Goal: Task Accomplishment & Management: Manage account settings

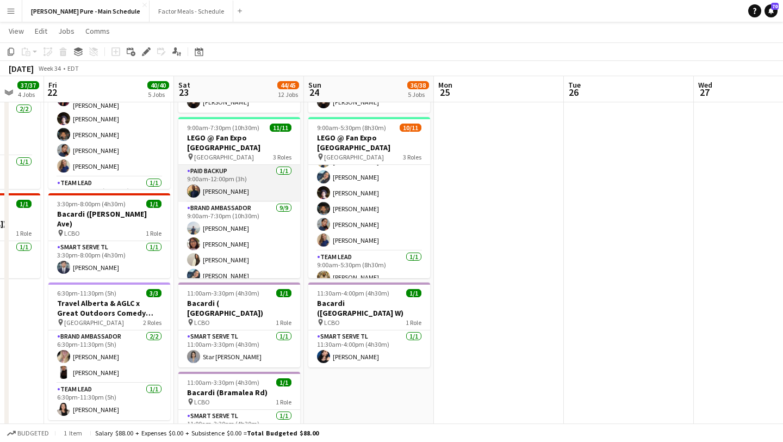
click at [212, 183] on app-card-role "Paid Backup [DATE] 9:00am-12:00pm (3h) [PERSON_NAME]" at bounding box center [239, 183] width 122 height 37
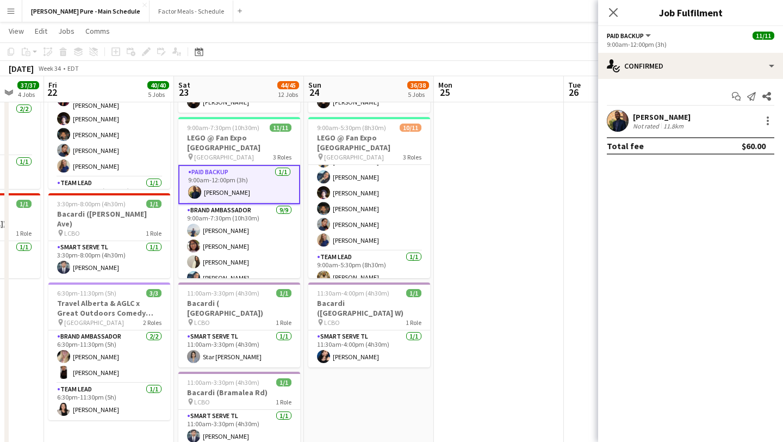
click at [615, 122] on app-user-avatar at bounding box center [618, 121] width 22 height 22
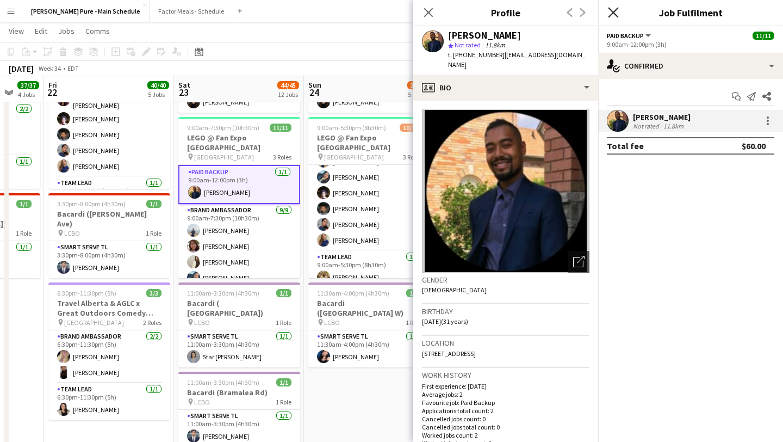
click at [617, 15] on icon "Close pop-in" at bounding box center [613, 12] width 10 height 10
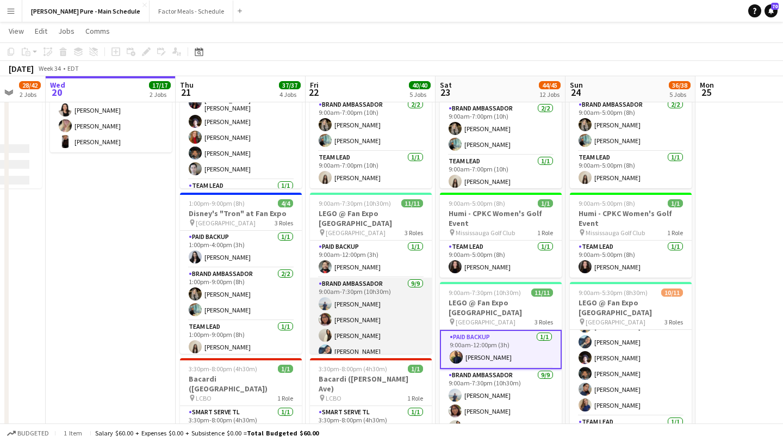
scroll to position [114, 0]
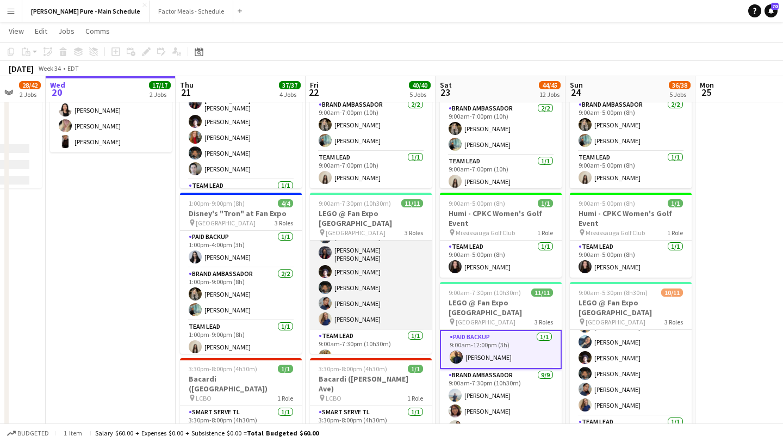
click at [325, 312] on app-user-avatar at bounding box center [325, 318] width 13 height 13
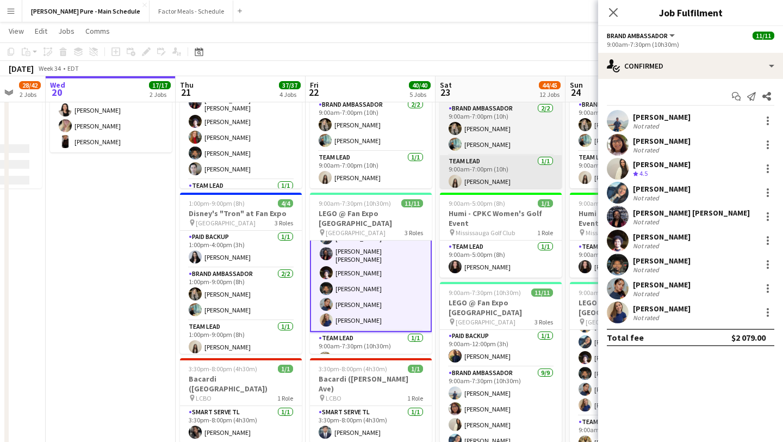
scroll to position [115, 0]
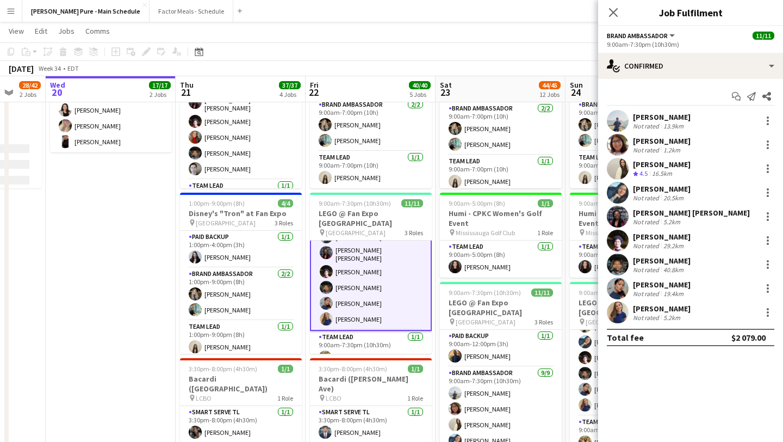
click at [612, 315] on app-user-avatar at bounding box center [618, 312] width 22 height 22
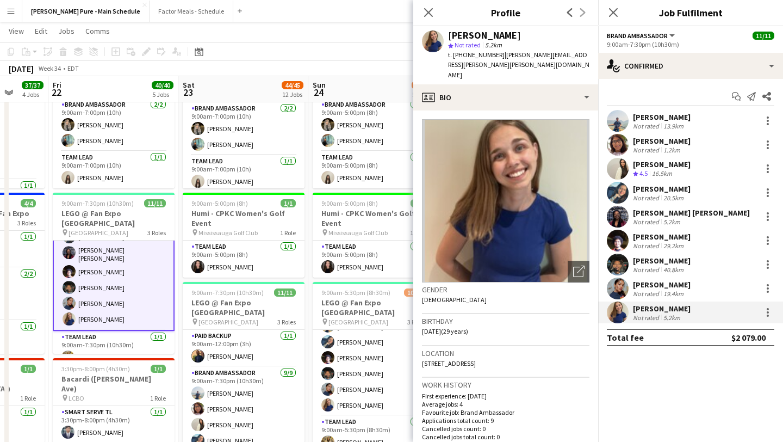
scroll to position [0, 341]
click at [233, 347] on app-card-role "Paid Backup 1/1 9:00am-12:00pm (3h) Alan Niles" at bounding box center [244, 348] width 122 height 37
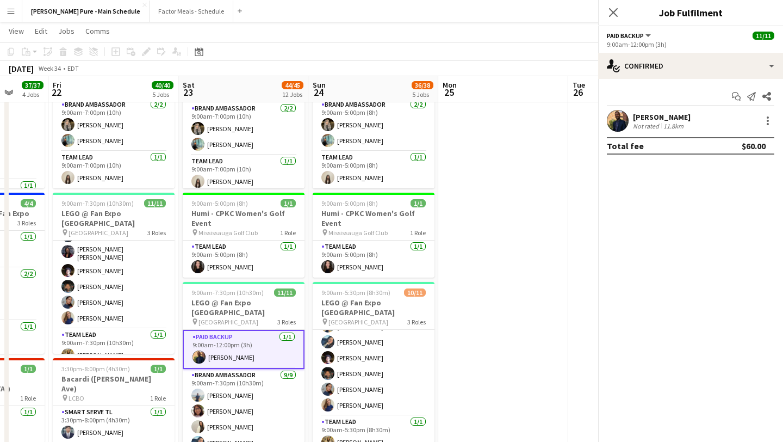
scroll to position [114, 0]
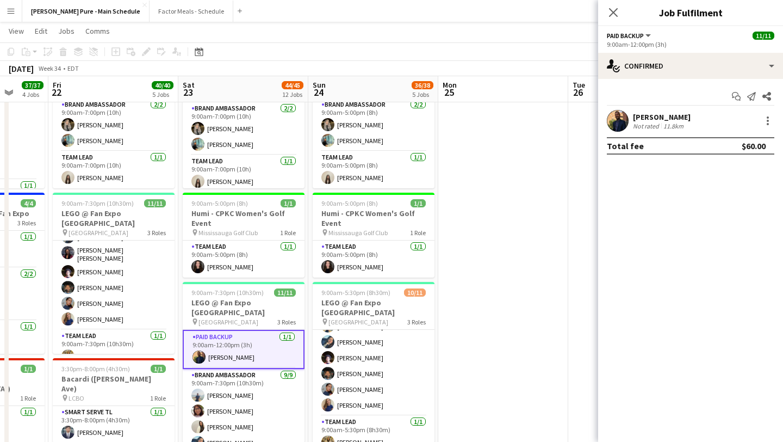
click at [618, 124] on app-user-avatar at bounding box center [618, 121] width 22 height 22
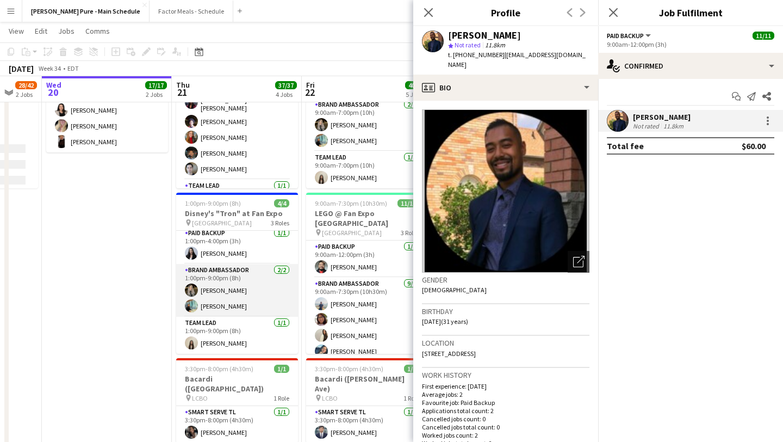
scroll to position [0, 0]
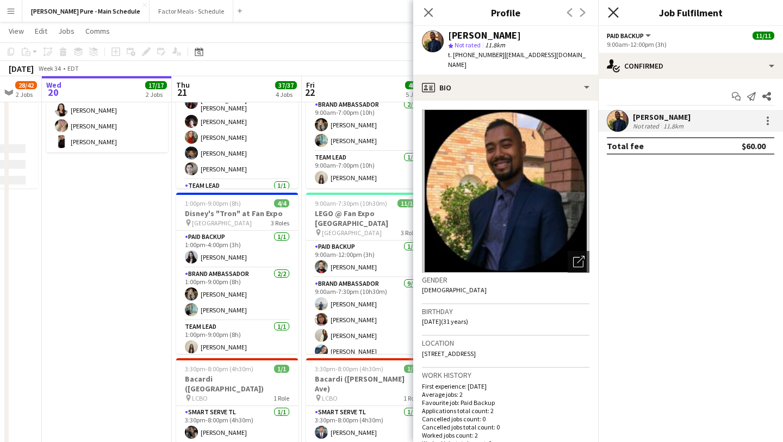
click at [613, 16] on icon "Close pop-in" at bounding box center [613, 12] width 10 height 10
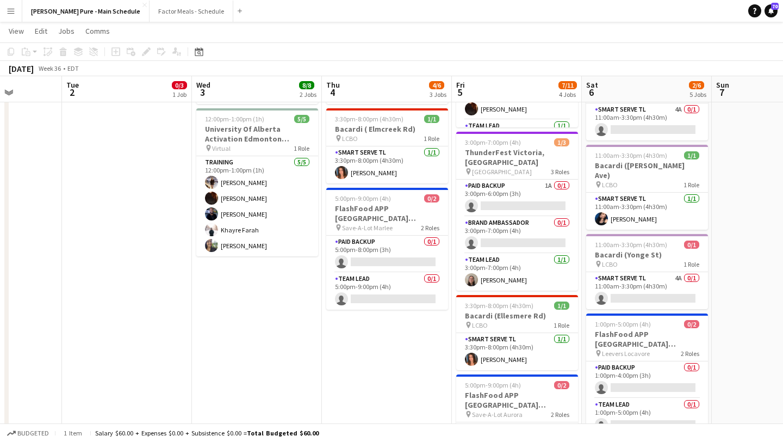
scroll to position [0, 515]
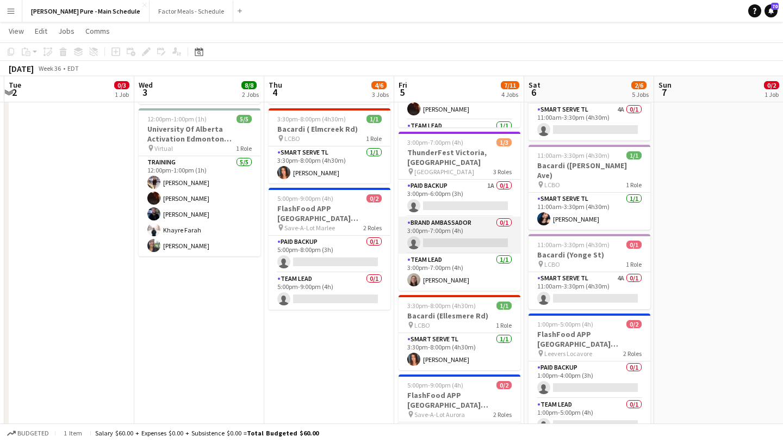
click at [478, 223] on app-card-role "Brand Ambassador 0/1 3:00pm-7:00pm (4h) single-neutral-actions" at bounding box center [460, 234] width 122 height 37
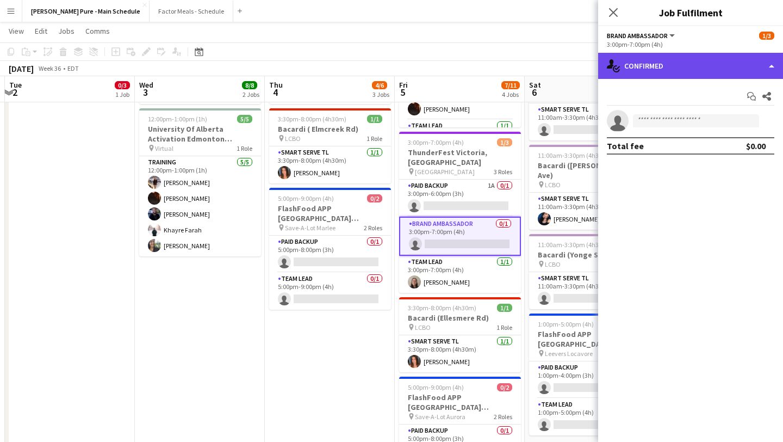
click at [751, 75] on div "single-neutral-actions-check-2 Confirmed" at bounding box center [690, 66] width 185 height 26
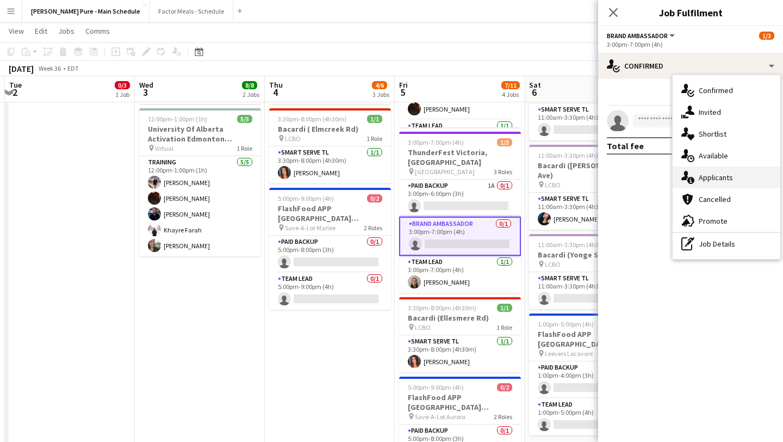
click at [736, 178] on div "single-neutral-actions-information Applicants" at bounding box center [727, 177] width 108 height 22
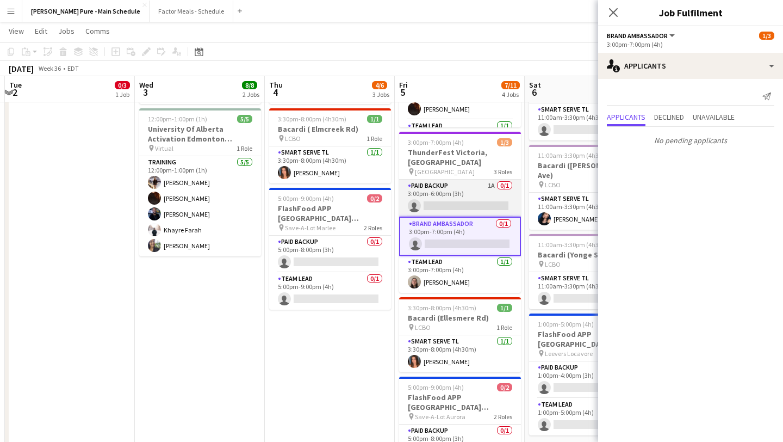
click at [454, 189] on app-card-role "Paid Backup 1A 0/1 3:00pm-6:00pm (3h) single-neutral-actions" at bounding box center [460, 197] width 122 height 37
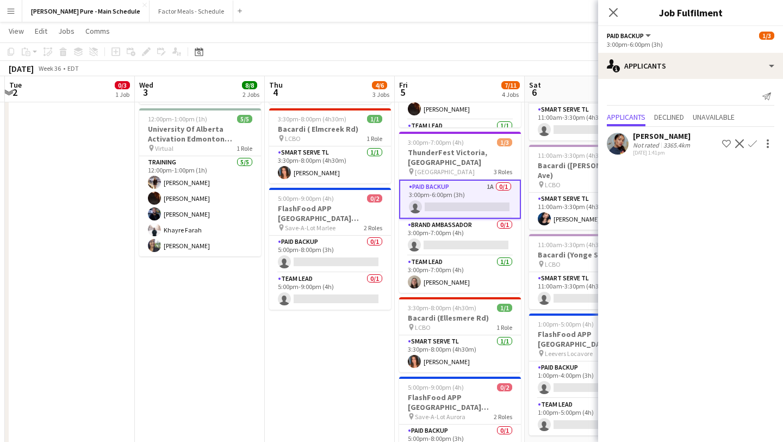
click at [738, 146] on app-icon "Decline" at bounding box center [739, 143] width 9 height 9
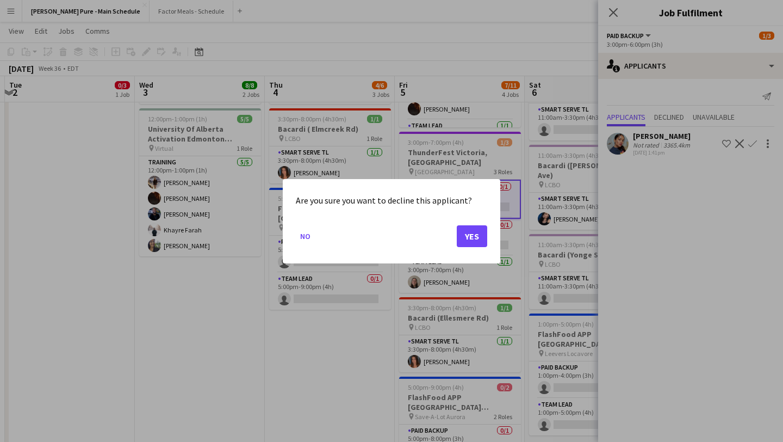
scroll to position [0, 0]
click at [478, 231] on button "Yes" at bounding box center [472, 236] width 30 height 22
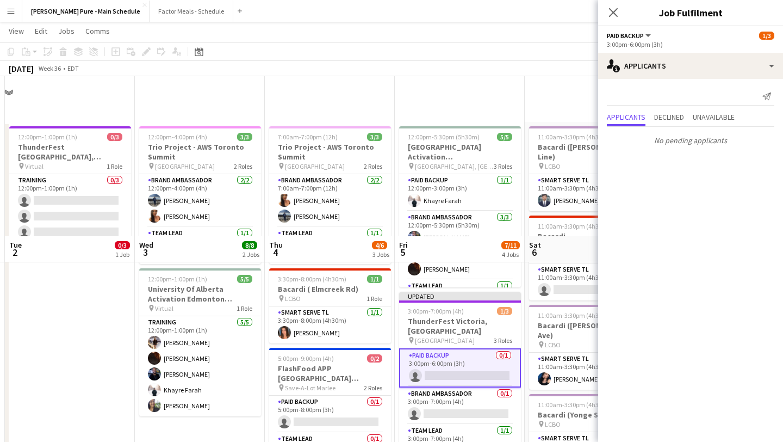
scroll to position [160, 0]
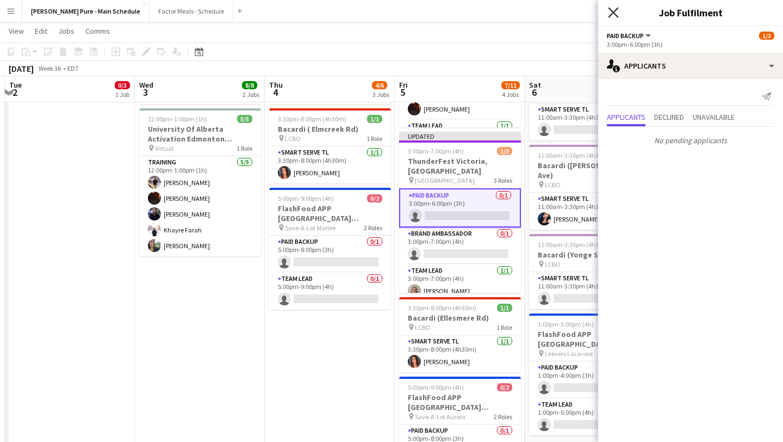
click at [610, 11] on icon "Close pop-in" at bounding box center [613, 12] width 10 height 10
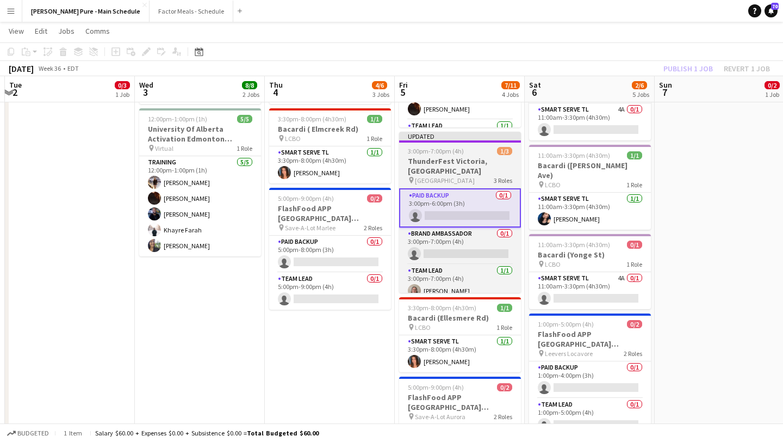
click at [437, 154] on span "3:00pm-7:00pm (4h)" at bounding box center [436, 151] width 56 height 8
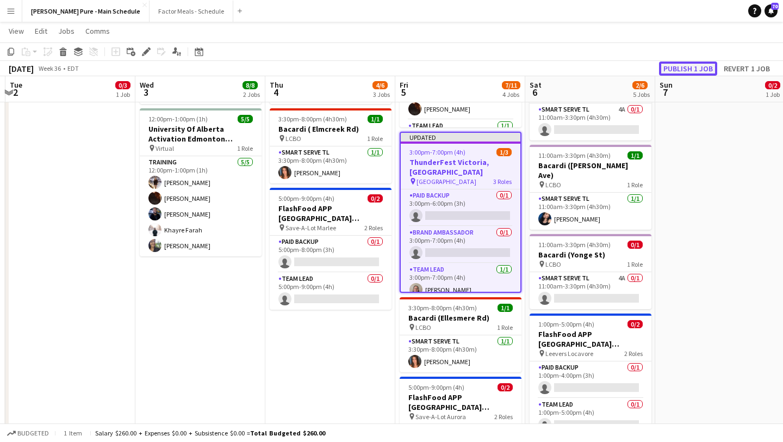
click at [692, 65] on button "Publish 1 job" at bounding box center [688, 68] width 58 height 14
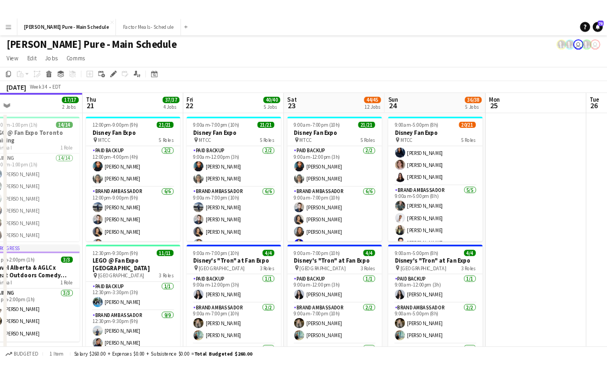
scroll to position [314, 0]
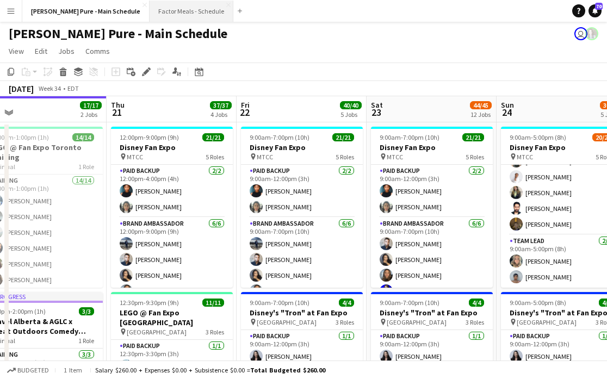
click at [154, 9] on button "Factor Meals - Schedule Close" at bounding box center [192, 11] width 84 height 21
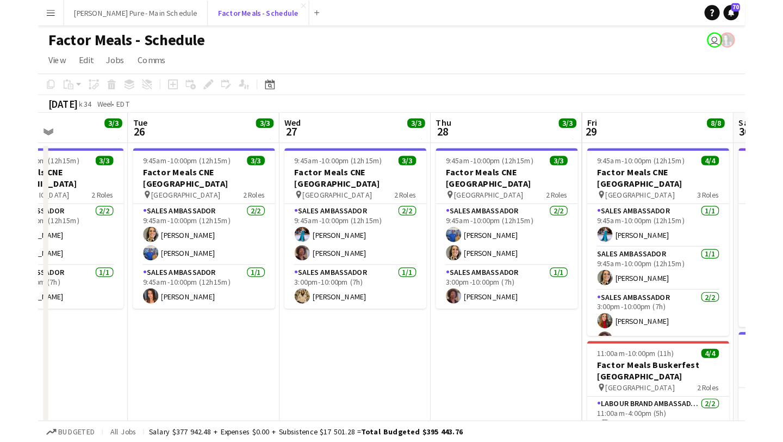
scroll to position [0, 264]
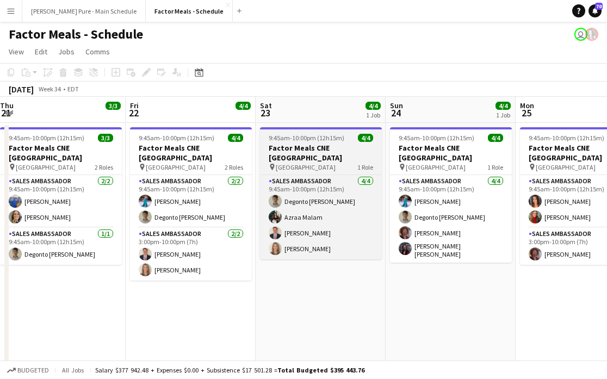
click at [319, 139] on span "9:45am-10:00pm (12h15m)" at bounding box center [307, 138] width 76 height 8
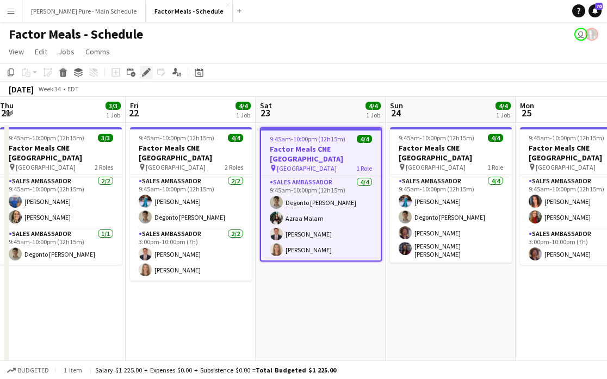
click at [148, 76] on icon "Edit" at bounding box center [146, 72] width 9 height 9
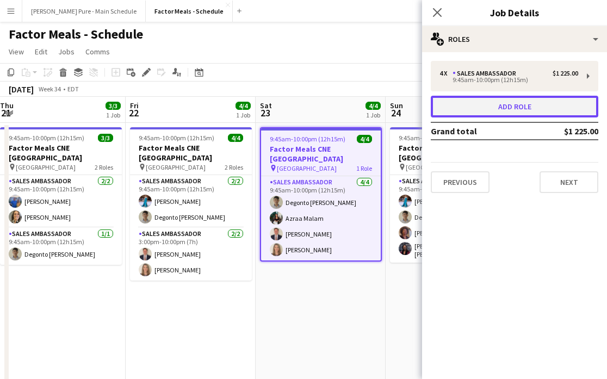
click at [534, 103] on button "Add role" at bounding box center [514, 107] width 167 height 22
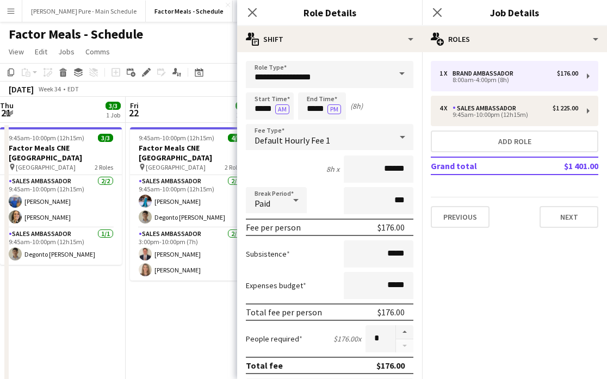
click at [402, 78] on span at bounding box center [401, 74] width 23 height 26
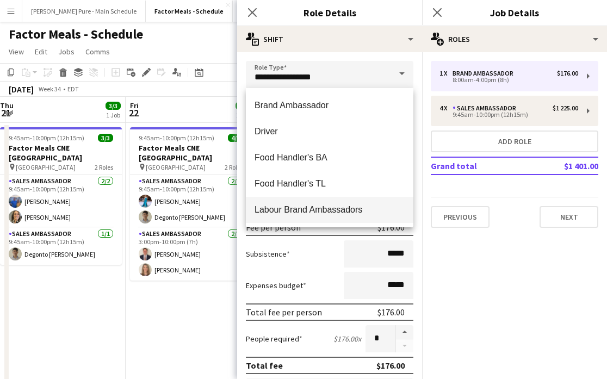
click at [351, 197] on mat-option "Labour Brand Ambassadors" at bounding box center [329, 210] width 167 height 26
type input "**********"
type input "******"
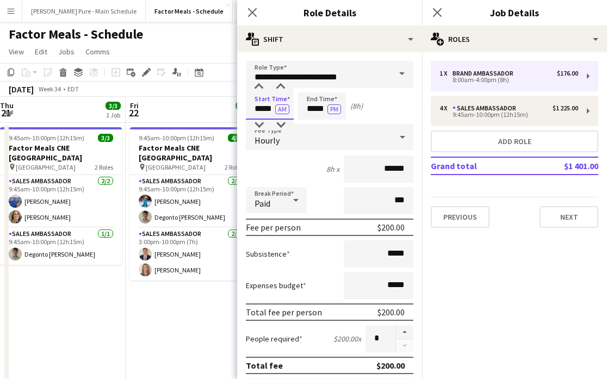
click at [260, 104] on input "*****" at bounding box center [270, 105] width 48 height 27
click at [284, 90] on div at bounding box center [281, 87] width 22 height 11
type input "*****"
click at [284, 90] on div at bounding box center [281, 87] width 22 height 11
click at [319, 102] on input "*****" at bounding box center [322, 105] width 48 height 27
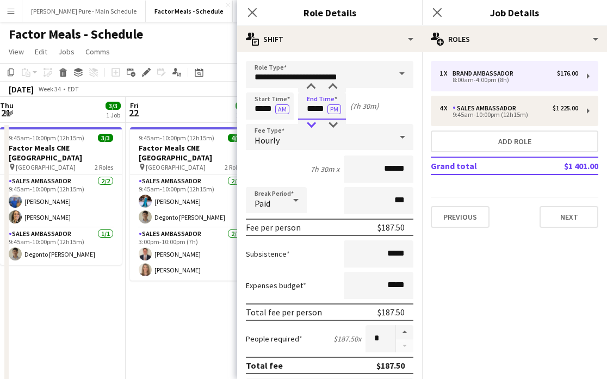
click at [315, 122] on div at bounding box center [311, 125] width 22 height 11
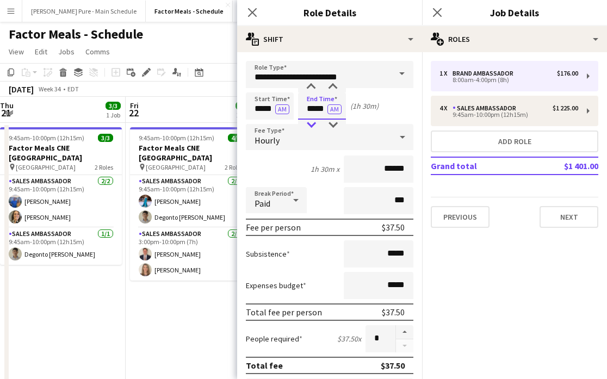
click at [315, 122] on div at bounding box center [311, 125] width 22 height 11
type input "*****"
click at [334, 122] on div at bounding box center [333, 125] width 22 height 11
click at [442, 9] on icon "Close pop-in" at bounding box center [437, 12] width 10 height 10
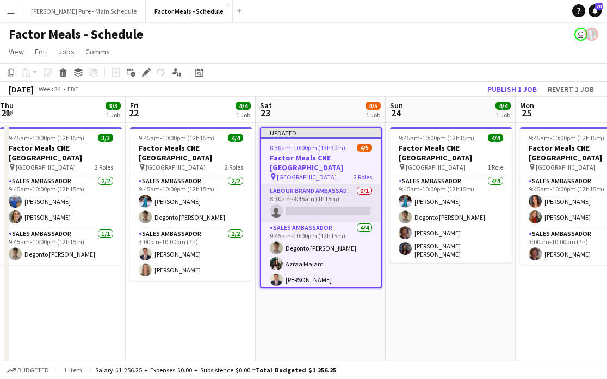
click at [331, 203] on app-card-role "Labour Brand Ambassadors 0/1 8:30am-9:45am (1h15m) single-neutral-actions" at bounding box center [321, 203] width 120 height 37
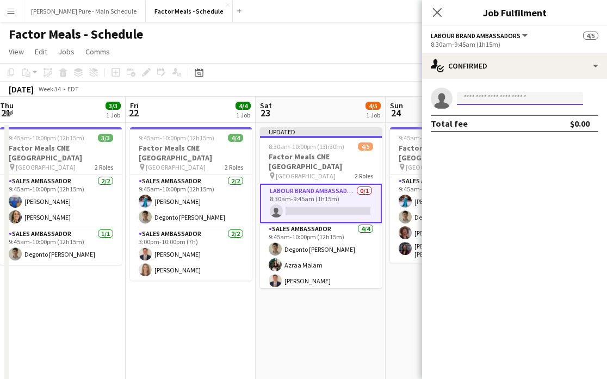
click at [507, 100] on input at bounding box center [520, 98] width 126 height 13
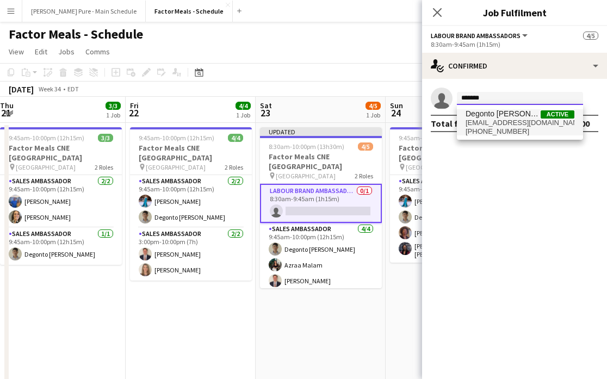
type input "*******"
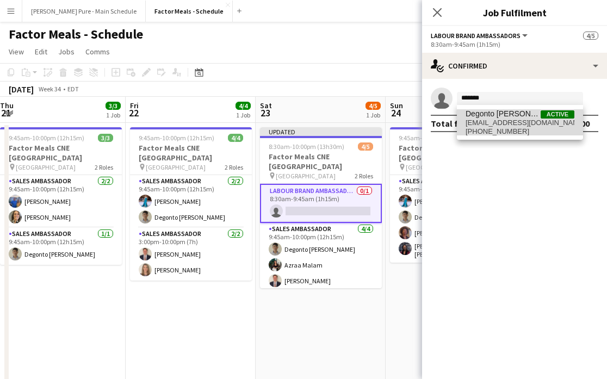
click at [508, 127] on span "+16478187771" at bounding box center [519, 131] width 109 height 9
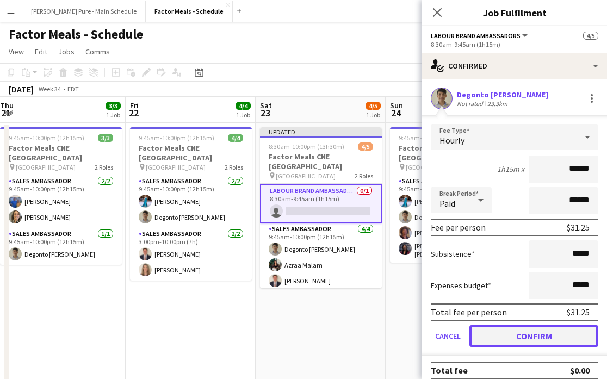
click at [536, 331] on button "Confirm" at bounding box center [533, 336] width 129 height 22
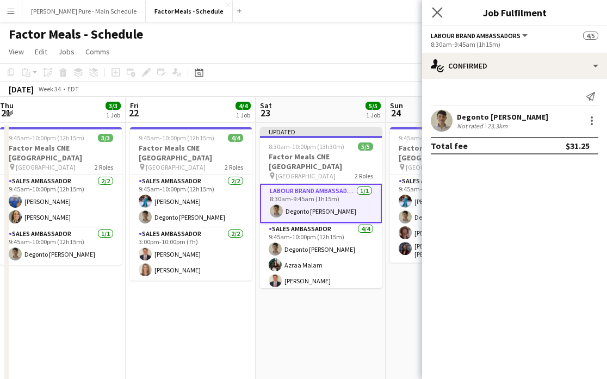
click at [436, 5] on app-icon "Close pop-in" at bounding box center [438, 13] width 16 height 16
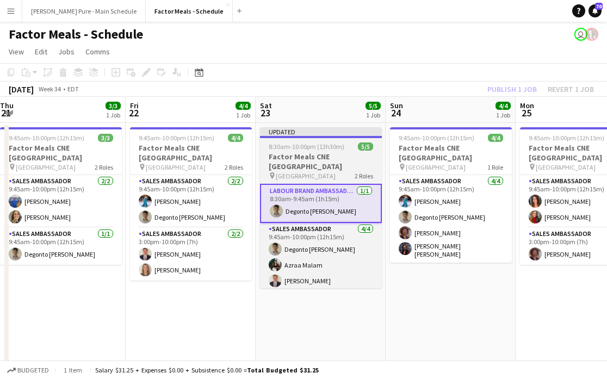
click at [327, 131] on div "Updated" at bounding box center [321, 131] width 122 height 9
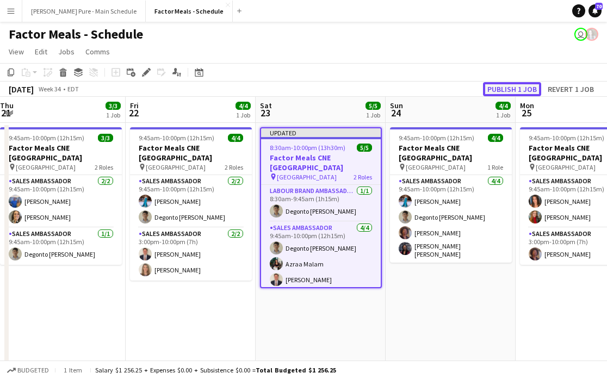
click at [512, 87] on button "Publish 1 job" at bounding box center [512, 89] width 58 height 14
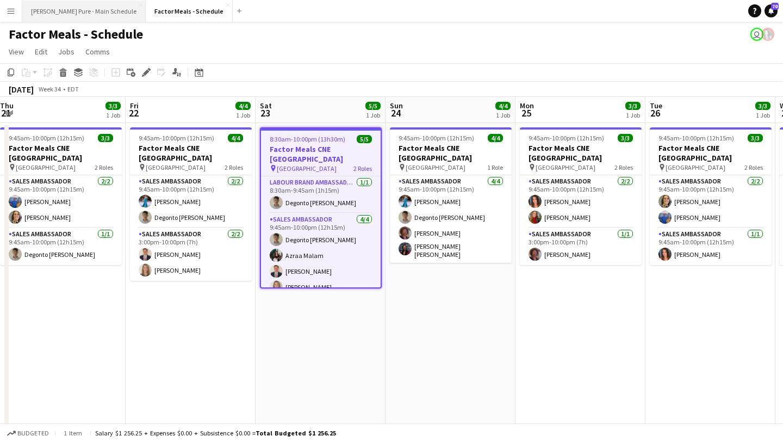
click at [83, 10] on button "Simon Pure - Main Schedule Close" at bounding box center [83, 11] width 123 height 21
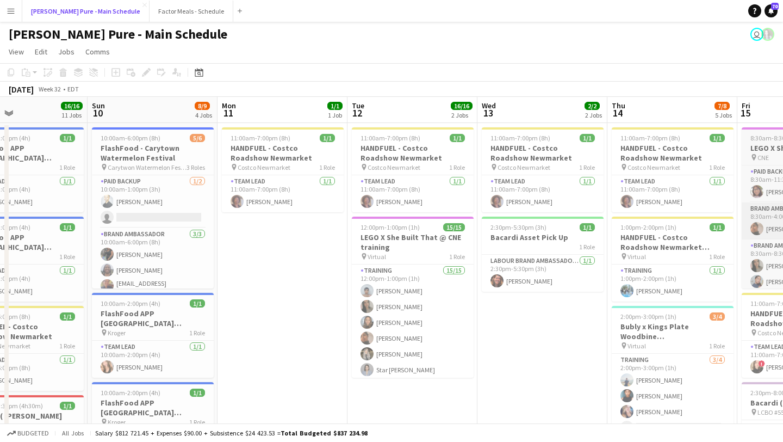
scroll to position [0, 363]
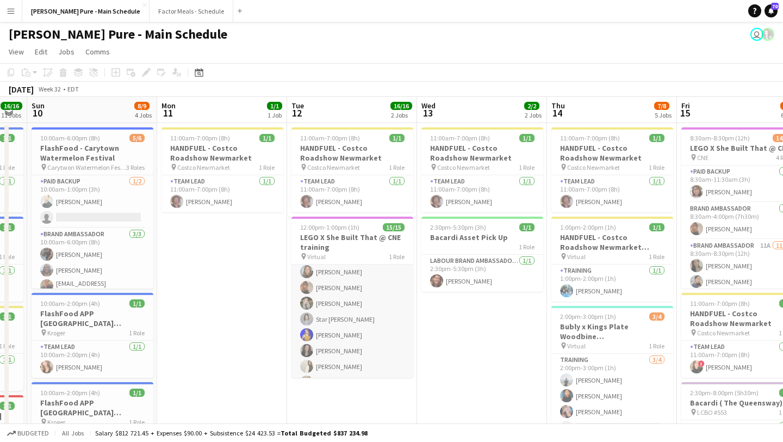
click at [339, 298] on app-card-role "Training 15/15 12:00pm-1:00pm (1h) Kelc Noble Sarah Nuri Julissa Cornejo Navpre…" at bounding box center [352, 343] width 122 height 258
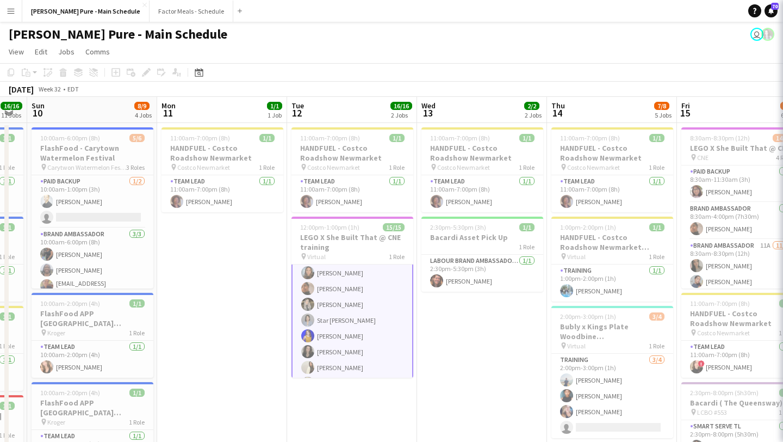
scroll to position [52, 0]
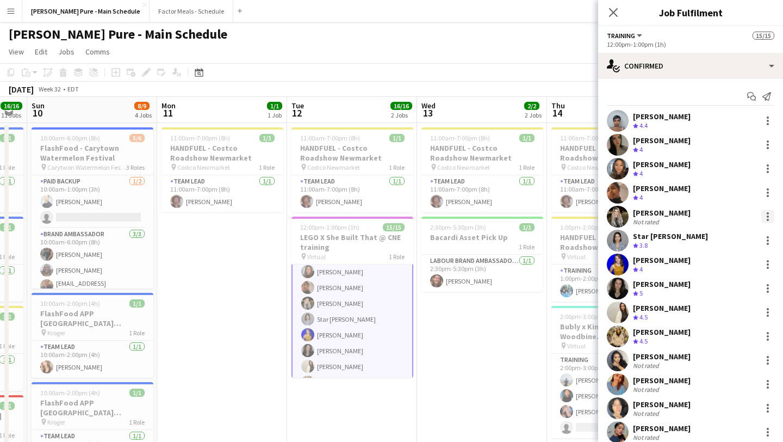
click at [768, 214] on div at bounding box center [767, 216] width 13 height 13
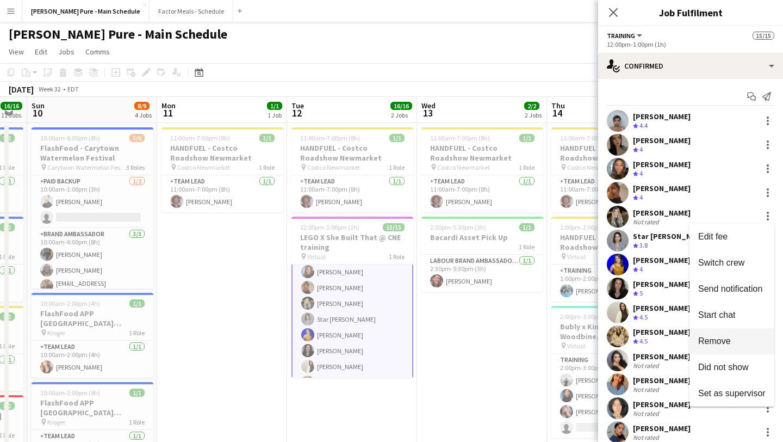
click at [733, 340] on span "Remove" at bounding box center [731, 341] width 67 height 10
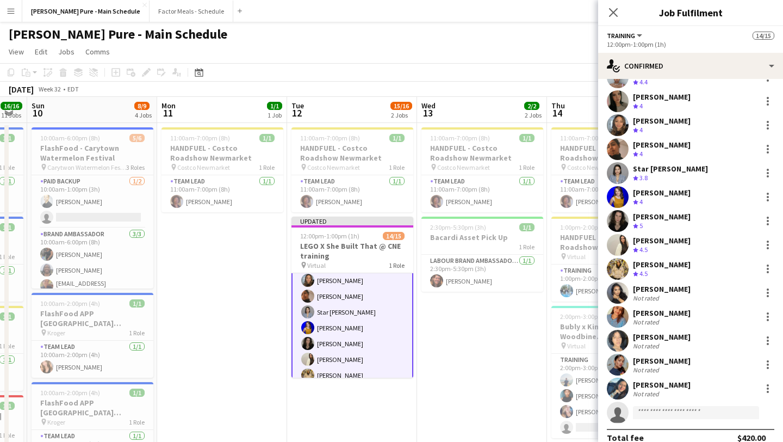
scroll to position [57, 0]
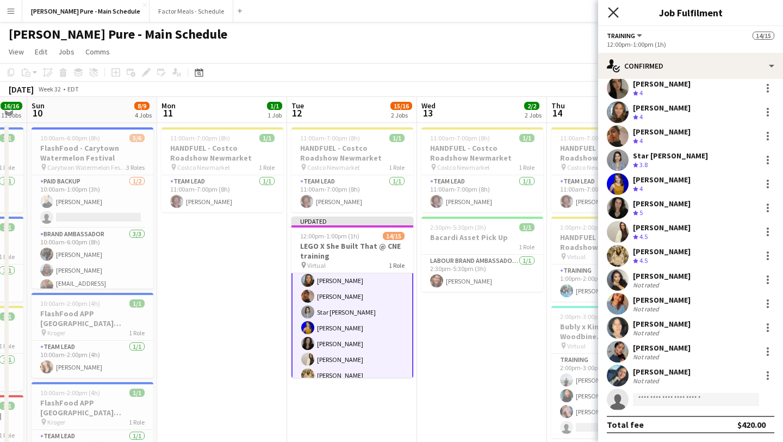
click at [617, 9] on icon at bounding box center [613, 12] width 10 height 10
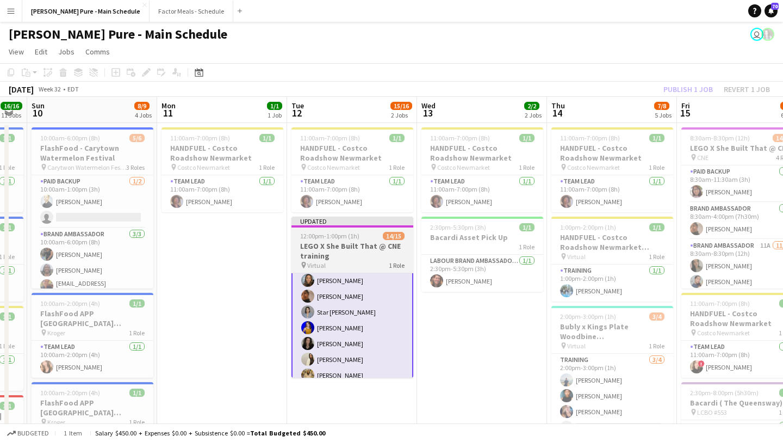
click at [326, 257] on h3 "LEGO X She Built That @ CNE training" at bounding box center [352, 251] width 122 height 20
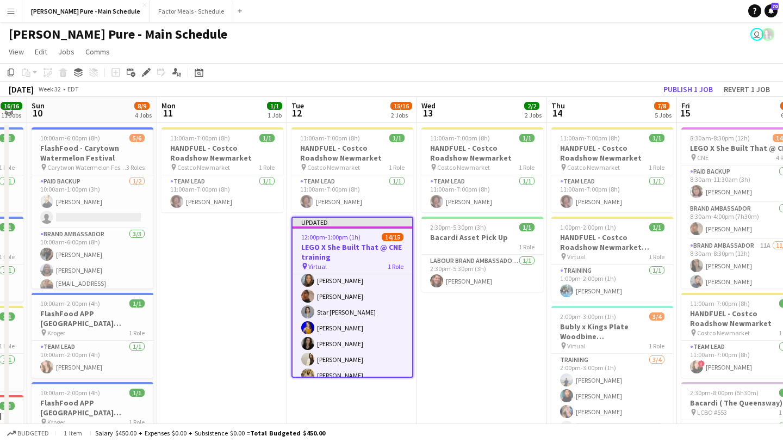
scroll to position [51, 0]
click at [700, 82] on div "Copy Paste Paste Command V Paste with crew Command Shift V Paste linked Job Del…" at bounding box center [391, 80] width 783 height 34
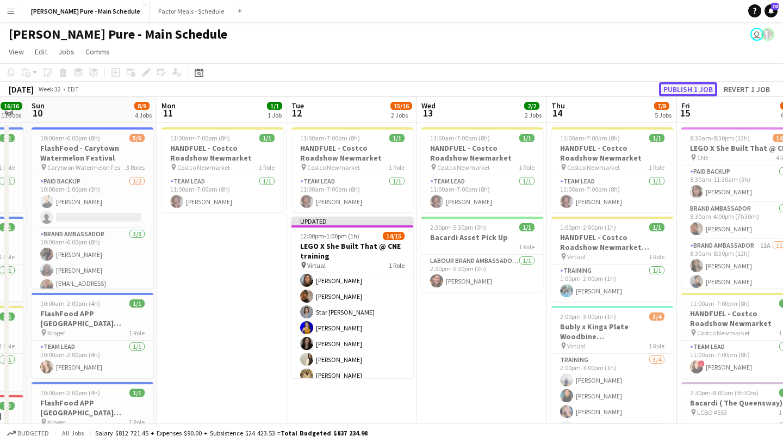
click at [697, 94] on button "Publish 1 job" at bounding box center [688, 89] width 58 height 14
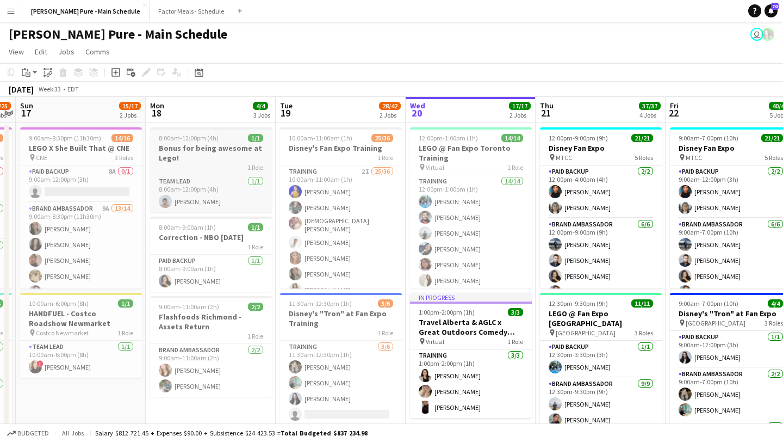
scroll to position [0, 347]
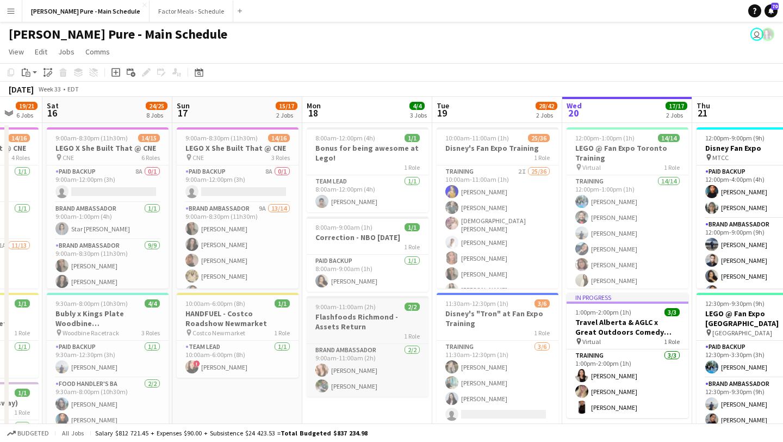
click at [357, 319] on h3 "Flashfoods Richmond - Assets Return" at bounding box center [368, 322] width 122 height 20
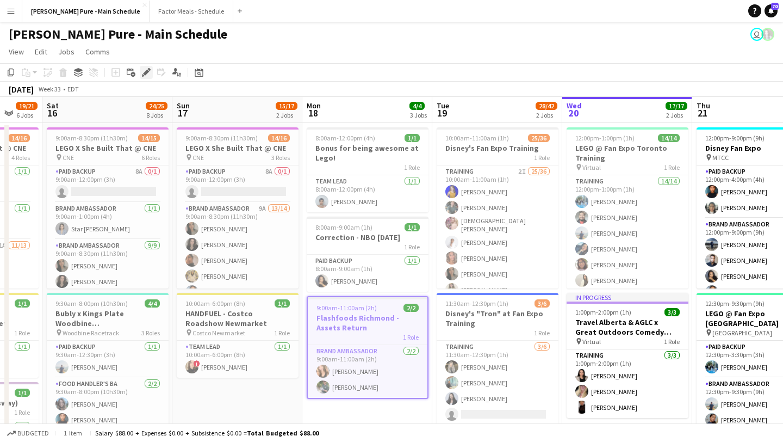
click at [147, 73] on icon at bounding box center [146, 73] width 6 height 6
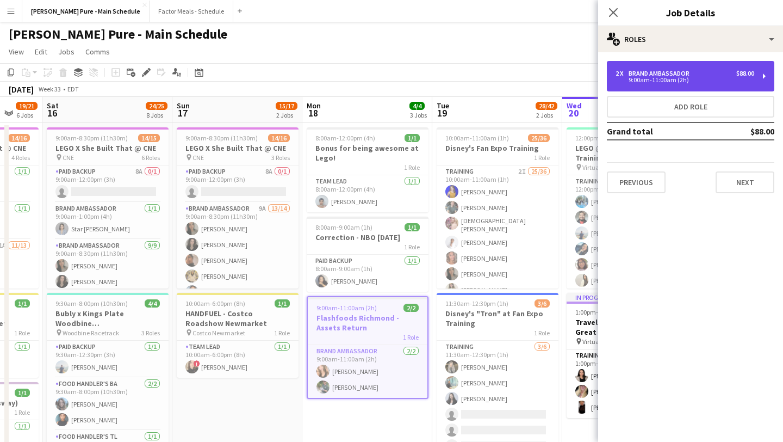
click at [693, 78] on div "9:00am-11:00am (2h)" at bounding box center [685, 79] width 139 height 5
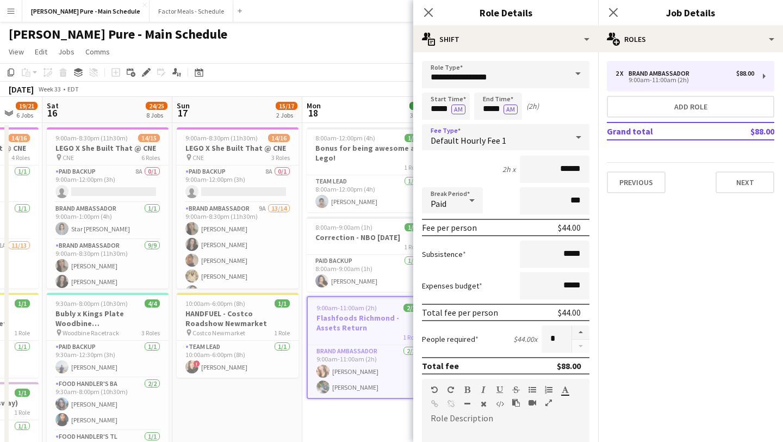
click at [558, 140] on div "Default Hourly Fee 1" at bounding box center [495, 137] width 146 height 26
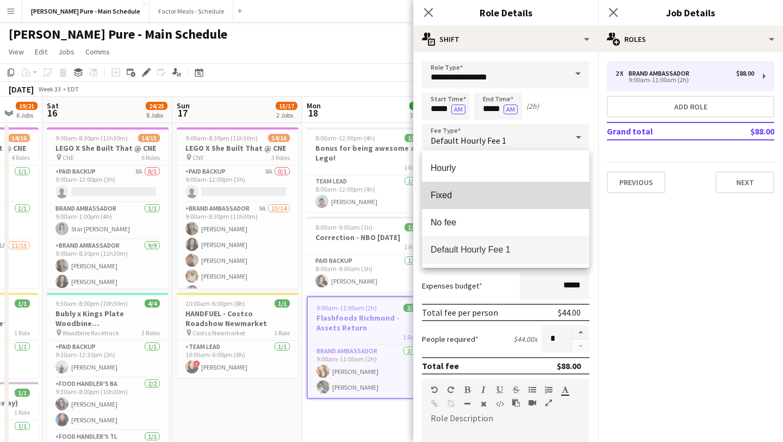
click at [496, 195] on span "Fixed" at bounding box center [506, 195] width 150 height 10
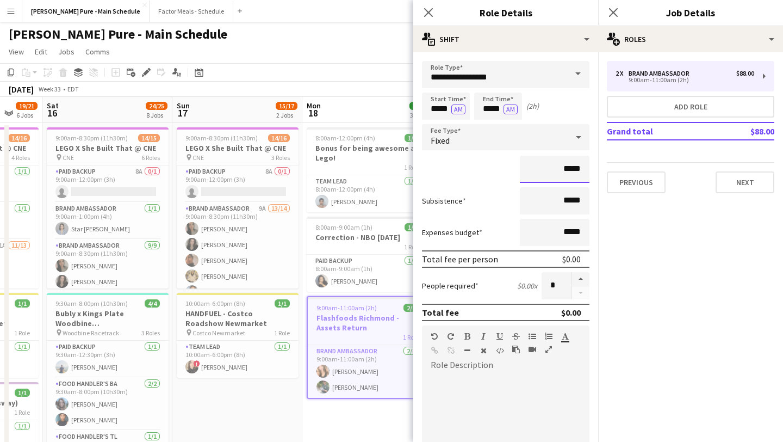
click at [566, 172] on input "*****" at bounding box center [555, 169] width 70 height 27
type input "******"
click at [612, 10] on icon "Close pop-in" at bounding box center [613, 12] width 10 height 10
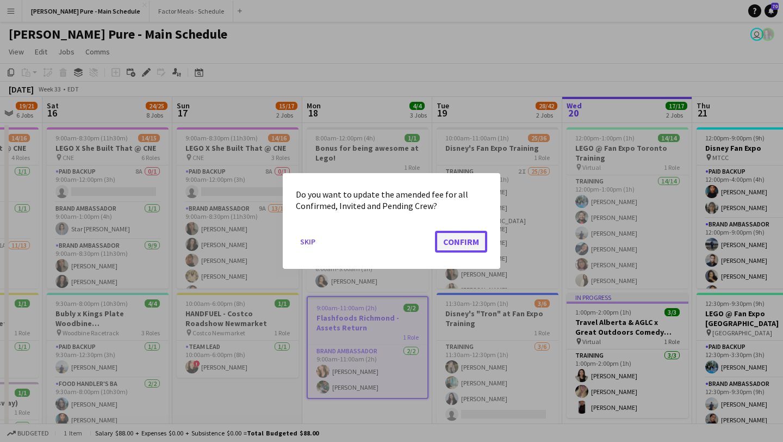
click at [471, 237] on button "Confirm" at bounding box center [461, 242] width 52 height 22
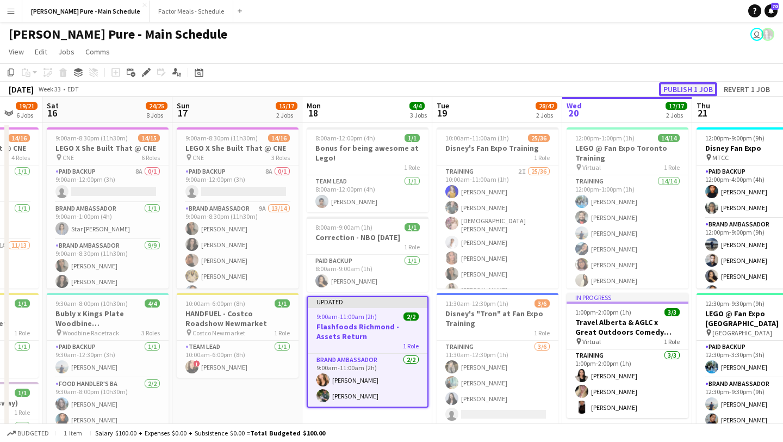
click at [690, 84] on button "Publish 1 job" at bounding box center [688, 89] width 58 height 14
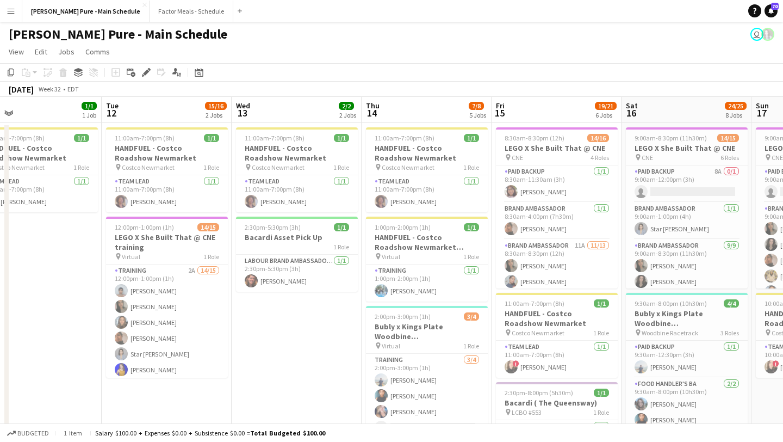
scroll to position [0, 459]
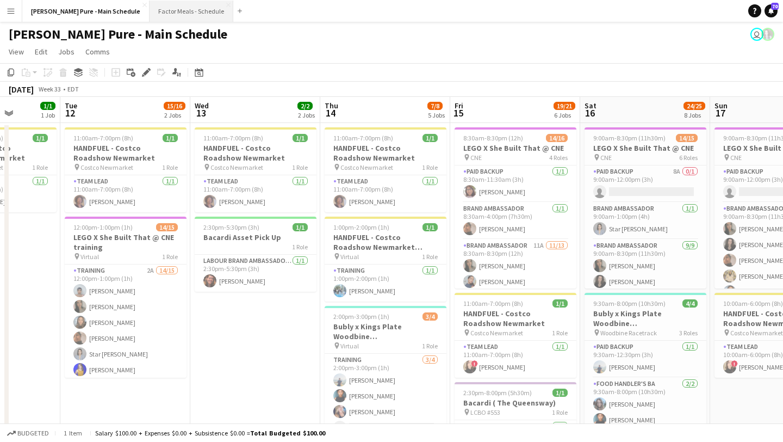
click at [158, 15] on button "Factor Meals - Schedule Close" at bounding box center [192, 11] width 84 height 21
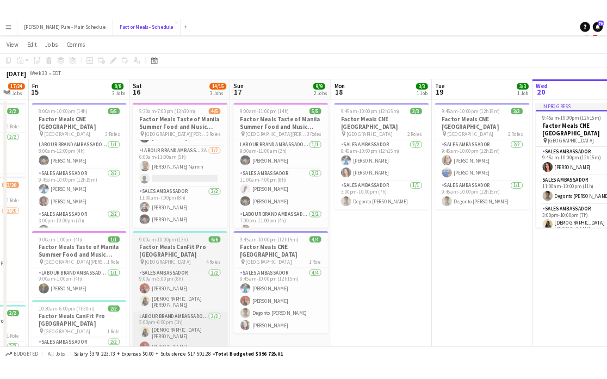
scroll to position [17, 0]
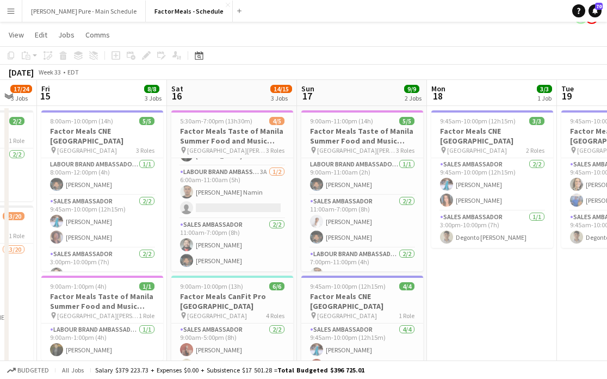
click at [10, 13] on app-icon "Menu" at bounding box center [11, 11] width 9 height 9
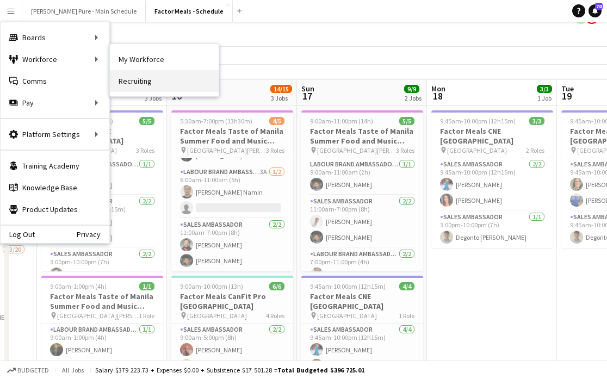
click at [155, 74] on link "Recruiting" at bounding box center [164, 81] width 109 height 22
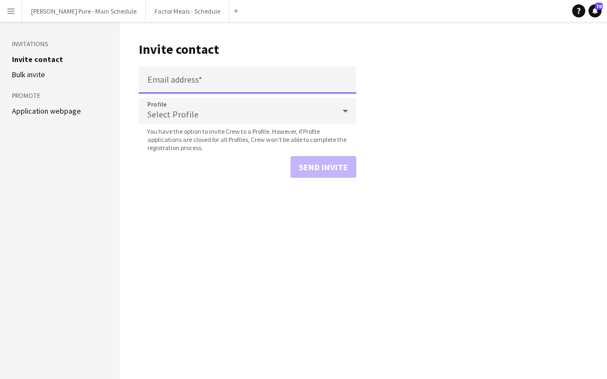
click at [190, 78] on input "Email address" at bounding box center [248, 79] width 218 height 27
paste input "**********"
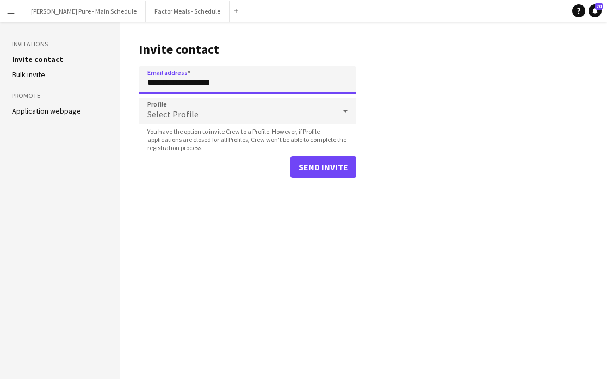
type input "**********"
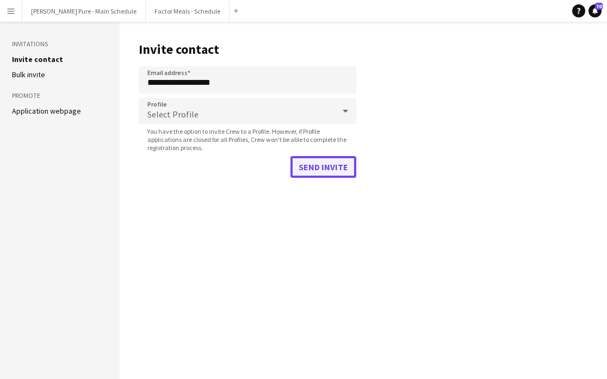
click at [331, 166] on button "Send invite" at bounding box center [323, 167] width 66 height 22
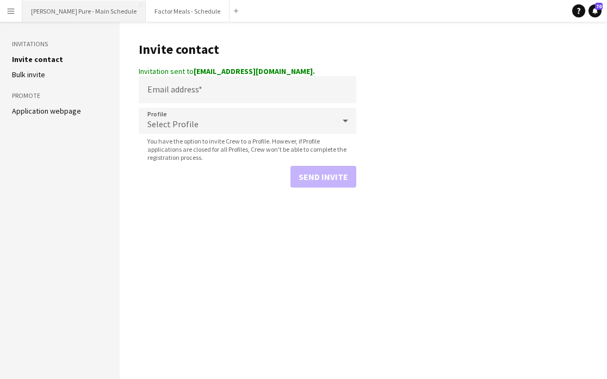
click at [75, 14] on button "Simon Pure - Main Schedule Close" at bounding box center [83, 11] width 123 height 21
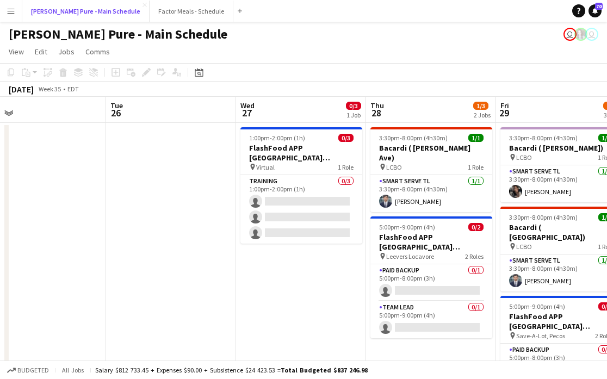
scroll to position [0, 345]
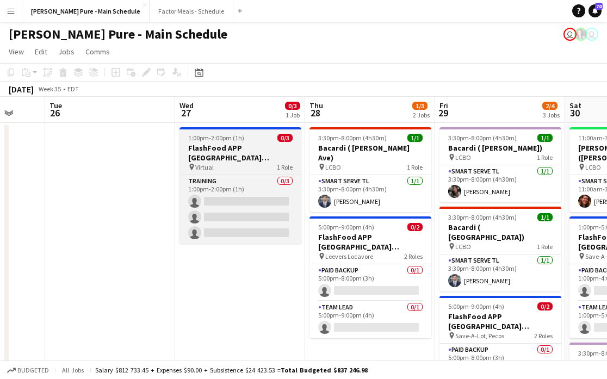
click at [225, 151] on h3 "FlashFood APP USA Denver, CO Training" at bounding box center [240, 153] width 122 height 20
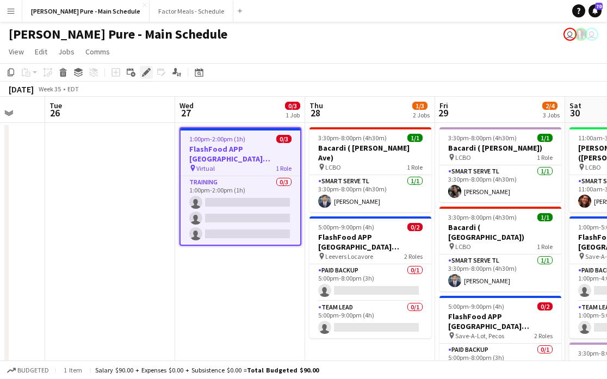
click at [146, 77] on div "Edit" at bounding box center [146, 72] width 13 height 13
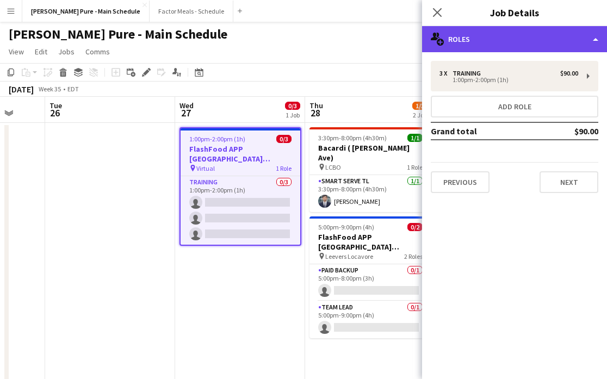
click at [547, 43] on div "multiple-users-add Roles" at bounding box center [514, 39] width 185 height 26
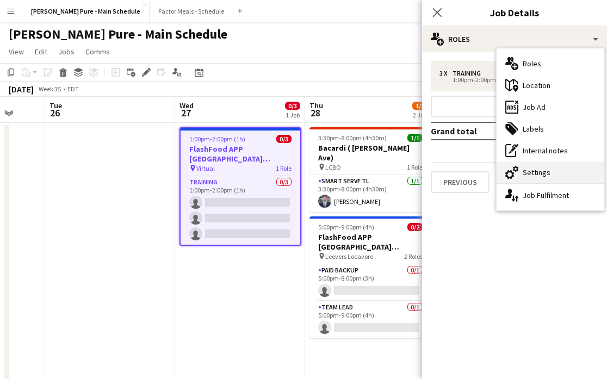
click at [564, 170] on div "cog-double-3 Settings" at bounding box center [550, 173] width 108 height 22
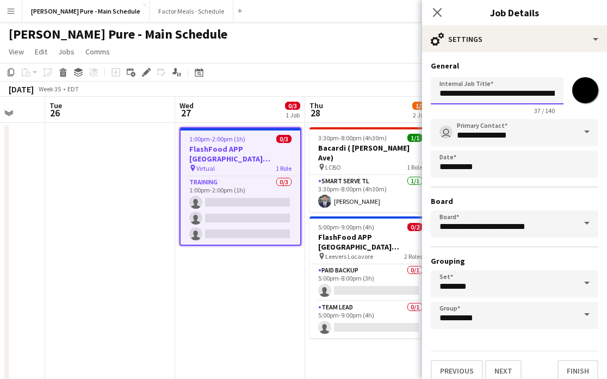
click at [463, 90] on input "**********" at bounding box center [497, 90] width 133 height 27
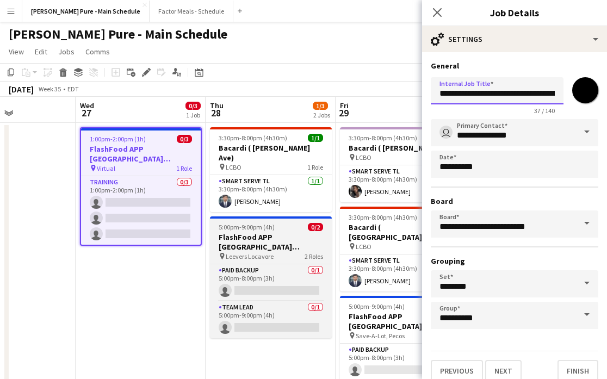
scroll to position [0, 449]
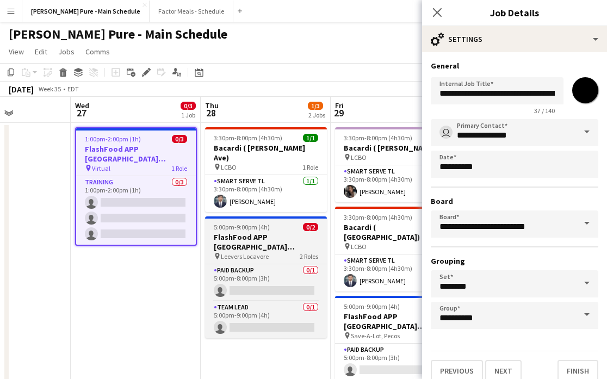
click at [243, 223] on span "5:00pm-9:00pm (4h)" at bounding box center [242, 227] width 56 height 8
type input "**********"
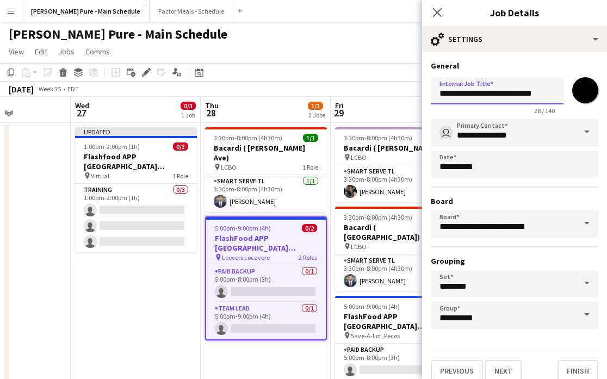
click at [462, 94] on input "**********" at bounding box center [497, 90] width 133 height 27
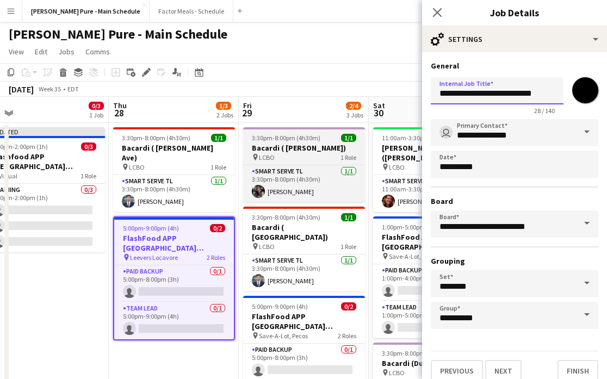
scroll to position [0, 390]
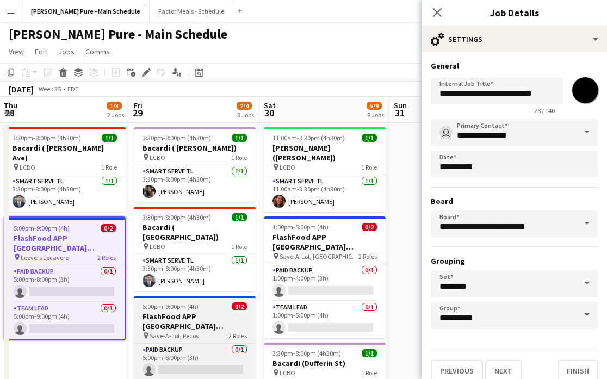
click at [193, 312] on h3 "FlashFood APP USA Denver, CO" at bounding box center [195, 322] width 122 height 20
type input "**********"
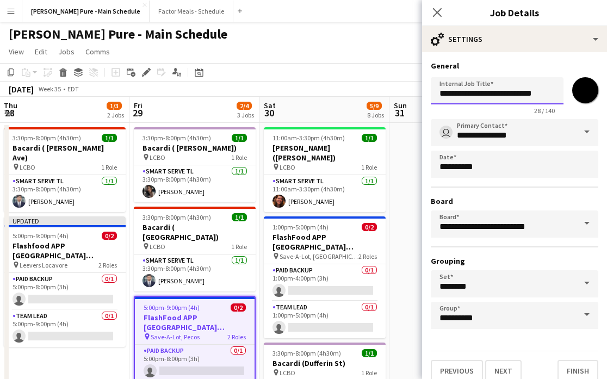
click at [463, 95] on input "**********" at bounding box center [497, 90] width 133 height 27
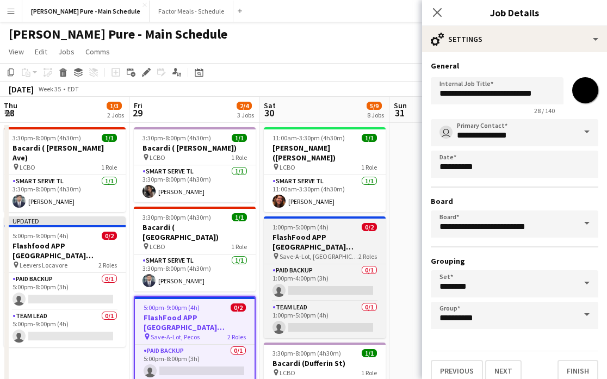
scroll to position [0, 391]
click at [312, 223] on span "1:00pm-5:00pm (4h)" at bounding box center [300, 227] width 56 height 8
type input "**********"
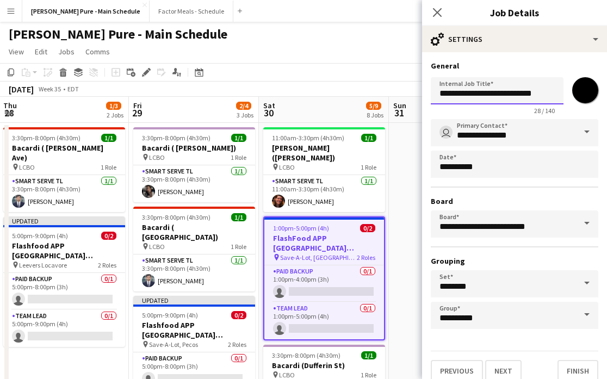
click at [462, 94] on input "**********" at bounding box center [497, 90] width 133 height 27
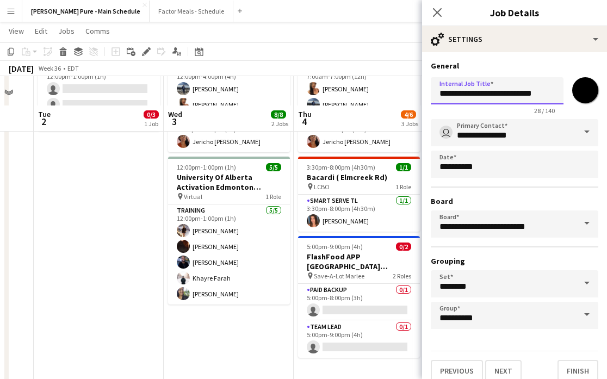
scroll to position [81, 0]
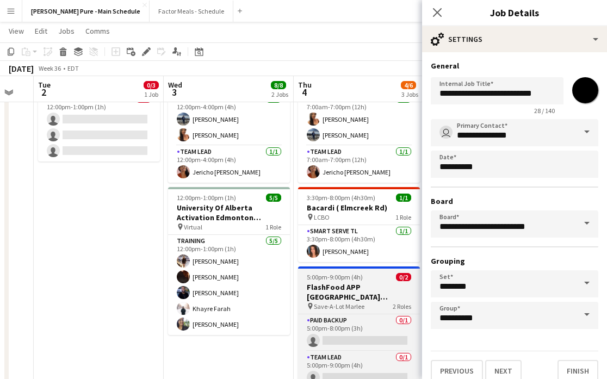
click at [353, 289] on h3 "FlashFood APP USA Denver, CO" at bounding box center [359, 292] width 122 height 20
type input "**********"
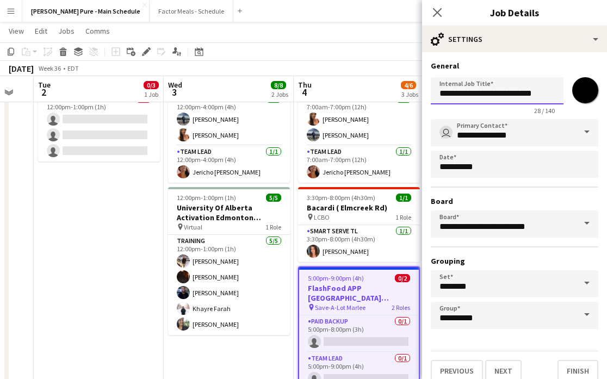
click at [464, 94] on input "**********" at bounding box center [497, 90] width 133 height 27
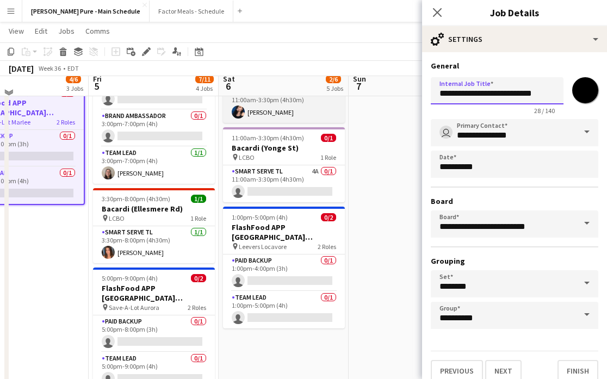
scroll to position [270, 0]
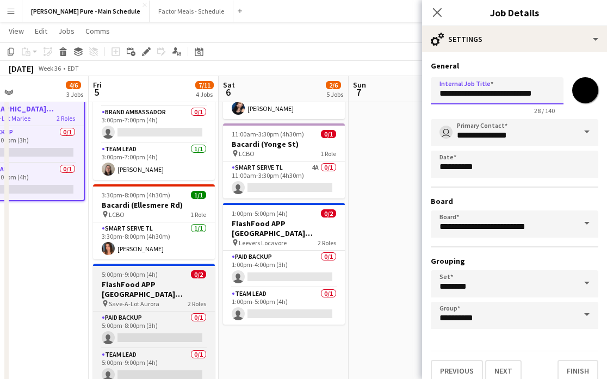
type input "**********"
click at [141, 311] on div "Paid Backup 0/1 5:00pm-8:00pm (3h) single-neutral-actions Team Lead 0/1 5:00pm-…" at bounding box center [154, 348] width 122 height 74
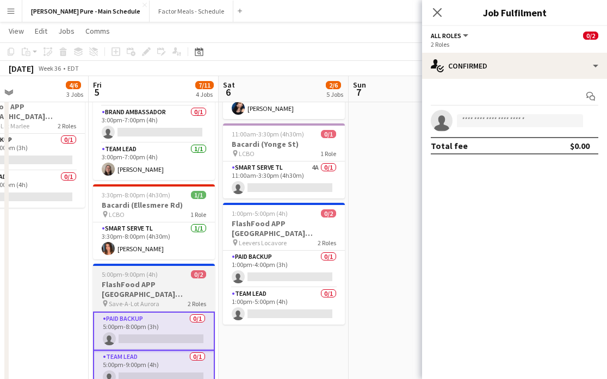
click at [135, 270] on span "5:00pm-9:00pm (4h)" at bounding box center [130, 274] width 56 height 8
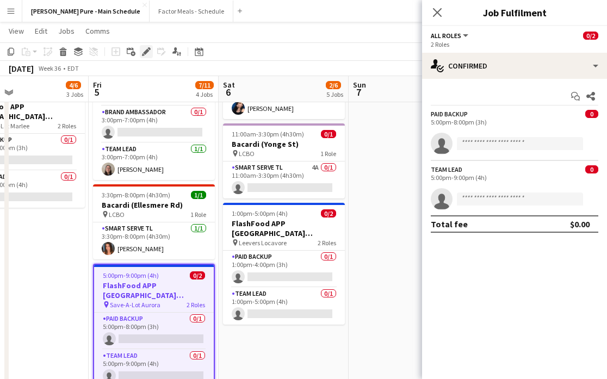
click at [149, 50] on icon "Edit" at bounding box center [146, 51] width 9 height 9
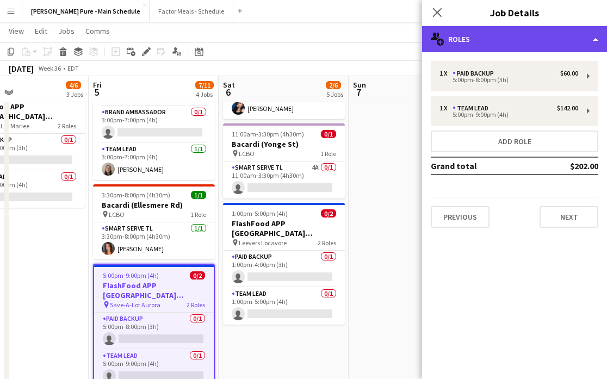
click at [543, 40] on div "multiple-users-add Roles" at bounding box center [514, 39] width 185 height 26
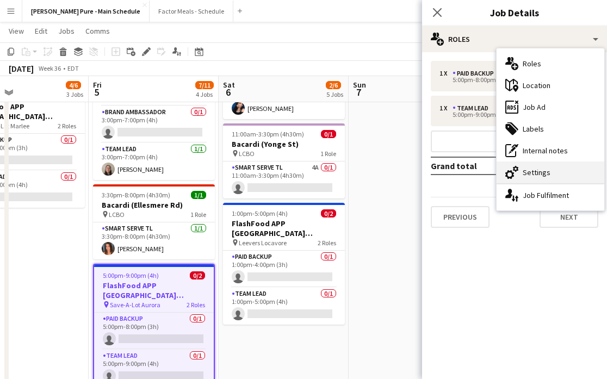
click at [562, 169] on div "cog-double-3 Settings" at bounding box center [550, 173] width 108 height 22
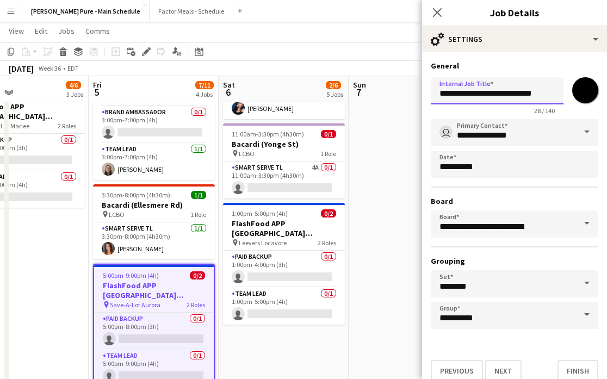
click at [464, 94] on input "**********" at bounding box center [497, 90] width 133 height 27
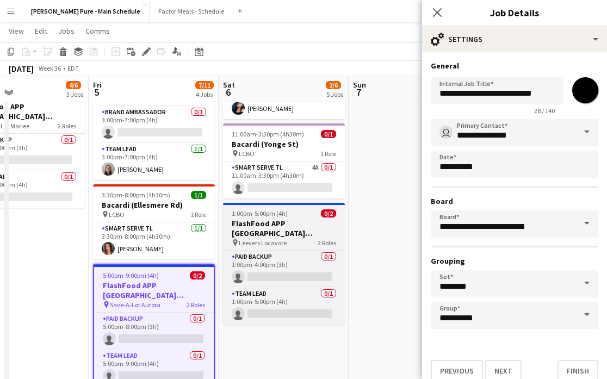
click at [280, 209] on span "1:00pm-5:00pm (4h)" at bounding box center [260, 213] width 56 height 8
type input "**********"
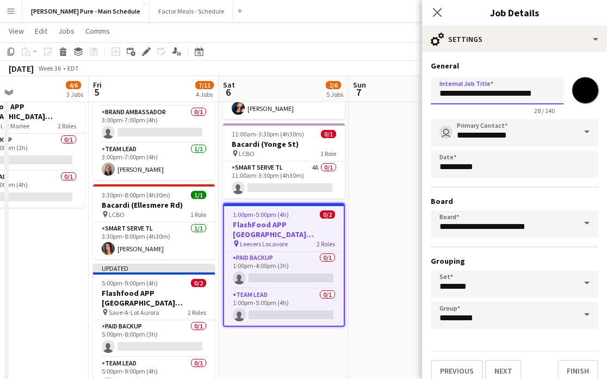
click at [463, 94] on input "**********" at bounding box center [497, 90] width 133 height 27
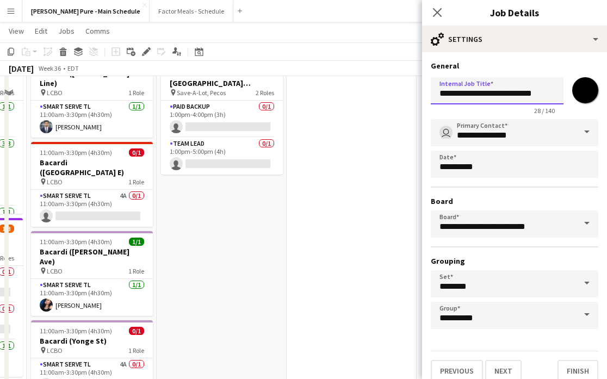
scroll to position [0, 0]
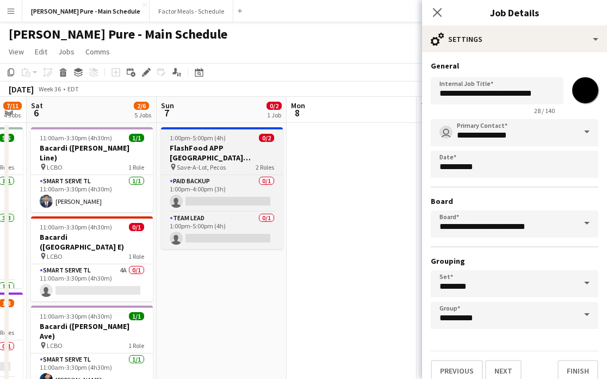
click at [218, 136] on span "1:00pm-5:00pm (4h)" at bounding box center [198, 138] width 56 height 8
type input "**********"
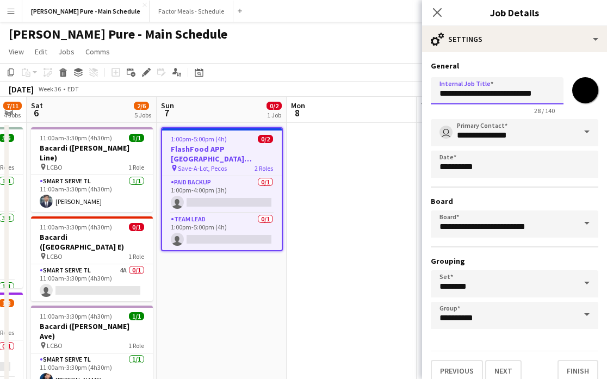
click at [463, 94] on input "**********" at bounding box center [497, 90] width 133 height 27
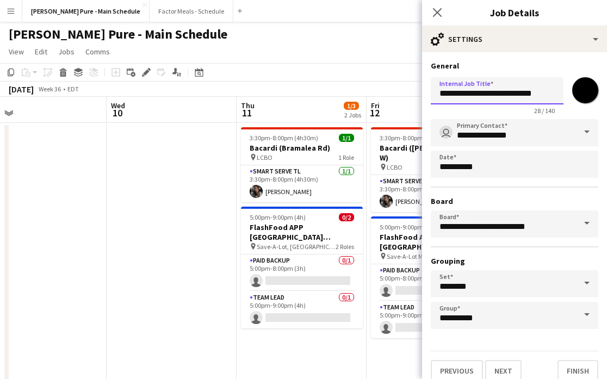
scroll to position [0, 463]
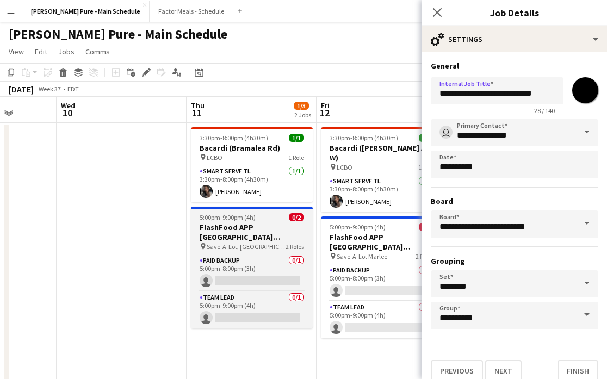
click at [267, 222] on h3 "FlashFood APP USA Denver, CO" at bounding box center [252, 232] width 122 height 20
type input "**********"
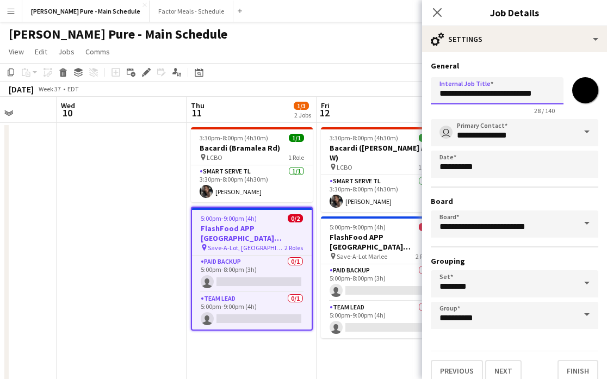
click at [462, 95] on input "**********" at bounding box center [497, 90] width 133 height 27
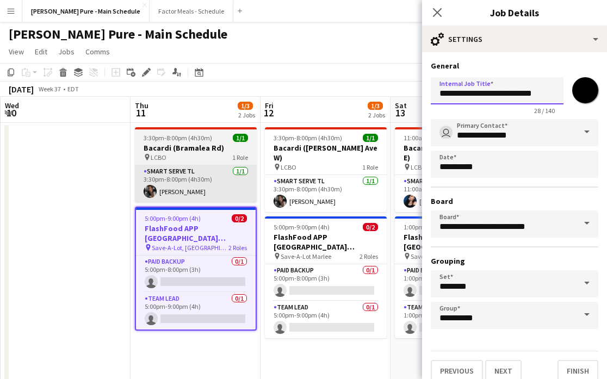
scroll to position [0, 458]
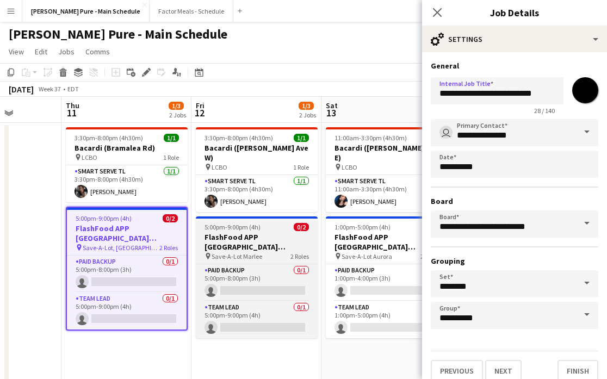
click at [237, 232] on h3 "FlashFood APP USA Denver, CO" at bounding box center [257, 242] width 122 height 20
type input "**********"
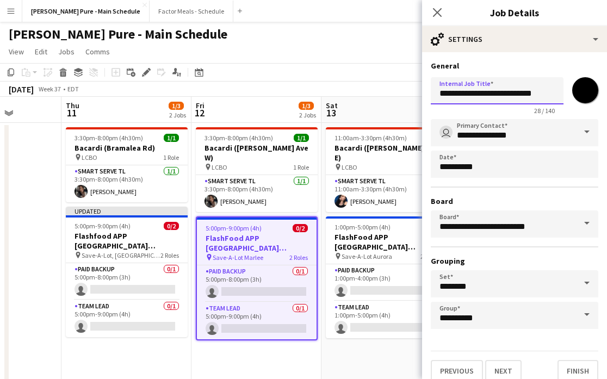
click at [463, 95] on input "**********" at bounding box center [497, 90] width 133 height 27
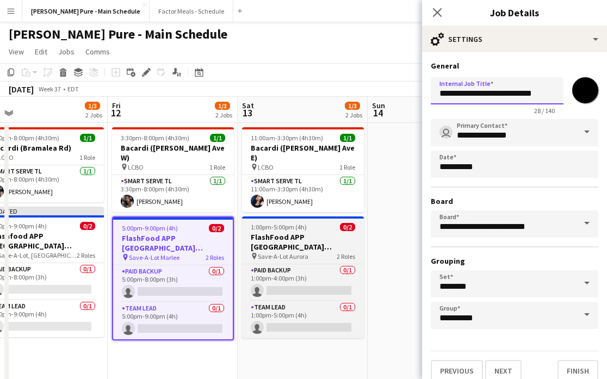
scroll to position [0, 420]
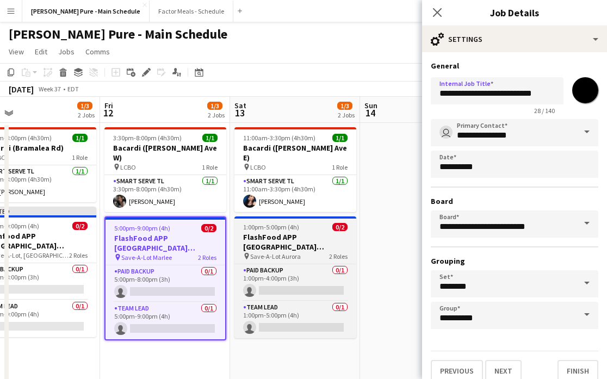
click at [306, 223] on div "1:00pm-5:00pm (4h) 0/2" at bounding box center [295, 227] width 122 height 8
type input "**********"
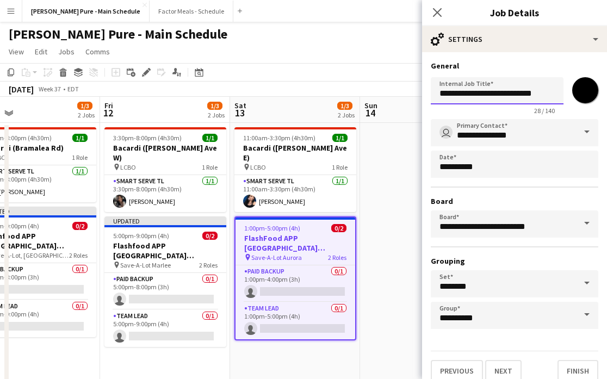
click at [463, 95] on input "**********" at bounding box center [497, 90] width 133 height 27
type input "**********"
click at [439, 4] on div "Close pop-in" at bounding box center [437, 12] width 30 height 25
click at [439, 11] on icon at bounding box center [437, 12] width 10 height 10
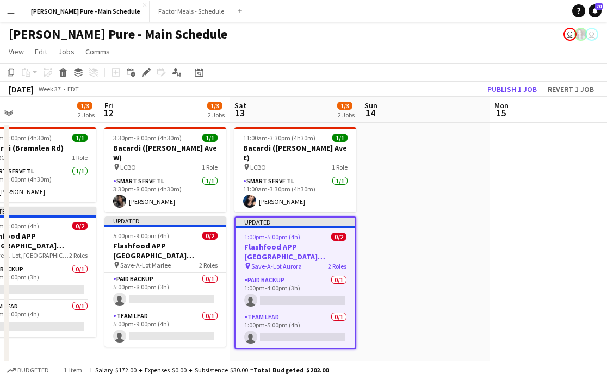
scroll to position [0, 419]
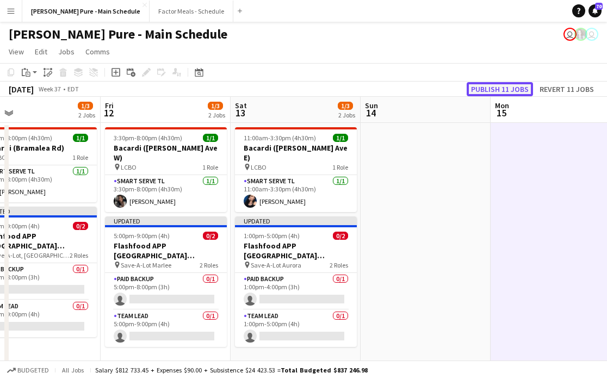
click at [500, 85] on button "Publish 11 jobs" at bounding box center [500, 89] width 66 height 14
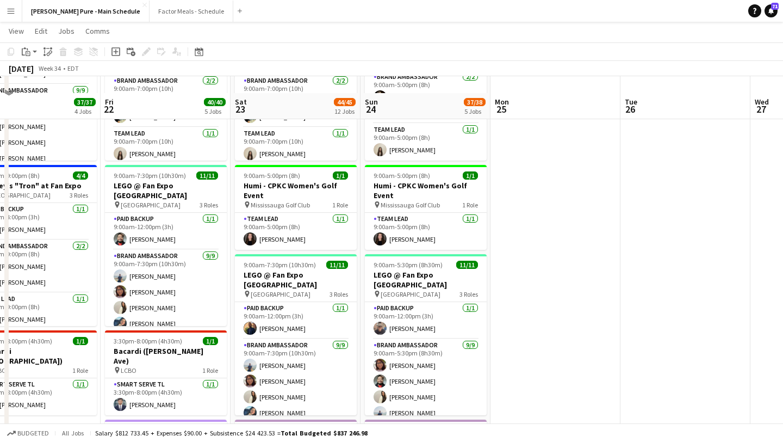
scroll to position [310, 0]
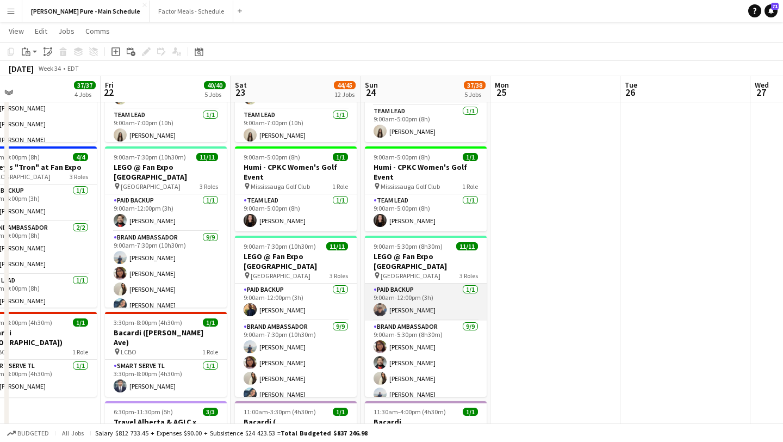
click at [428, 304] on app-card-role "Paid Backup 1/1 9:00am-12:00pm (3h) Bridget Casey" at bounding box center [426, 301] width 122 height 37
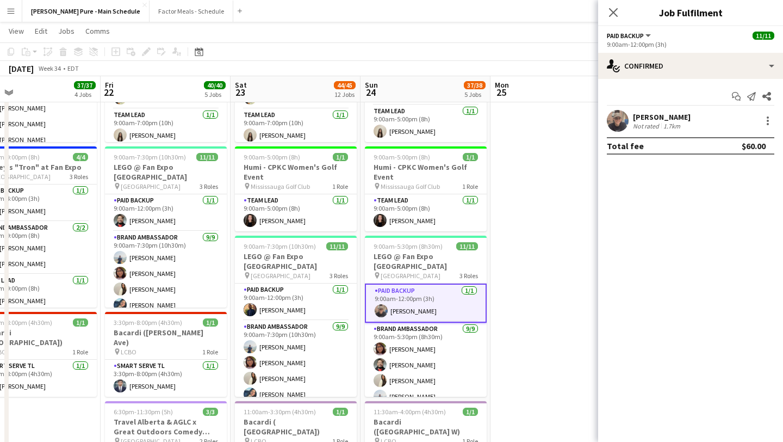
click at [618, 117] on app-user-avatar at bounding box center [618, 121] width 22 height 22
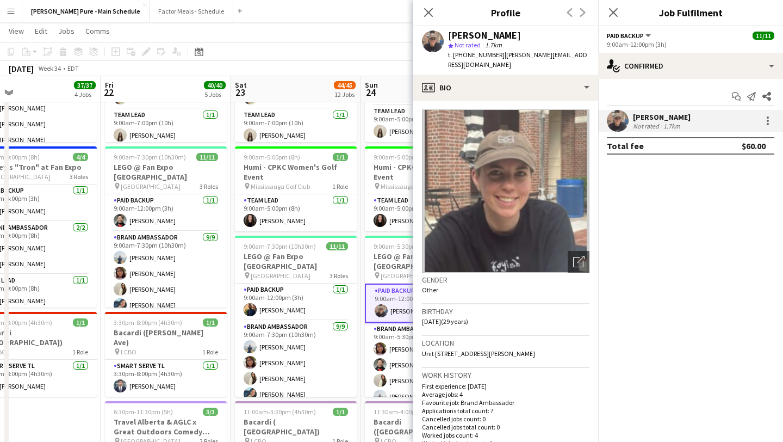
drag, startPoint x: 581, startPoint y: 54, endPoint x: 496, endPoint y: 57, distance: 84.3
click at [496, 57] on div "Bridget Casey star Not rated 1.7km t. +14372994134 | bridget_casey_@outlook.com" at bounding box center [505, 50] width 185 height 48
copy span "bridget_casey_@outlook.com"
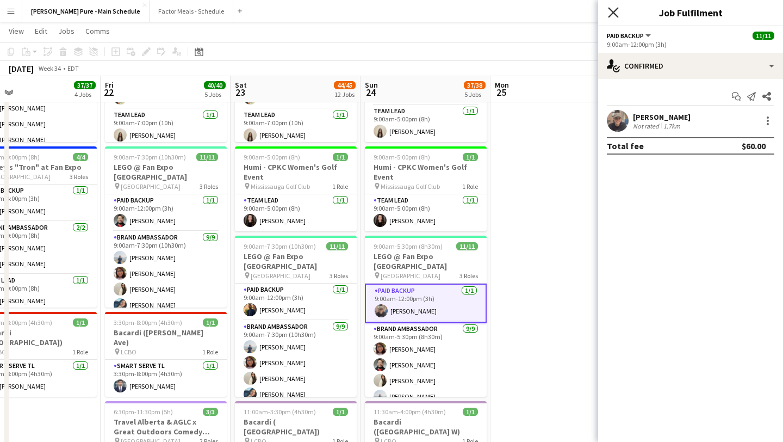
click at [610, 9] on icon at bounding box center [613, 12] width 10 height 10
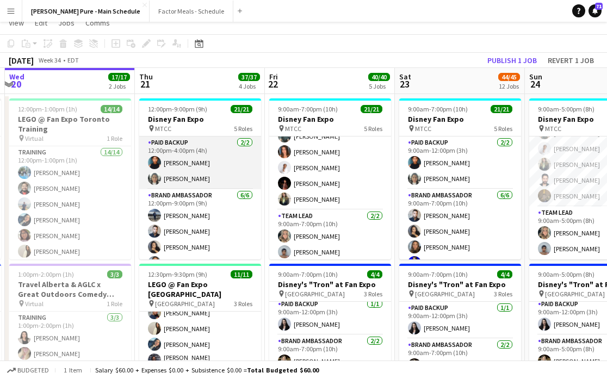
scroll to position [0, 0]
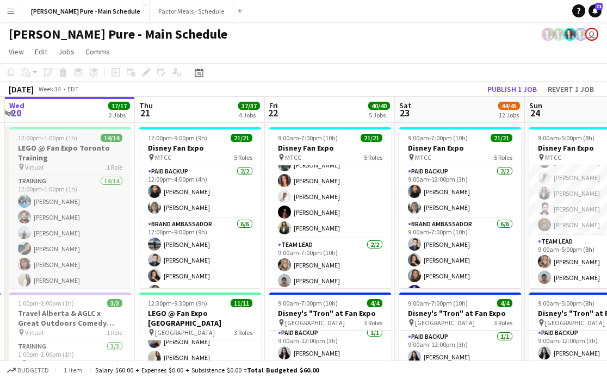
click at [27, 135] on span "12:00pm-1:00pm (1h)" at bounding box center [47, 138] width 59 height 8
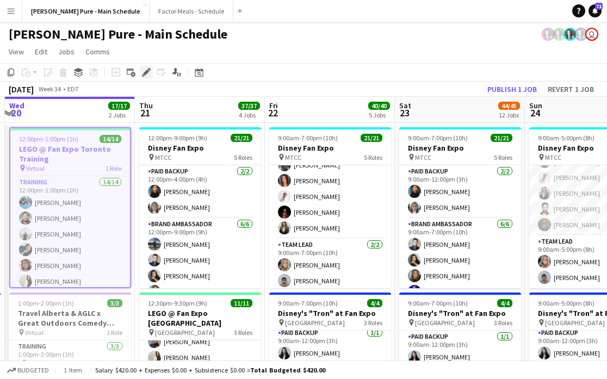
click at [145, 72] on icon at bounding box center [146, 73] width 6 height 6
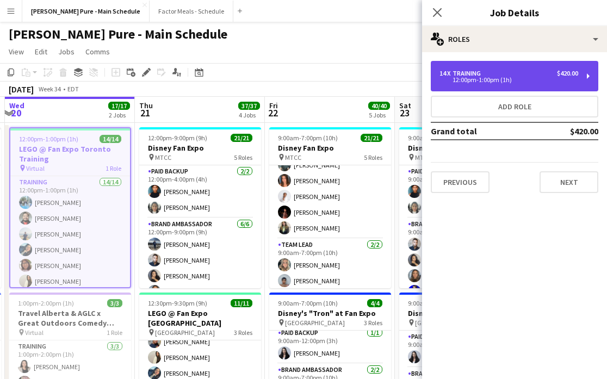
click at [515, 72] on div "14 x Training $420.00" at bounding box center [508, 74] width 139 height 8
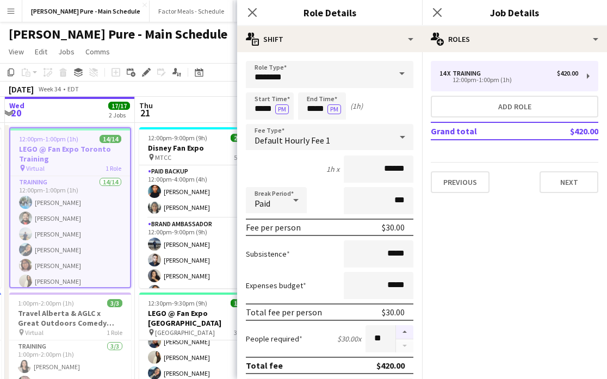
click at [405, 326] on button "button" at bounding box center [404, 332] width 17 height 14
type input "**"
click at [440, 12] on icon "Close pop-in" at bounding box center [437, 12] width 10 height 10
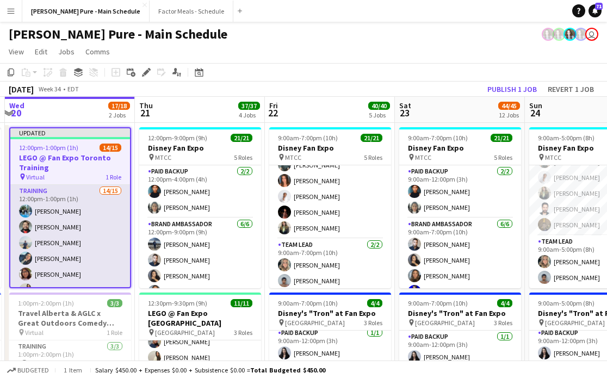
scroll to position [156, 0]
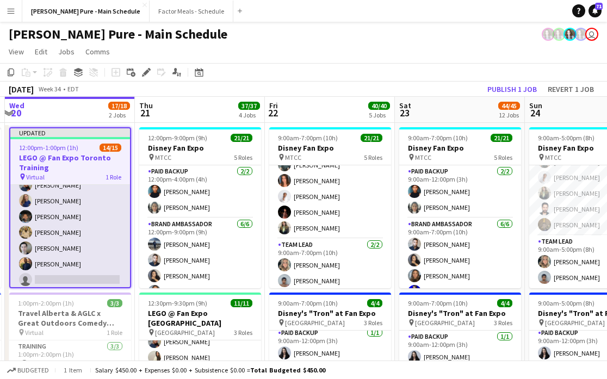
click at [57, 272] on app-card-role "Training 14/15 12:00pm-1:00pm (1h) Honey Lee Faisal Khawaja Chirag Ghotikar Shu…" at bounding box center [70, 159] width 120 height 261
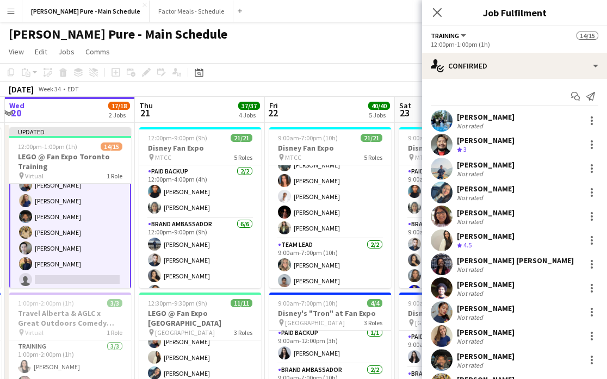
scroll to position [119, 0]
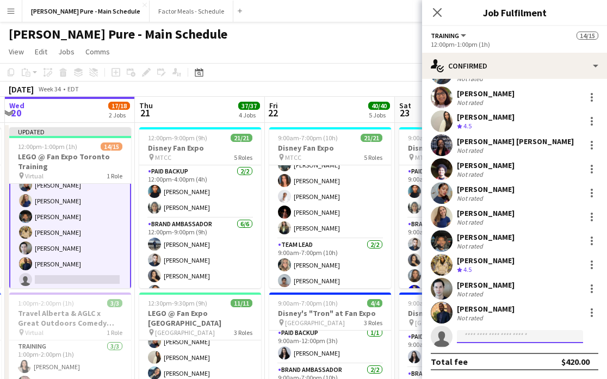
click at [487, 337] on input at bounding box center [520, 336] width 126 height 13
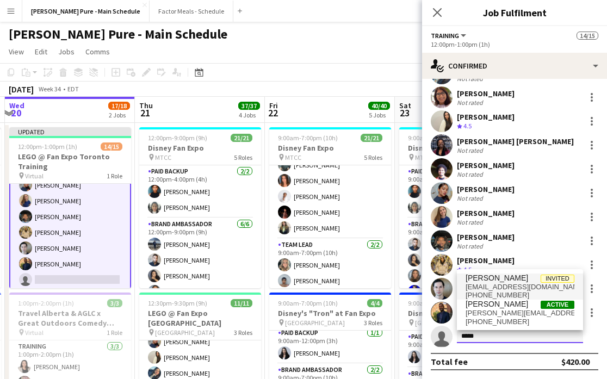
type input "*****"
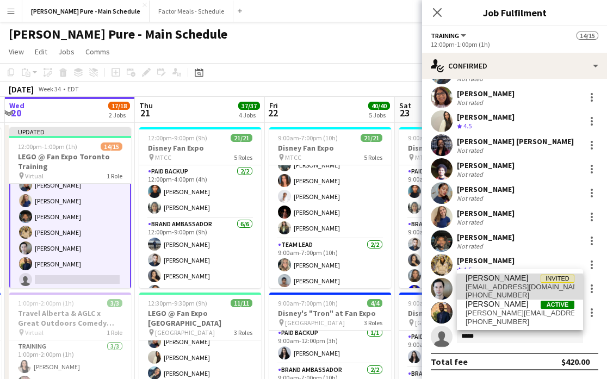
click at [494, 289] on span "sshannonkaran@gmail.com" at bounding box center [519, 287] width 109 height 9
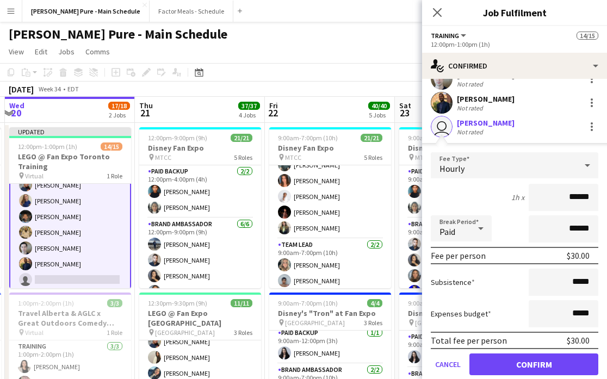
scroll to position [333, 0]
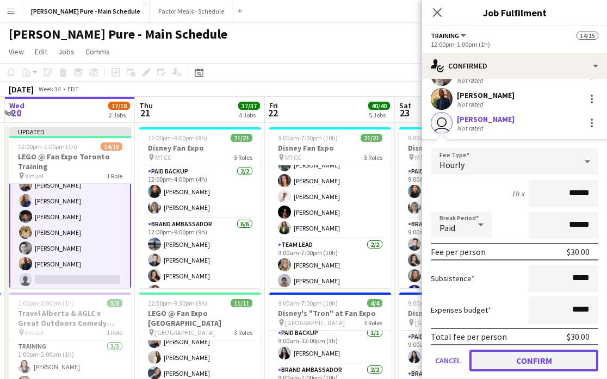
click at [530, 362] on button "Confirm" at bounding box center [533, 361] width 129 height 22
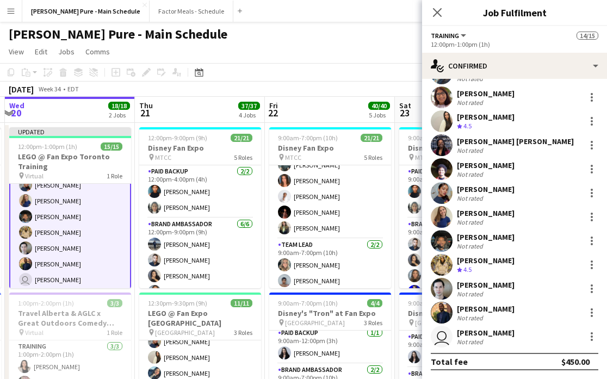
scroll to position [119, 0]
click at [439, 12] on icon "Close pop-in" at bounding box center [437, 12] width 10 height 10
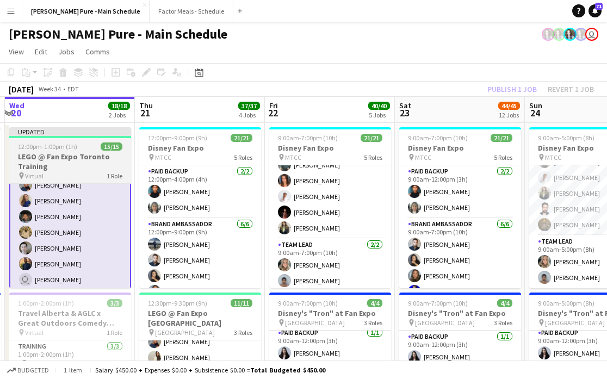
click at [55, 160] on h3 "LEGO @ Fan Expo Toronto Training" at bounding box center [70, 162] width 122 height 20
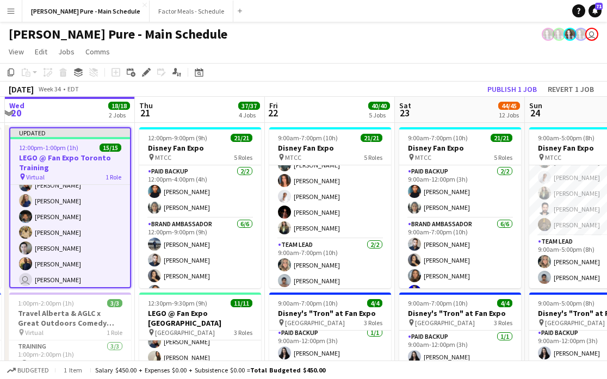
scroll to position [154, 0]
click at [511, 89] on button "Publish 1 job" at bounding box center [512, 89] width 58 height 14
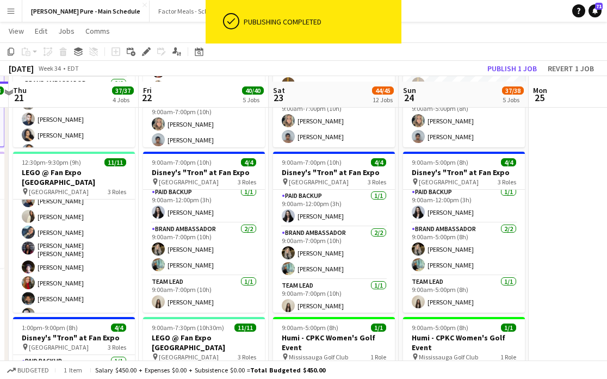
scroll to position [138, 0]
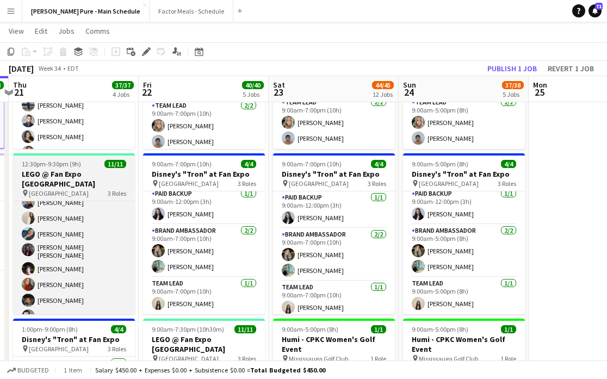
click at [62, 173] on h3 "LEGO @ Fan Expo Toronto" at bounding box center [74, 179] width 122 height 20
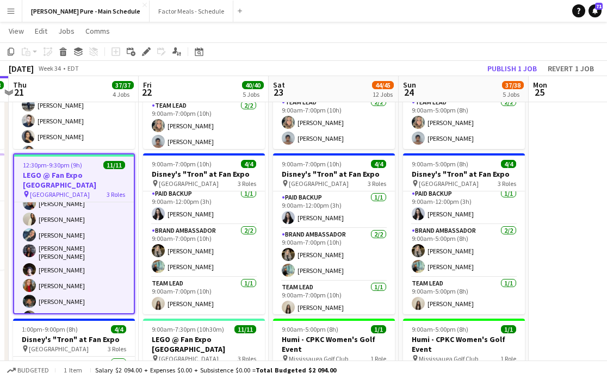
scroll to position [145, 0]
click at [143, 52] on icon "Edit" at bounding box center [146, 51] width 9 height 9
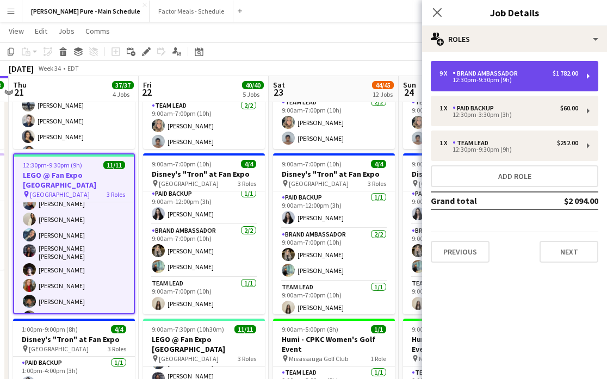
click at [557, 78] on div "12:30pm-9:30pm (9h)" at bounding box center [508, 79] width 139 height 5
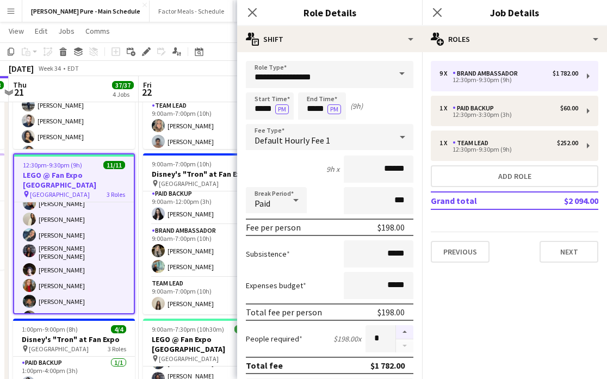
click at [407, 328] on button "button" at bounding box center [404, 332] width 17 height 14
type input "**"
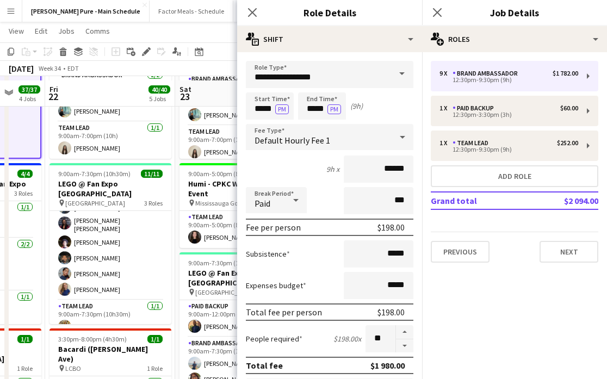
scroll to position [298, 0]
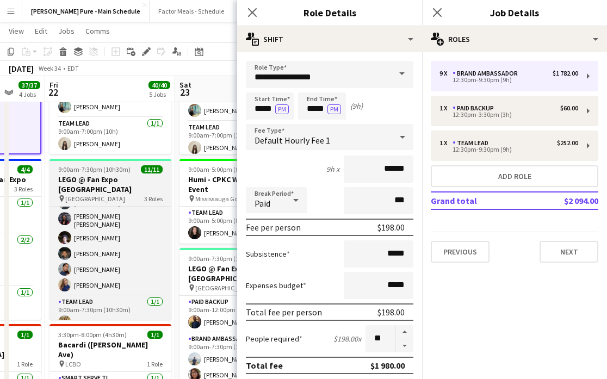
click at [111, 173] on span "9:00am-7:30pm (10h30m)" at bounding box center [94, 169] width 72 height 8
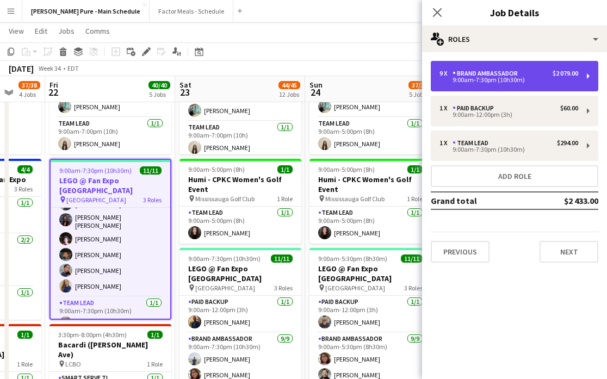
click at [486, 82] on div "9:00am-7:30pm (10h30m)" at bounding box center [508, 79] width 139 height 5
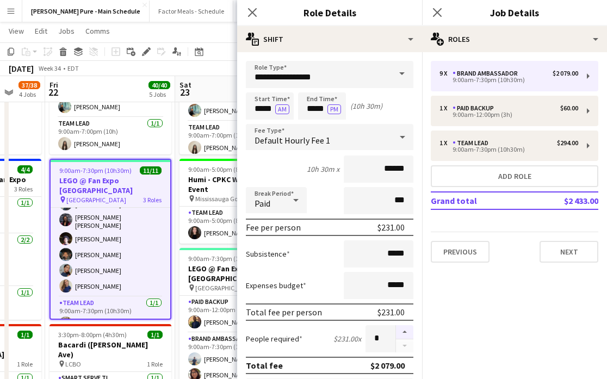
click at [403, 332] on button "button" at bounding box center [404, 332] width 17 height 14
type input "**"
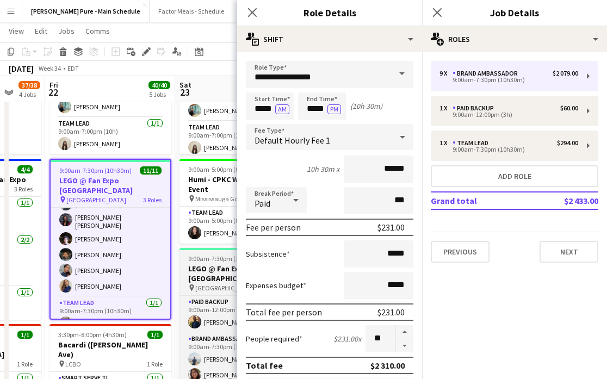
click at [200, 265] on h3 "LEGO @ Fan Expo Toronto" at bounding box center [240, 274] width 122 height 20
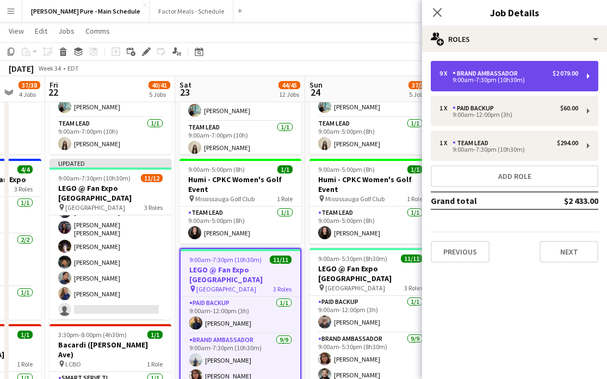
click at [582, 71] on div "9 x Brand Ambassador $2 079.00 9:00am-7:30pm (10h30m)" at bounding box center [514, 76] width 167 height 30
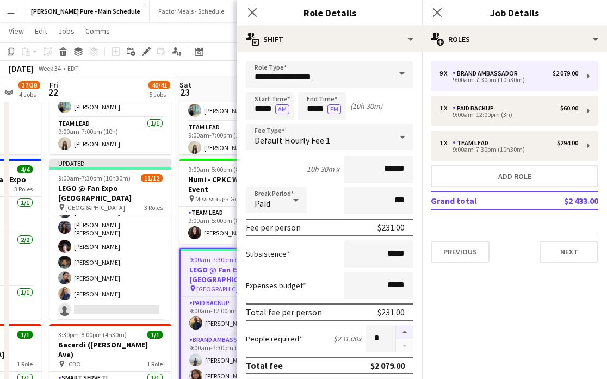
click at [407, 333] on button "button" at bounding box center [404, 332] width 17 height 14
type input "**"
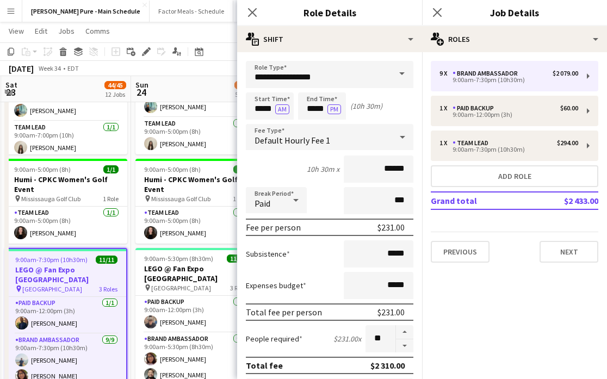
scroll to position [0, 392]
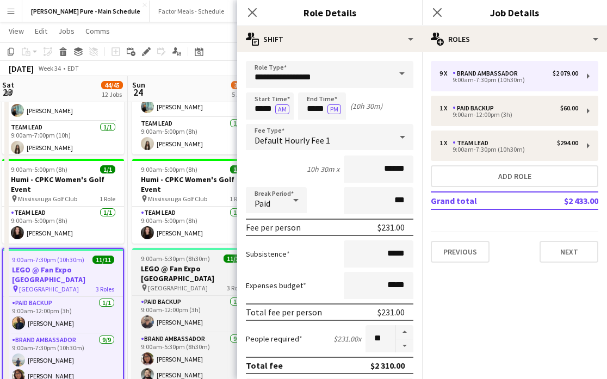
click at [185, 269] on h3 "LEGO @ Fan Expo Toronto" at bounding box center [193, 274] width 122 height 20
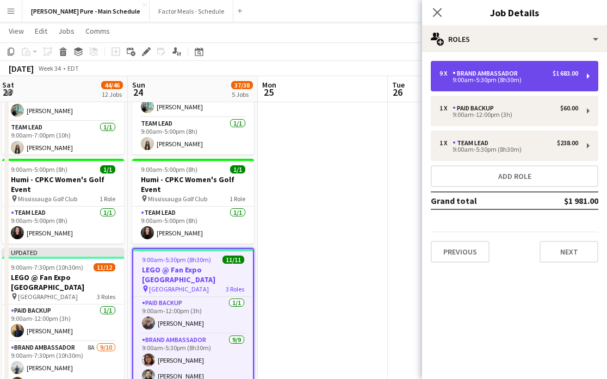
click at [543, 74] on div "9 x Brand Ambassador $1 683.00" at bounding box center [508, 74] width 139 height 8
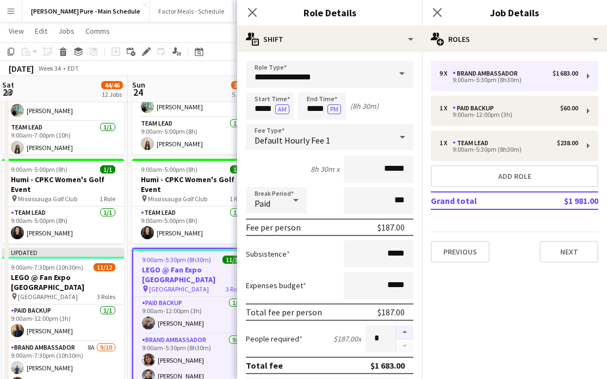
click at [406, 330] on button "button" at bounding box center [404, 332] width 17 height 14
type input "**"
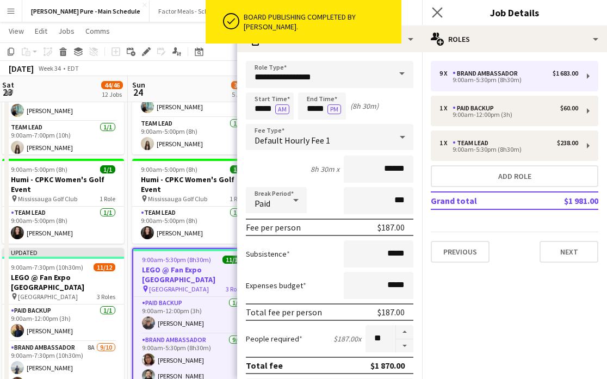
click at [442, 7] on app-icon "Close pop-in" at bounding box center [438, 13] width 16 height 16
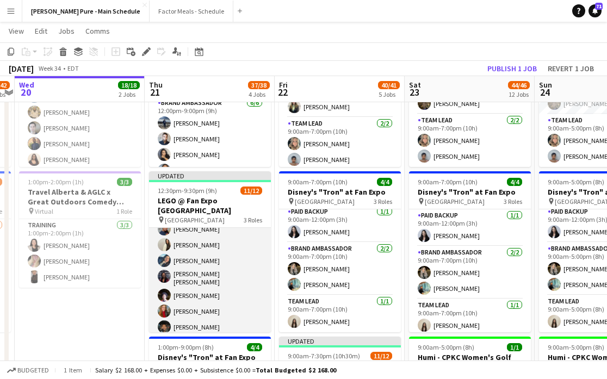
scroll to position [139, 0]
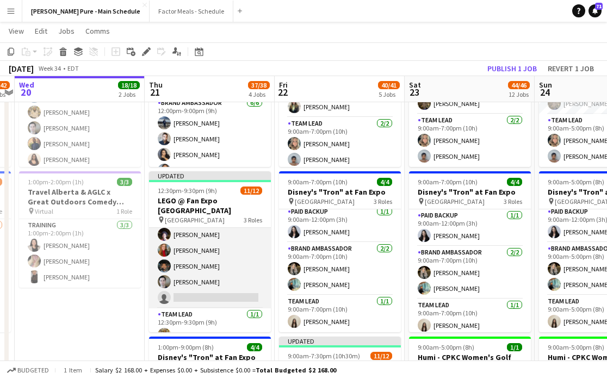
click at [208, 280] on app-card-role "Brand Ambassador 13A 9/10 12:30pm-9:30pm (9h) Chirag Ghotikar Gurleen Kaur Fara…" at bounding box center [210, 217] width 122 height 182
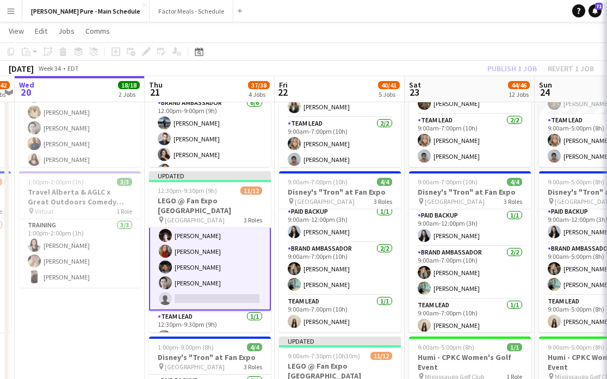
scroll to position [140, 0]
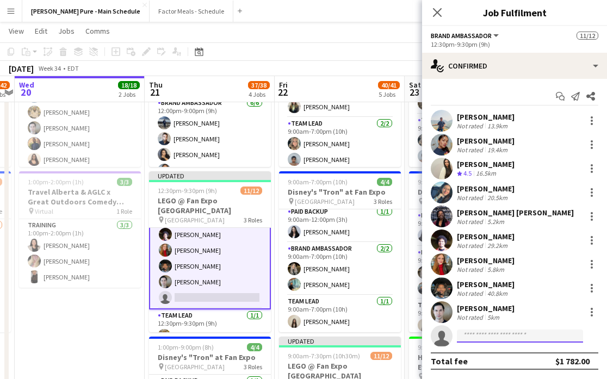
click at [486, 334] on input at bounding box center [520, 336] width 126 height 13
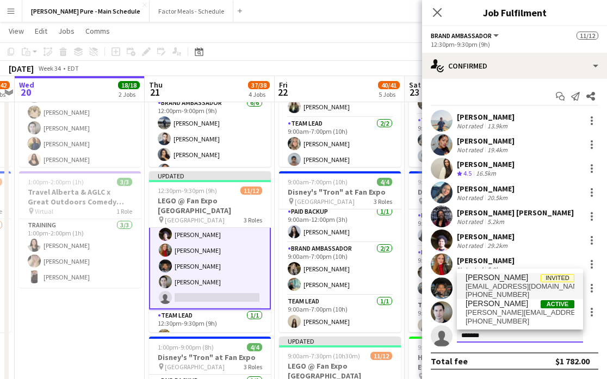
type input "*******"
click at [505, 287] on span "sshannonkaran@gmail.com" at bounding box center [519, 286] width 109 height 9
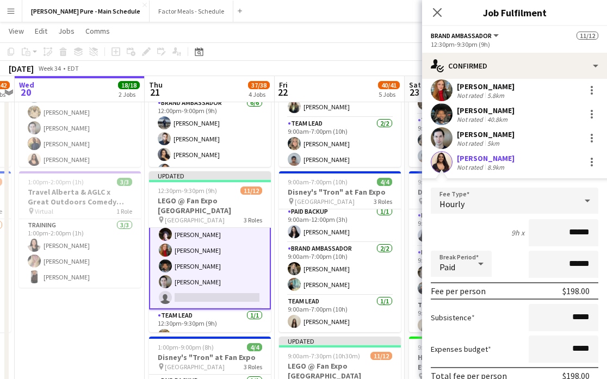
scroll to position [246, 0]
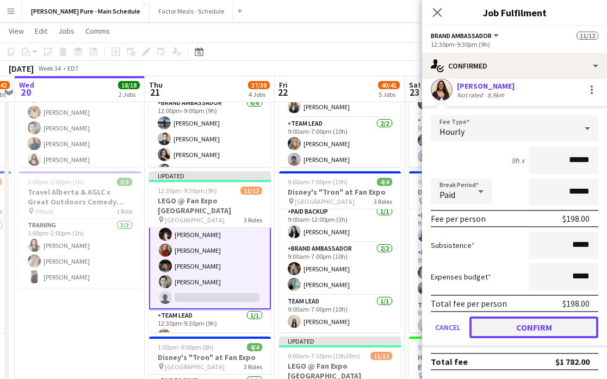
click at [527, 323] on button "Confirm" at bounding box center [533, 327] width 129 height 22
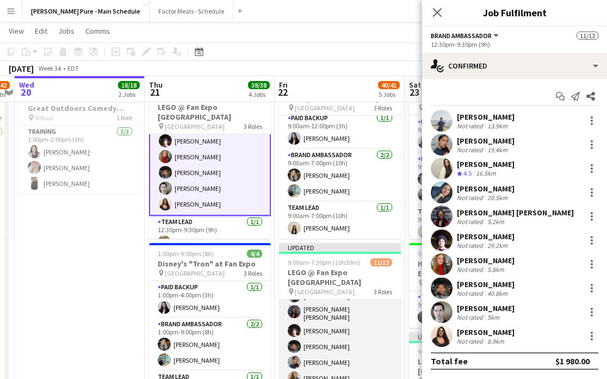
scroll to position [139, 0]
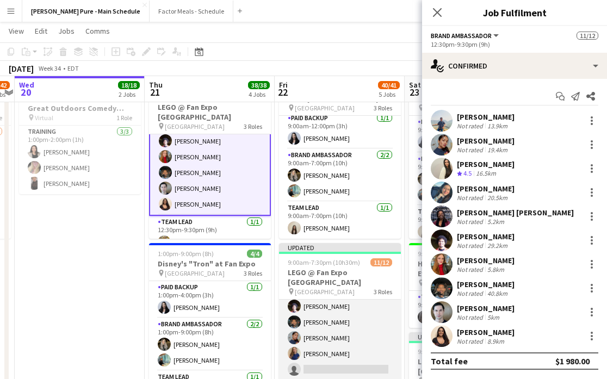
click at [328, 347] on app-card-role "Brand Ambassador 13A 9/10 9:00am-7:30pm (10h30m) Chirag Ghotikar Shakira Vawda …" at bounding box center [340, 289] width 122 height 182
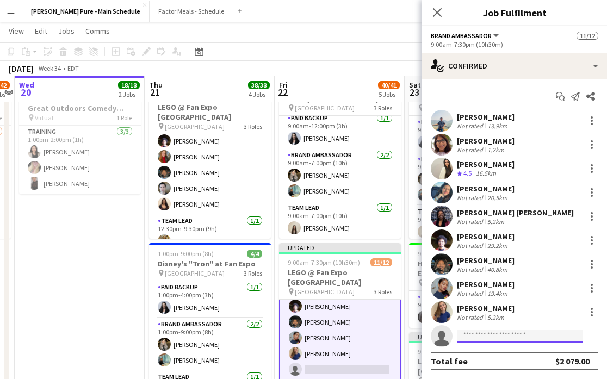
click at [494, 338] on input at bounding box center [520, 336] width 126 height 13
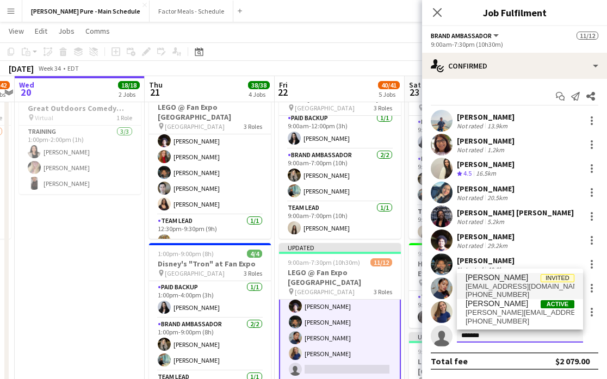
type input "*******"
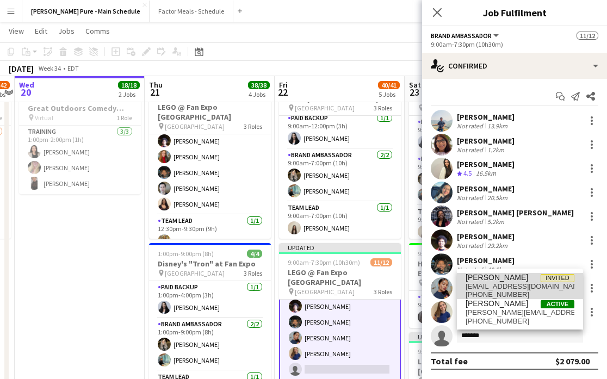
click at [504, 279] on span "Shannon Karan" at bounding box center [496, 277] width 63 height 9
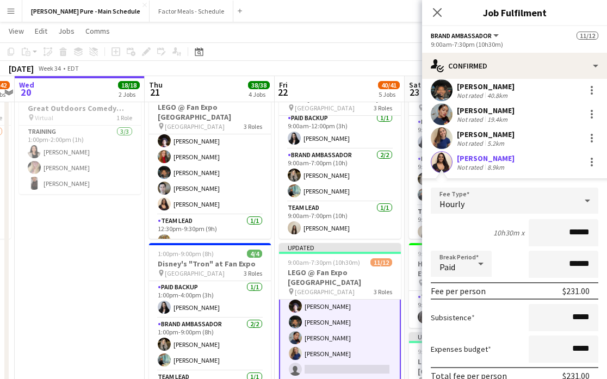
scroll to position [246, 0]
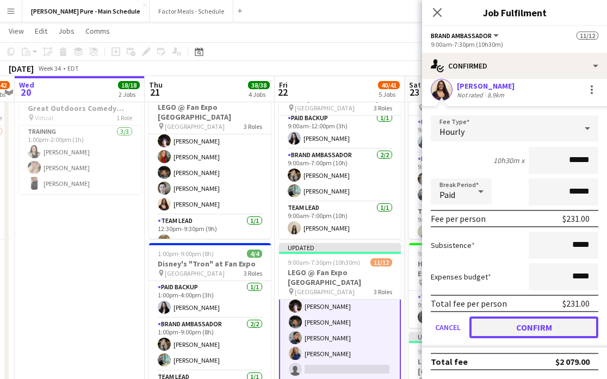
click at [520, 327] on button "Confirm" at bounding box center [533, 327] width 129 height 22
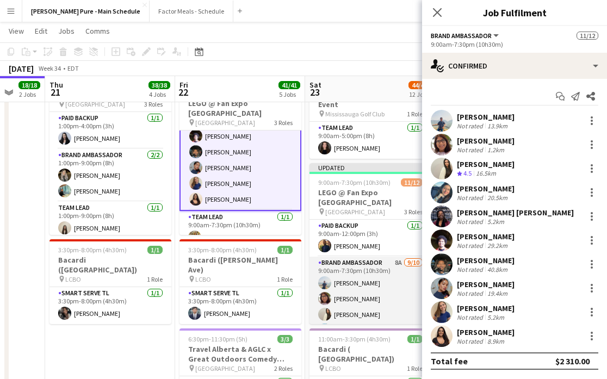
scroll to position [139, 0]
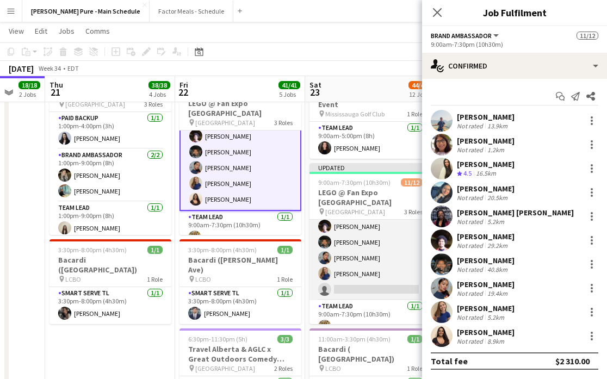
click at [355, 278] on app-card-role "Brand Ambassador 8A 9/10 9:00am-7:30pm (10h30m) Chirag Ghotikar Shakira Vawda F…" at bounding box center [370, 209] width 122 height 182
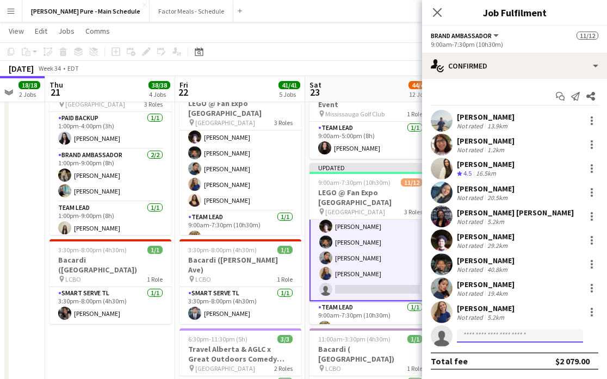
click at [516, 332] on input at bounding box center [520, 336] width 126 height 13
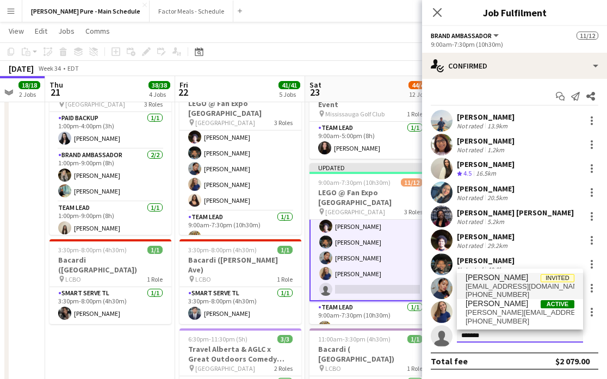
type input "*******"
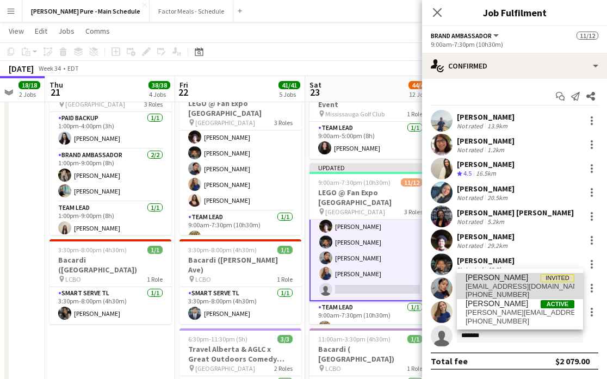
click at [505, 293] on span "+17788662862" at bounding box center [519, 294] width 109 height 9
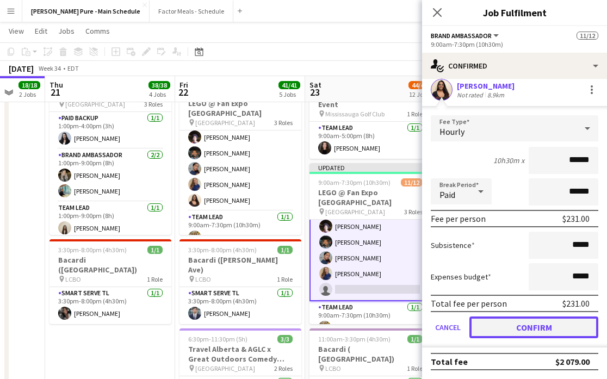
click at [520, 328] on button "Confirm" at bounding box center [533, 327] width 129 height 22
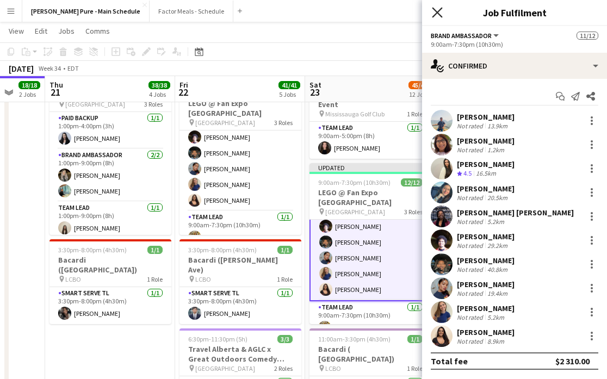
click at [435, 11] on icon "Close pop-in" at bounding box center [437, 12] width 10 height 10
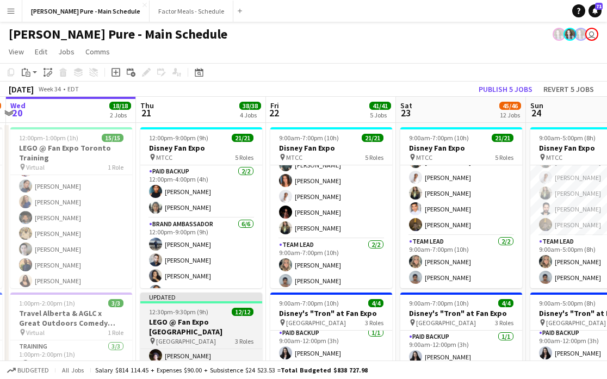
click at [189, 321] on h3 "LEGO @ Fan Expo Toronto" at bounding box center [201, 327] width 122 height 20
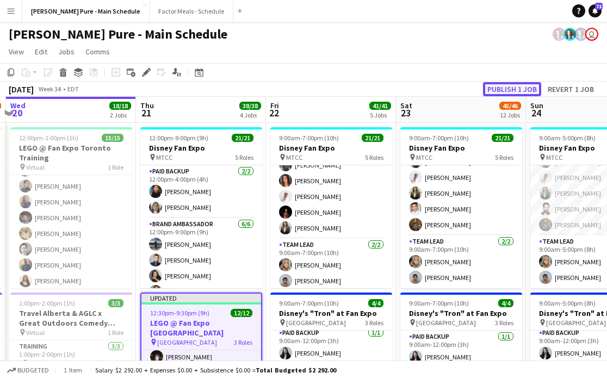
click at [511, 92] on button "Publish 1 job" at bounding box center [512, 89] width 58 height 14
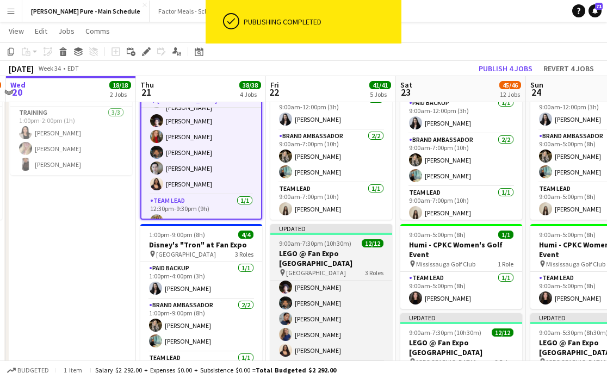
click at [326, 249] on h3 "LEGO @ Fan Expo Toronto" at bounding box center [331, 259] width 122 height 20
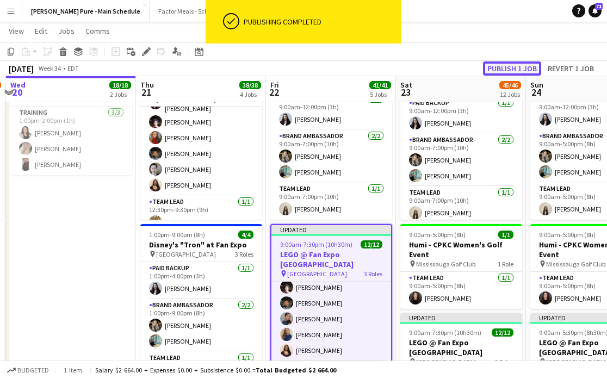
click at [517, 66] on button "Publish 1 job" at bounding box center [512, 68] width 58 height 14
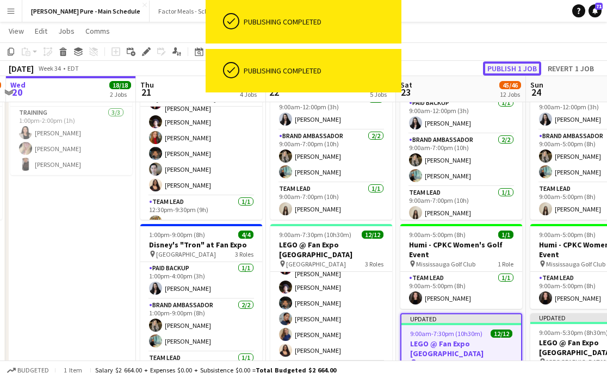
click at [505, 63] on button "Publish 1 job" at bounding box center [512, 68] width 58 height 14
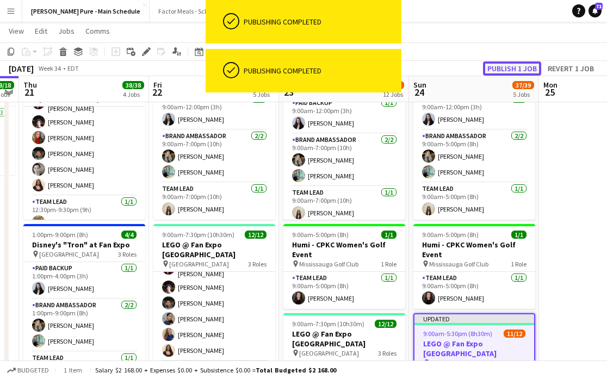
click at [503, 62] on button "Publish 1 job" at bounding box center [512, 68] width 58 height 14
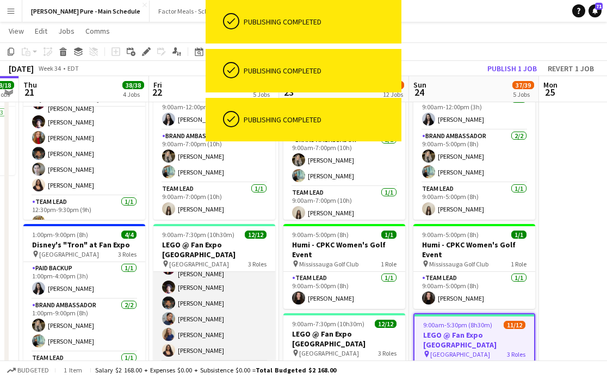
click at [169, 344] on app-user-avatar at bounding box center [168, 350] width 13 height 13
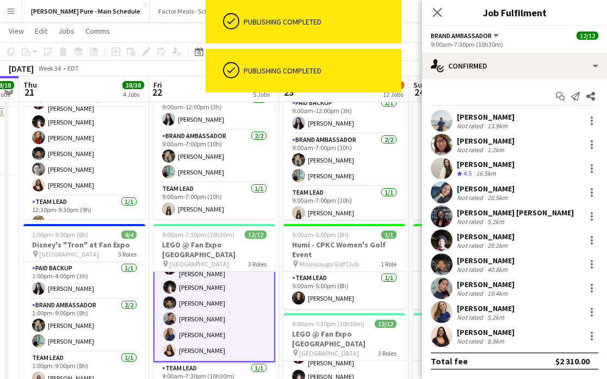
click at [441, 328] on app-user-avatar at bounding box center [442, 336] width 22 height 22
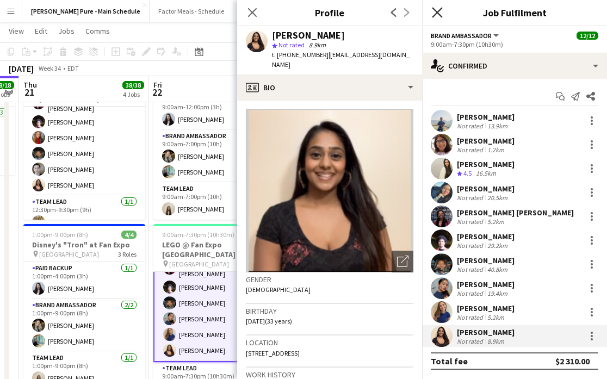
click at [433, 10] on icon "Close pop-in" at bounding box center [437, 12] width 10 height 10
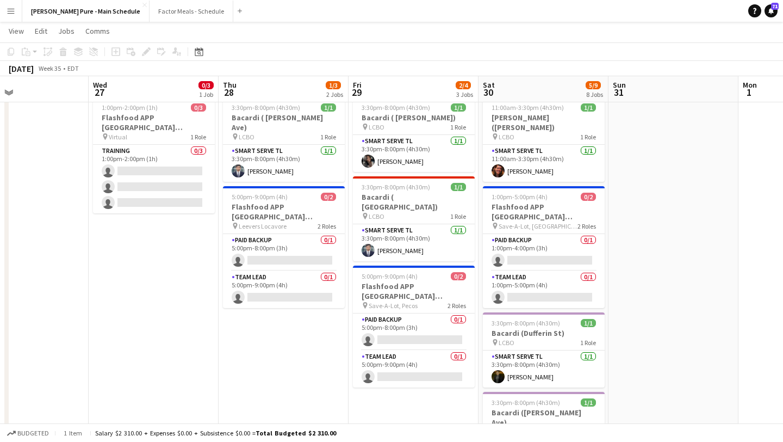
scroll to position [0, 405]
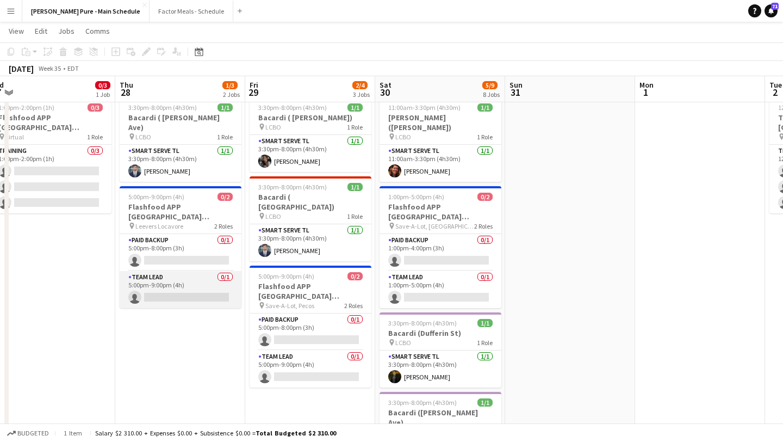
click at [183, 275] on app-card-role "Team Lead 0/1 5:00pm-9:00pm (4h) single-neutral-actions" at bounding box center [181, 289] width 122 height 37
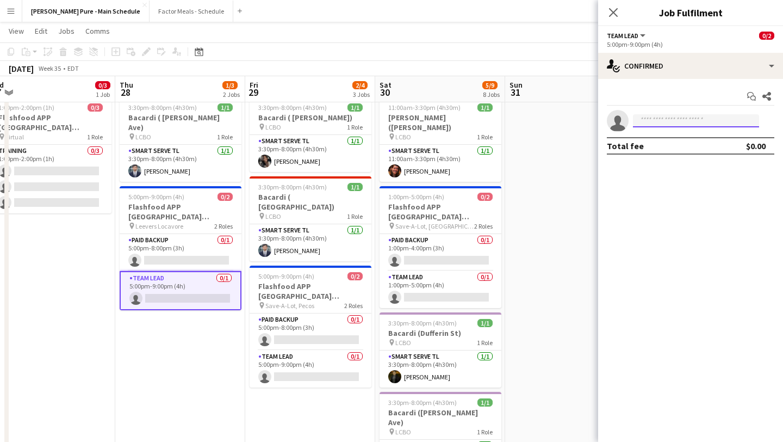
click at [687, 122] on input at bounding box center [696, 120] width 126 height 13
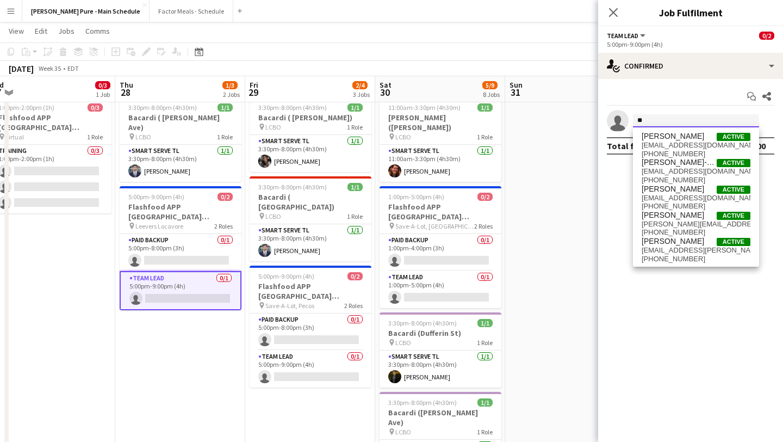
type input "*"
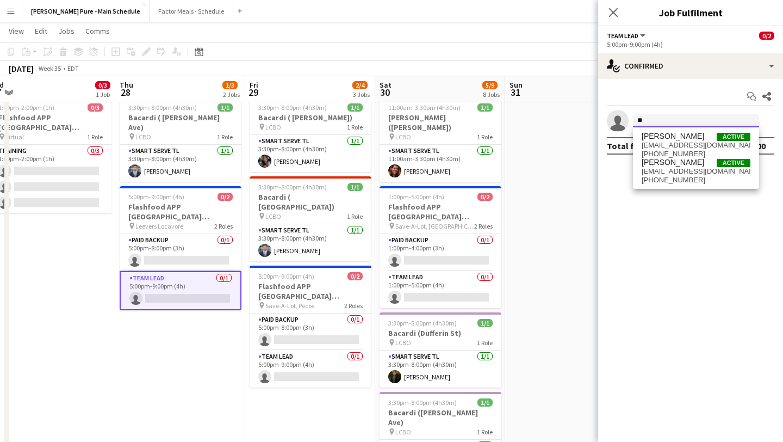
type input "*"
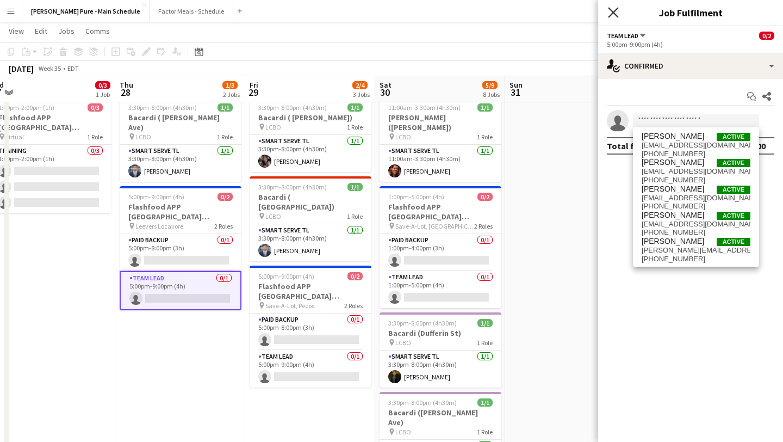
click at [612, 9] on icon "Close pop-in" at bounding box center [613, 12] width 10 height 10
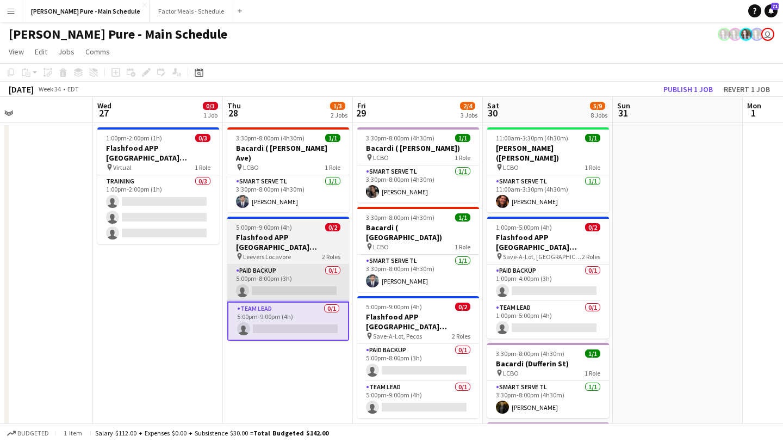
scroll to position [0, 449]
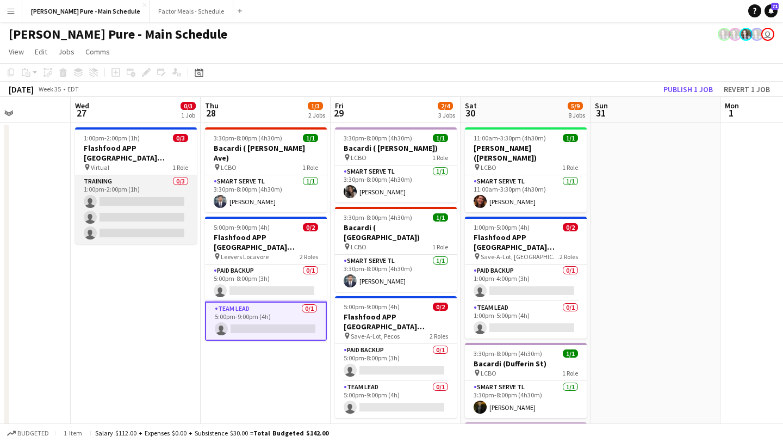
click at [142, 191] on app-card-role "Training 0/3 1:00pm-2:00pm (1h) single-neutral-actions single-neutral-actions s…" at bounding box center [136, 209] width 122 height 69
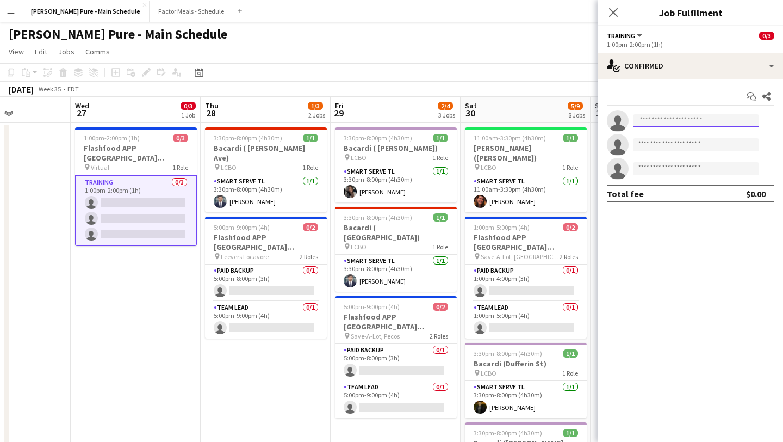
drag, startPoint x: 660, startPoint y: 121, endPoint x: 660, endPoint y: 109, distance: 12.0
click at [660, 121] on input at bounding box center [696, 120] width 126 height 13
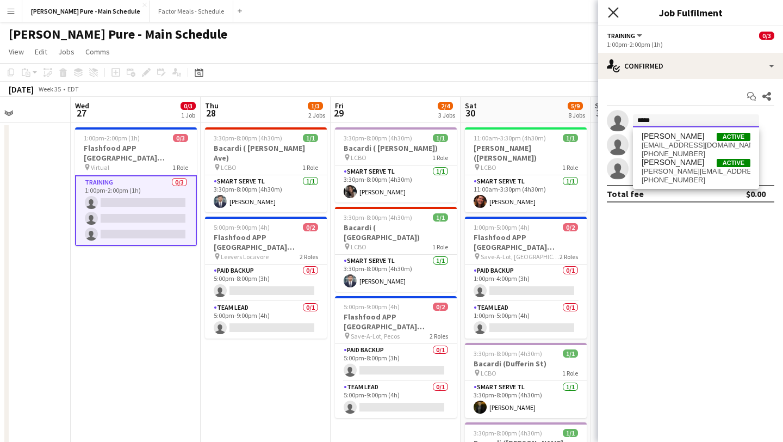
type input "*****"
click at [613, 11] on icon at bounding box center [613, 12] width 10 height 10
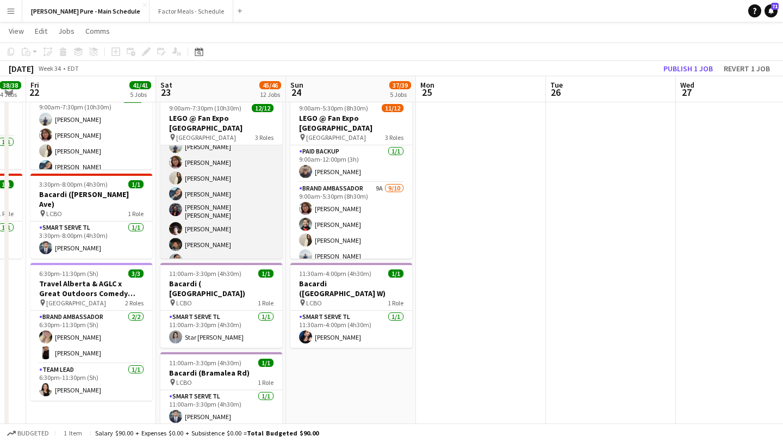
scroll to position [63, 0]
click at [221, 183] on app-card-role "Brand Ambassador 10/10 9:00am-7:30pm (10h30m) Chirag Ghotikar Shakira Vawda Far…" at bounding box center [221, 210] width 122 height 182
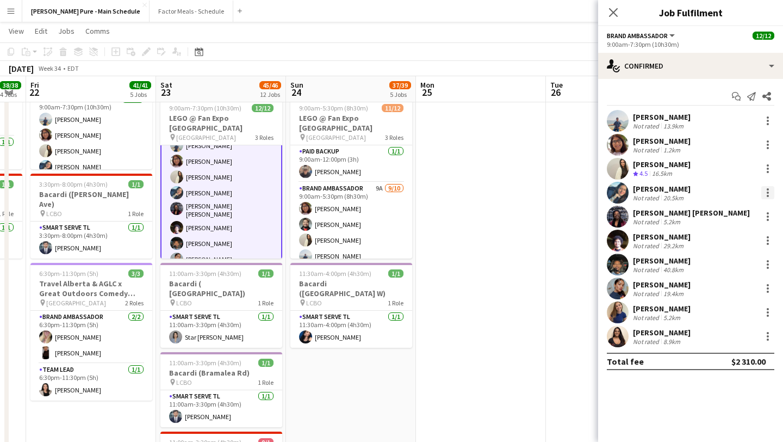
click at [769, 194] on div at bounding box center [767, 192] width 13 height 13
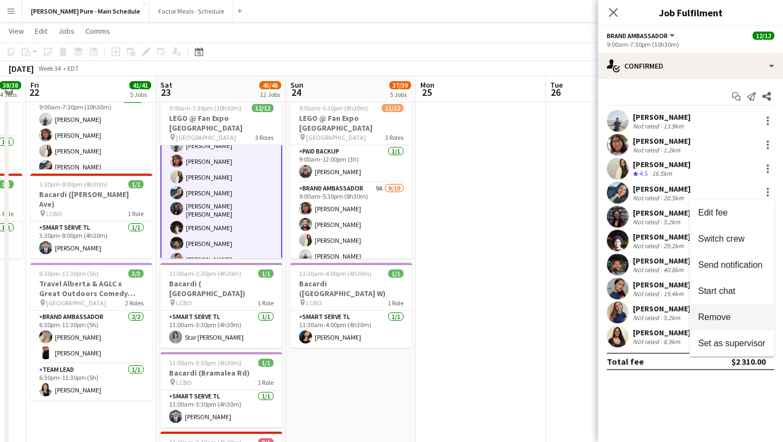
click at [736, 316] on span "Remove" at bounding box center [731, 317] width 67 height 10
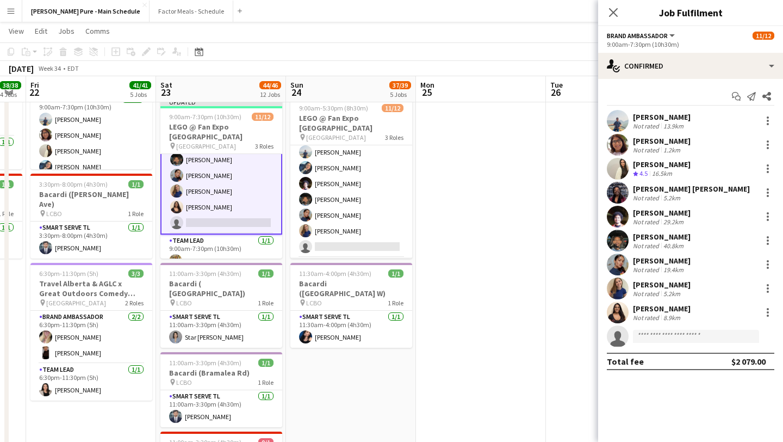
scroll to position [120, 0]
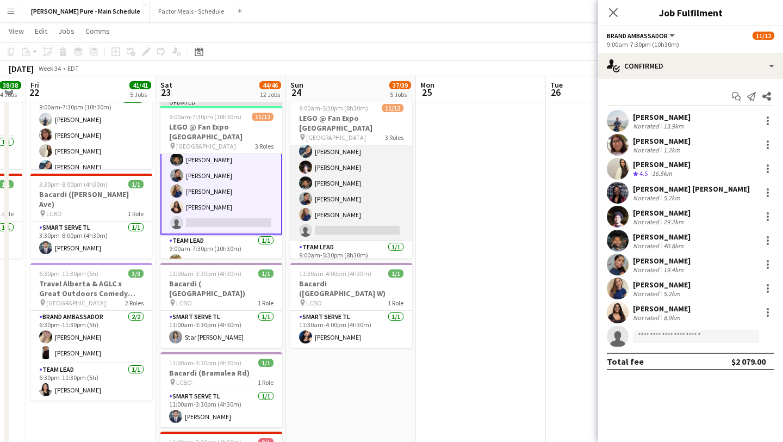
click at [362, 213] on app-card-role "Brand Ambassador 9A 9/10 9:00am-5:30pm (8h30m) Shakira Vawda Faisal Khawaja Far…" at bounding box center [351, 151] width 122 height 179
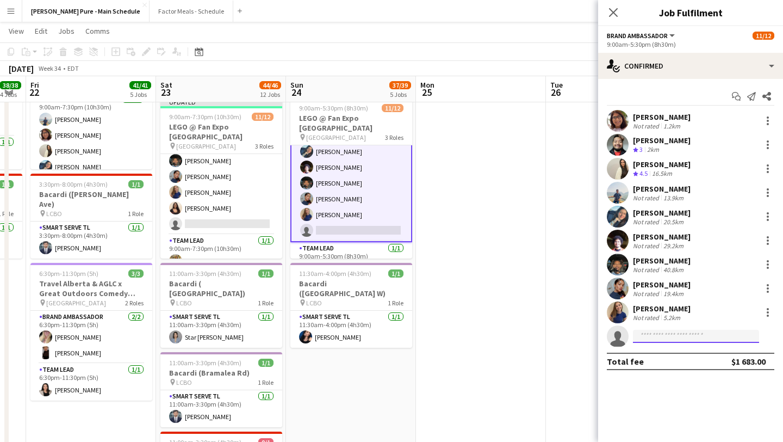
click at [693, 340] on input at bounding box center [696, 336] width 126 height 13
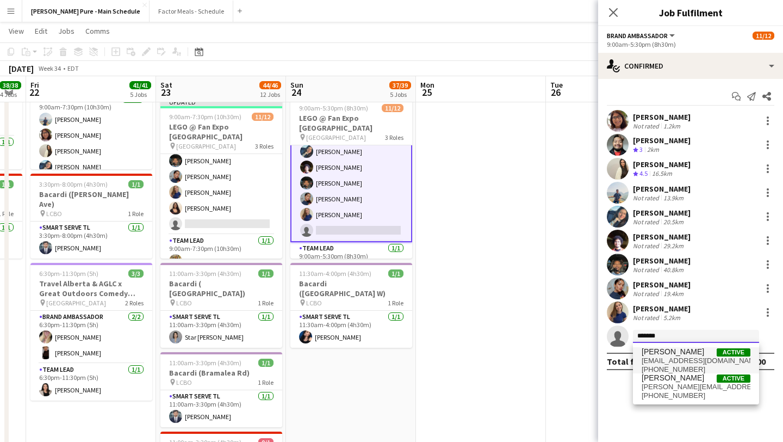
type input "*******"
click at [686, 356] on span "Shannon Karan" at bounding box center [673, 351] width 63 height 9
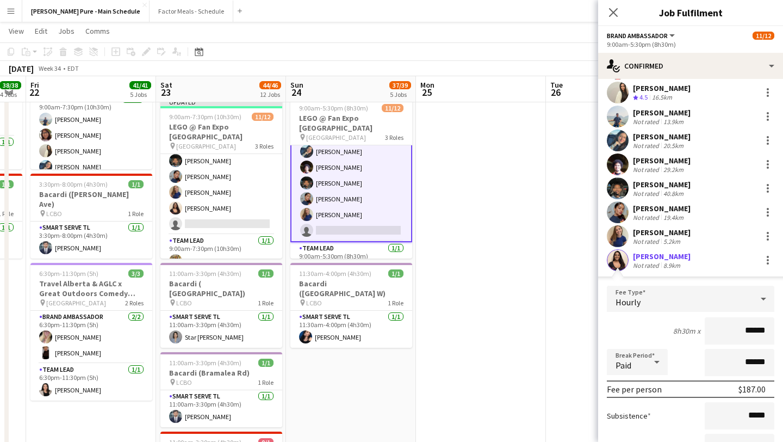
scroll to position [184, 0]
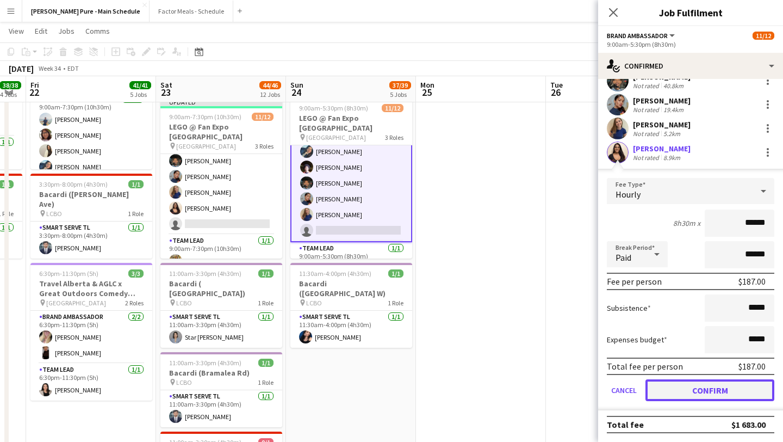
click at [736, 392] on button "Confirm" at bounding box center [709, 390] width 129 height 22
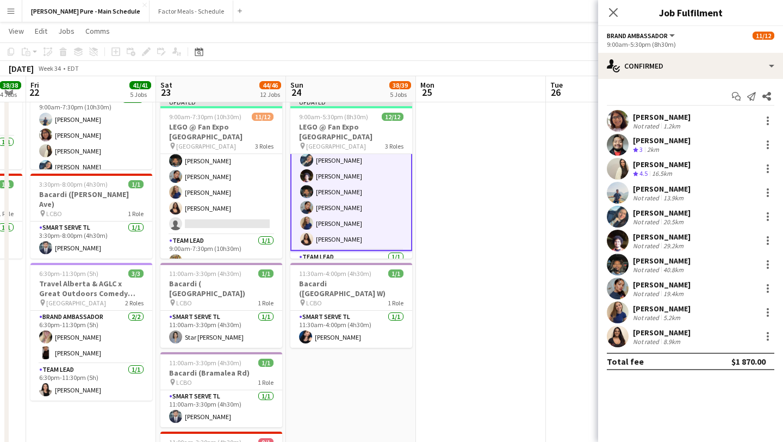
scroll to position [0, 0]
click at [616, 14] on icon "Close pop-in" at bounding box center [613, 12] width 10 height 10
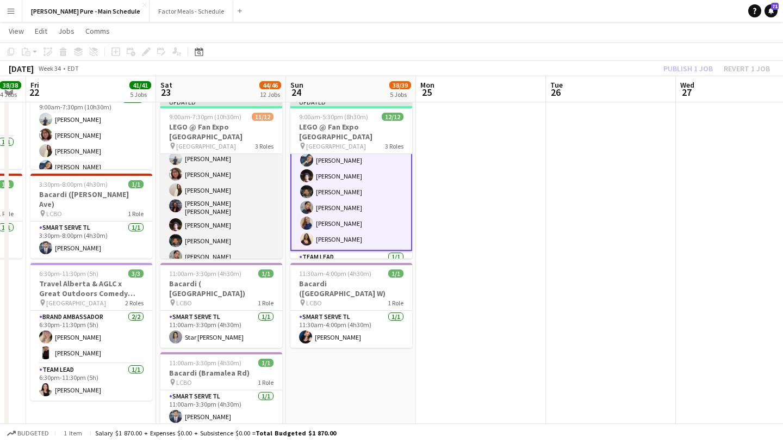
scroll to position [62, 0]
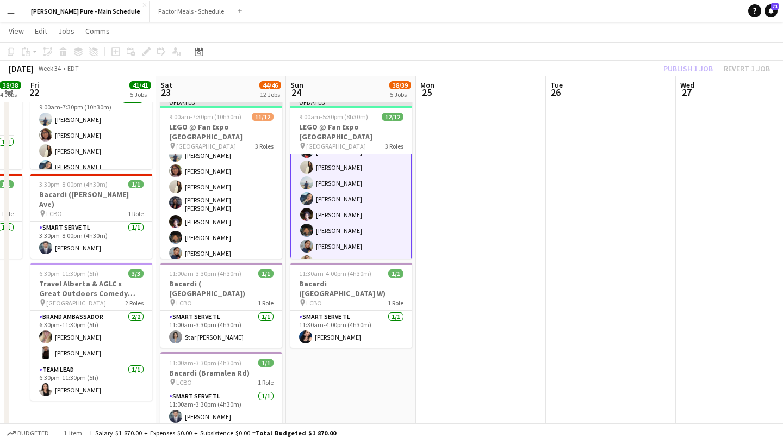
click at [359, 190] on app-card-role "Brand Ambassador 10/10 9:00am-5:30pm (8h30m) Shakira Vawda Faisal Khawaja Fara …" at bounding box center [351, 198] width 122 height 181
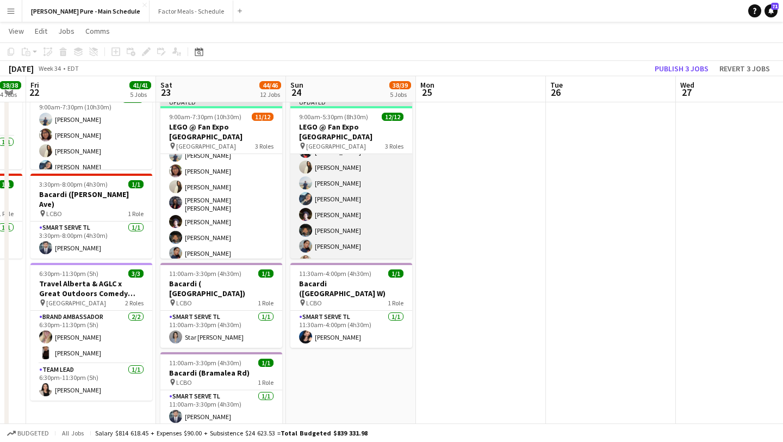
click at [337, 184] on app-card-role "Brand Ambassador 10/10 9:00am-5:30pm (8h30m) Shakira Vawda Faisal Khawaja Fara …" at bounding box center [351, 198] width 122 height 179
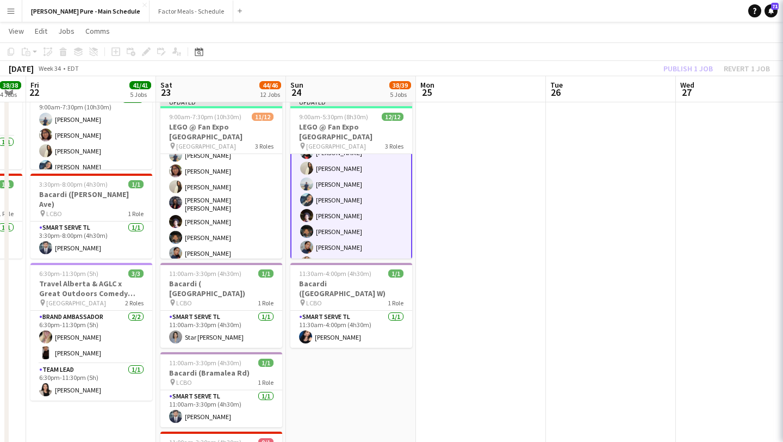
scroll to position [83, 0]
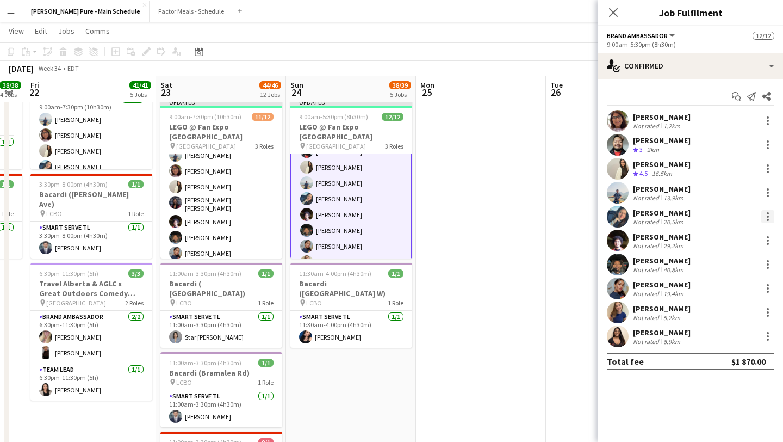
click at [768, 216] on div at bounding box center [768, 216] width 2 height 2
click at [729, 345] on span "Remove" at bounding box center [714, 340] width 33 height 9
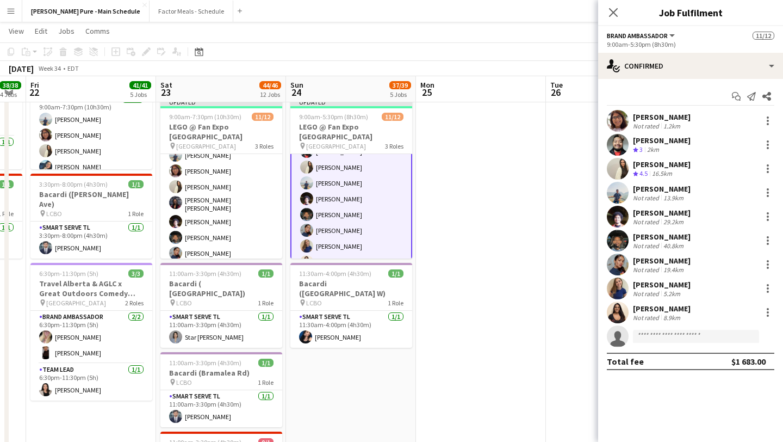
click at [611, 10] on icon at bounding box center [613, 12] width 9 height 9
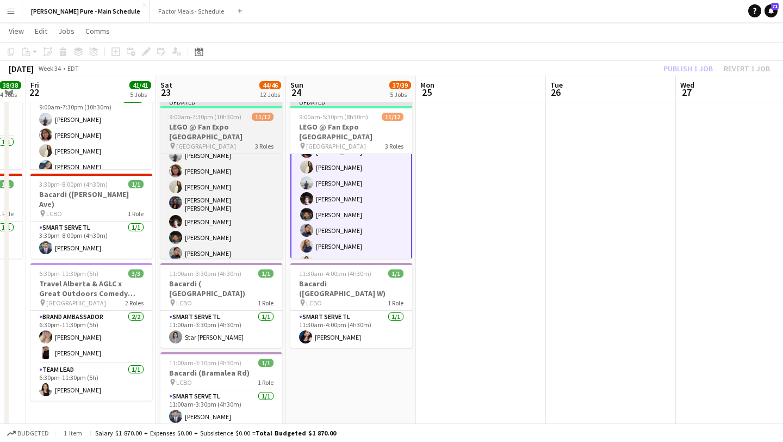
click at [213, 122] on h3 "LEGO @ Fan Expo Toronto" at bounding box center [221, 132] width 122 height 20
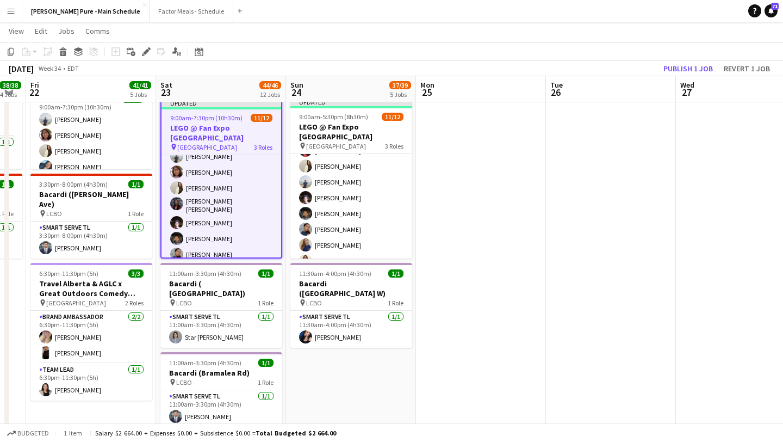
scroll to position [82, 0]
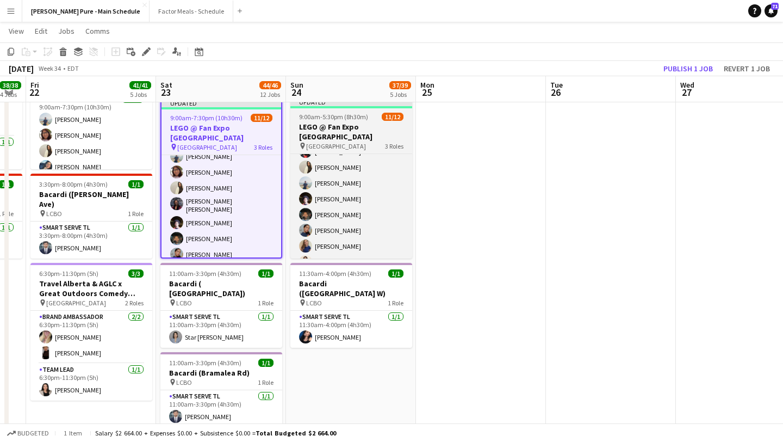
click at [352, 116] on span "9:00am-5:30pm (8h30m)" at bounding box center [333, 117] width 69 height 8
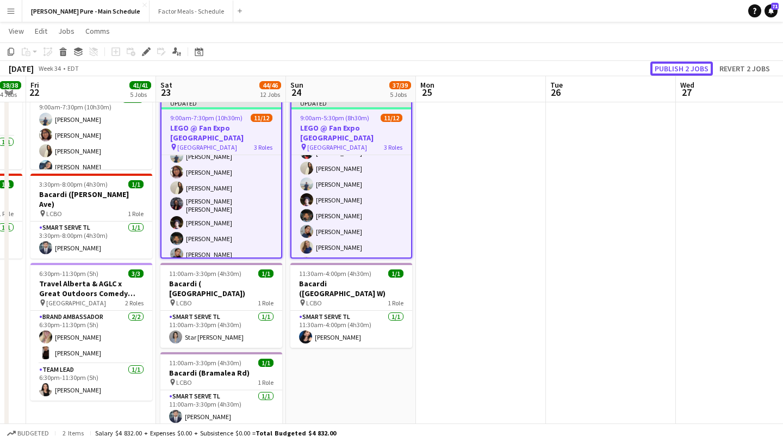
click at [692, 66] on button "Publish 2 jobs" at bounding box center [681, 68] width 63 height 14
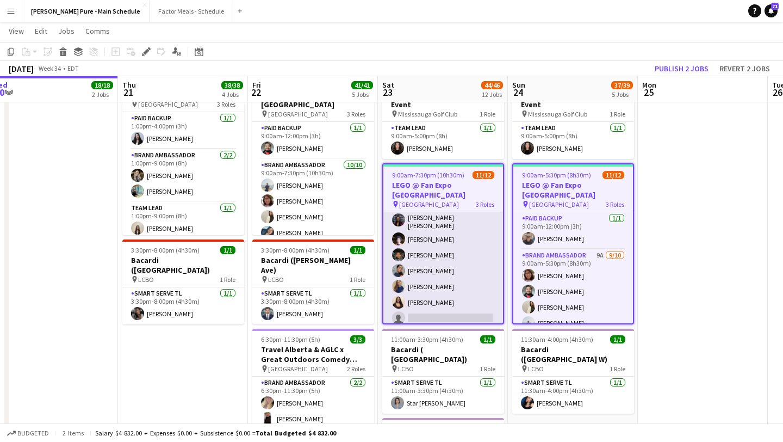
scroll to position [132, 0]
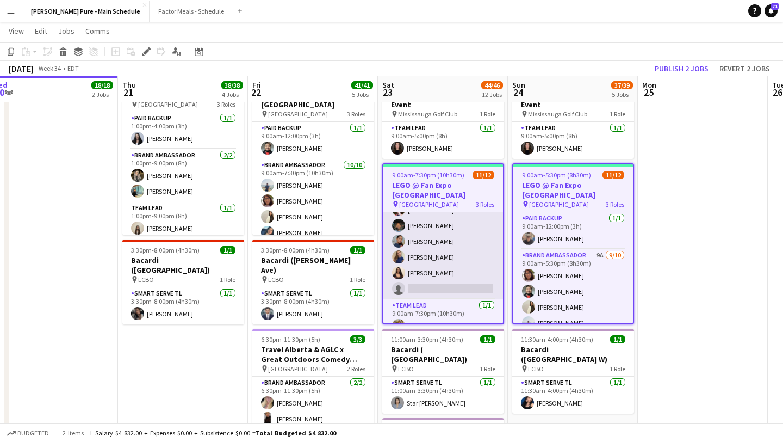
click at [437, 270] on app-card-role "Brand Ambassador 8A 9/10 9:00am-7:30pm (10h30m) Chirag Ghotikar Shakira Vawda F…" at bounding box center [443, 208] width 120 height 182
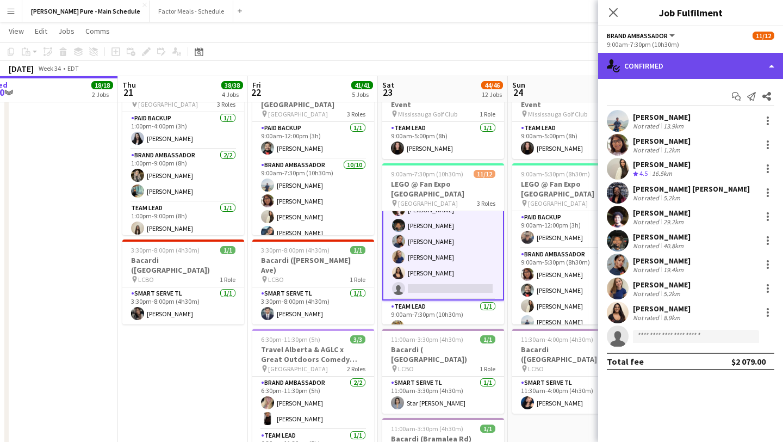
click at [741, 61] on div "single-neutral-actions-check-2 Confirmed" at bounding box center [690, 66] width 185 height 26
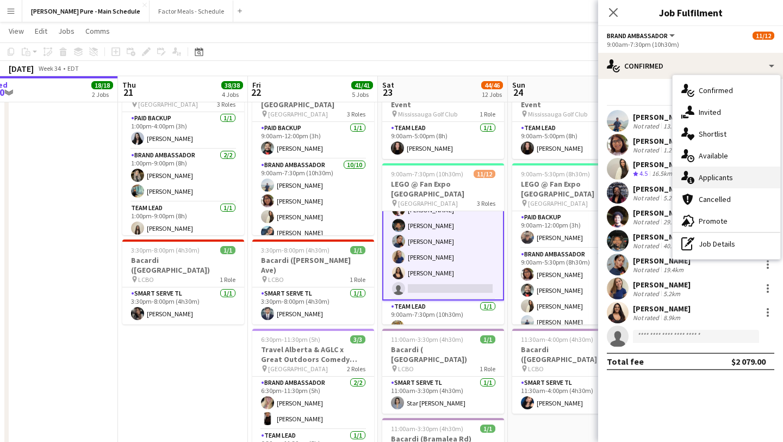
click at [734, 174] on div "single-neutral-actions-information Applicants" at bounding box center [727, 177] width 108 height 22
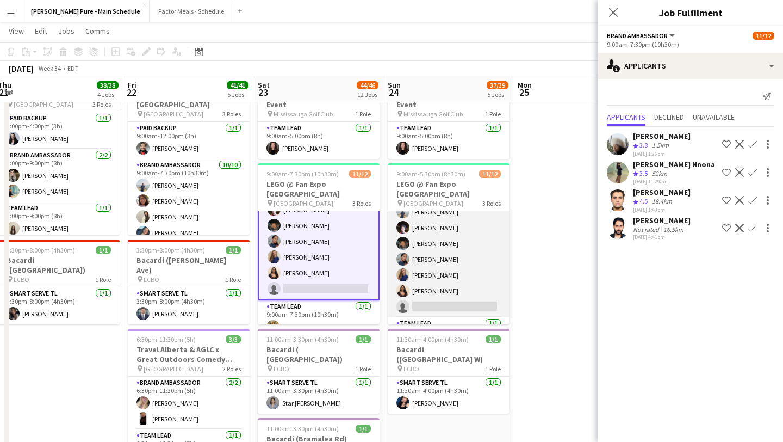
scroll to position [113, 0]
click at [435, 277] on app-card-role "Brand Ambassador 9A 9/10 9:00am-5:30pm (8h30m) Shakira Vawda Faisal Khawaja Far…" at bounding box center [449, 224] width 122 height 179
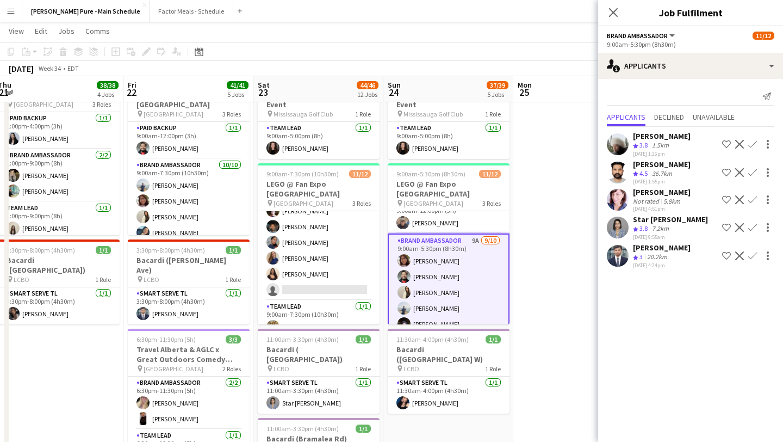
scroll to position [0, 0]
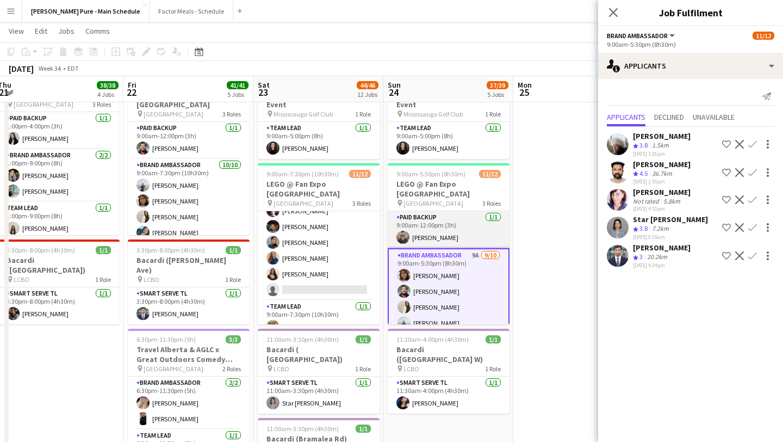
click at [443, 222] on app-card-role "Paid Backup 1/1 9:00am-12:00pm (3h) Bridget Casey" at bounding box center [449, 229] width 122 height 37
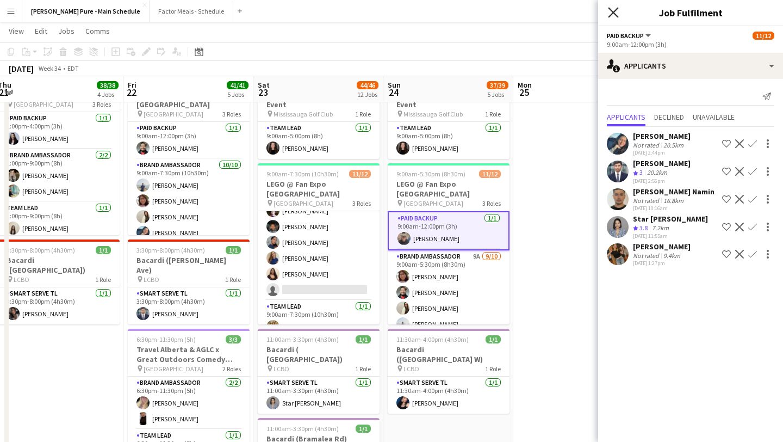
click at [614, 13] on icon at bounding box center [613, 12] width 10 height 10
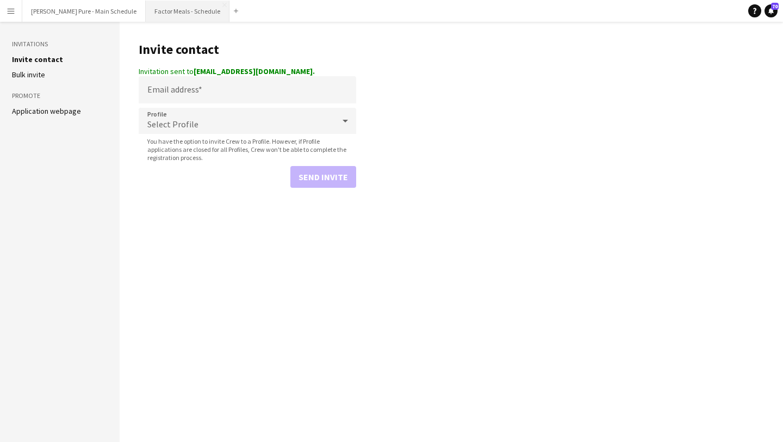
click at [146, 14] on button "Factor Meals - Schedule Close" at bounding box center [188, 11] width 84 height 21
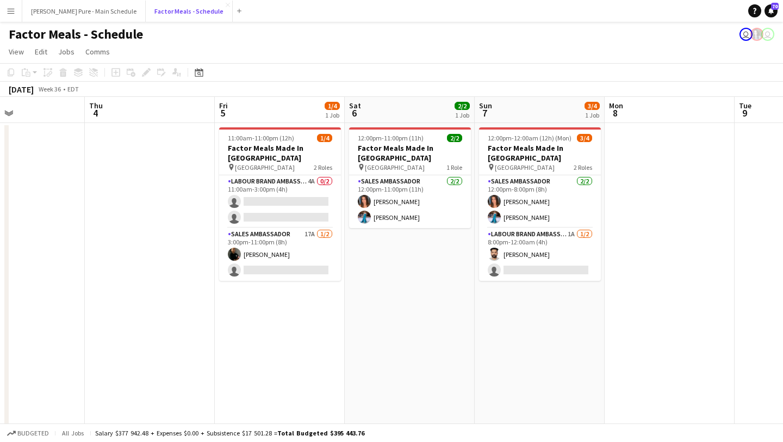
scroll to position [0, 485]
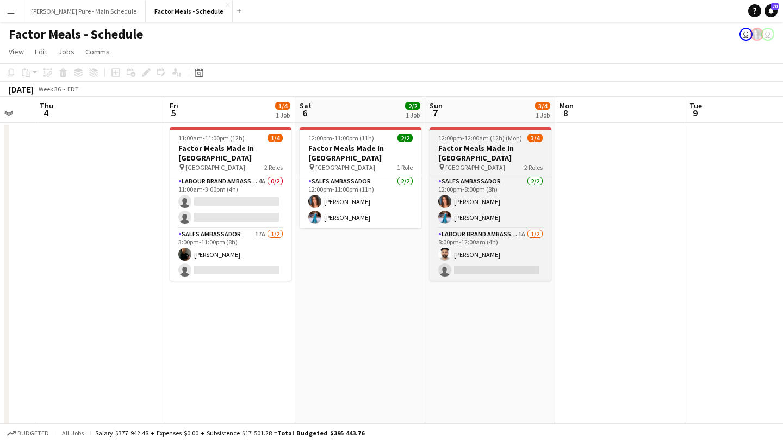
click at [475, 141] on span "12:00pm-12:00am (12h) (Mon)" at bounding box center [480, 138] width 84 height 8
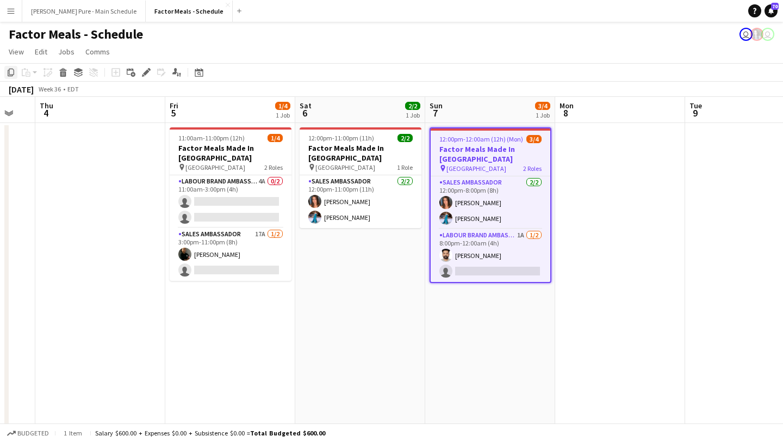
click at [8, 70] on icon "Copy" at bounding box center [11, 72] width 9 height 9
click at [358, 276] on app-date-cell "12:00pm-11:00pm (11h) 2/2 Factor Meals Made In Canada pin Downview Park 1 Role …" at bounding box center [360, 375] width 130 height 504
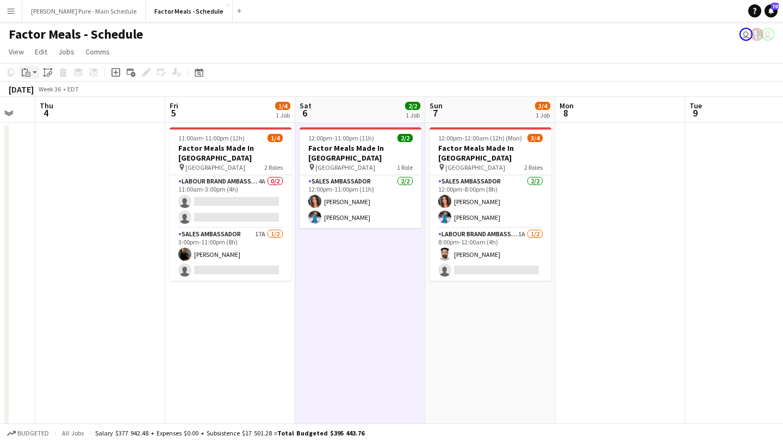
click at [32, 73] on div "Paste" at bounding box center [26, 72] width 13 height 13
click at [40, 87] on div "Paste Command V Paste with crew Command Shift V" at bounding box center [72, 102] width 104 height 47
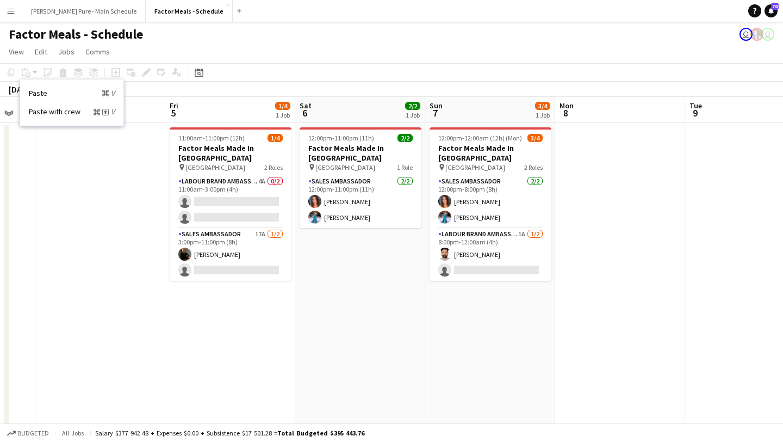
click at [365, 350] on app-date-cell "12:00pm-11:00pm (11h) 2/2 Factor Meals Made In Canada pin Downview Park 1 Role …" at bounding box center [360, 375] width 130 height 504
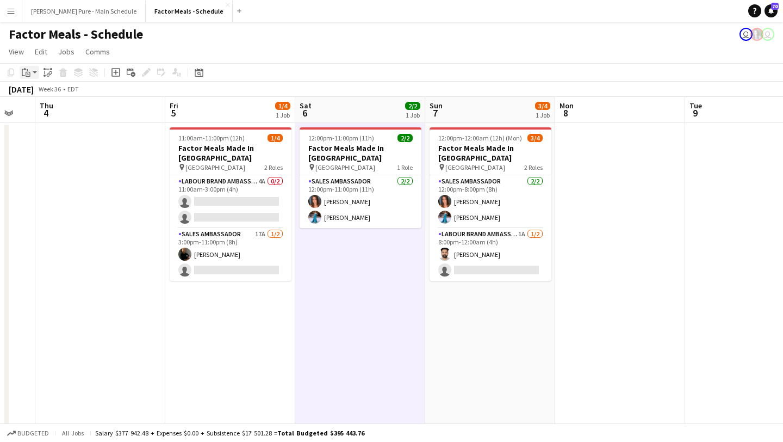
click at [29, 69] on icon "Paste" at bounding box center [26, 72] width 9 height 9
click at [42, 95] on link "Paste Command V" at bounding box center [72, 93] width 86 height 10
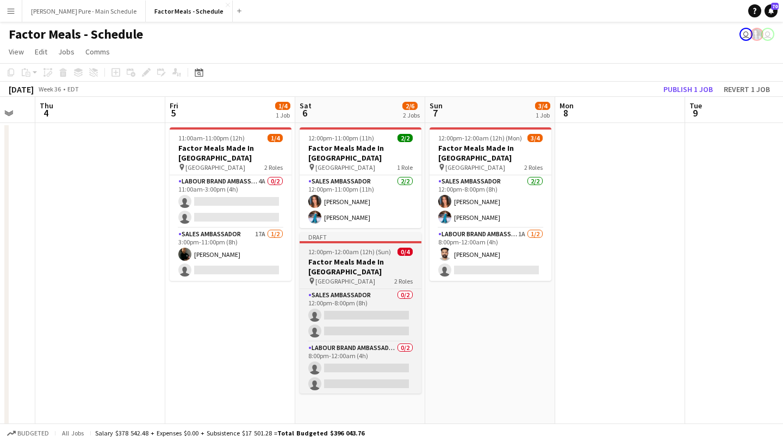
click at [340, 257] on h3 "Factor Meals Made In [GEOGRAPHIC_DATA]" at bounding box center [361, 267] width 122 height 20
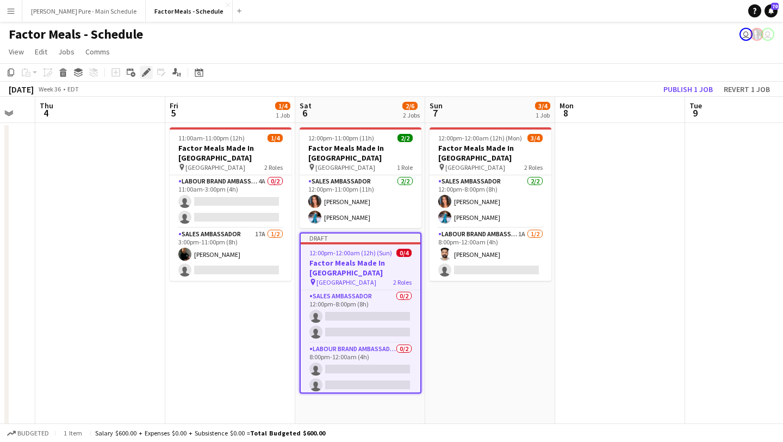
click at [149, 66] on div "Edit" at bounding box center [146, 72] width 13 height 13
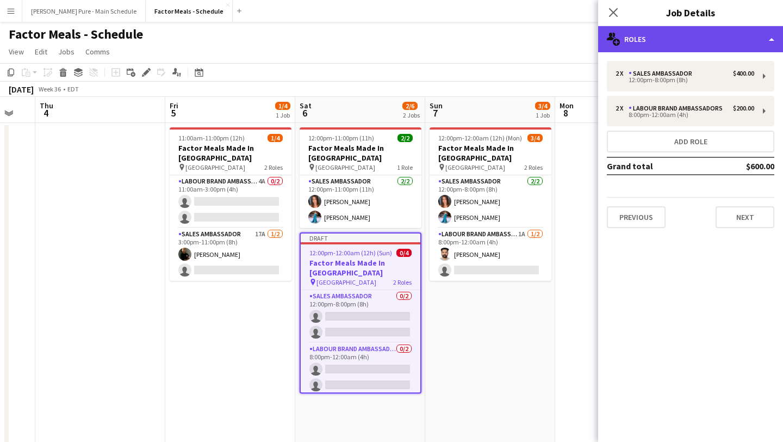
click at [675, 49] on div "multiple-users-add Roles" at bounding box center [690, 39] width 185 height 26
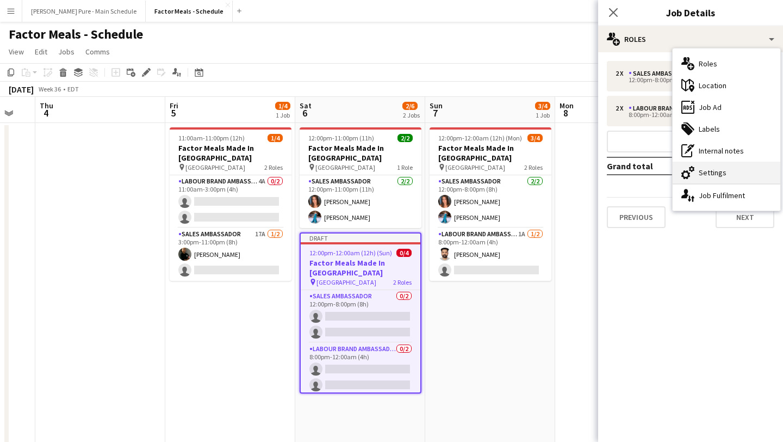
click at [719, 176] on div "cog-double-3 Settings" at bounding box center [727, 173] width 108 height 22
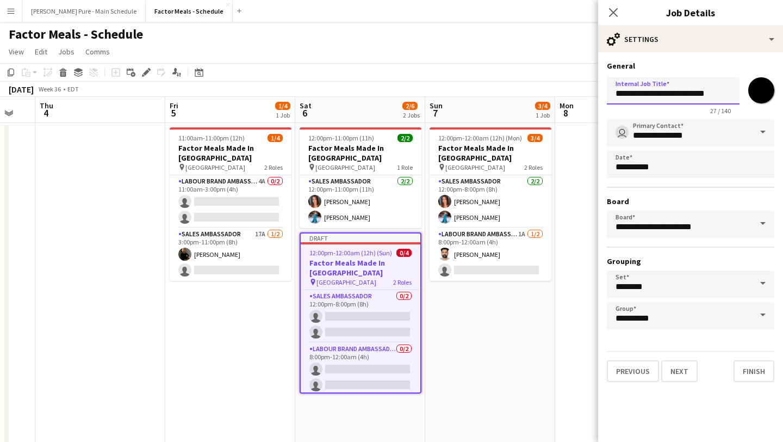
drag, startPoint x: 662, startPoint y: 92, endPoint x: 721, endPoint y: 96, distance: 58.9
click at [721, 96] on input "**********" at bounding box center [673, 90] width 133 height 27
type input "**********"
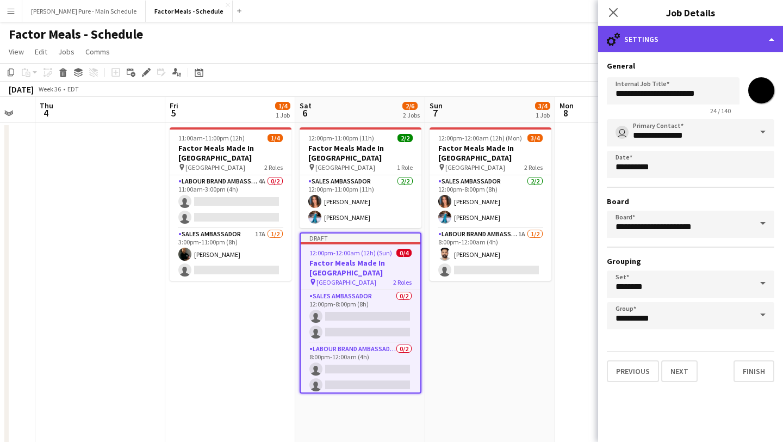
click at [744, 33] on div "cog-double-3 Settings" at bounding box center [690, 39] width 185 height 26
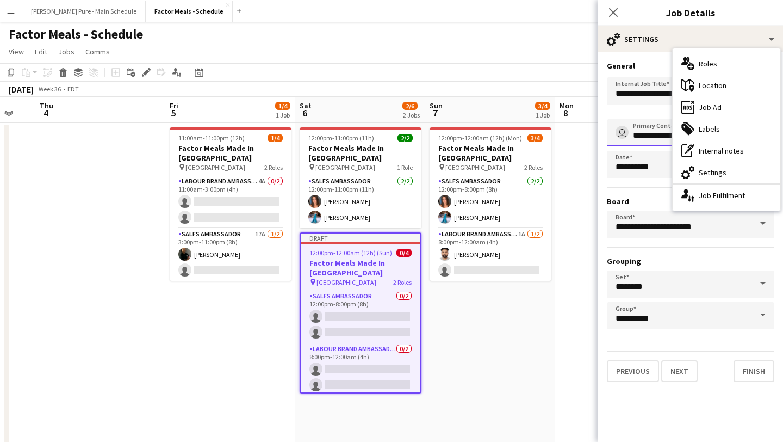
click at [659, 119] on input "**********" at bounding box center [690, 132] width 167 height 27
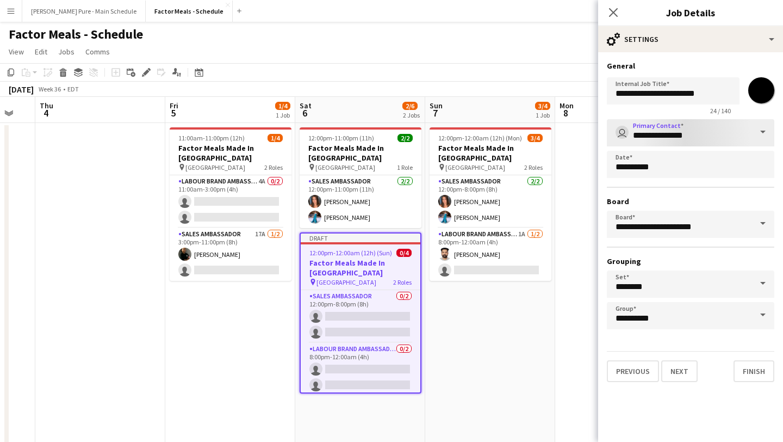
click at [757, 100] on input "*******" at bounding box center [761, 90] width 39 height 39
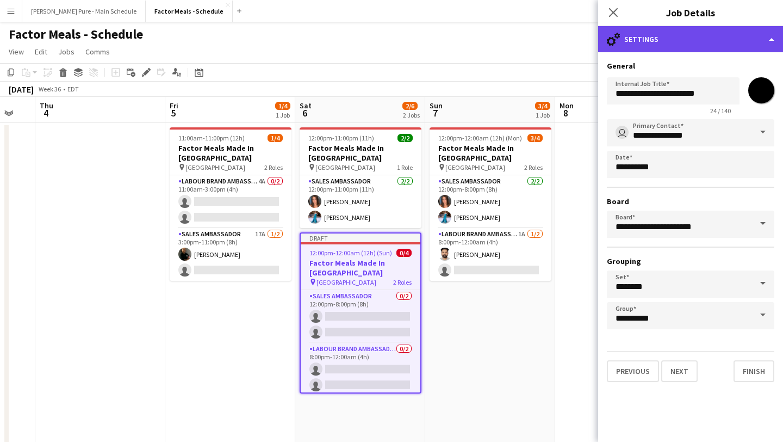
type input "*******"
click at [768, 37] on div "cog-double-3 Settings" at bounding box center [690, 39] width 185 height 26
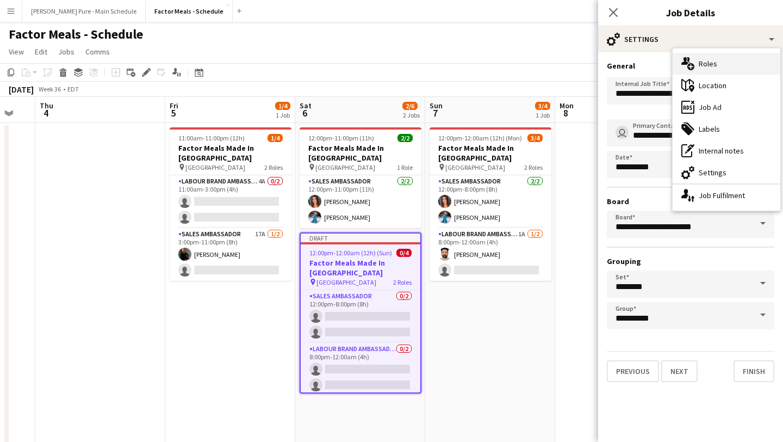
click at [745, 69] on div "multiple-users-add Roles" at bounding box center [727, 64] width 108 height 22
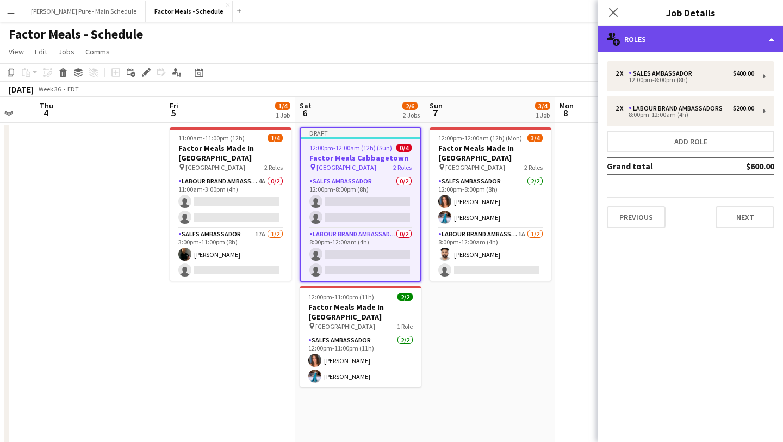
click at [753, 29] on div "multiple-users-add Roles" at bounding box center [690, 39] width 185 height 26
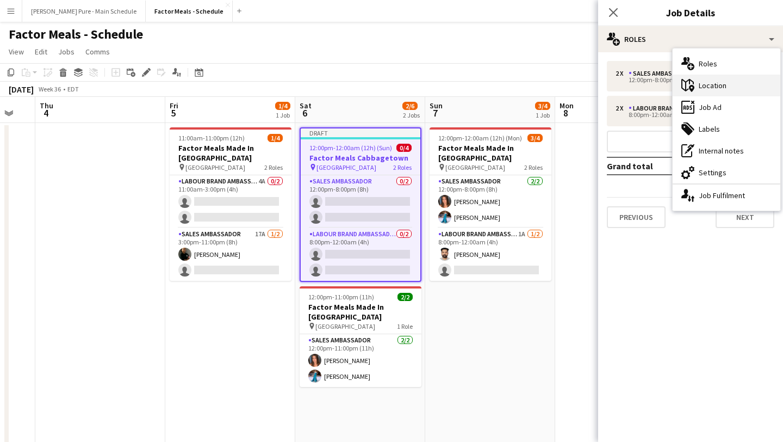
click at [755, 85] on div "maps-pin-1 Location" at bounding box center [727, 85] width 108 height 22
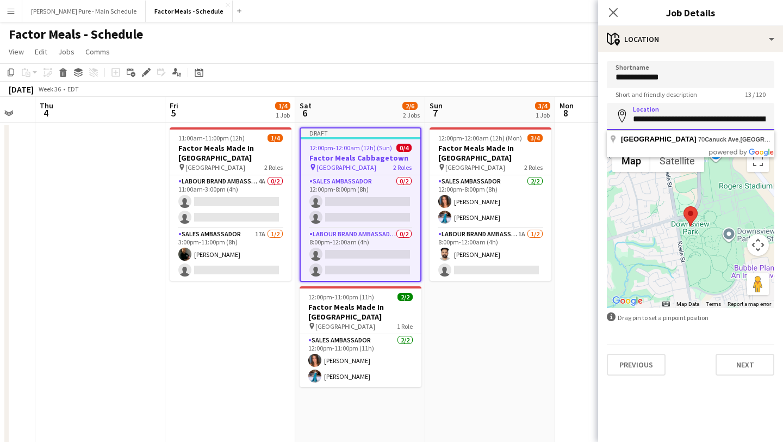
scroll to position [0, 105]
drag, startPoint x: 631, startPoint y: 120, endPoint x: 782, endPoint y: 121, distance: 151.2
click at [782, 121] on form "**********" at bounding box center [690, 218] width 185 height 314
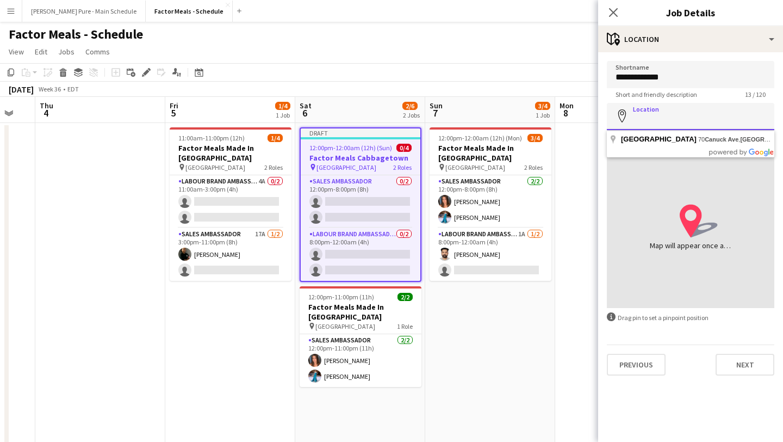
scroll to position [0, 0]
paste input "**********"
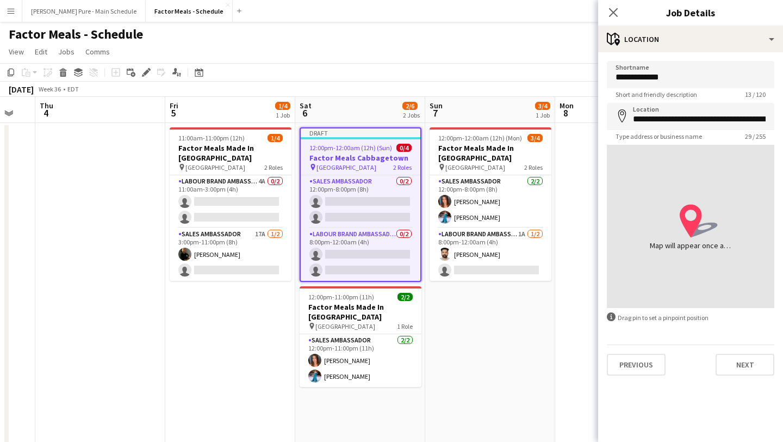
type input "**********"
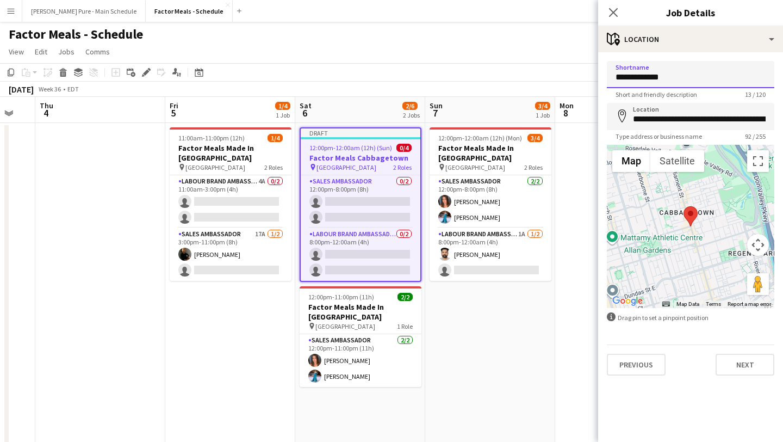
drag, startPoint x: 689, startPoint y: 79, endPoint x: 559, endPoint y: 77, distance: 130.0
click at [559, 77] on body "Menu Boards Boards Boards All jobs Status Workforce Workforce My Workforce Recr…" at bounding box center [391, 322] width 783 height 645
paste input "**********"
type input "**********"
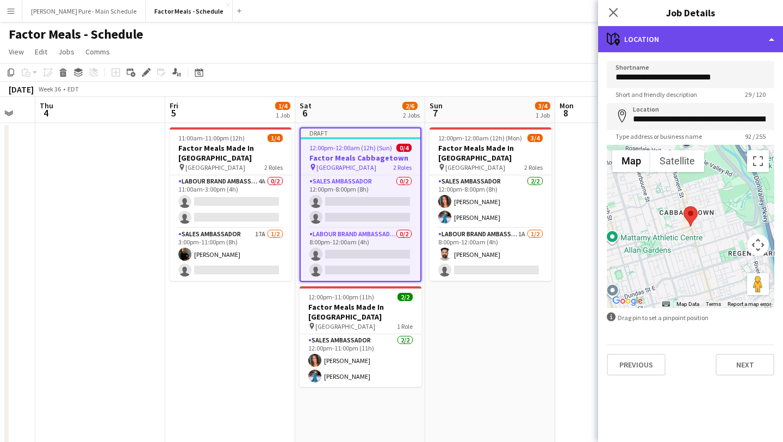
click at [752, 32] on div "maps-pin-1 Location" at bounding box center [690, 39] width 185 height 26
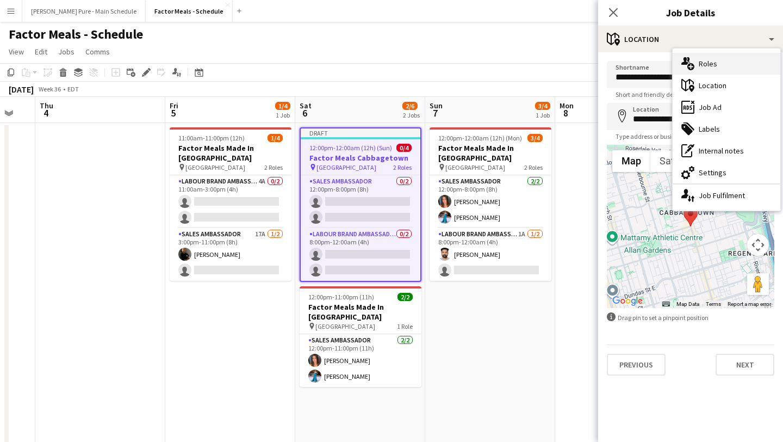
click at [747, 64] on div "multiple-users-add Roles" at bounding box center [727, 64] width 108 height 22
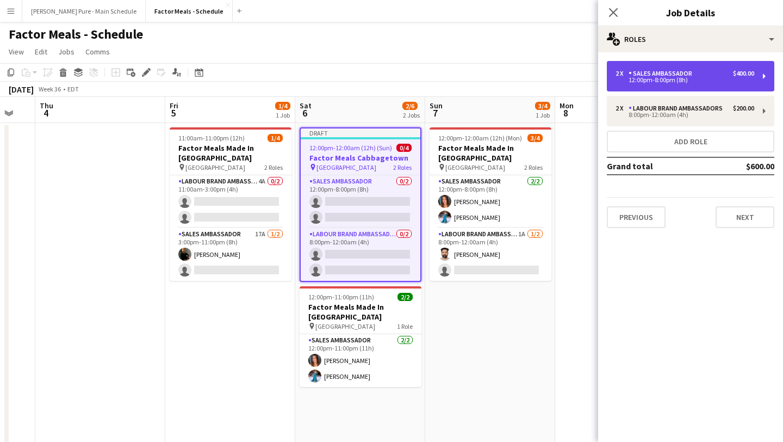
click at [729, 75] on div "2 x Sales Ambassador $400.00" at bounding box center [685, 74] width 139 height 8
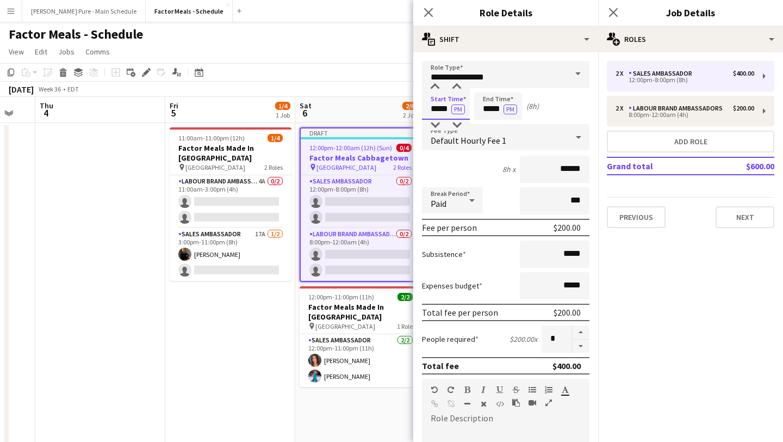
click at [446, 111] on input "*****" at bounding box center [446, 105] width 48 height 27
type input "*****"
click at [434, 130] on div at bounding box center [435, 125] width 22 height 11
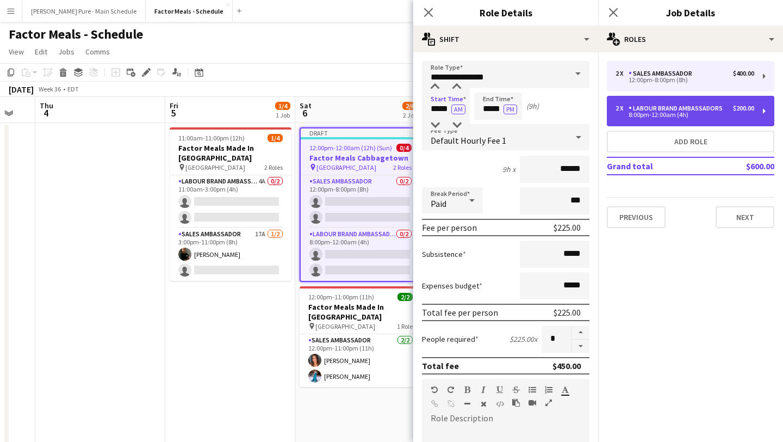
click at [679, 114] on div "8:00pm-12:00am (4h)" at bounding box center [685, 114] width 139 height 5
type input "**********"
type input "*****"
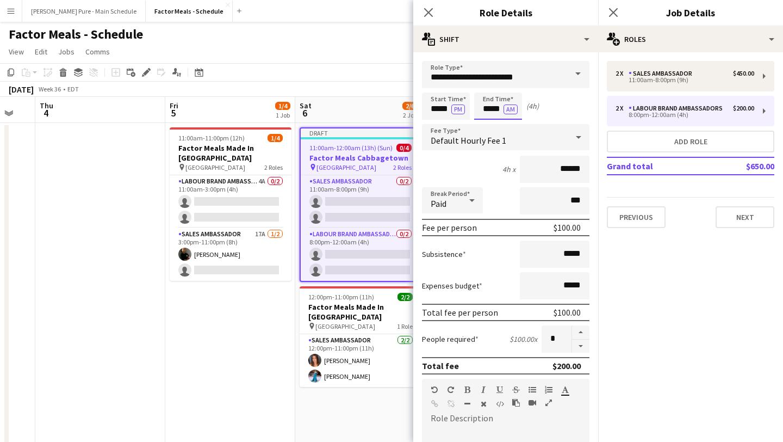
click at [483, 98] on input "*****" at bounding box center [498, 105] width 48 height 27
type input "*****"
click at [494, 124] on div at bounding box center [487, 125] width 22 height 11
click at [441, 107] on input "*****" at bounding box center [446, 105] width 48 height 27
type input "*****"
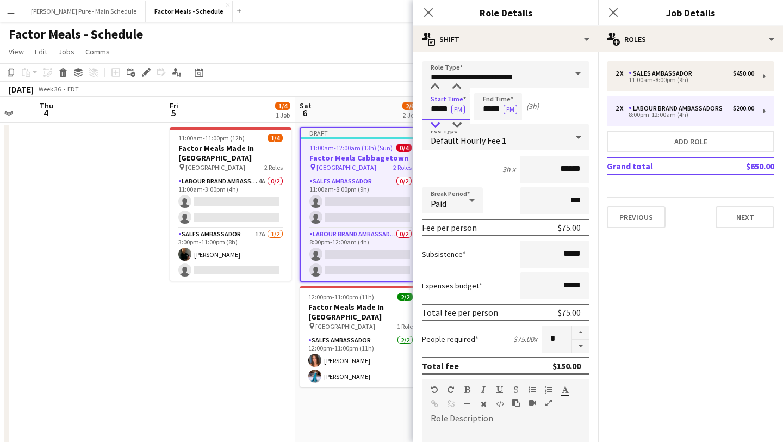
click at [434, 127] on div at bounding box center [435, 125] width 22 height 11
click at [611, 15] on icon at bounding box center [613, 12] width 10 height 10
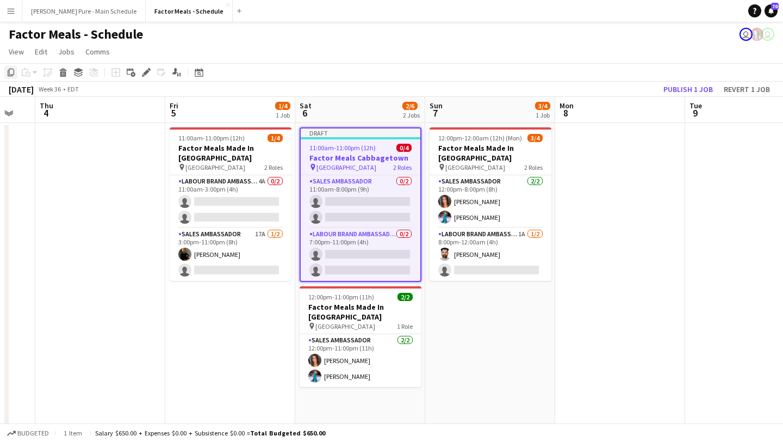
click at [10, 72] on icon "Copy" at bounding box center [11, 72] width 9 height 9
click at [505, 283] on app-date-cell "12:00pm-12:00am (12h) (Mon) 3/4 Factor Meals Made In Canada pin Downview Park 2…" at bounding box center [490, 375] width 130 height 504
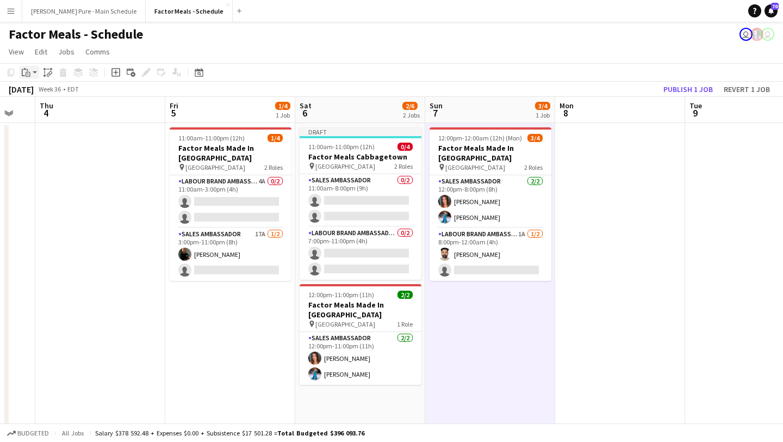
click at [32, 69] on div "Paste" at bounding box center [26, 72] width 13 height 13
click at [39, 95] on link "Paste Command V" at bounding box center [72, 93] width 86 height 10
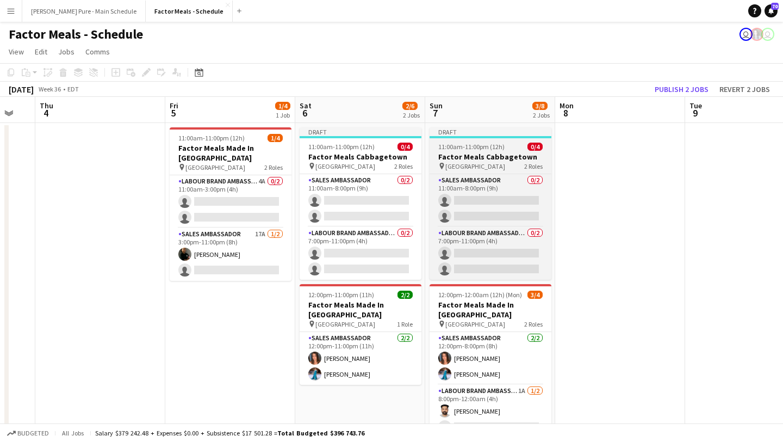
click at [493, 153] on h3 "Factor Meals Cabbagetown" at bounding box center [491, 157] width 122 height 10
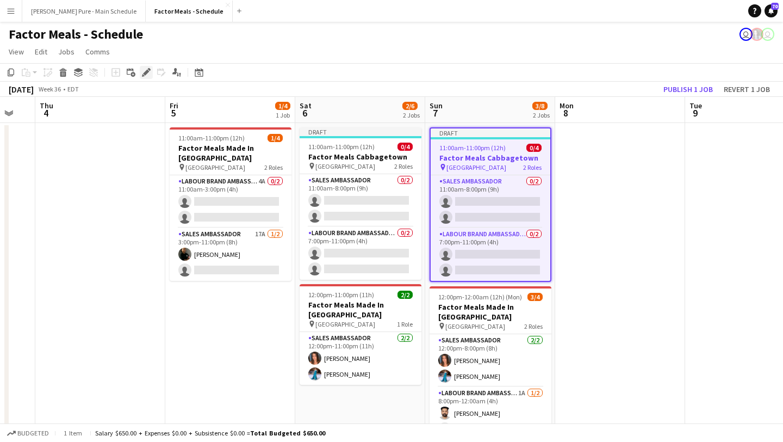
click at [144, 74] on icon "Edit" at bounding box center [146, 72] width 9 height 9
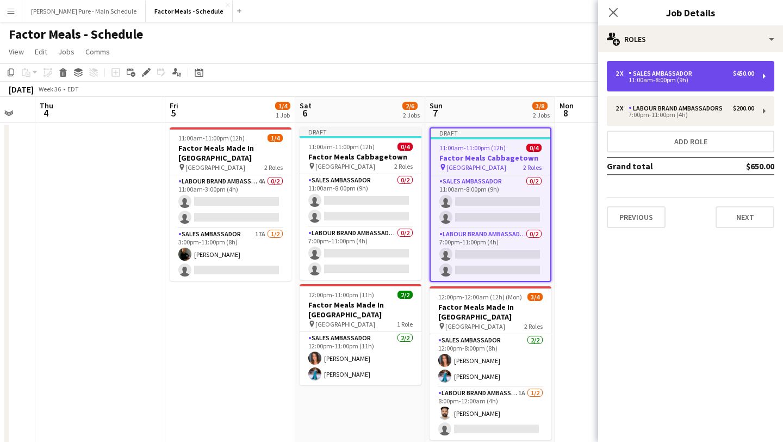
click at [674, 80] on div "11:00am-8:00pm (9h)" at bounding box center [685, 79] width 139 height 5
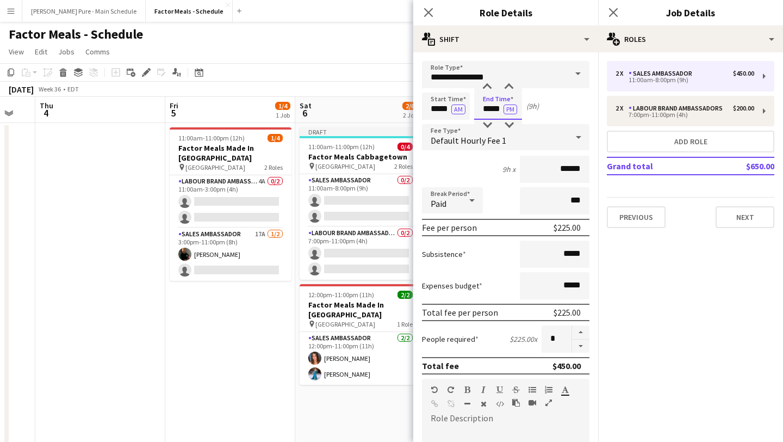
click at [496, 106] on input "*****" at bounding box center [498, 105] width 48 height 27
type input "*****"
click at [488, 128] on div at bounding box center [487, 125] width 22 height 11
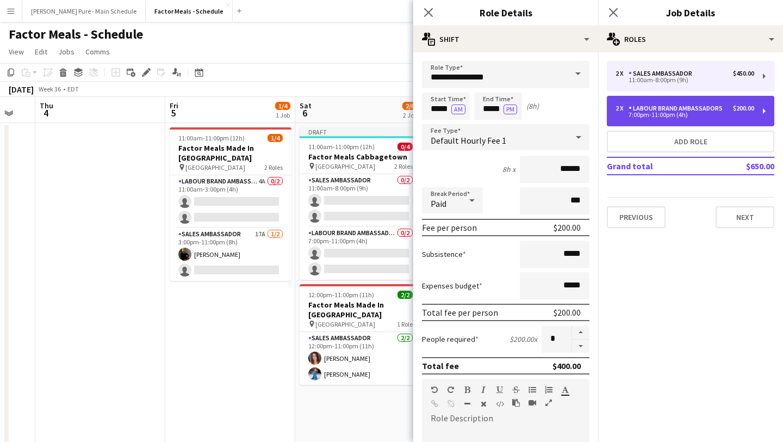
click at [694, 112] on div "7:00pm-11:00pm (4h)" at bounding box center [685, 114] width 139 height 5
type input "**********"
type input "*****"
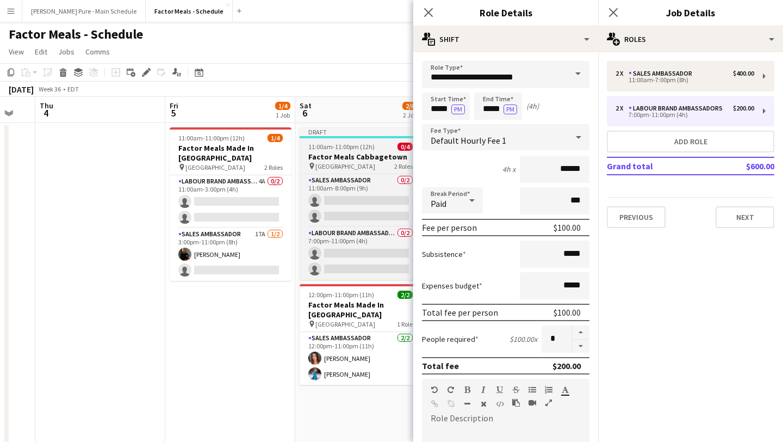
click at [343, 152] on h3 "Factor Meals Cabbagetown" at bounding box center [361, 157] width 122 height 10
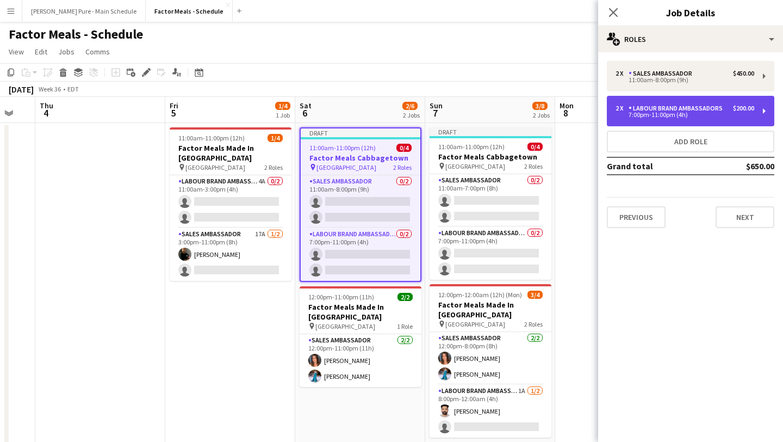
click at [677, 116] on div "7:00pm-11:00pm (4h)" at bounding box center [685, 114] width 139 height 5
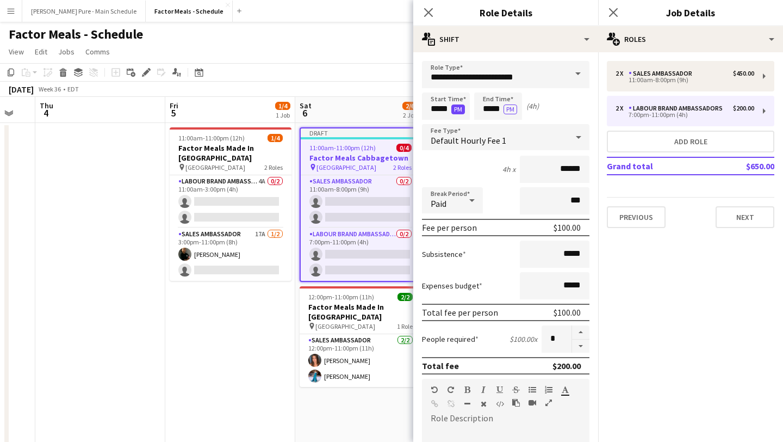
click at [459, 109] on button "PM" at bounding box center [458, 109] width 14 height 10
click at [513, 110] on button "PM" at bounding box center [511, 109] width 14 height 10
click at [610, 13] on icon "Close pop-in" at bounding box center [613, 12] width 10 height 10
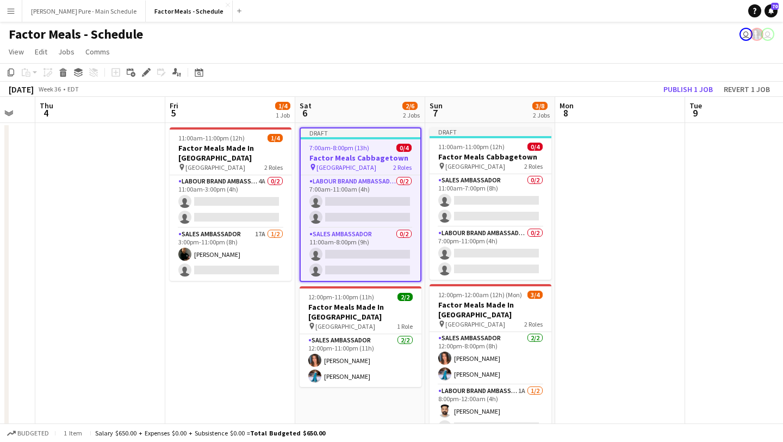
click at [606, 226] on app-date-cell at bounding box center [620, 375] width 130 height 504
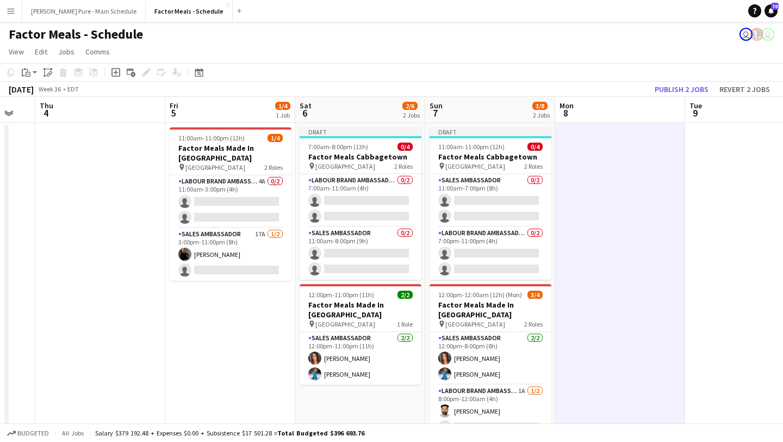
click at [689, 96] on app-calendar "Copy Paste Paste Command V Paste with crew Command Shift V Paste linked Job Del…" at bounding box center [391, 345] width 783 height 564
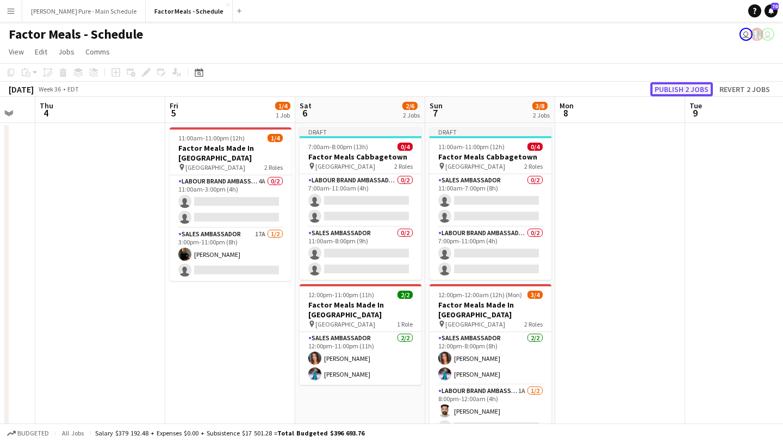
click at [692, 85] on button "Publish 2 jobs" at bounding box center [681, 89] width 63 height 14
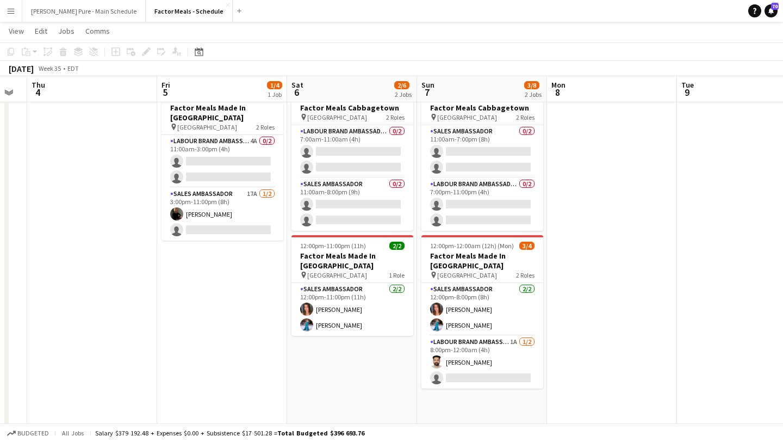
scroll to position [0, 318]
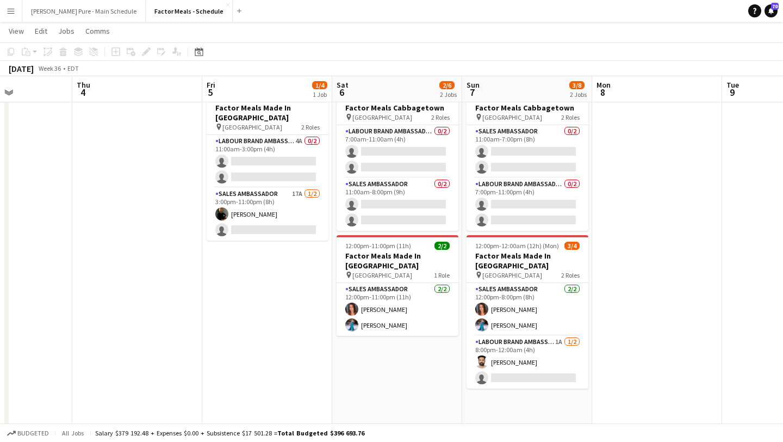
click at [15, 11] on app-icon "Menu" at bounding box center [11, 11] width 9 height 9
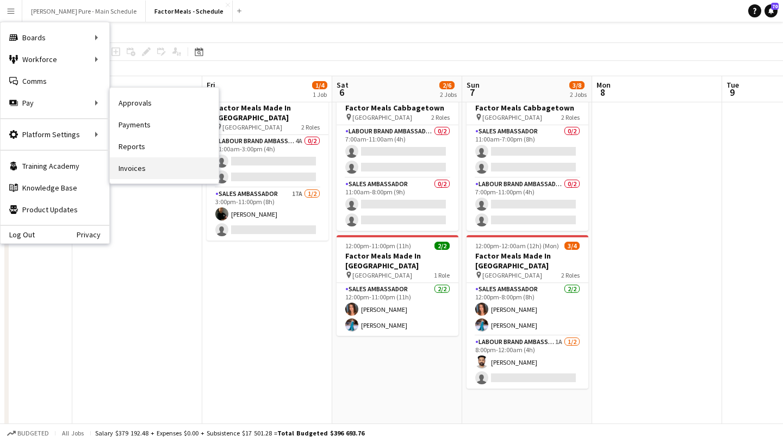
click at [178, 166] on link "Invoices" at bounding box center [164, 168] width 109 height 22
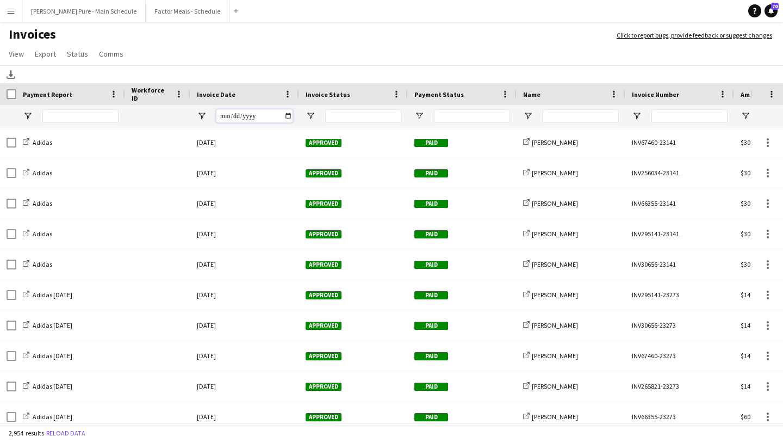
click at [287, 118] on input "Invoice Date Filter Input" at bounding box center [254, 115] width 76 height 13
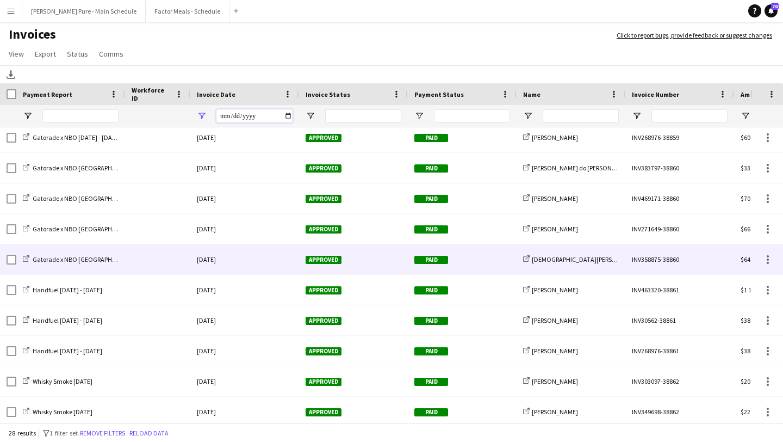
scroll to position [555, 0]
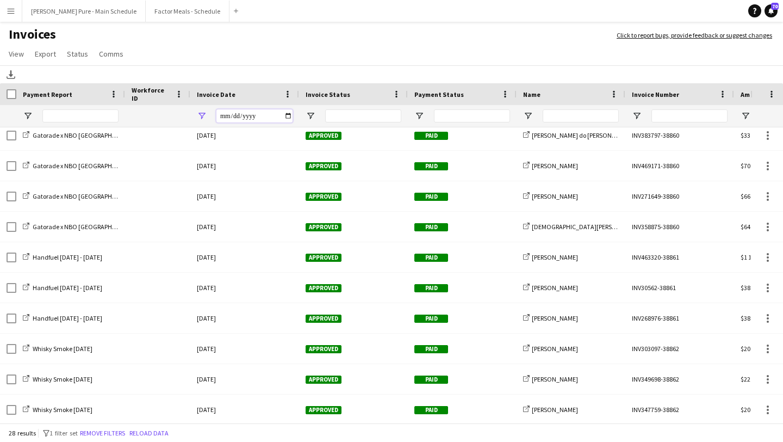
click at [291, 115] on input "**********" at bounding box center [254, 115] width 76 height 13
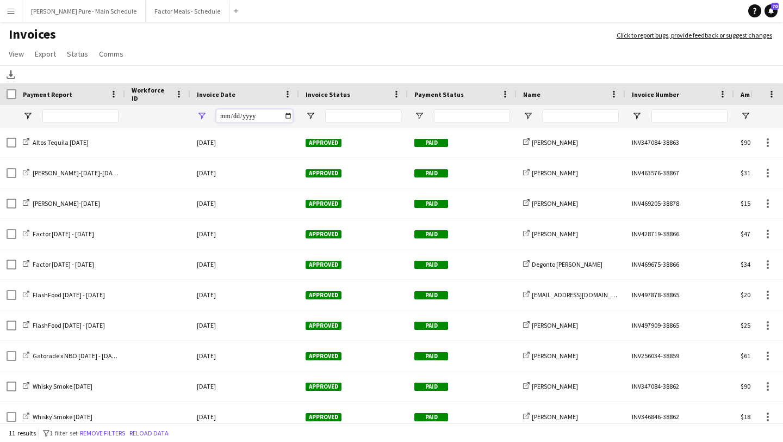
click at [290, 114] on input "**********" at bounding box center [254, 115] width 76 height 13
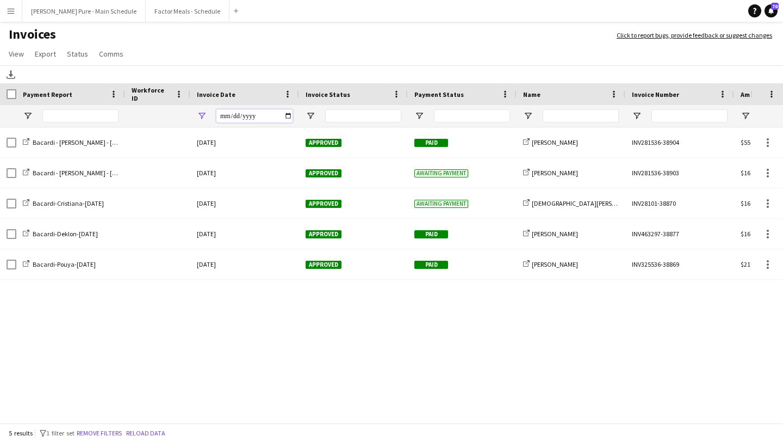
click at [290, 111] on input "**********" at bounding box center [254, 115] width 76 height 13
click at [288, 114] on input "**********" at bounding box center [254, 115] width 76 height 13
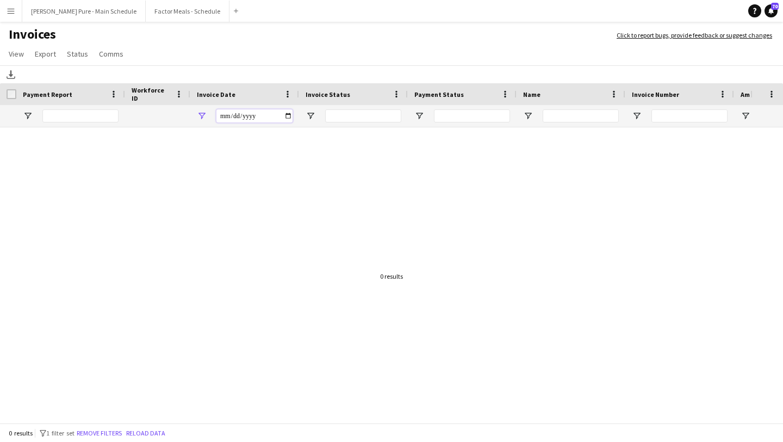
click at [292, 117] on input "**********" at bounding box center [254, 115] width 76 height 13
click at [291, 115] on input "**********" at bounding box center [254, 115] width 76 height 13
click at [289, 114] on input "**********" at bounding box center [254, 115] width 76 height 13
click at [287, 113] on input "**********" at bounding box center [254, 115] width 76 height 13
click at [290, 116] on input "**********" at bounding box center [254, 115] width 76 height 13
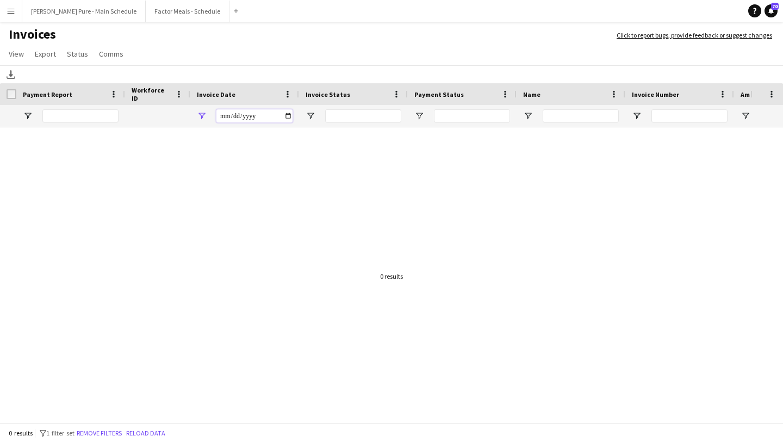
type input "**********"
click at [291, 115] on input "**********" at bounding box center [254, 115] width 76 height 13
click at [11, 11] on app-icon "Menu" at bounding box center [11, 11] width 9 height 9
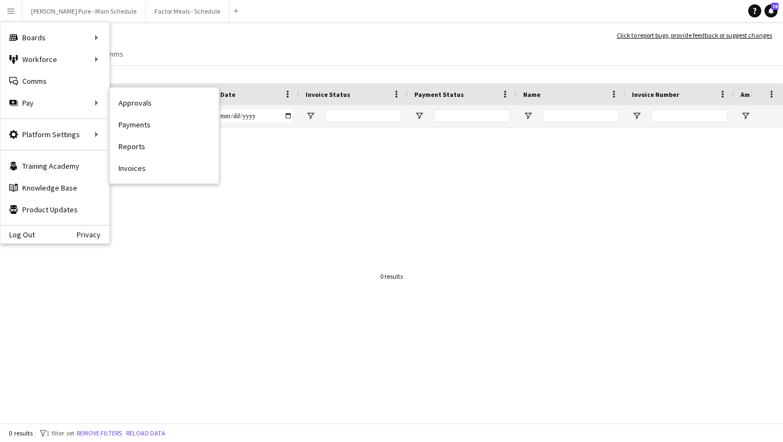
click at [151, 105] on link "Approvals" at bounding box center [164, 103] width 109 height 22
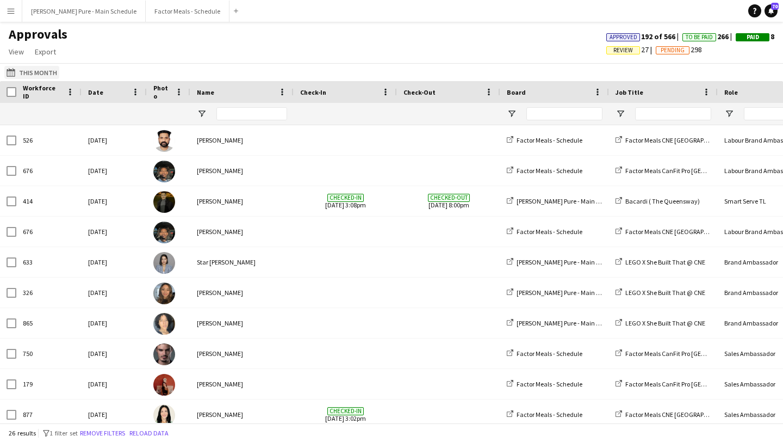
click at [36, 73] on button "This Month This Month" at bounding box center [31, 72] width 55 height 13
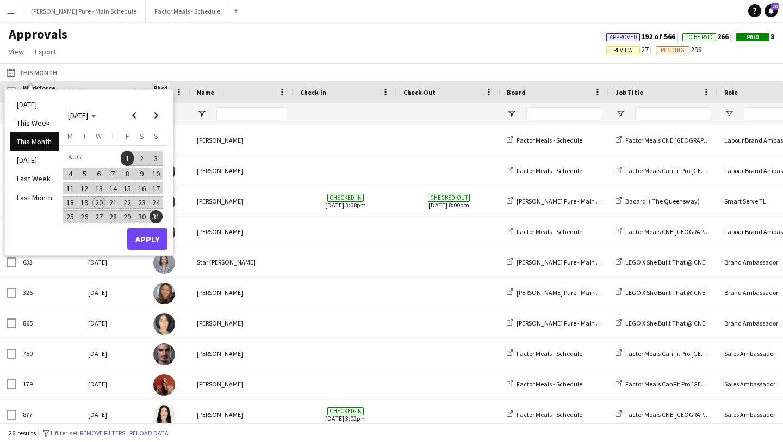
click at [68, 186] on span "11" at bounding box center [70, 188] width 13 height 13
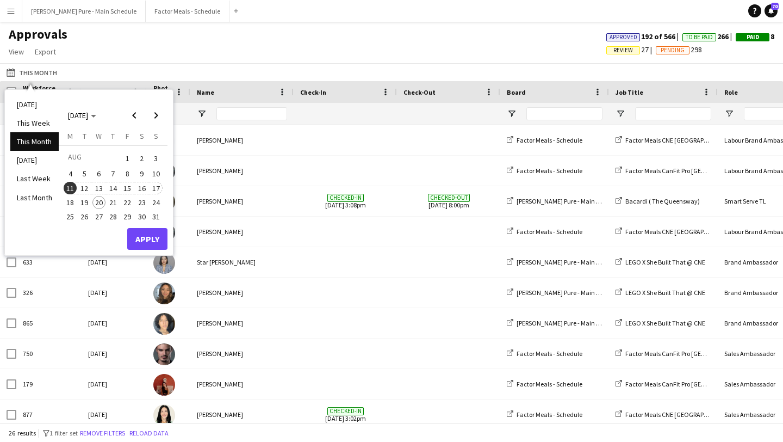
click at [153, 187] on span "17" at bounding box center [156, 188] width 13 height 13
click at [153, 241] on button "Apply" at bounding box center [147, 239] width 40 height 22
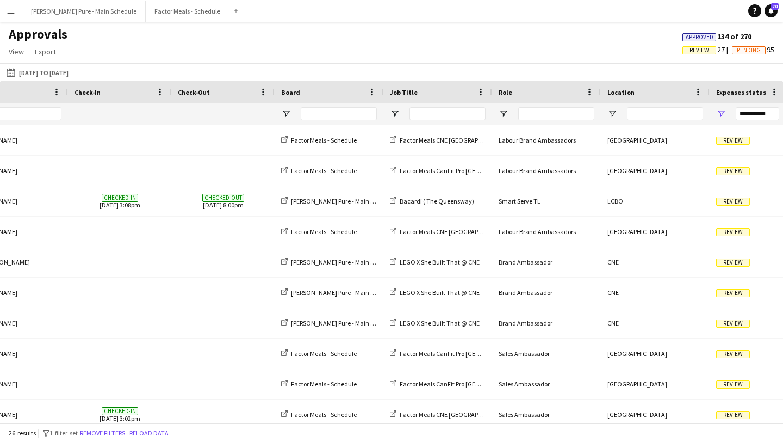
click at [426, 121] on div at bounding box center [447, 114] width 76 height 22
click at [428, 110] on input "Job Title Filter Input" at bounding box center [447, 113] width 76 height 13
type input "********"
type input "***"
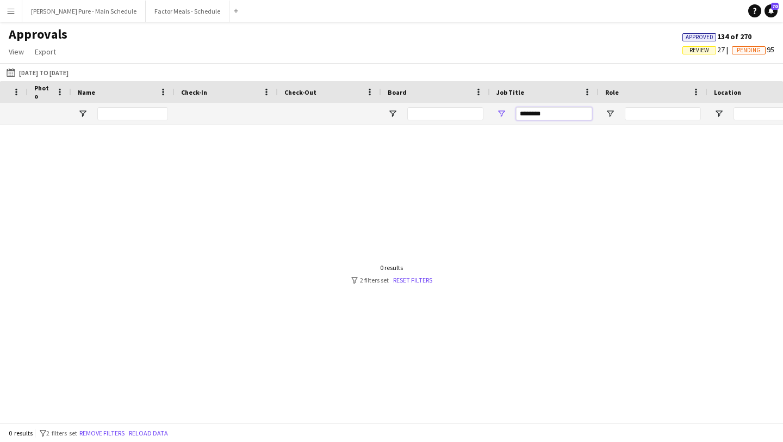
scroll to position [0, 119]
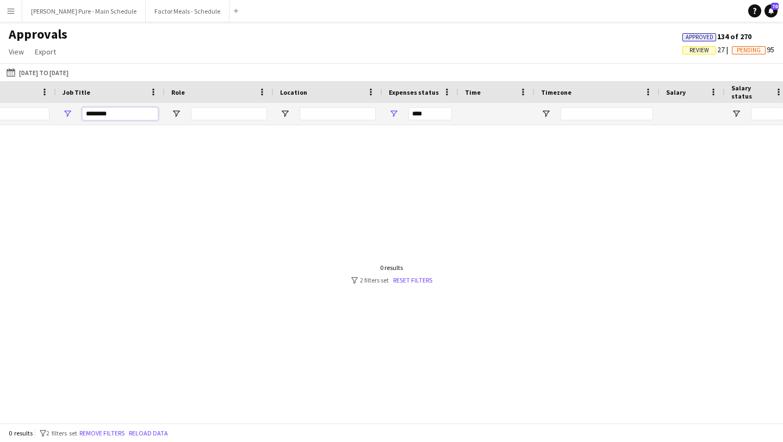
type input "********"
click at [395, 114] on span "Open Filter Menu" at bounding box center [394, 114] width 10 height 10
click at [475, 270] on button "Reset" at bounding box center [473, 265] width 31 height 17
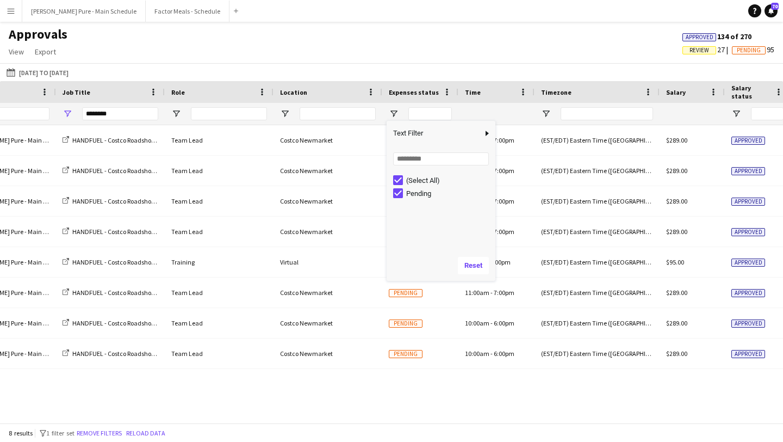
click at [482, 32] on div "Approvals View Customise view Customise filters Reset Filters Reset View Reset …" at bounding box center [391, 44] width 783 height 37
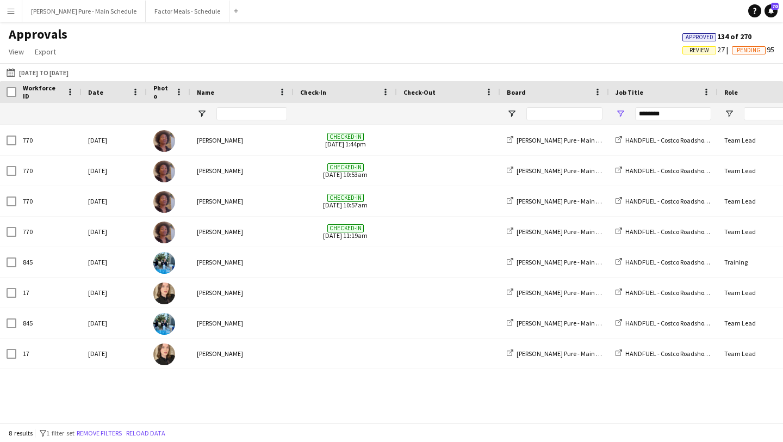
click at [13, 14] on app-icon "Menu" at bounding box center [11, 11] width 9 height 9
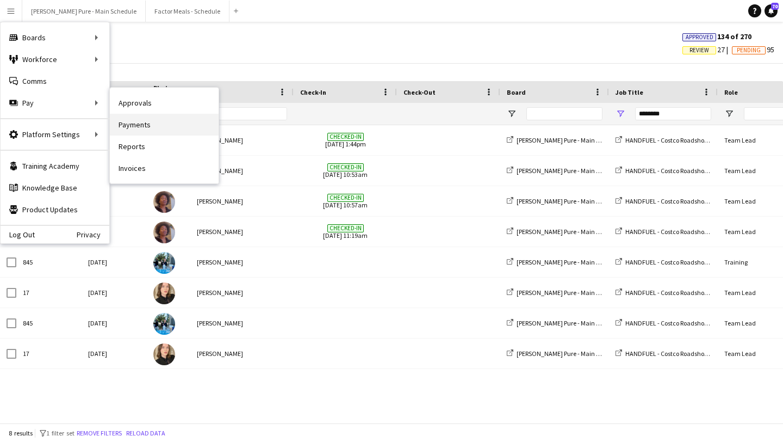
click at [165, 126] on link "Payments" at bounding box center [164, 125] width 109 height 22
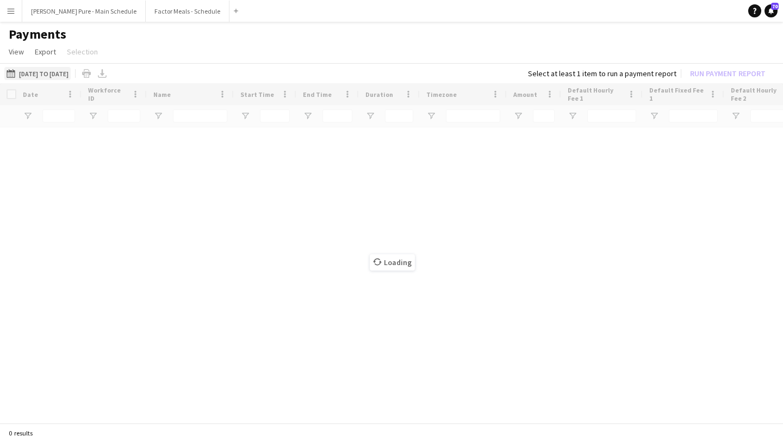
click at [71, 75] on button "01-08-2025 to 10-08-2025 01-08-2025 to 10-08-2025" at bounding box center [37, 73] width 66 height 13
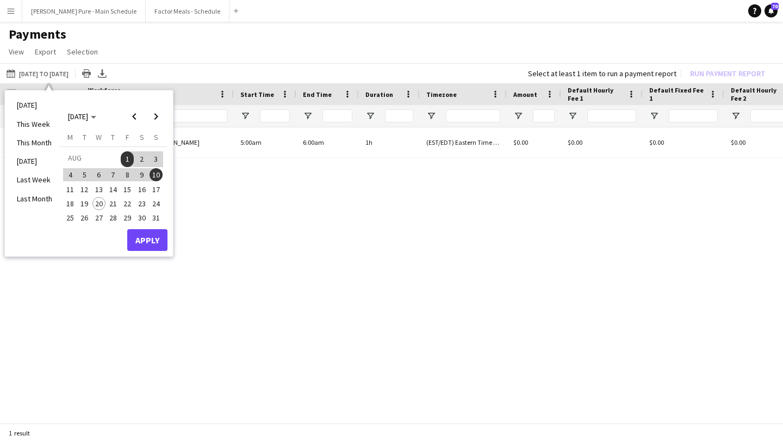
click at [72, 184] on span "11" at bounding box center [70, 189] width 13 height 13
click at [157, 189] on span "17" at bounding box center [156, 189] width 13 height 13
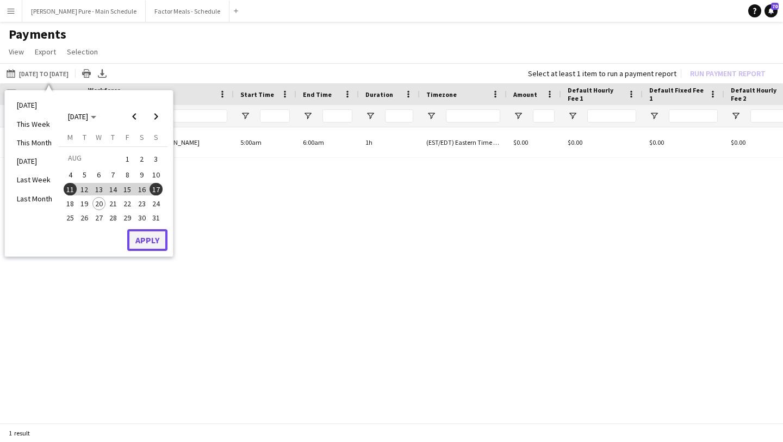
click at [150, 245] on button "Apply" at bounding box center [147, 240] width 40 height 22
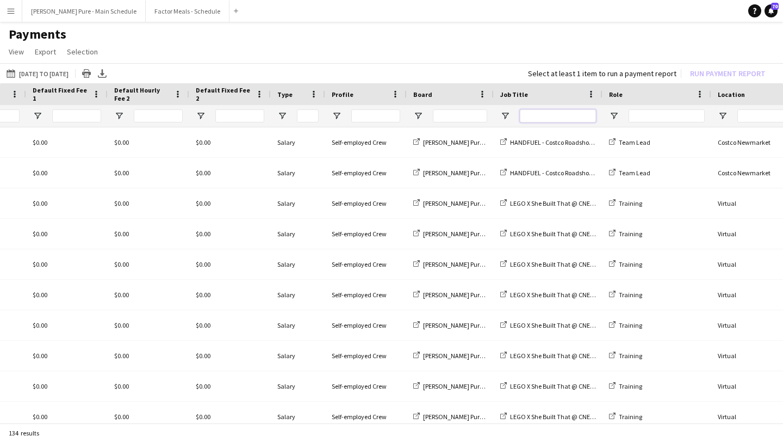
click at [577, 113] on input "Job Title Filter Input" at bounding box center [558, 115] width 76 height 13
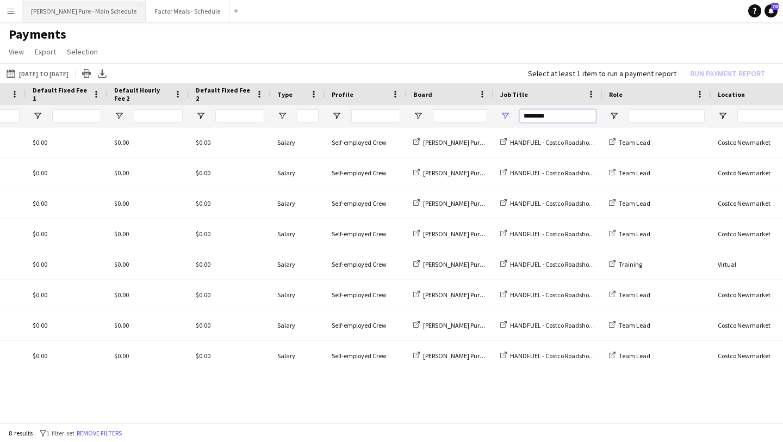
type input "********"
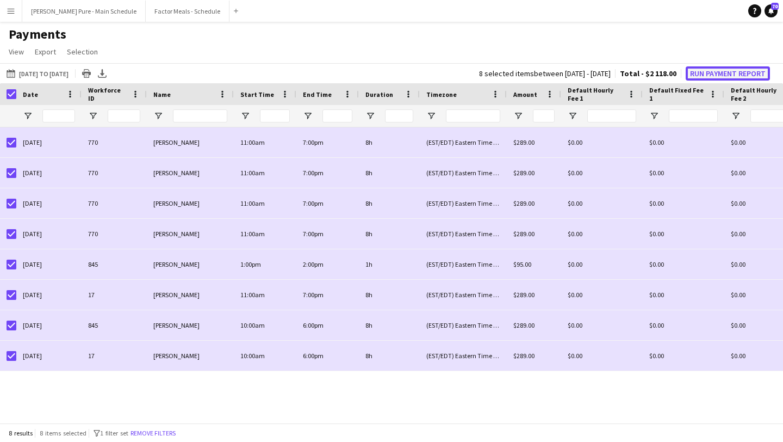
click at [725, 72] on button "Run Payment Report" at bounding box center [728, 73] width 84 height 14
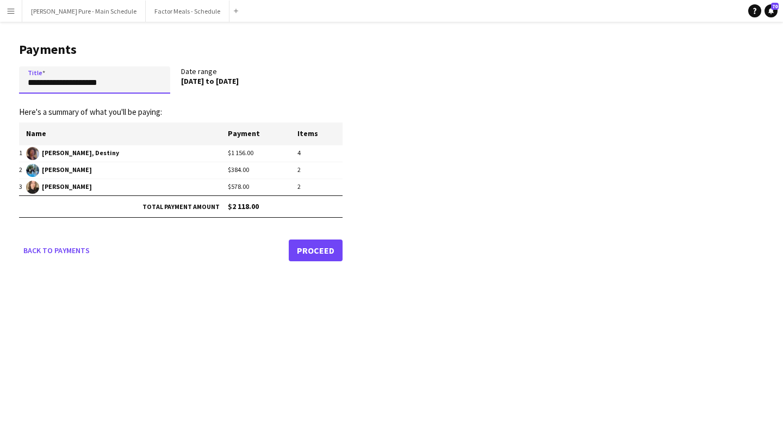
drag, startPoint x: 119, startPoint y: 83, endPoint x: 0, endPoint y: 77, distance: 118.7
click at [0, 77] on main "**********" at bounding box center [176, 150] width 353 height 256
type input "**********"
click at [317, 246] on link "Proceed" at bounding box center [316, 250] width 54 height 22
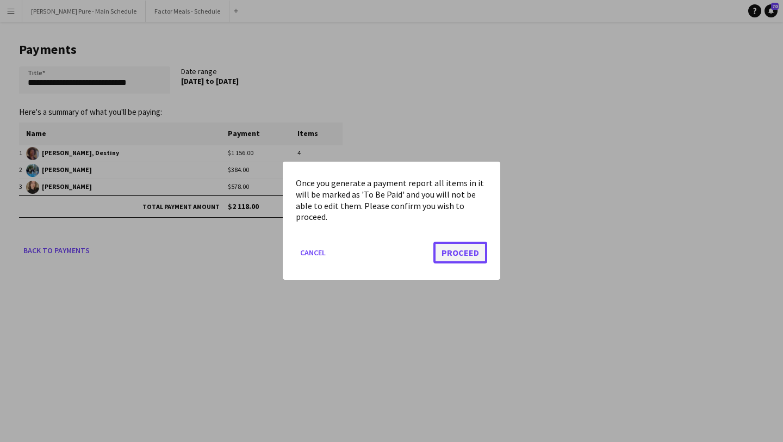
click at [463, 256] on button "Proceed" at bounding box center [460, 253] width 54 height 22
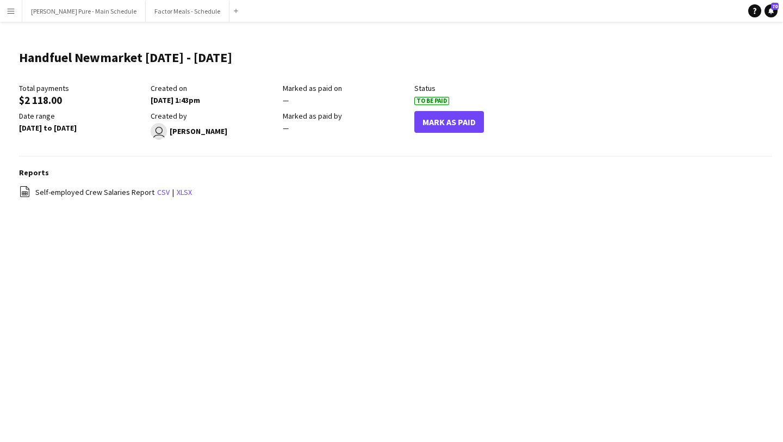
click at [8, 11] on app-icon "Menu" at bounding box center [11, 11] width 9 height 9
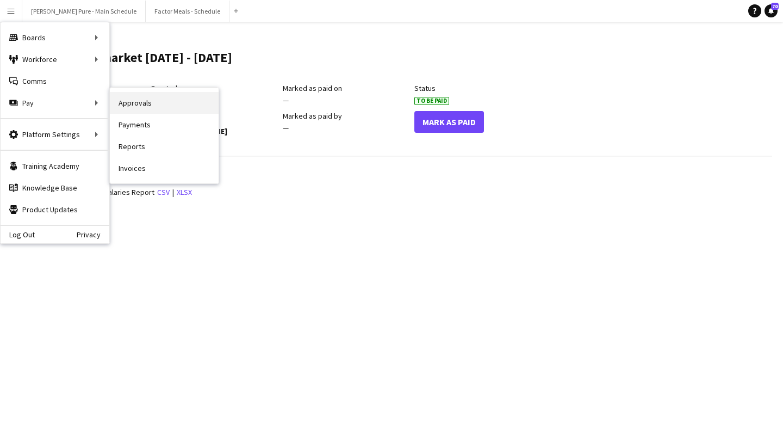
click at [178, 102] on link "Approvals" at bounding box center [164, 103] width 109 height 22
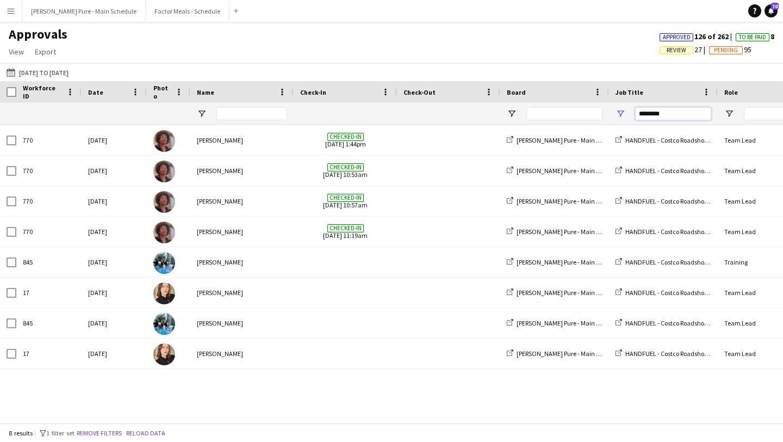
drag, startPoint x: 678, startPoint y: 117, endPoint x: 503, endPoint y: 116, distance: 174.6
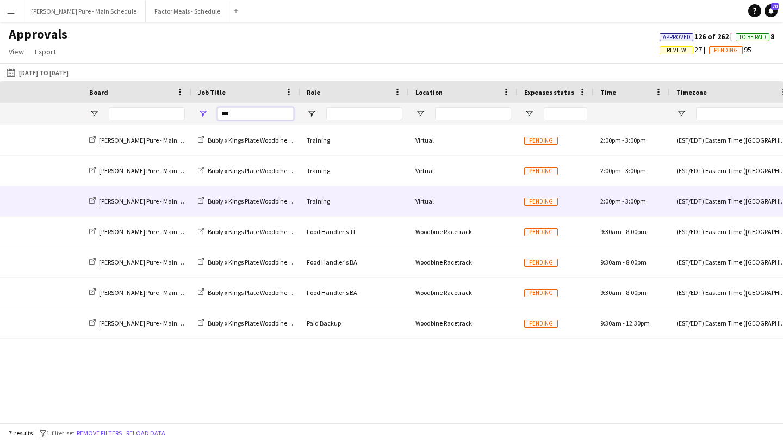
scroll to position [0, 873]
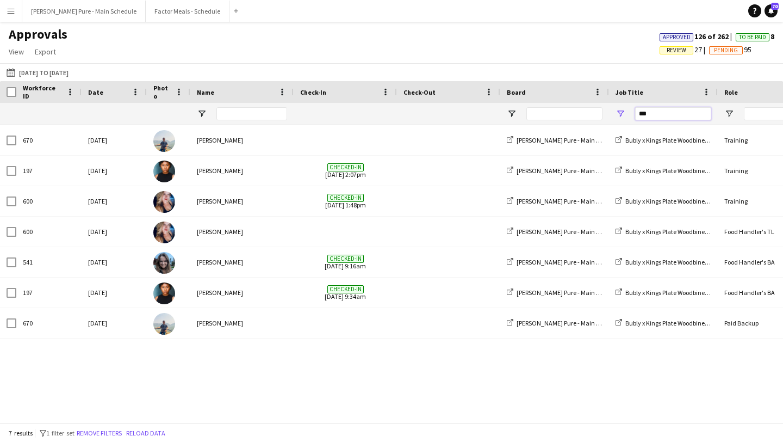
type input "***"
click at [5, 11] on button "Menu" at bounding box center [11, 11] width 22 height 22
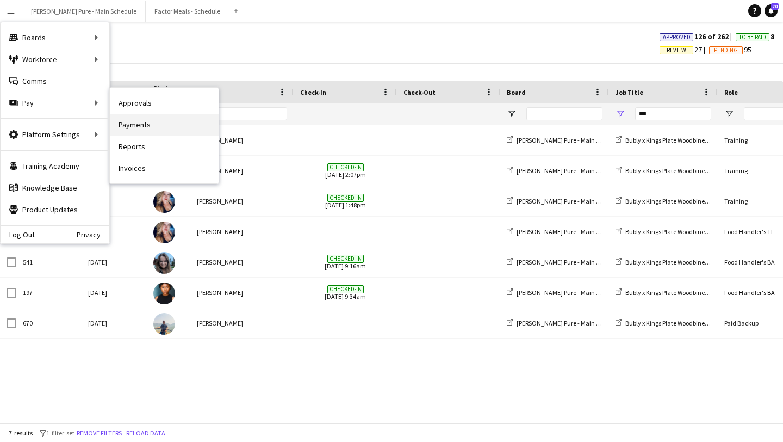
click at [155, 123] on link "Payments" at bounding box center [164, 125] width 109 height 22
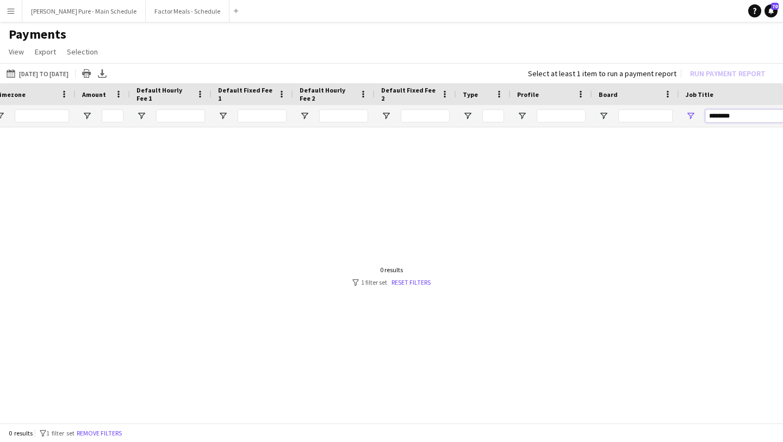
drag, startPoint x: 706, startPoint y: 120, endPoint x: 644, endPoint y: 117, distance: 62.0
click at [644, 117] on div at bounding box center [545, 116] width 1953 height 22
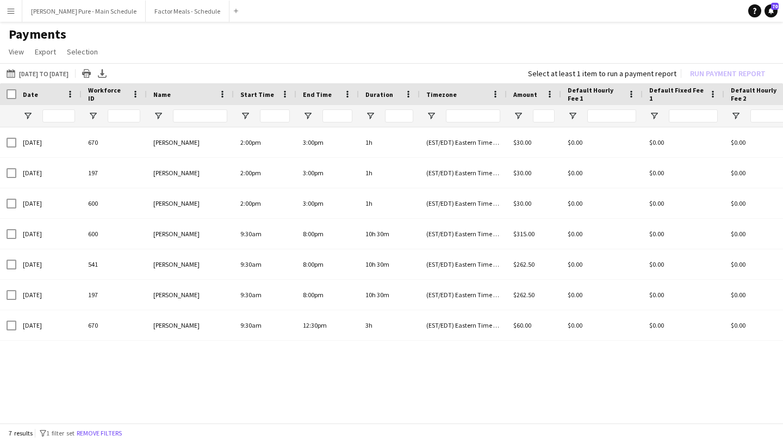
type input "***"
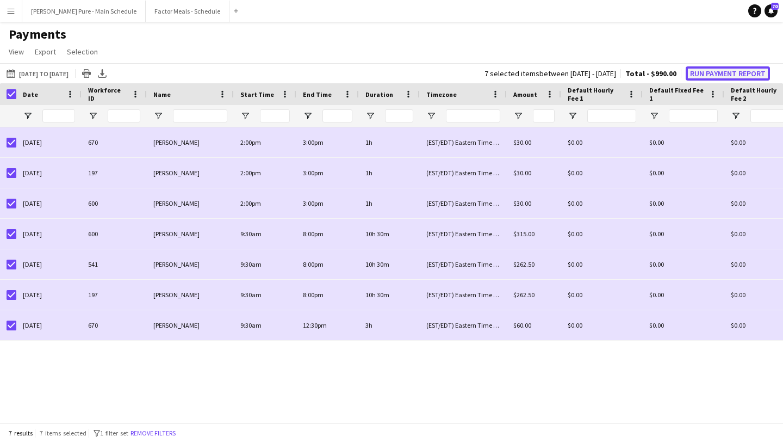
click at [743, 73] on button "Run Payment Report" at bounding box center [728, 73] width 84 height 14
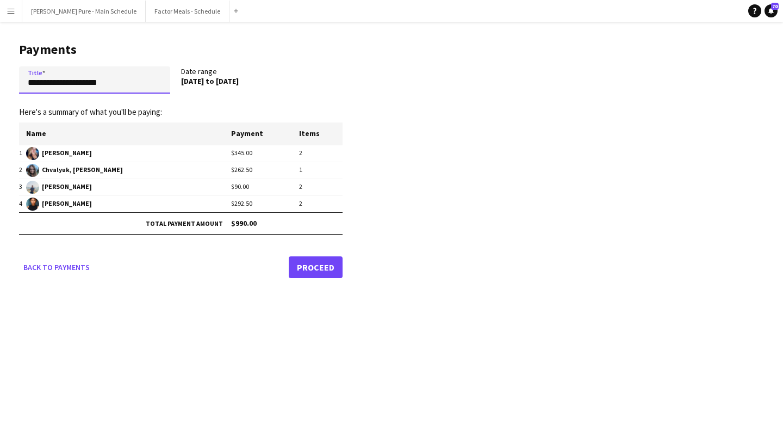
drag, startPoint x: 112, startPoint y: 85, endPoint x: 0, endPoint y: 76, distance: 112.4
click at [0, 76] on main "**********" at bounding box center [176, 158] width 353 height 272
type input "**********"
click at [321, 268] on link "Proceed" at bounding box center [316, 267] width 54 height 22
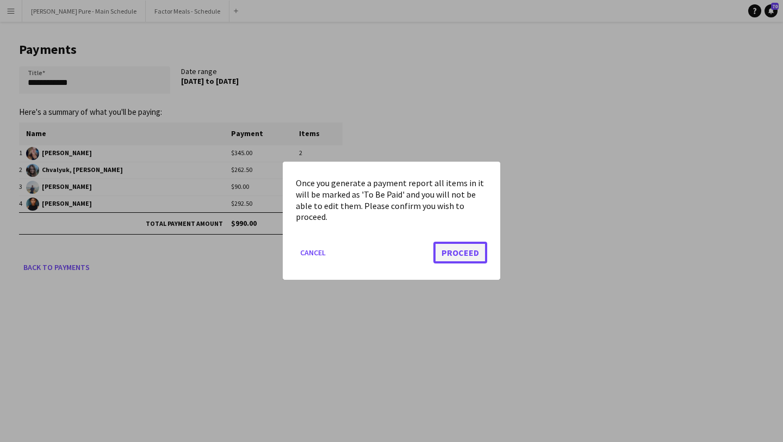
click at [473, 252] on button "Proceed" at bounding box center [460, 253] width 54 height 22
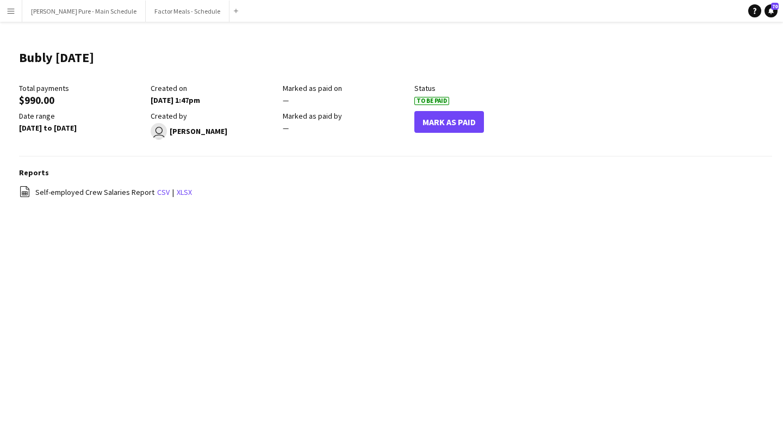
click at [10, 7] on app-icon "Menu" at bounding box center [11, 11] width 9 height 9
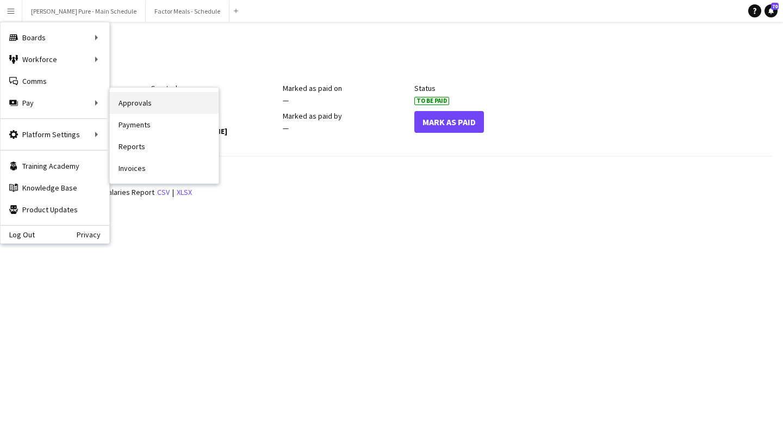
click at [156, 110] on link "Approvals" at bounding box center [164, 103] width 109 height 22
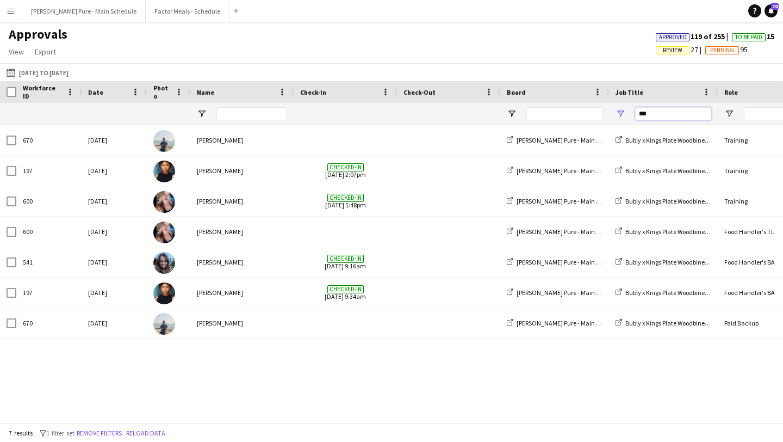
drag, startPoint x: 659, startPoint y: 116, endPoint x: 610, endPoint y: 110, distance: 49.8
click at [610, 110] on div "***" at bounding box center [663, 114] width 109 height 22
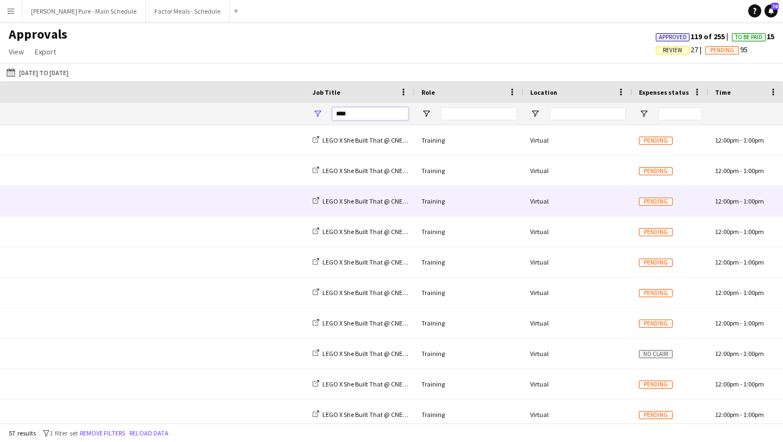
scroll to position [0, 914]
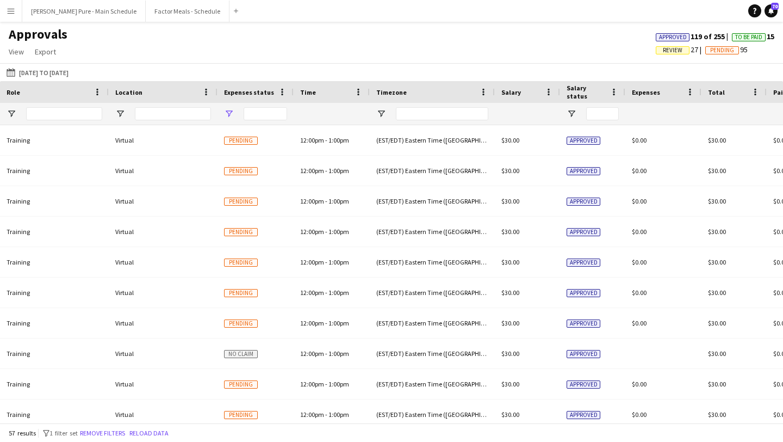
type input "****"
click at [228, 111] on span "Open Filter Menu" at bounding box center [229, 114] width 10 height 10
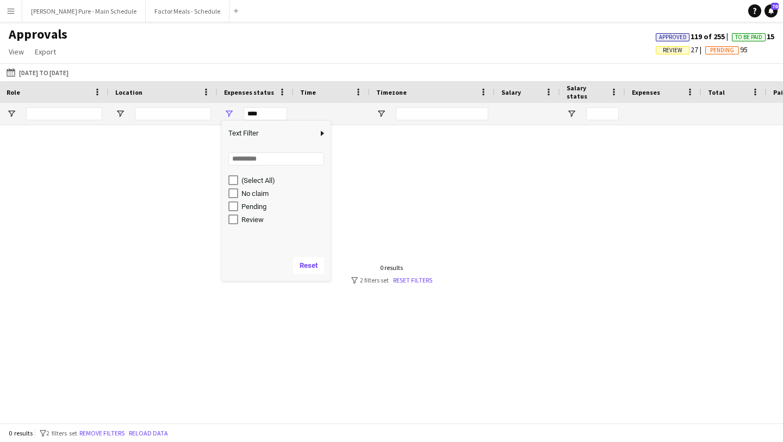
click at [238, 219] on div "Review" at bounding box center [279, 219] width 102 height 13
type input "**********"
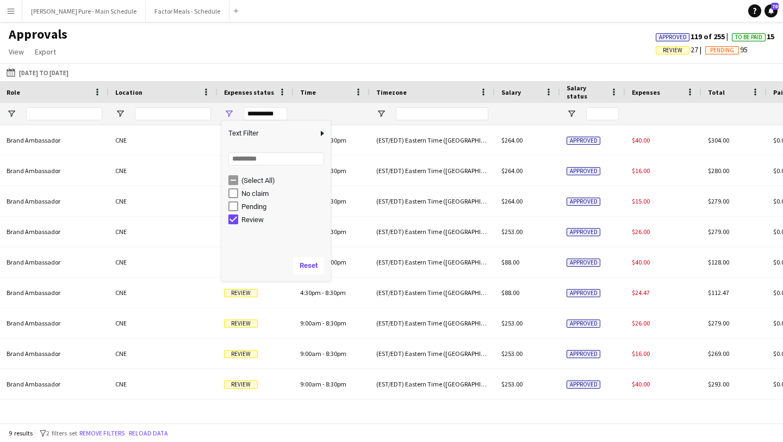
click at [324, 18] on app-navbar "Menu Boards Boards Boards All jobs Status Workforce Workforce My Workforce Recr…" at bounding box center [391, 11] width 783 height 22
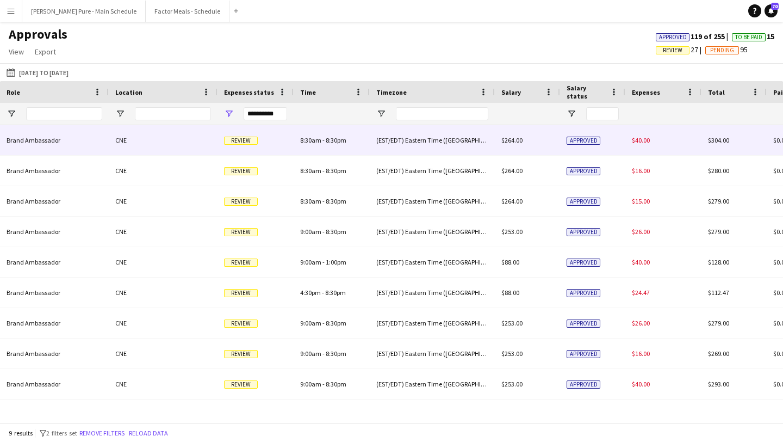
click at [237, 141] on span "Review" at bounding box center [241, 140] width 34 height 8
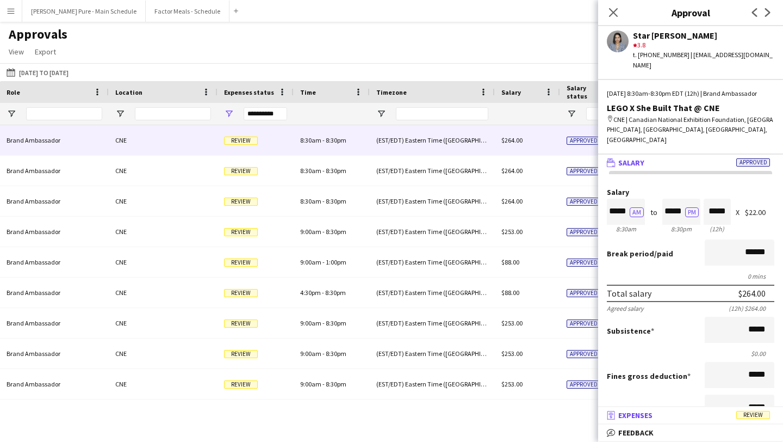
click at [731, 415] on mat-panel-title "receipt Expenses Review" at bounding box center [688, 415] width 181 height 10
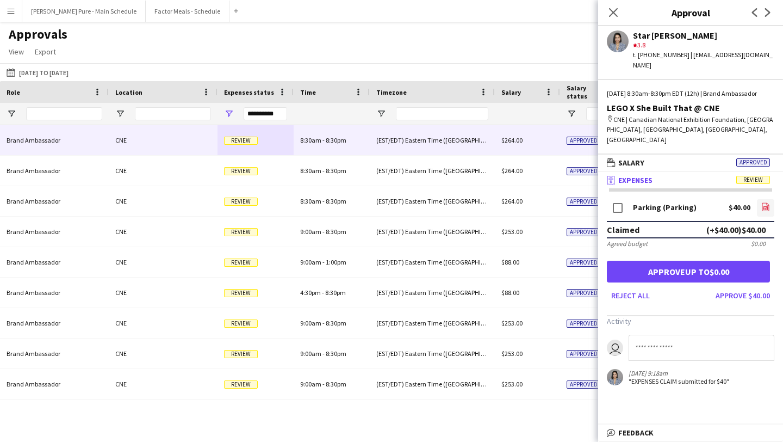
click at [765, 199] on link "file-image" at bounding box center [765, 207] width 17 height 17
click at [765, 287] on button "Approve $40.00" at bounding box center [742, 295] width 63 height 17
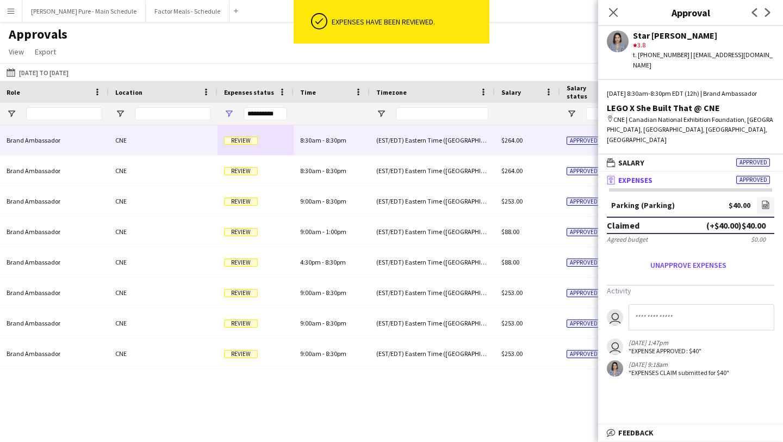
click at [243, 141] on span "Review" at bounding box center [241, 140] width 34 height 8
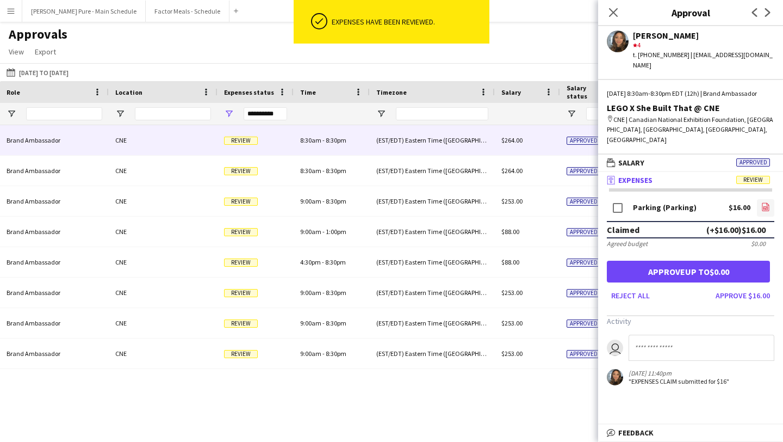
click at [770, 199] on link "file-image" at bounding box center [765, 207] width 17 height 17
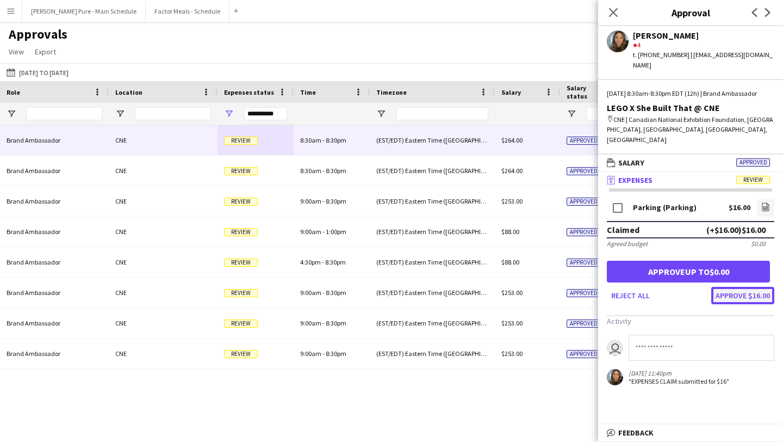
click at [767, 287] on button "Approve $16.00" at bounding box center [742, 295] width 63 height 17
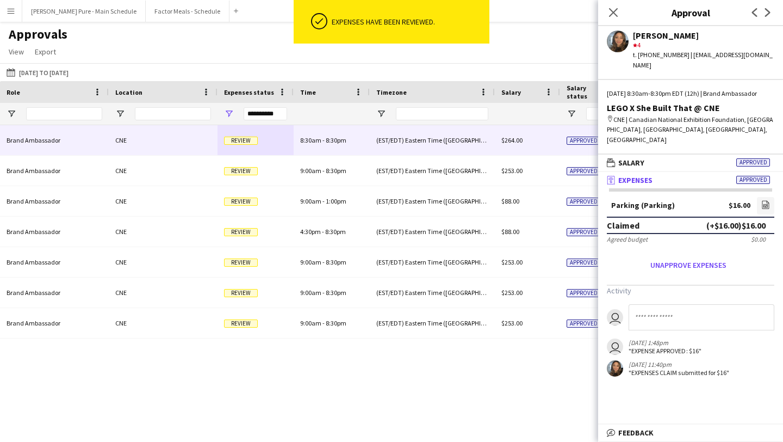
click at [241, 139] on span "Review" at bounding box center [241, 140] width 34 height 8
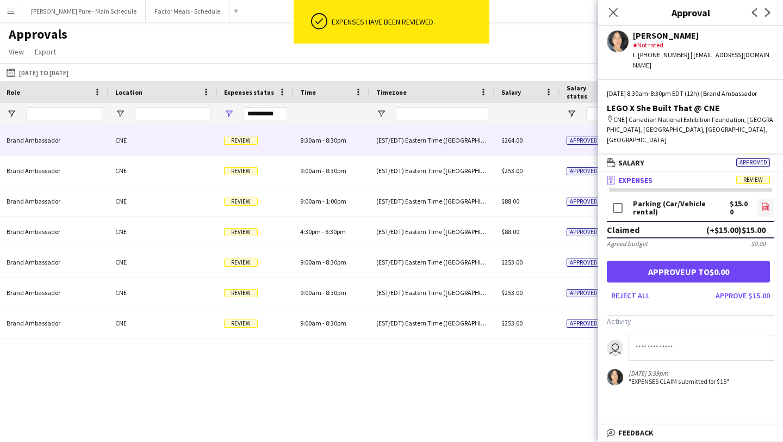
click at [769, 202] on icon "file-image" at bounding box center [765, 206] width 9 height 9
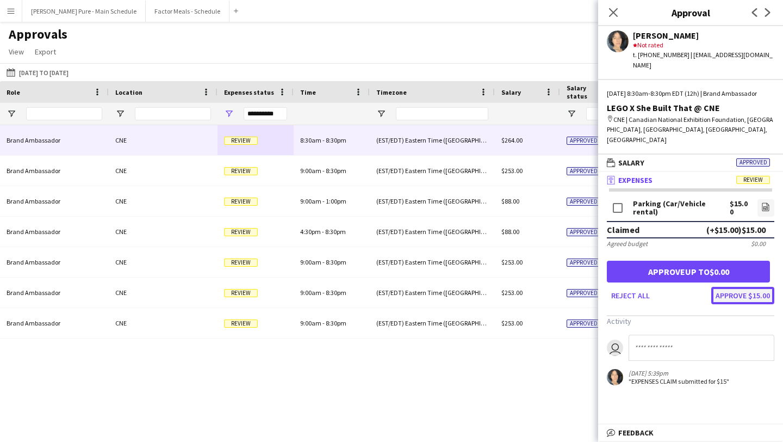
click at [763, 287] on button "Approve $15.00" at bounding box center [742, 295] width 63 height 17
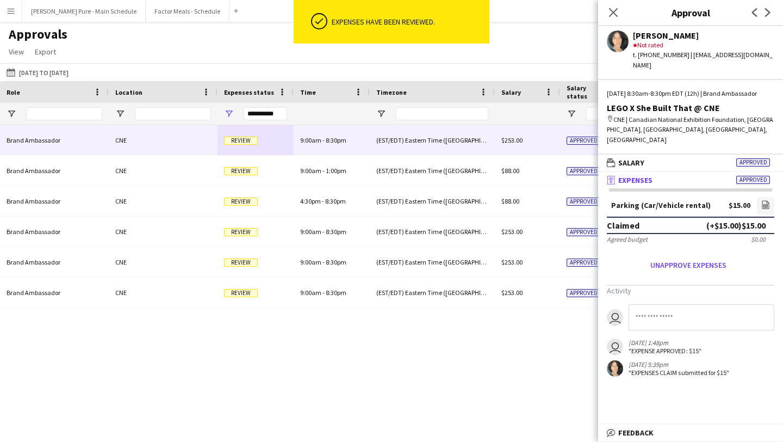
click at [247, 144] on span "Review" at bounding box center [241, 140] width 34 height 8
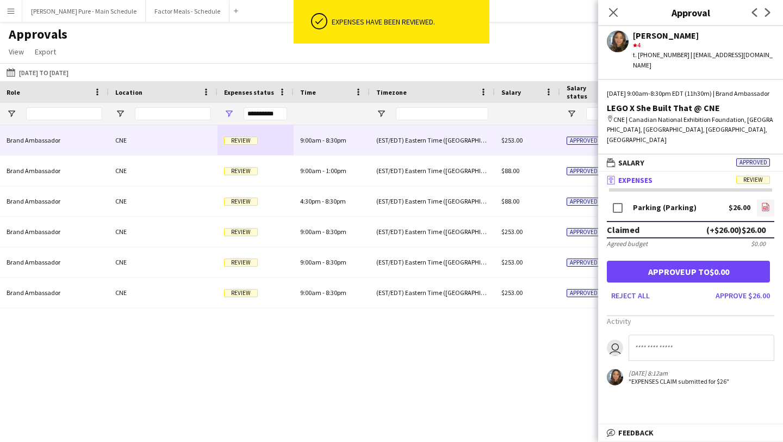
click at [763, 203] on icon at bounding box center [765, 207] width 7 height 8
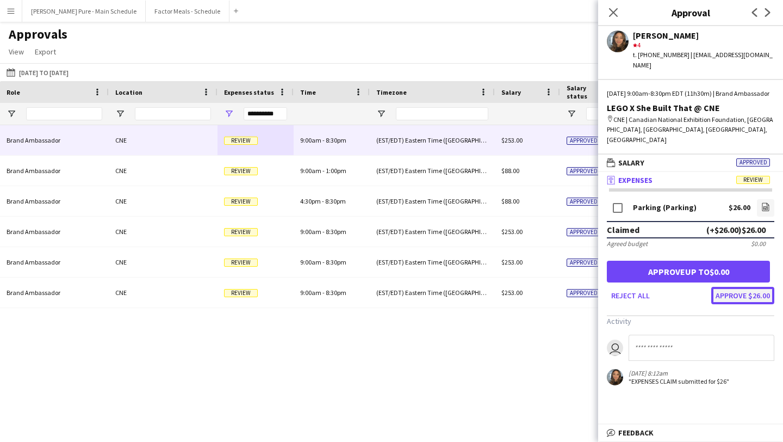
click at [757, 290] on button "Approve $26.00" at bounding box center [742, 295] width 63 height 17
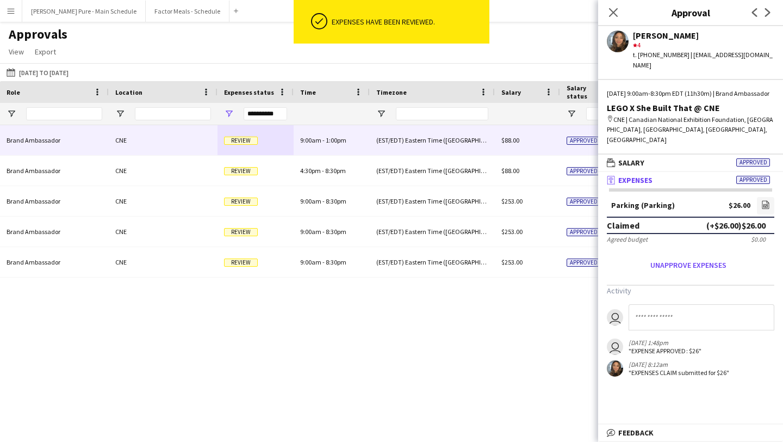
click at [245, 142] on span "Review" at bounding box center [241, 140] width 34 height 8
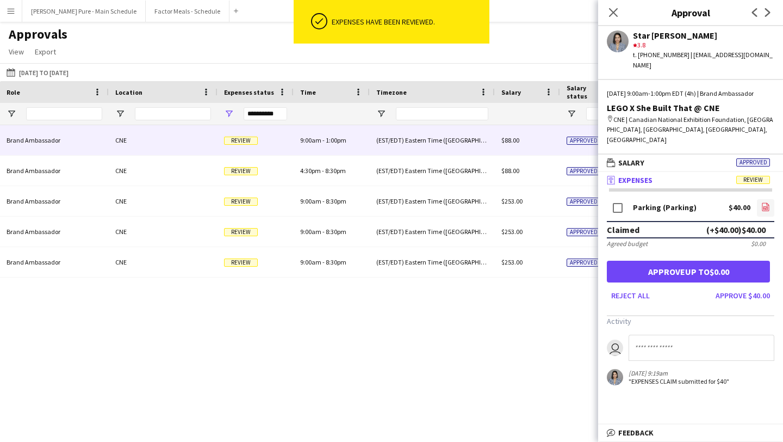
click at [772, 203] on link "file-image" at bounding box center [765, 207] width 17 height 17
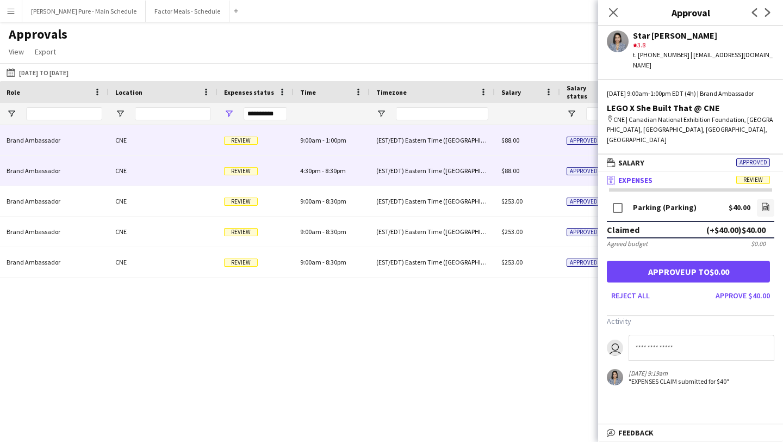
click at [250, 173] on span "Review" at bounding box center [241, 171] width 34 height 8
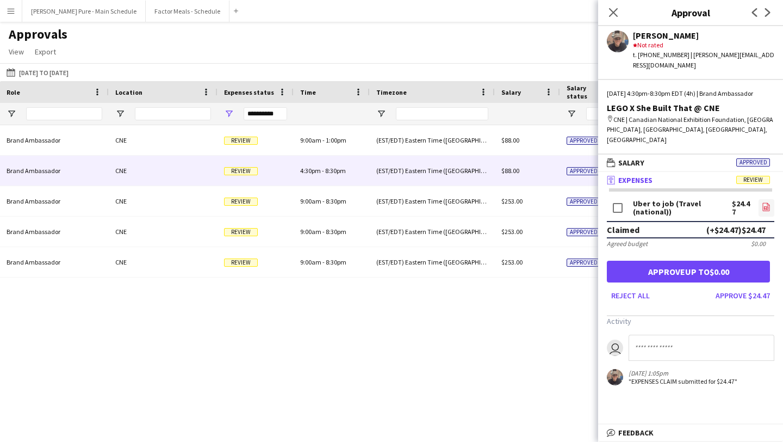
click at [772, 199] on link "file-image" at bounding box center [767, 207] width 16 height 17
click at [751, 287] on button "Approve $24.47" at bounding box center [742, 295] width 63 height 17
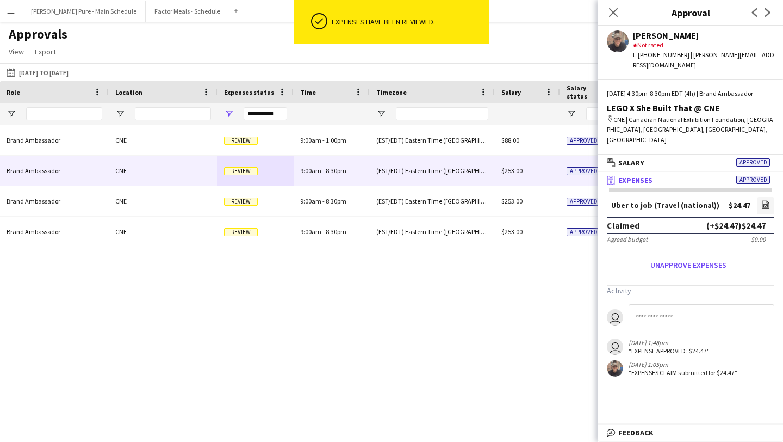
click at [249, 175] on span "Review" at bounding box center [241, 171] width 34 height 8
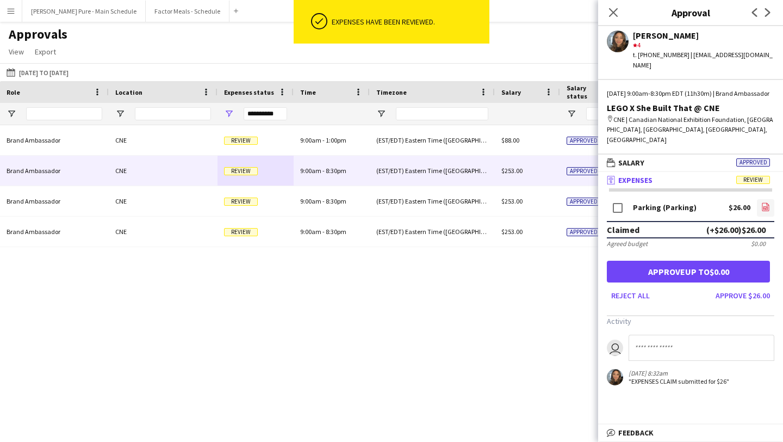
click at [765, 199] on link "file-image" at bounding box center [765, 207] width 17 height 17
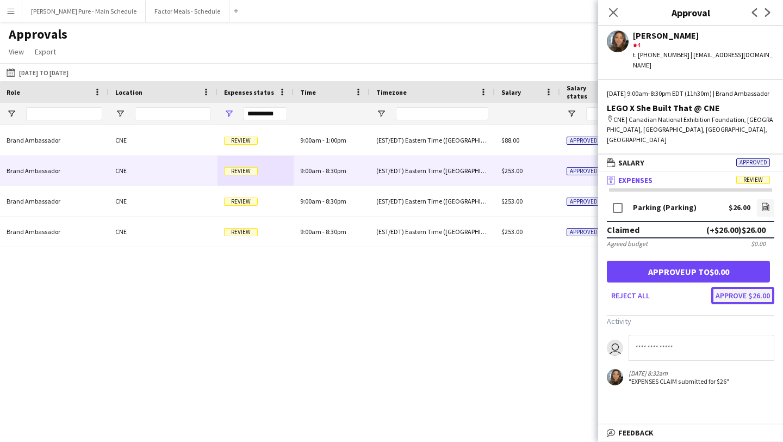
click at [759, 287] on button "Approve $26.00" at bounding box center [742, 295] width 63 height 17
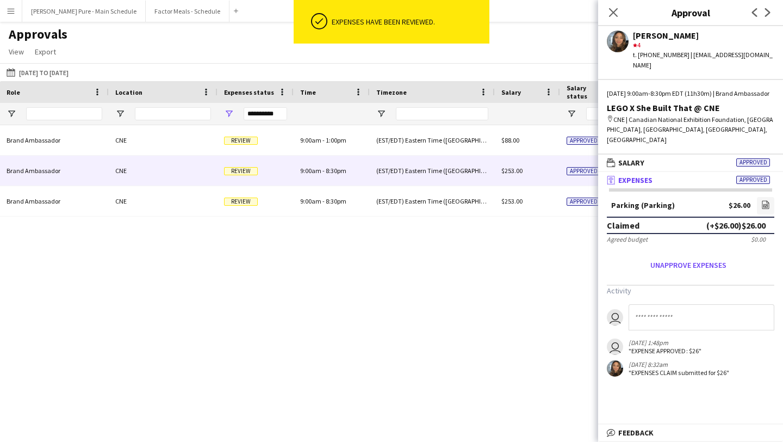
click at [240, 170] on span "Review" at bounding box center [241, 171] width 34 height 8
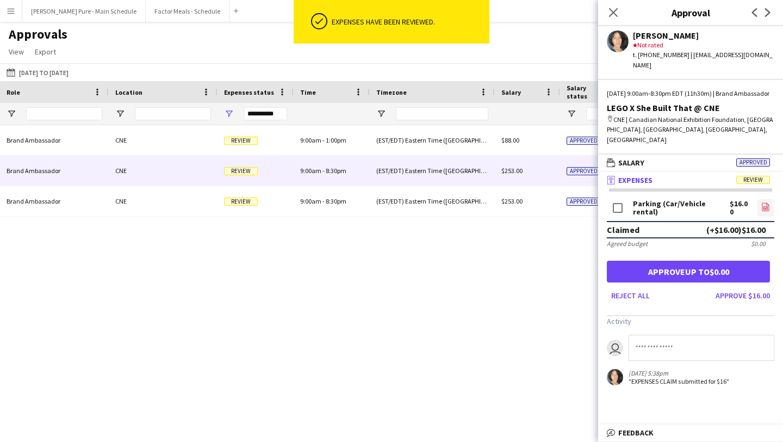
click at [766, 202] on icon "file-image" at bounding box center [765, 206] width 9 height 9
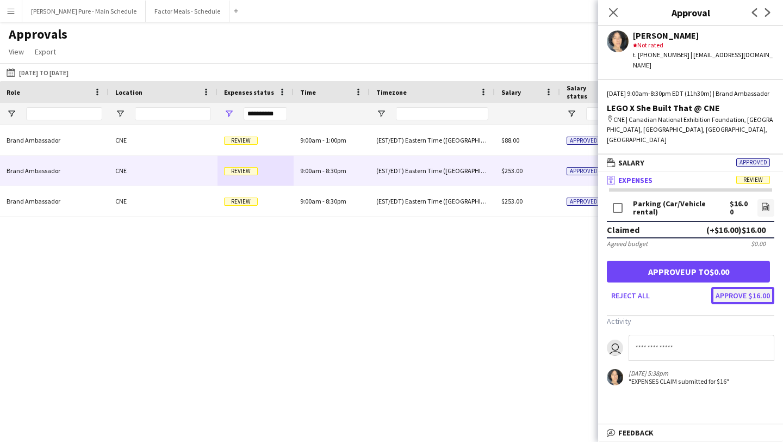
click at [751, 287] on button "Approve $16.00" at bounding box center [742, 295] width 63 height 17
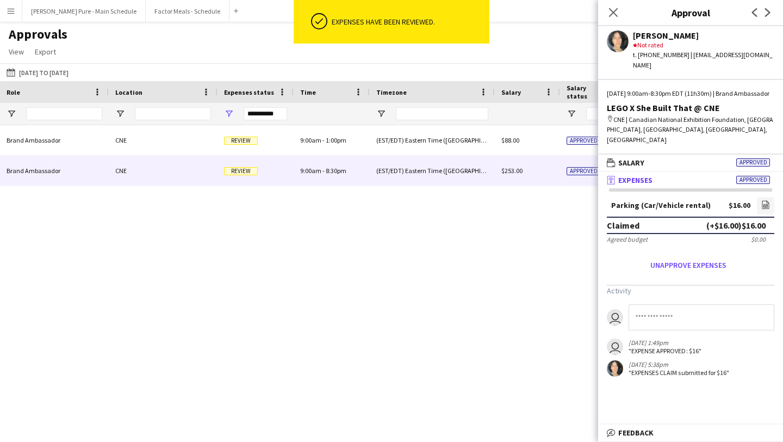
click at [239, 172] on span "Review" at bounding box center [241, 171] width 34 height 8
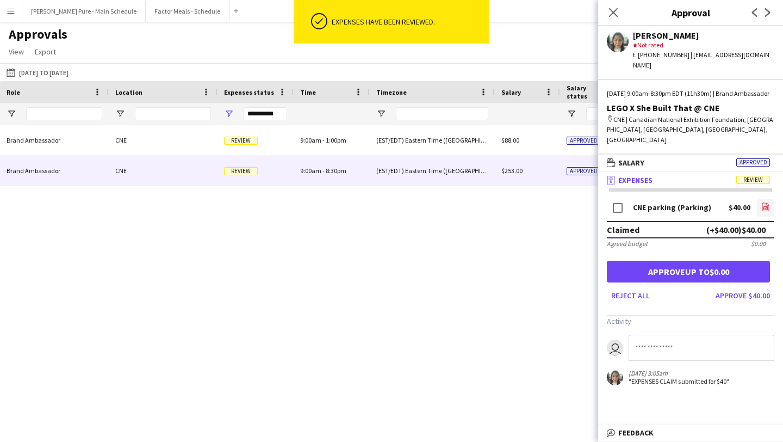
click at [762, 202] on icon "file-image" at bounding box center [765, 206] width 9 height 9
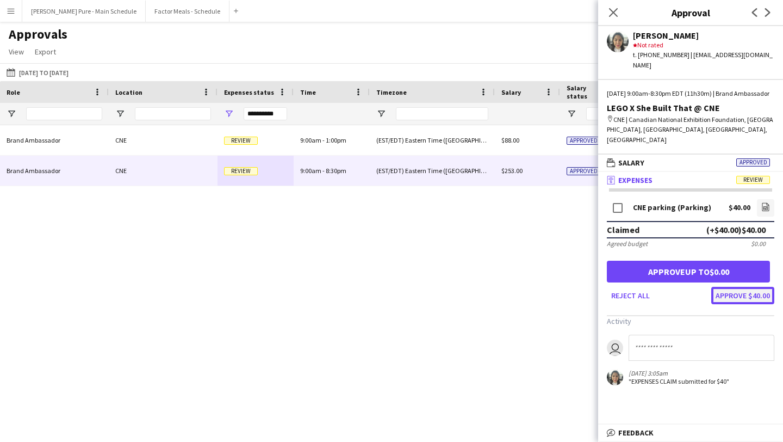
click at [740, 291] on button "Approve $40.00" at bounding box center [742, 295] width 63 height 17
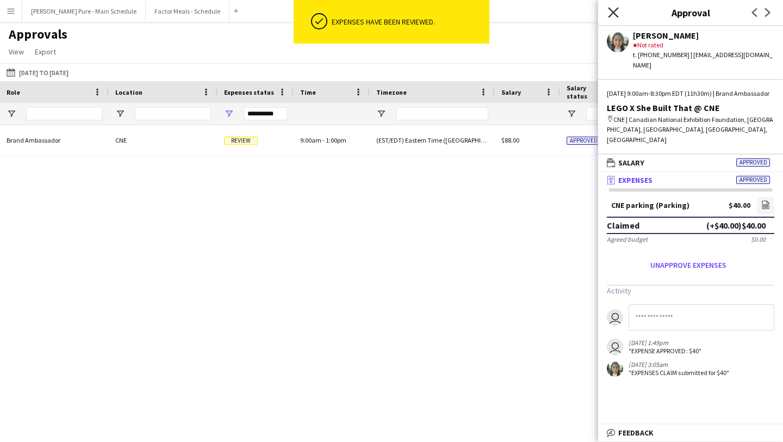
click at [610, 10] on icon "Close pop-in" at bounding box center [613, 12] width 10 height 10
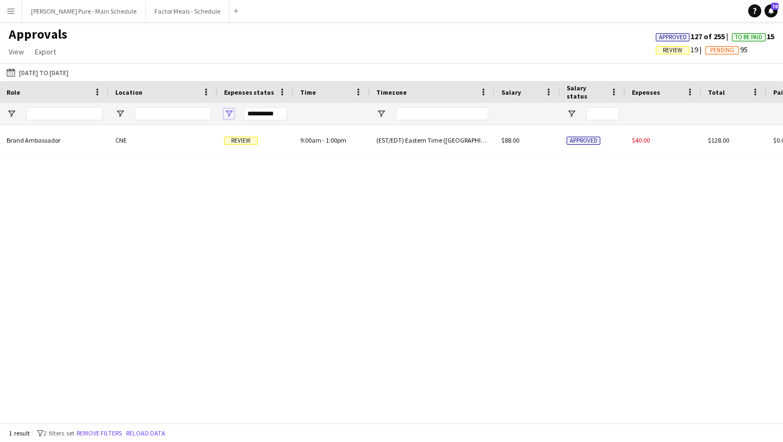
click at [228, 110] on span "Open Filter Menu" at bounding box center [229, 114] width 10 height 10
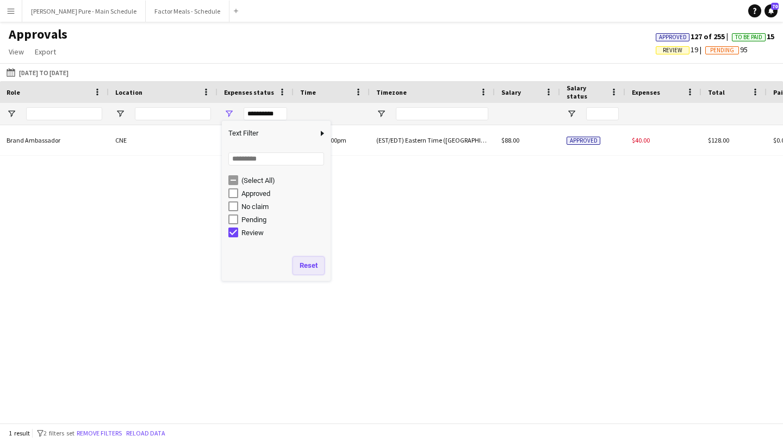
click at [303, 265] on button "Reset" at bounding box center [308, 265] width 31 height 17
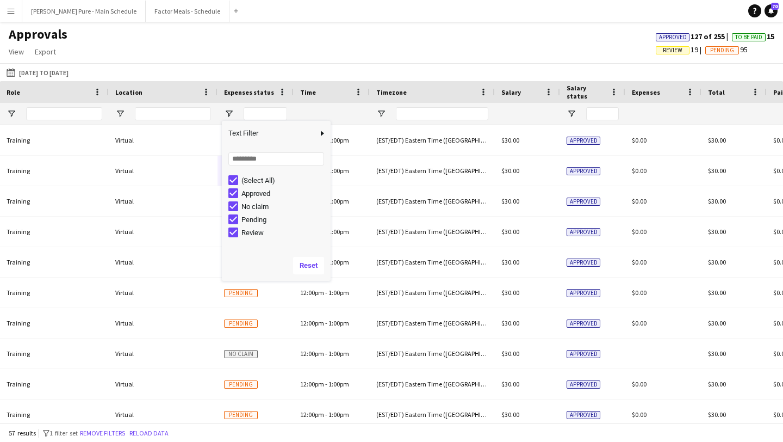
click at [250, 48] on div "Approvals View Customise view Customise filters Reset Filters Reset View Reset …" at bounding box center [391, 44] width 783 height 37
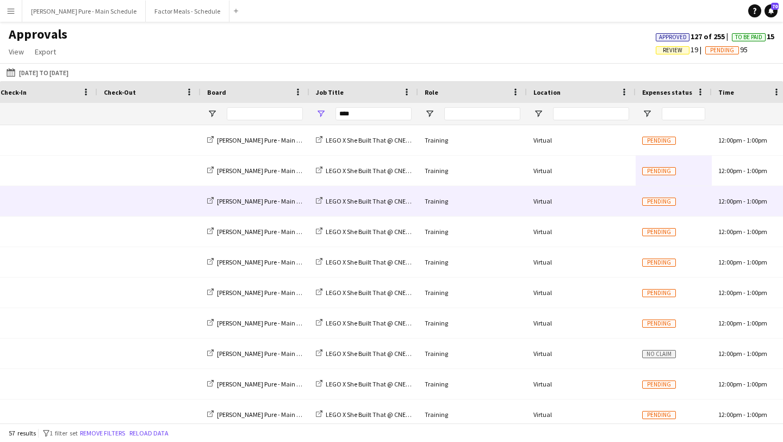
scroll to position [0, 0]
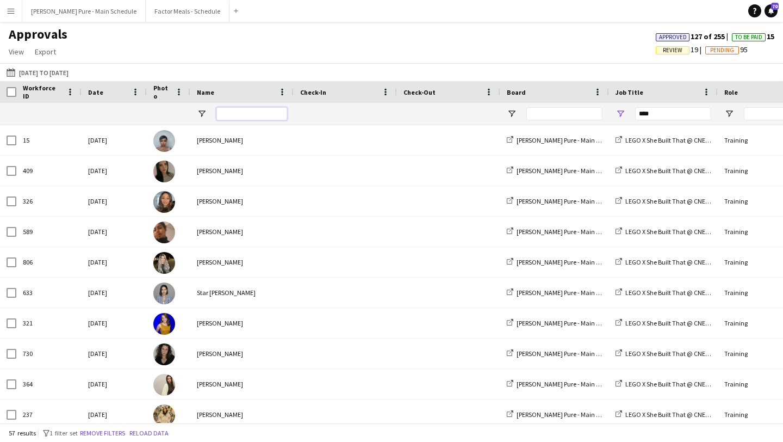
click at [238, 114] on input "Name Filter Input" at bounding box center [251, 113] width 71 height 13
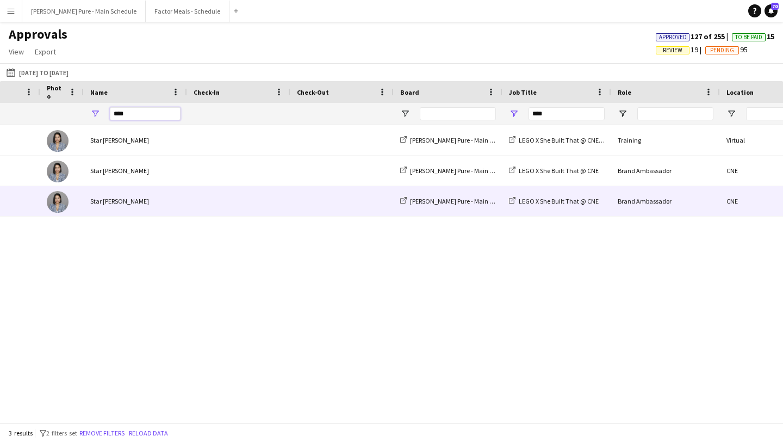
scroll to position [0, 297]
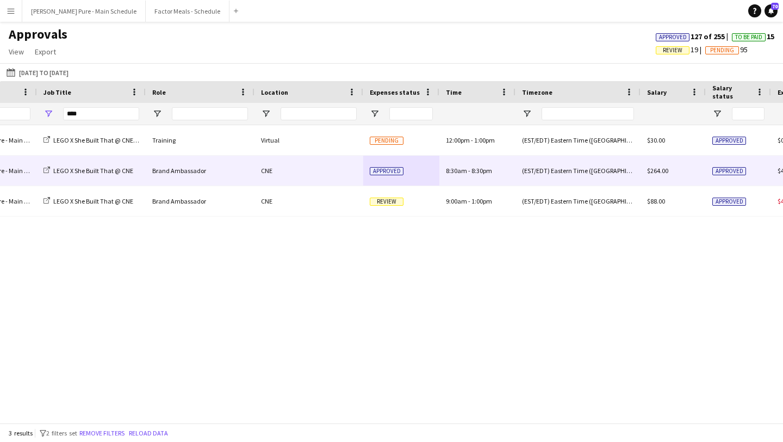
type input "****"
click at [382, 170] on span "Approved" at bounding box center [387, 171] width 34 height 8
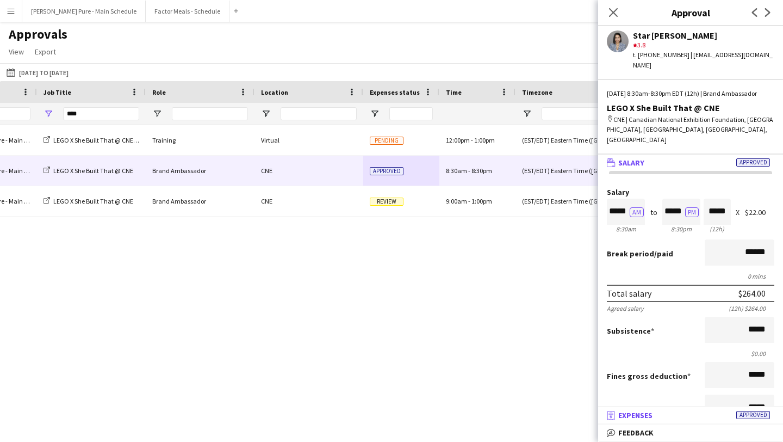
click at [702, 416] on mat-panel-title "receipt Expenses Approved" at bounding box center [688, 415] width 181 height 10
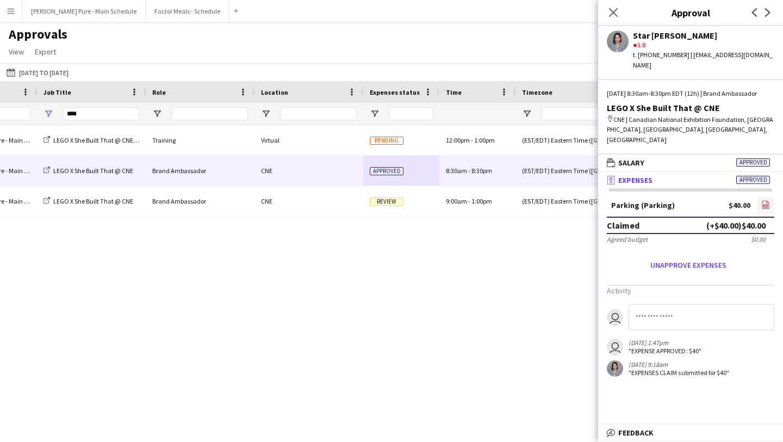
click at [770, 197] on link "file-image" at bounding box center [765, 205] width 17 height 17
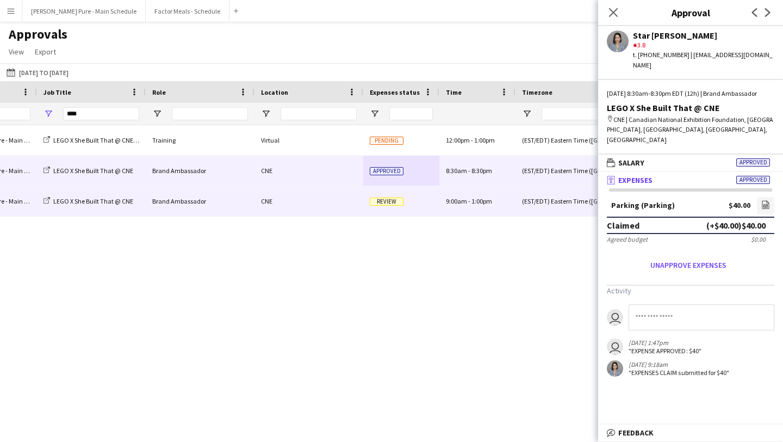
click at [385, 198] on span "Review" at bounding box center [387, 201] width 34 height 8
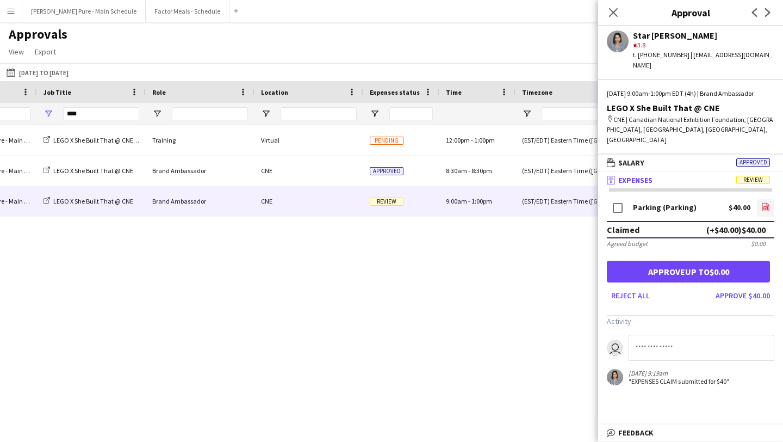
click at [766, 207] on icon at bounding box center [766, 207] width 1 height 1
click at [632, 287] on button "Reject all" at bounding box center [630, 295] width 47 height 17
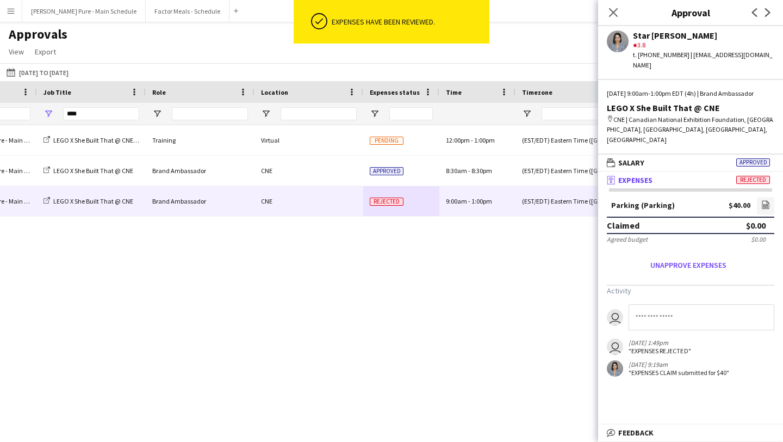
click at [653, 304] on input at bounding box center [702, 317] width 146 height 26
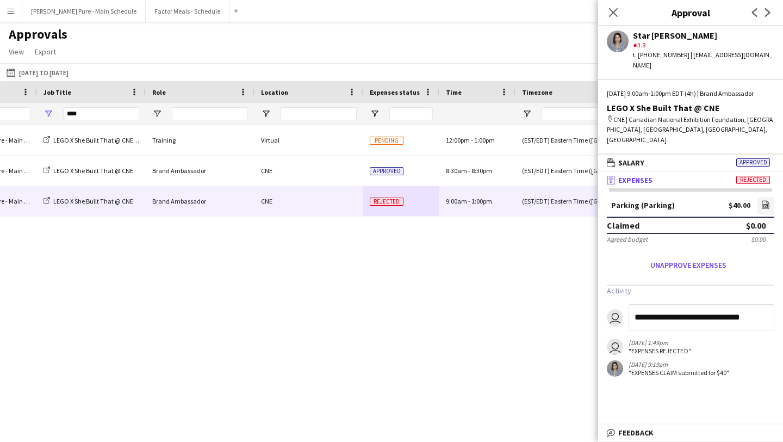
type input "**********"
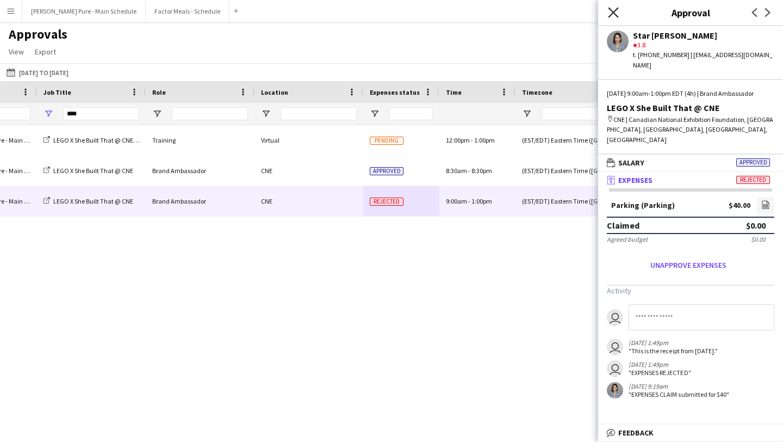
click at [617, 11] on icon "Close pop-in" at bounding box center [613, 12] width 10 height 10
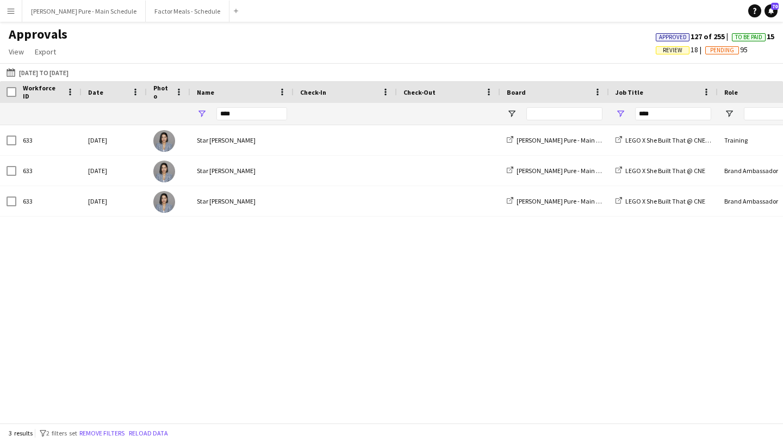
click at [11, 17] on button "Menu" at bounding box center [11, 11] width 22 height 22
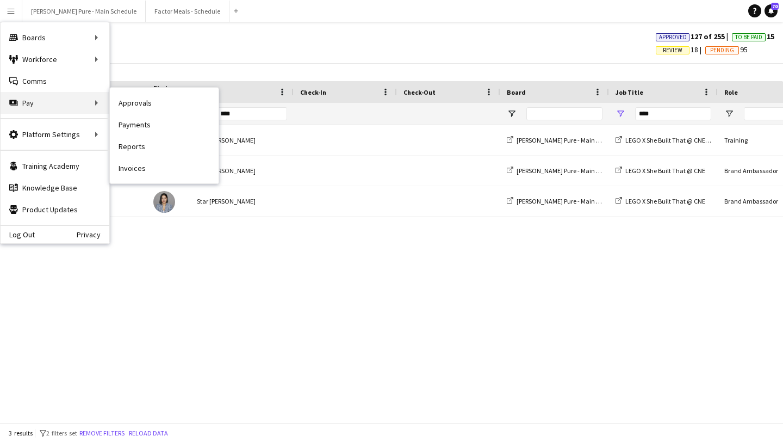
click at [54, 108] on div "Pay Pay" at bounding box center [55, 103] width 109 height 22
click at [169, 122] on link "Payments" at bounding box center [164, 125] width 109 height 22
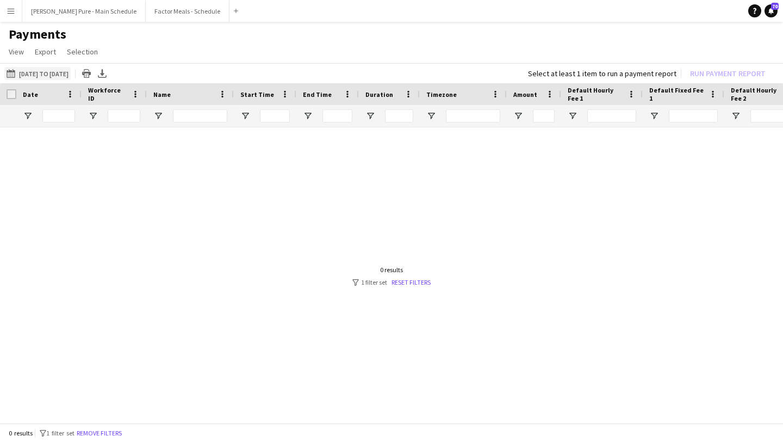
click at [66, 73] on button "11-08-2025 to 17-08-2025 11-08-2025 to 17-08-2025" at bounding box center [37, 73] width 66 height 13
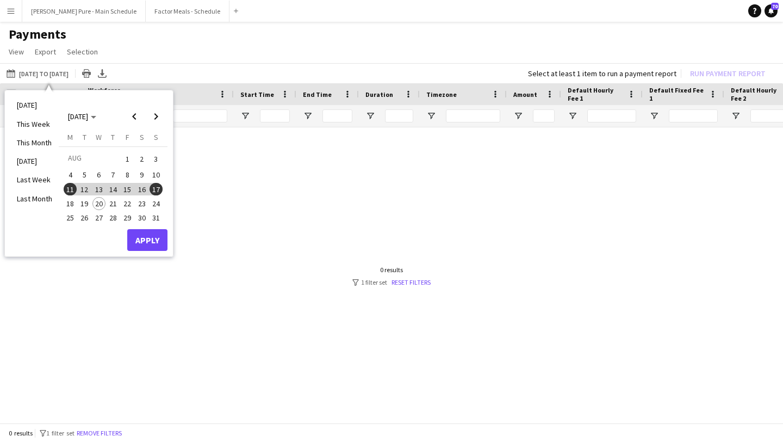
click at [577, 91] on span "Default Hourly Fee 1" at bounding box center [595, 94] width 55 height 16
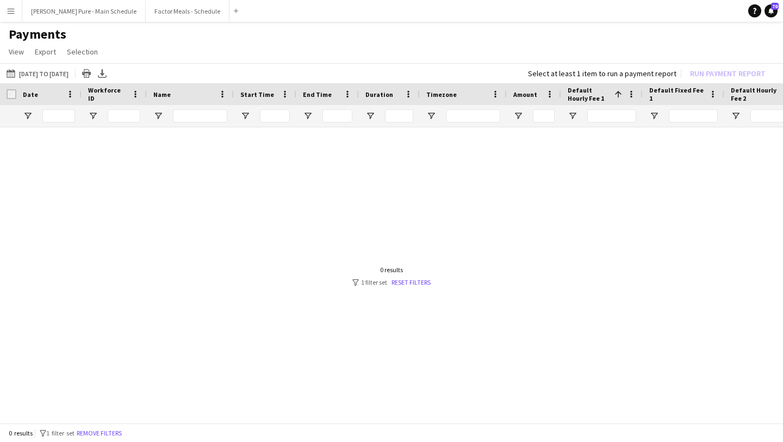
click at [577, 92] on span "Default Hourly Fee 1" at bounding box center [589, 94] width 42 height 16
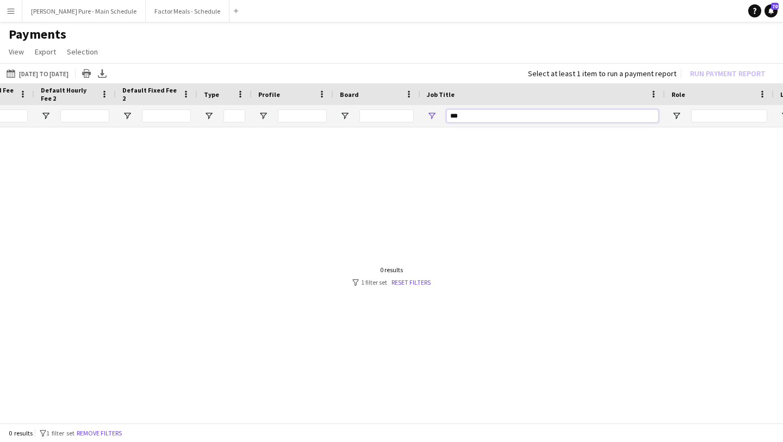
drag, startPoint x: 485, startPoint y: 115, endPoint x: 382, endPoint y: 113, distance: 103.3
click at [382, 113] on div at bounding box center [286, 116] width 1953 height 22
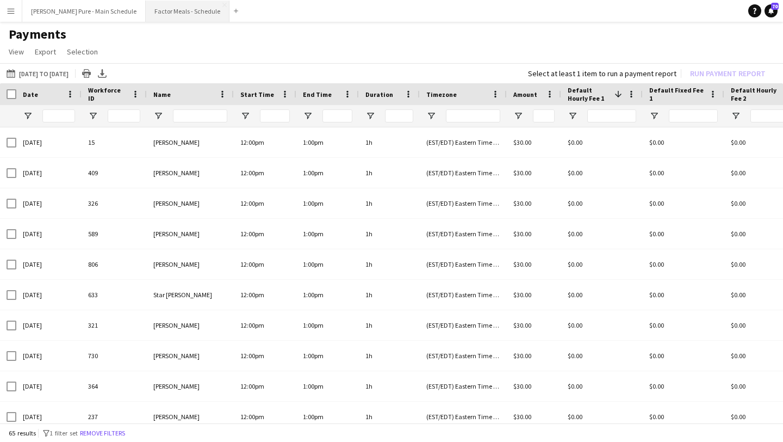
type input "****"
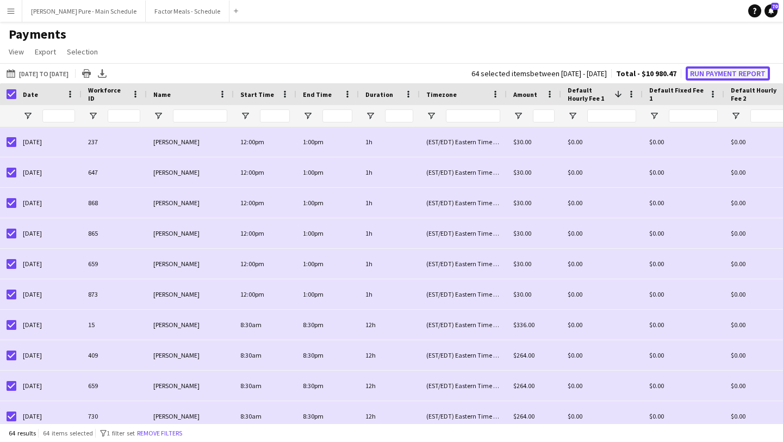
click at [723, 71] on button "Run Payment Report" at bounding box center [728, 73] width 84 height 14
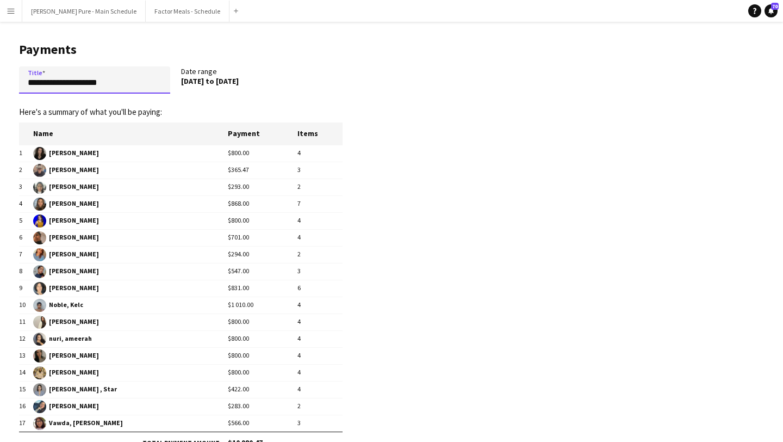
drag, startPoint x: 122, startPoint y: 81, endPoint x: 0, endPoint y: 74, distance: 122.0
click at [0, 74] on main "**********" at bounding box center [176, 268] width 353 height 492
type input "**********"
click at [395, 146] on app-pay-new-report "**********" at bounding box center [391, 268] width 783 height 492
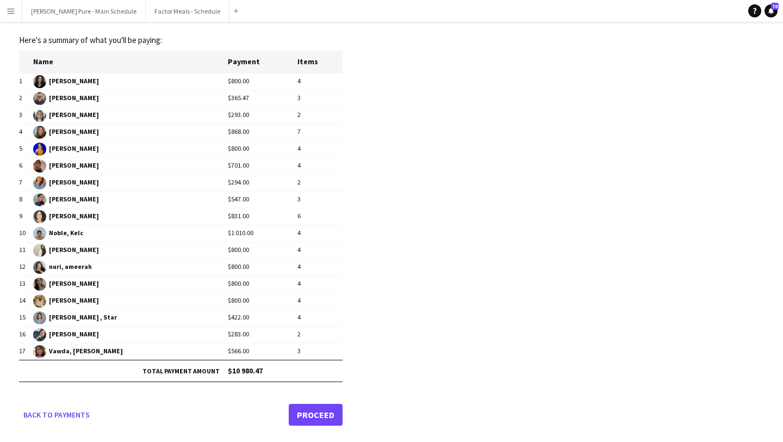
click at [330, 411] on link "Proceed" at bounding box center [316, 414] width 54 height 22
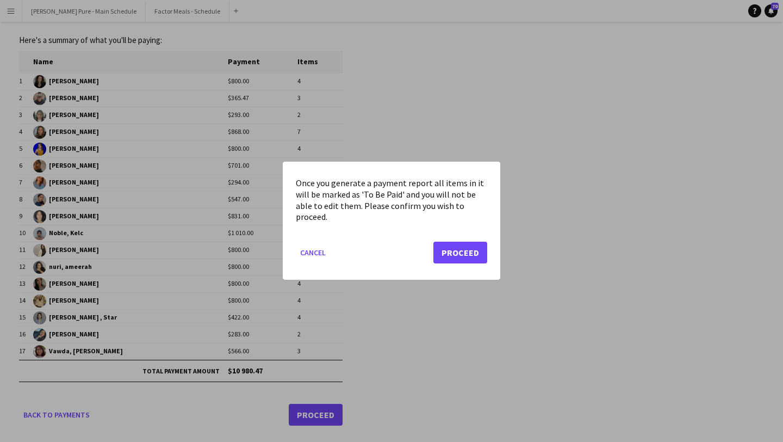
scroll to position [0, 0]
click at [474, 250] on button "Proceed" at bounding box center [460, 253] width 54 height 22
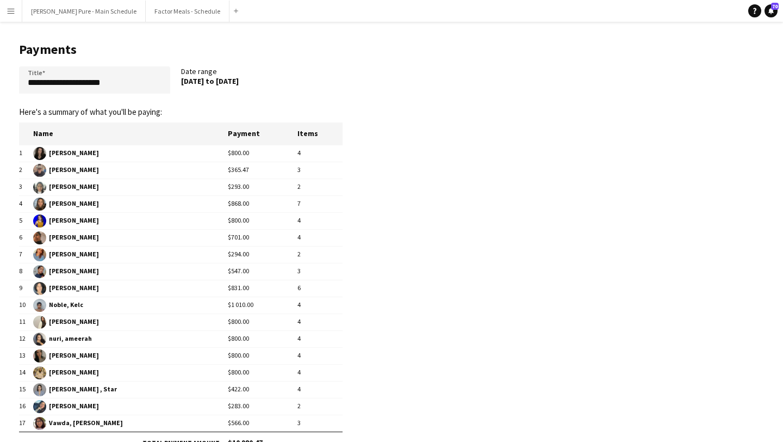
scroll to position [72, 0]
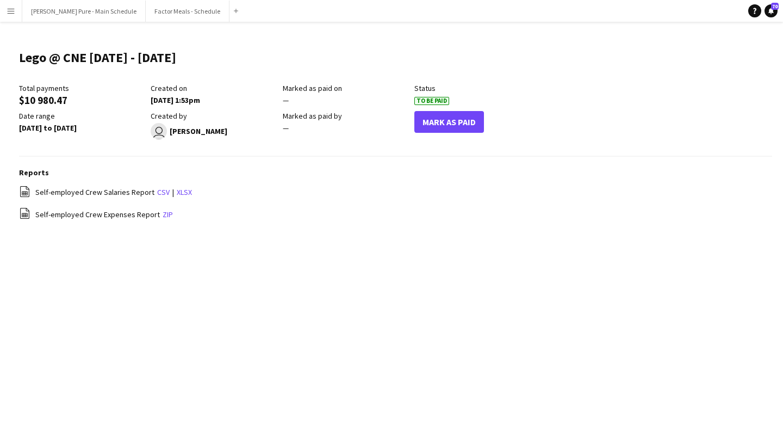
click at [7, 10] on app-icon "Menu" at bounding box center [11, 11] width 9 height 9
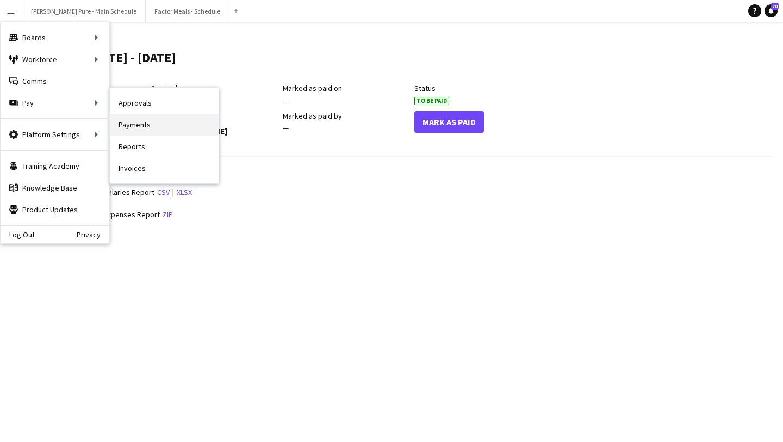
click at [197, 122] on link "Payments" at bounding box center [164, 125] width 109 height 22
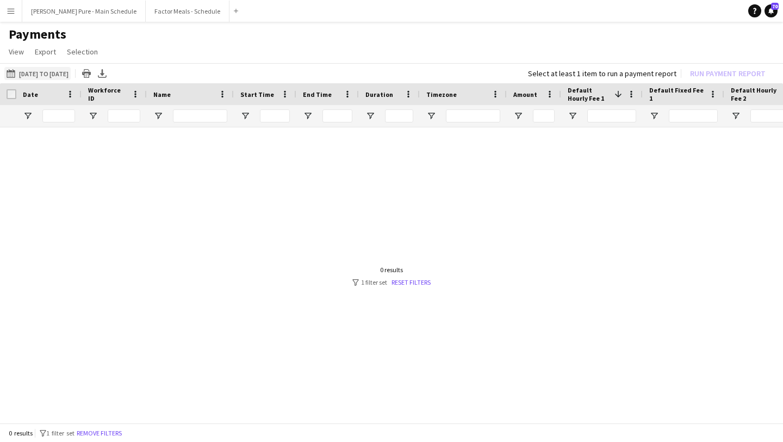
click at [41, 70] on button "11-08-2025 to 17-08-2025 11-08-2025 to 17-08-2025" at bounding box center [37, 73] width 66 height 13
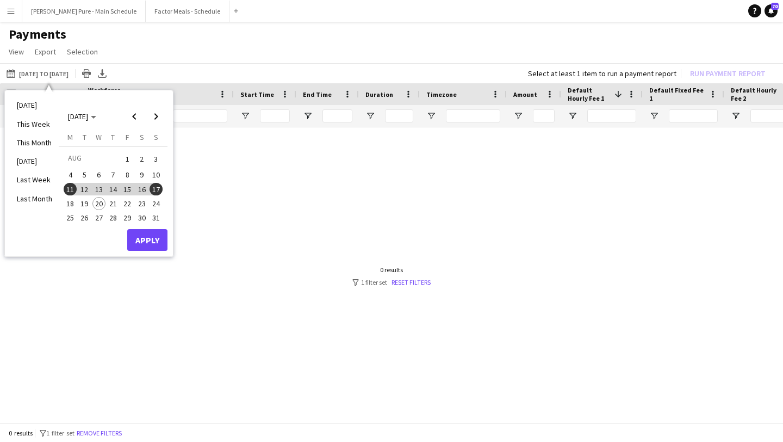
click at [72, 204] on span "18" at bounding box center [70, 203] width 13 height 13
click at [158, 238] on button "Apply" at bounding box center [147, 240] width 40 height 22
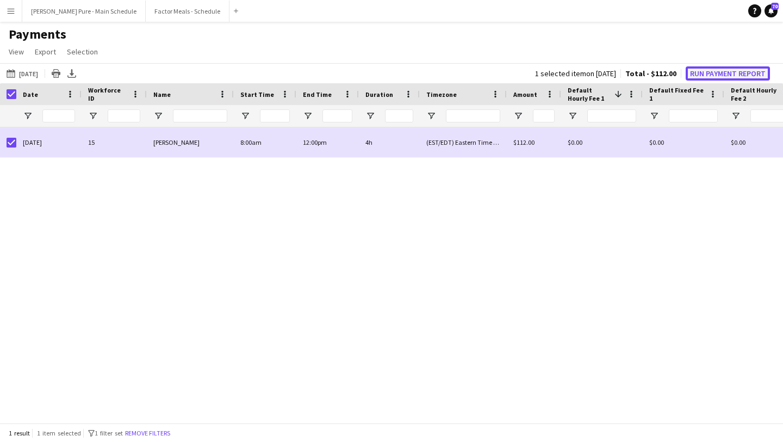
click at [725, 73] on button "Run Payment Report" at bounding box center [728, 73] width 84 height 14
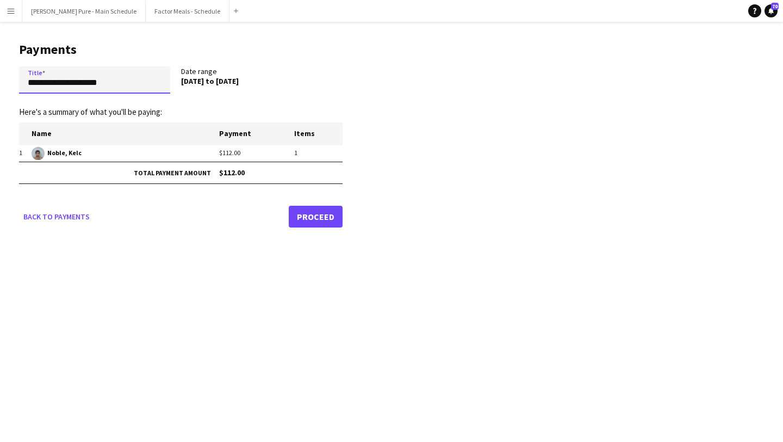
drag, startPoint x: 120, startPoint y: 83, endPoint x: 0, endPoint y: 78, distance: 120.3
click at [0, 78] on main "**********" at bounding box center [176, 133] width 353 height 222
type input "**********"
click at [315, 219] on link "Proceed" at bounding box center [316, 217] width 54 height 22
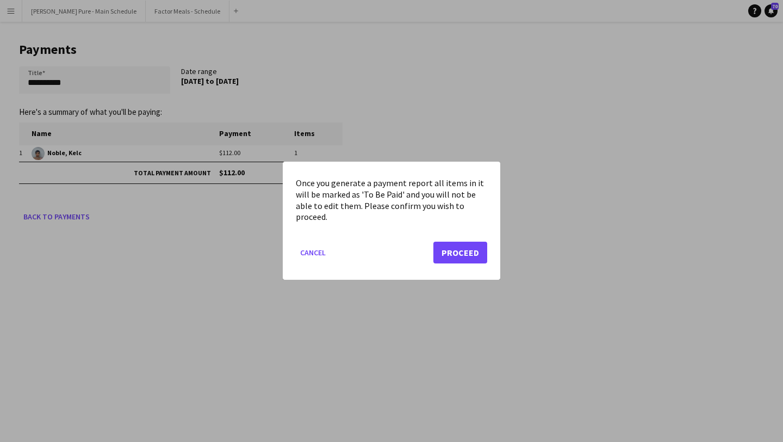
click at [466, 241] on mat-dialog-actions "Cancel Proceed" at bounding box center [391, 257] width 191 height 46
click at [465, 251] on button "Proceed" at bounding box center [460, 253] width 54 height 22
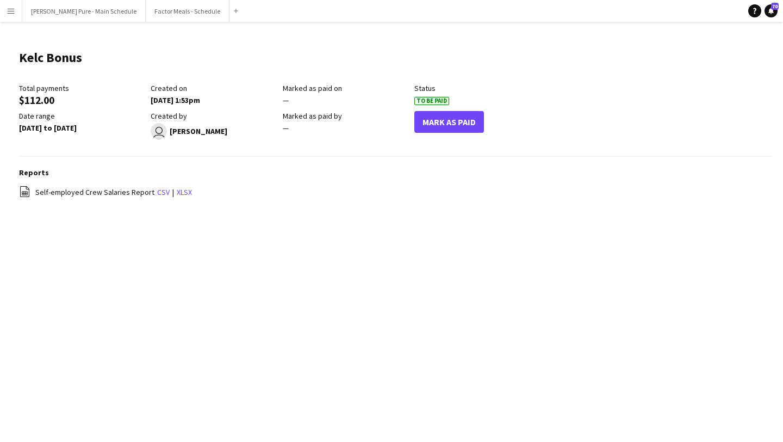
click at [14, 20] on button "Menu" at bounding box center [11, 11] width 22 height 22
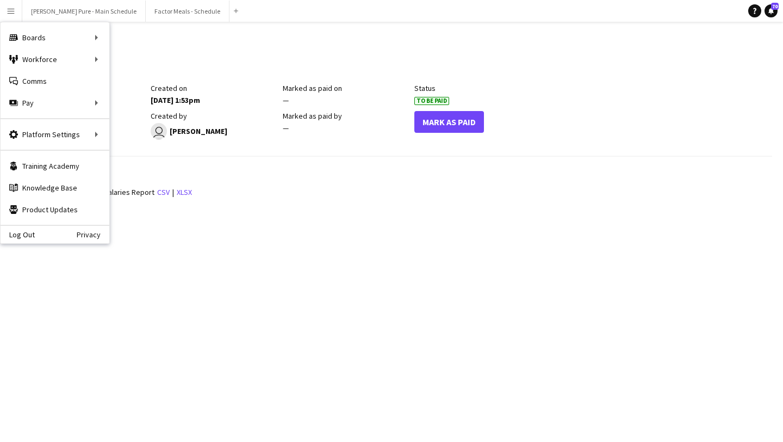
click at [13, 8] on app-icon "Menu" at bounding box center [11, 11] width 9 height 9
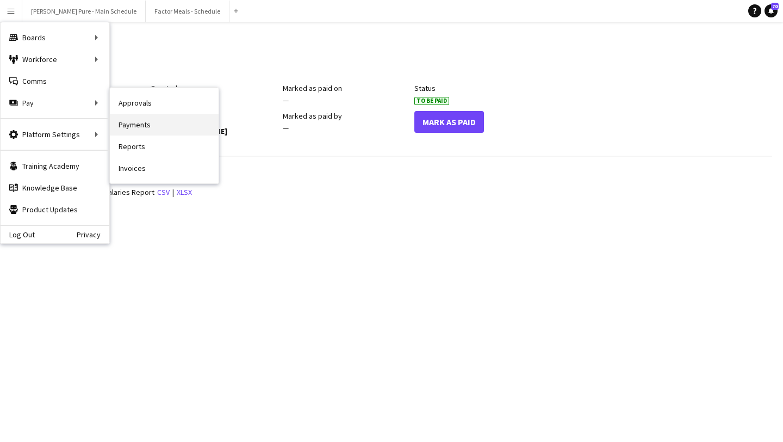
click at [190, 122] on link "Payments" at bounding box center [164, 125] width 109 height 22
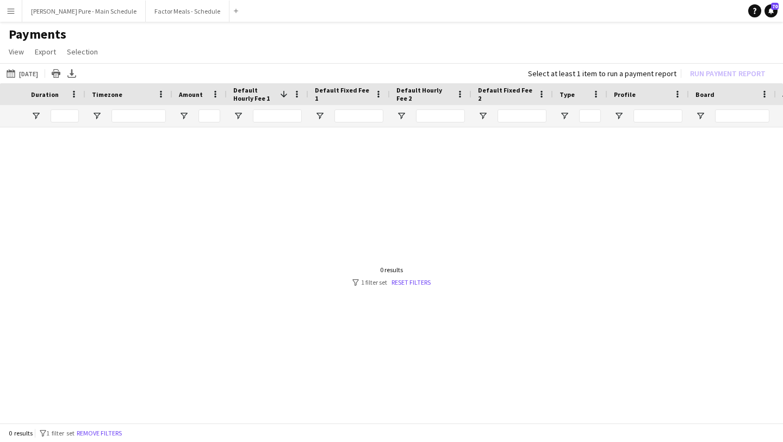
scroll to position [0, 508]
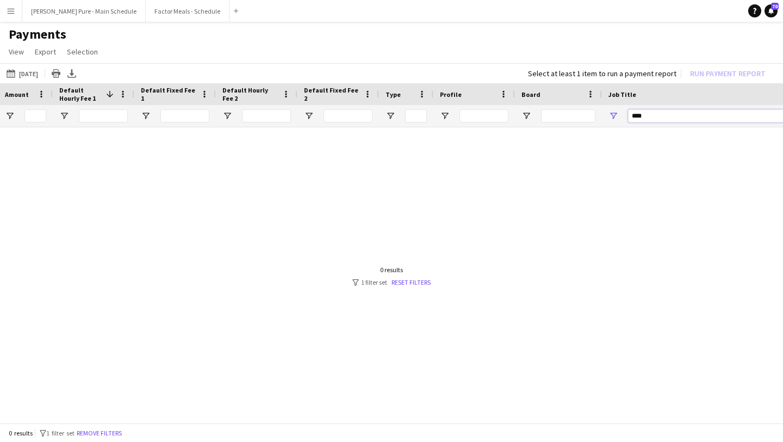
drag, startPoint x: 665, startPoint y: 119, endPoint x: 591, endPoint y: 118, distance: 74.5
click at [591, 118] on div at bounding box center [468, 116] width 1953 height 22
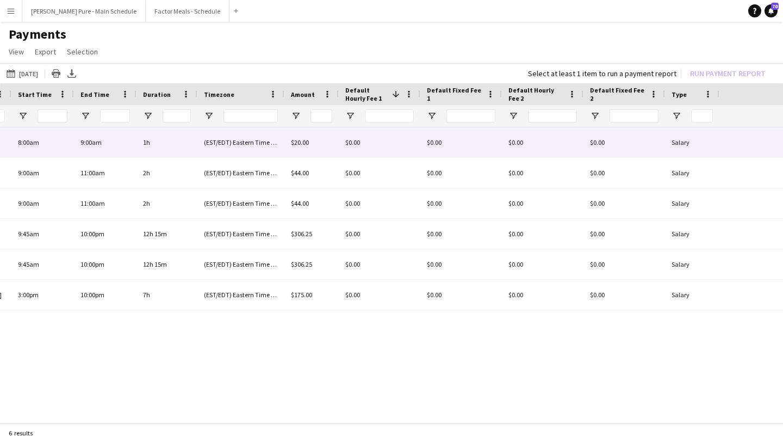
scroll to position [0, 0]
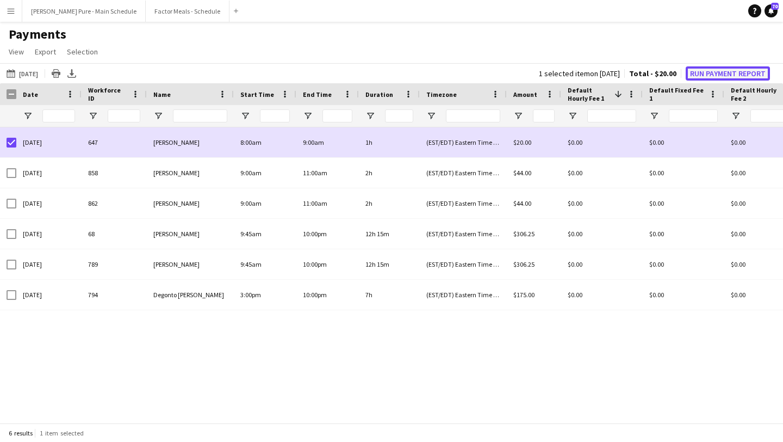
click at [732, 73] on button "Run Payment Report" at bounding box center [728, 73] width 84 height 14
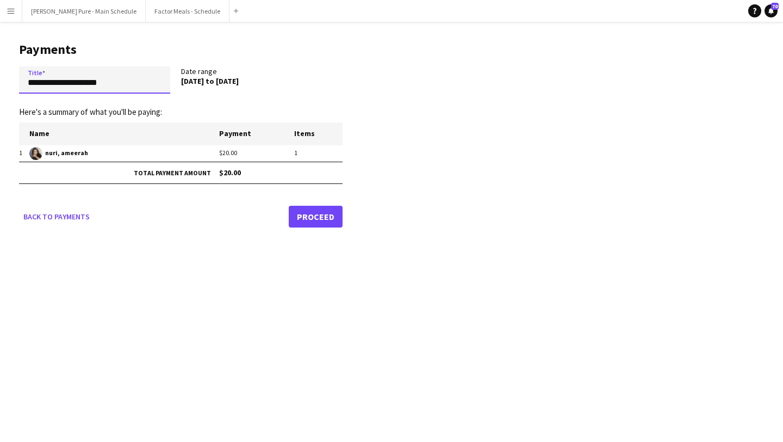
drag, startPoint x: 122, startPoint y: 86, endPoint x: 0, endPoint y: 80, distance: 122.0
click at [0, 80] on main "**********" at bounding box center [176, 133] width 353 height 222
type input "**********"
click at [324, 216] on link "Proceed" at bounding box center [316, 217] width 54 height 22
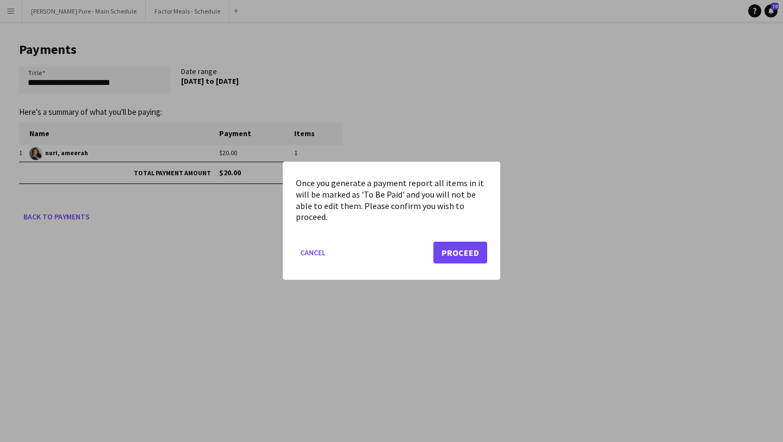
click at [473, 263] on mat-dialog-actions "Cancel Proceed" at bounding box center [391, 257] width 191 height 46
click at [471, 252] on button "Proceed" at bounding box center [460, 253] width 54 height 22
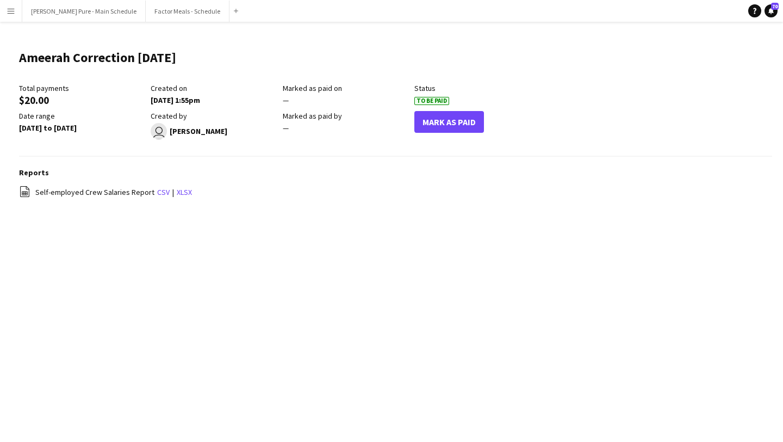
click at [11, 15] on button "Menu" at bounding box center [11, 11] width 22 height 22
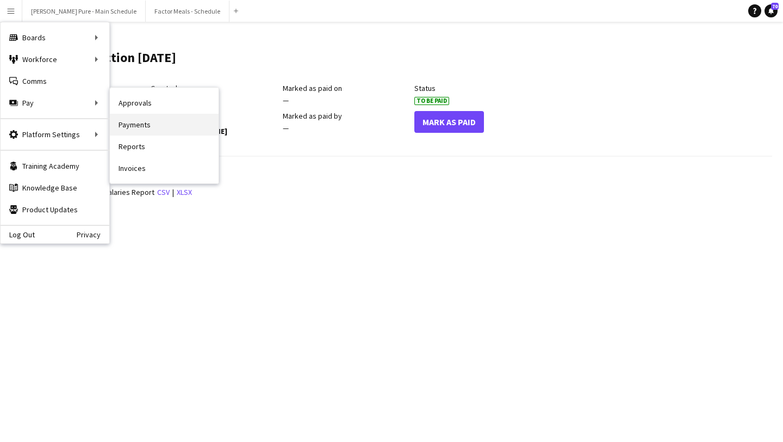
click at [163, 124] on link "Payments" at bounding box center [164, 125] width 109 height 22
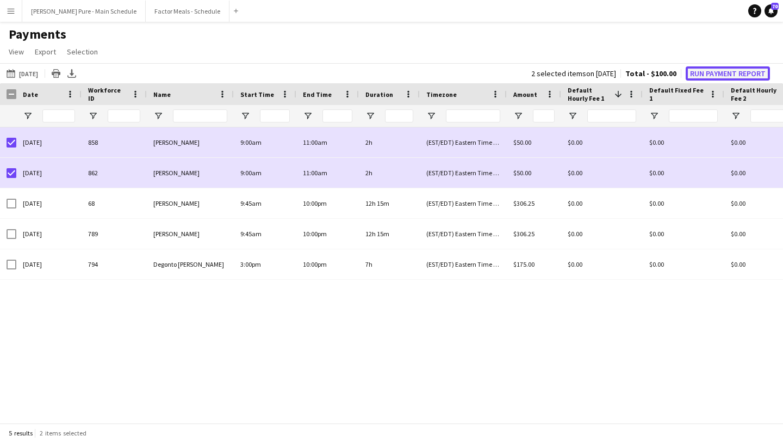
click at [725, 70] on button "Run Payment Report" at bounding box center [728, 73] width 84 height 14
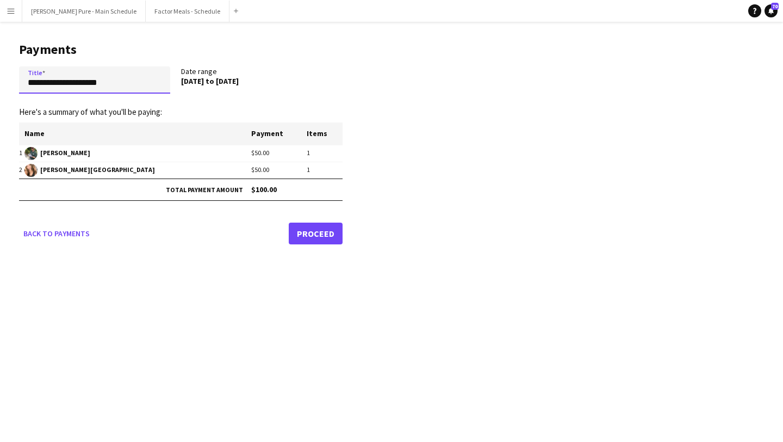
drag, startPoint x: 122, startPoint y: 78, endPoint x: 11, endPoint y: 73, distance: 111.6
click at [11, 73] on main "**********" at bounding box center [176, 141] width 353 height 239
type input "**********"
click at [317, 233] on link "Proceed" at bounding box center [316, 233] width 54 height 22
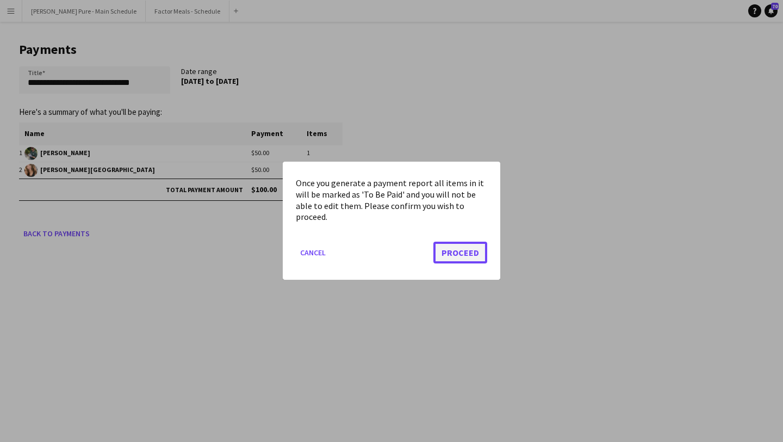
click at [477, 255] on button "Proceed" at bounding box center [460, 253] width 54 height 22
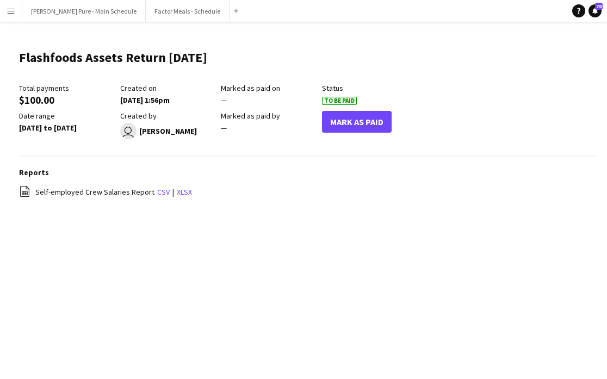
click at [13, 10] on app-icon "Menu" at bounding box center [11, 11] width 9 height 9
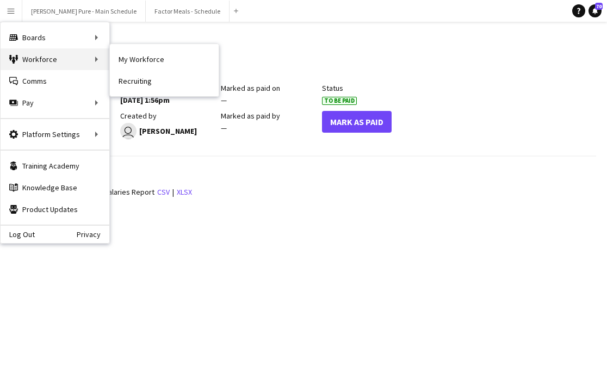
click at [84, 63] on div "Workforce Workforce" at bounding box center [55, 59] width 109 height 22
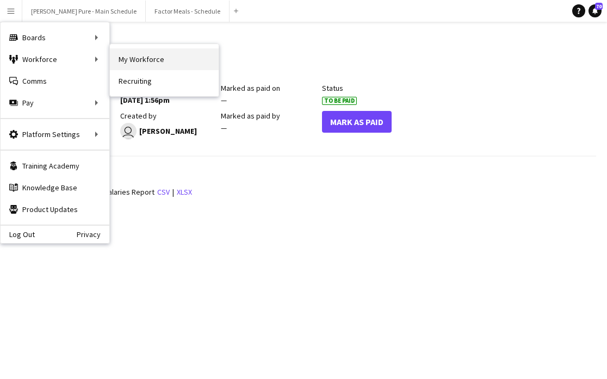
click at [144, 61] on link "My Workforce" at bounding box center [164, 59] width 109 height 22
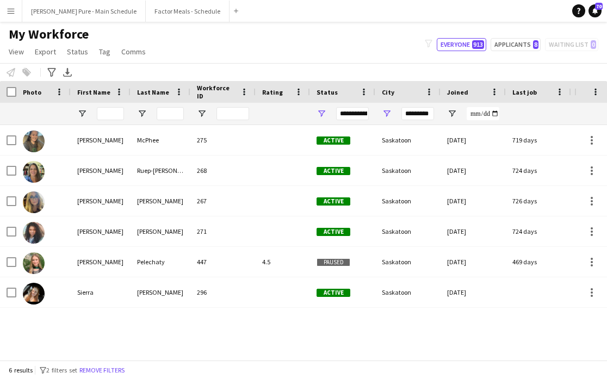
click at [4, 10] on button "Menu" at bounding box center [11, 11] width 22 height 22
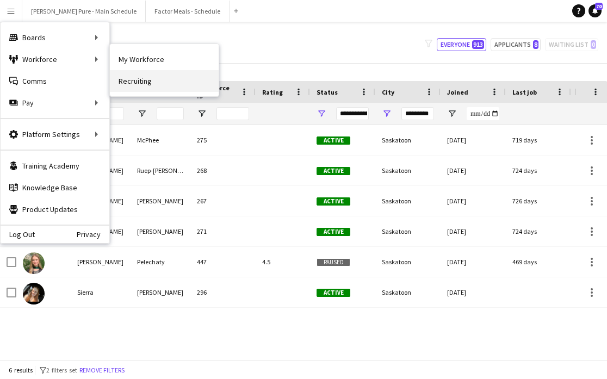
click at [177, 85] on link "Recruiting" at bounding box center [164, 81] width 109 height 22
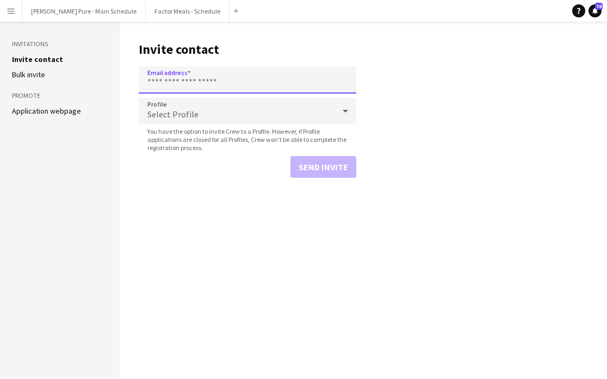
click at [187, 77] on input "Email address" at bounding box center [248, 79] width 218 height 27
paste input "**********"
type input "**********"
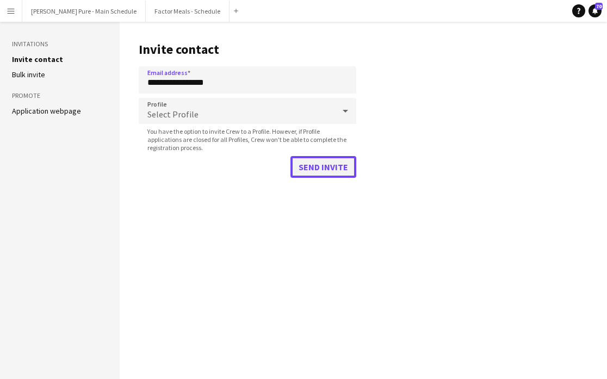
click at [320, 166] on button "Send invite" at bounding box center [323, 167] width 66 height 22
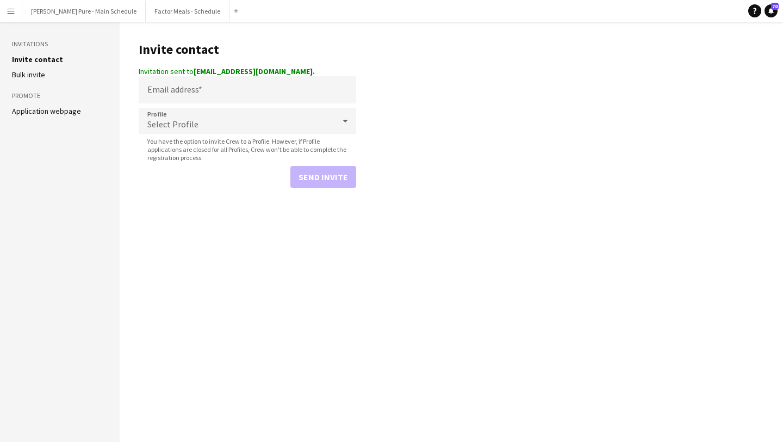
click at [15, 5] on button "Menu" at bounding box center [11, 11] width 22 height 22
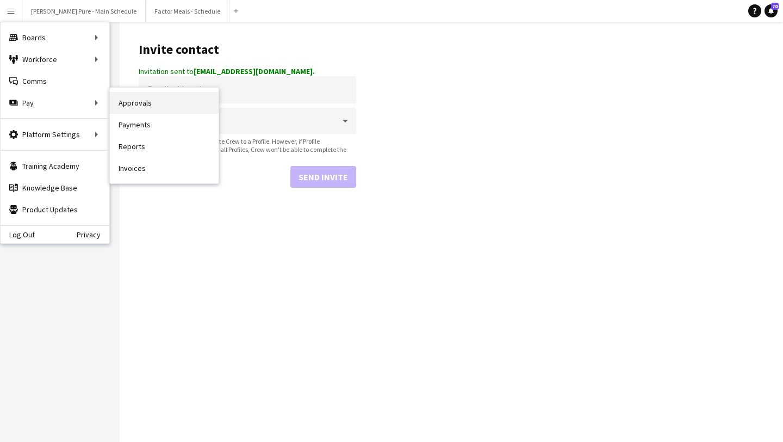
click at [150, 105] on link "Approvals" at bounding box center [164, 103] width 109 height 22
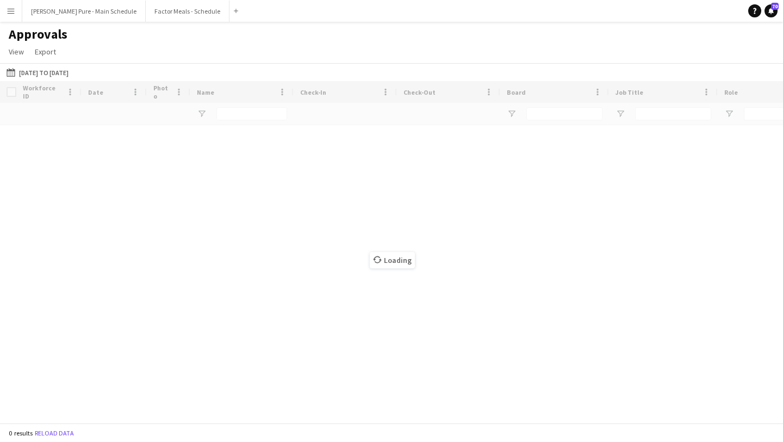
type input "****"
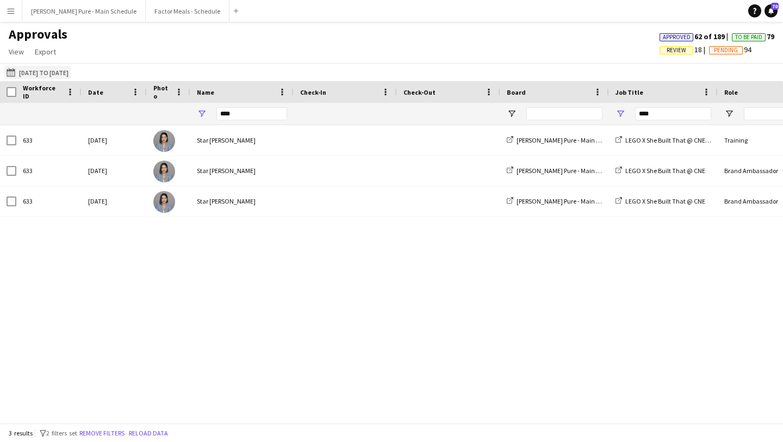
click at [54, 71] on button "11-08-2025 to 17-08-2025 11-08-2025 to 17-08-2025" at bounding box center [37, 72] width 66 height 13
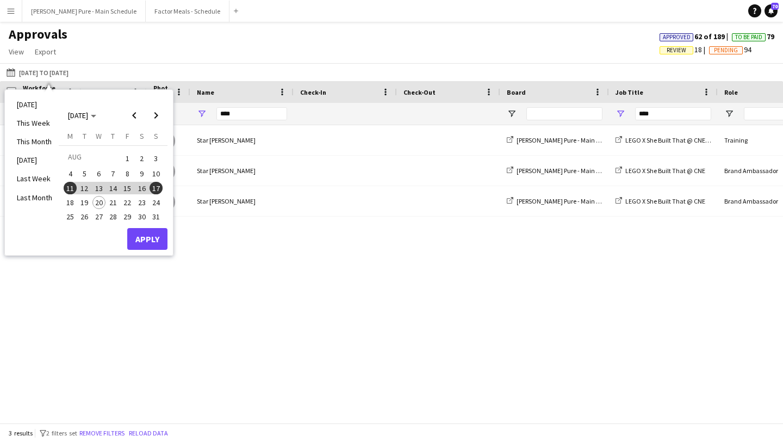
click at [338, 290] on div "633 Tue, 12 Aug 2025 Star Rafiee Bandary Simon Pure - Main Schedule LEGO X She …" at bounding box center [391, 273] width 783 height 297
click at [229, 122] on div "****" at bounding box center [251, 114] width 71 height 22
click at [246, 110] on input "****" at bounding box center [251, 113] width 71 height 13
drag, startPoint x: 246, startPoint y: 110, endPoint x: 196, endPoint y: 110, distance: 49.5
click at [196, 110] on div "****" at bounding box center [241, 114] width 103 height 22
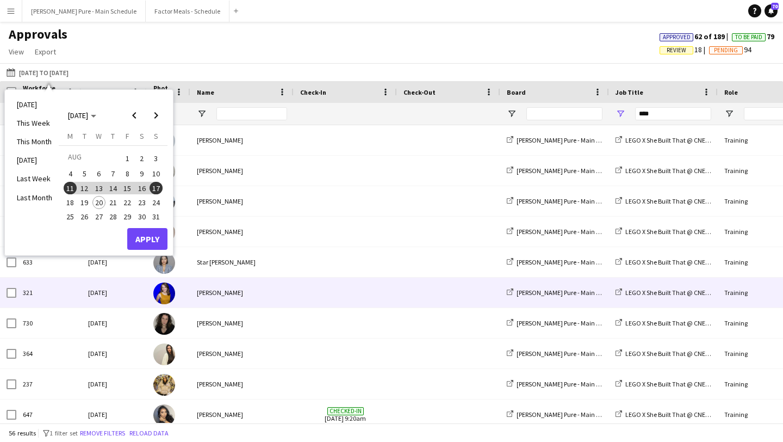
click at [218, 295] on div "[PERSON_NAME]" at bounding box center [241, 292] width 103 height 30
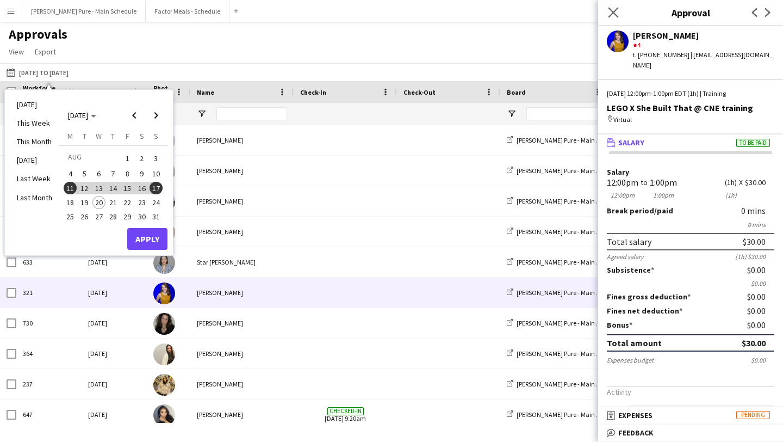
click at [618, 10] on app-icon "Close pop-in" at bounding box center [614, 13] width 16 height 16
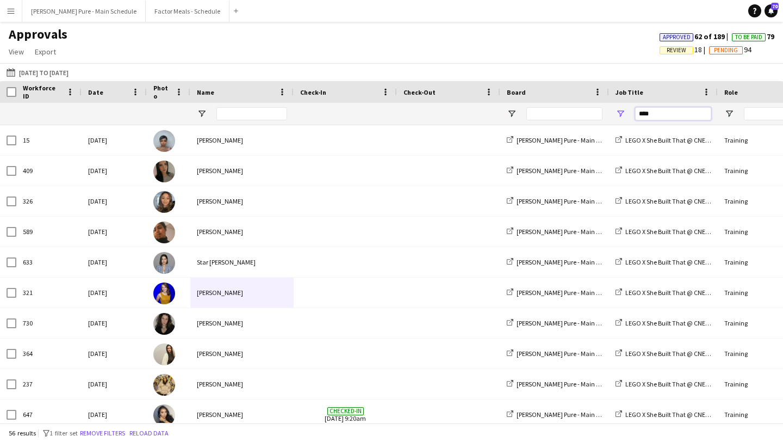
drag, startPoint x: 676, startPoint y: 111, endPoint x: 587, endPoint y: 110, distance: 88.6
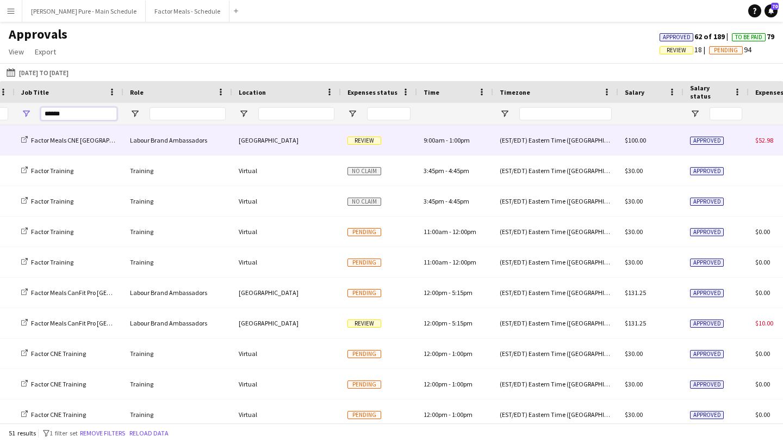
scroll to position [0, 644]
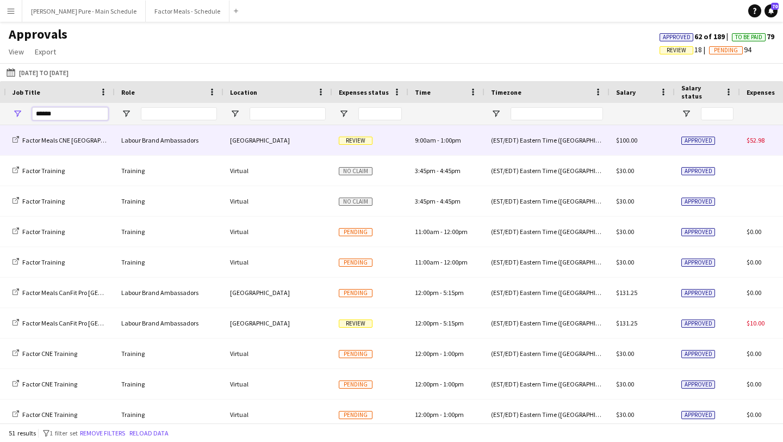
type input "******"
click at [354, 139] on span "Review" at bounding box center [356, 140] width 34 height 8
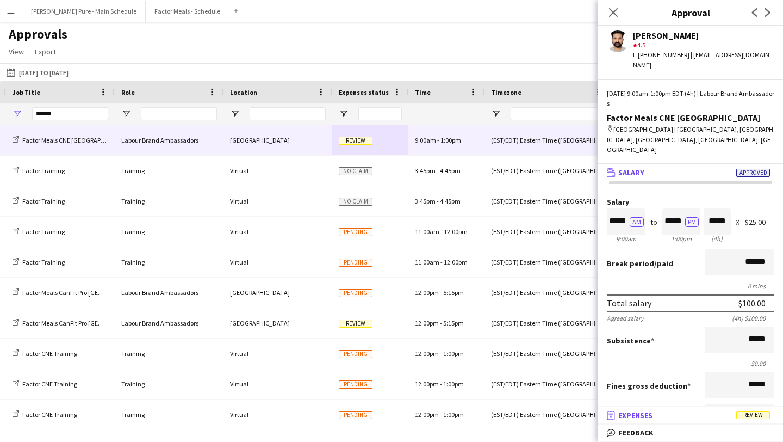
click at [679, 417] on mat-panel-title "receipt Expenses Review" at bounding box center [688, 415] width 181 height 10
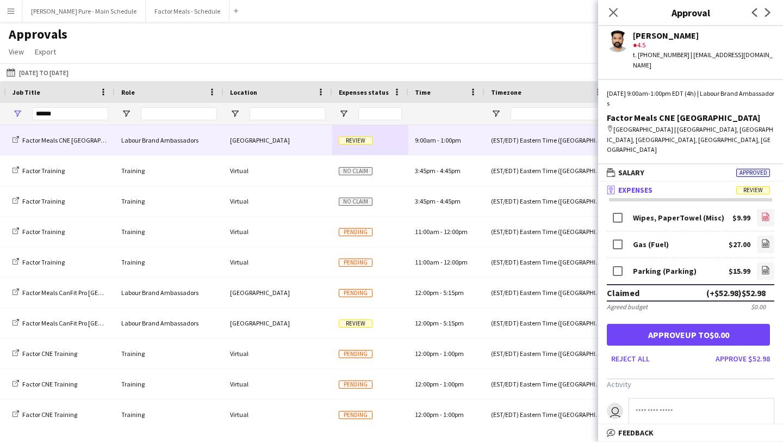
click at [768, 213] on icon at bounding box center [765, 217] width 7 height 8
click at [765, 239] on icon "file-image" at bounding box center [765, 243] width 9 height 9
click at [771, 262] on link "file-image" at bounding box center [765, 270] width 17 height 17
click at [736, 350] on button "Approve $52.98" at bounding box center [742, 358] width 63 height 17
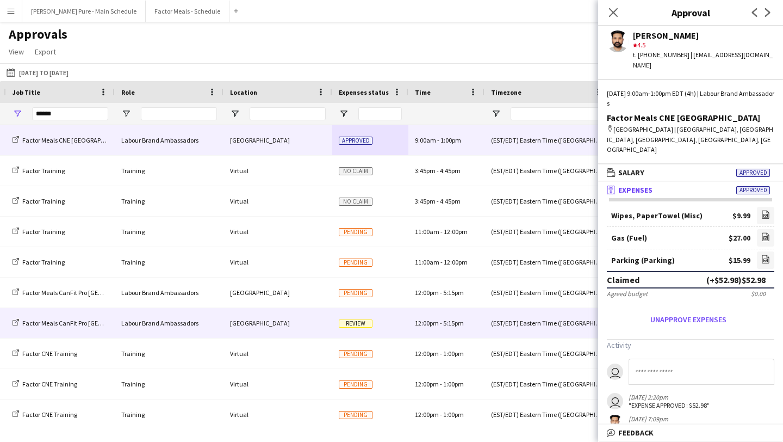
click at [357, 319] on span "Review" at bounding box center [356, 323] width 34 height 8
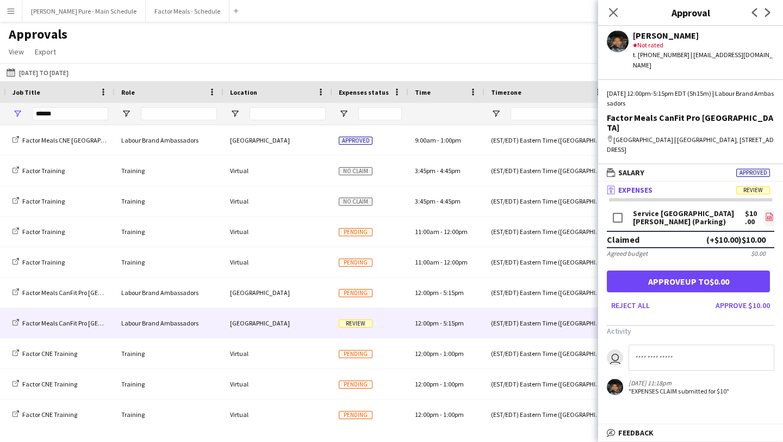
click at [767, 216] on icon at bounding box center [769, 217] width 4 height 3
click at [740, 296] on button "Approve $10.00" at bounding box center [742, 304] width 63 height 17
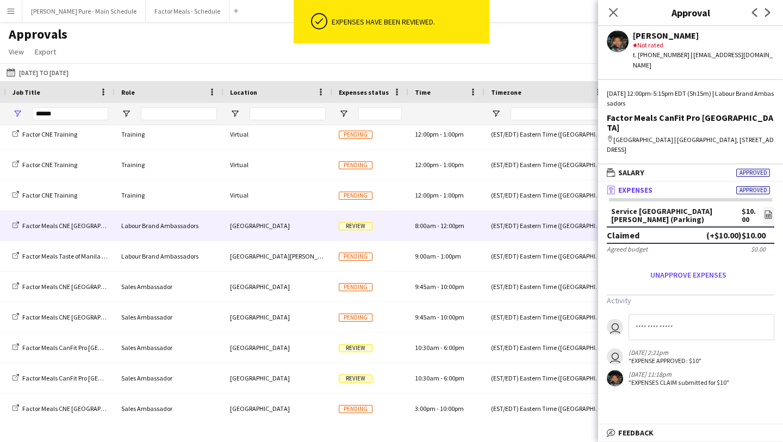
click at [362, 224] on span "Review" at bounding box center [356, 226] width 34 height 8
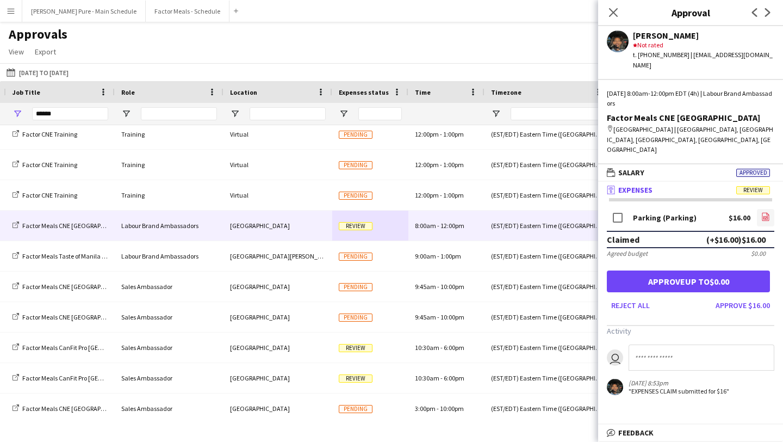
click at [770, 209] on link "file-image" at bounding box center [765, 217] width 17 height 17
click at [740, 296] on button "Approve $16.00" at bounding box center [742, 304] width 63 height 17
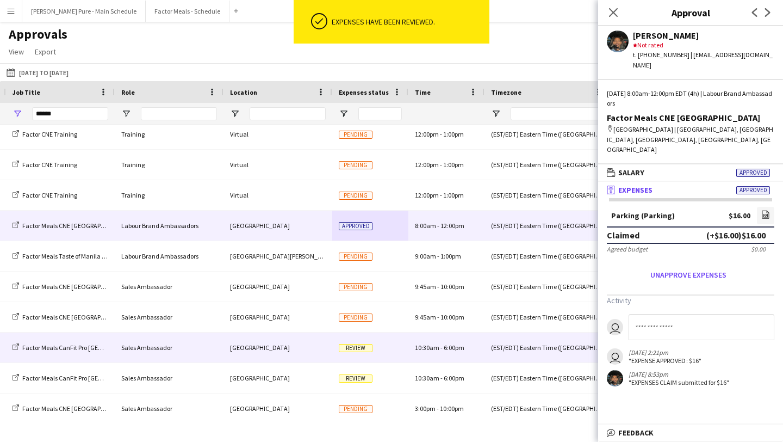
click at [437, 349] on span "10:30am" at bounding box center [427, 347] width 24 height 8
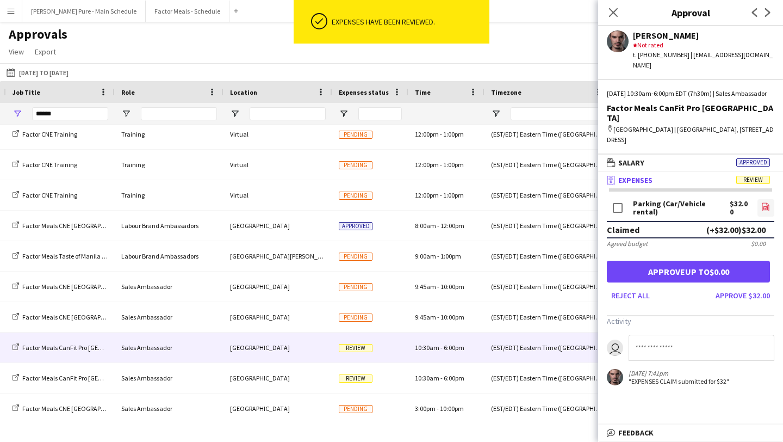
click at [767, 203] on icon at bounding box center [765, 207] width 7 height 8
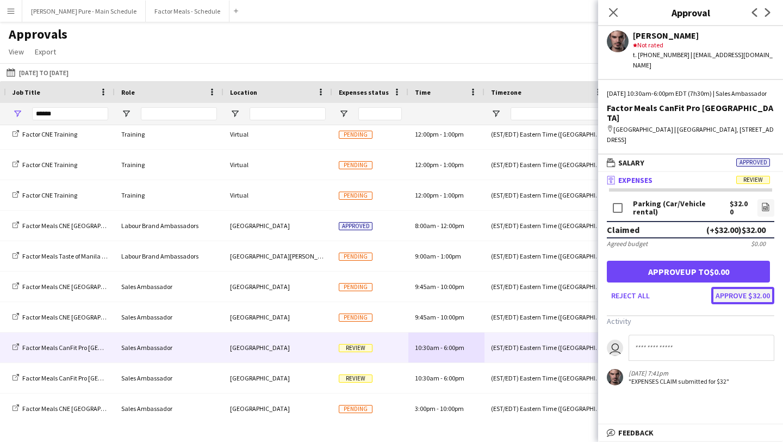
click at [748, 290] on button "Approve $32.00" at bounding box center [742, 295] width 63 height 17
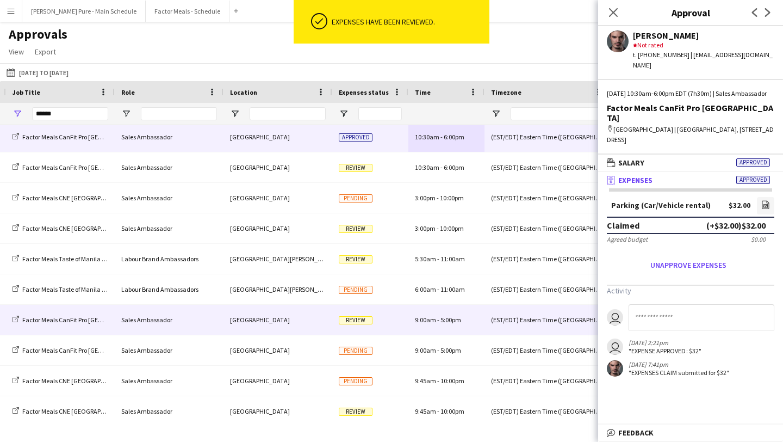
scroll to position [746, 0]
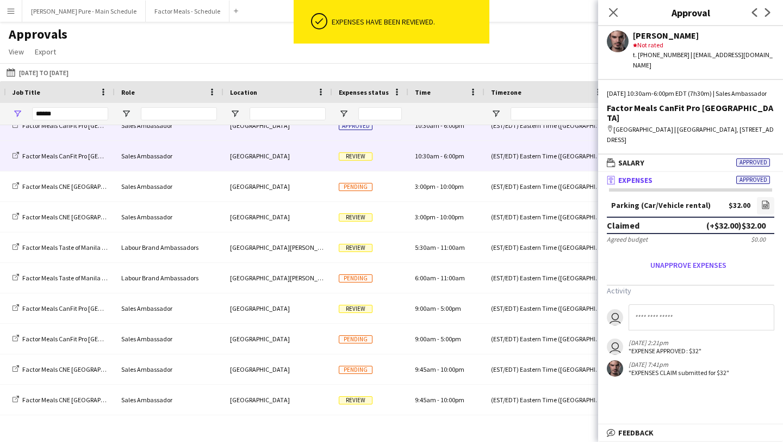
click at [438, 154] on span "10:30am" at bounding box center [427, 156] width 24 height 8
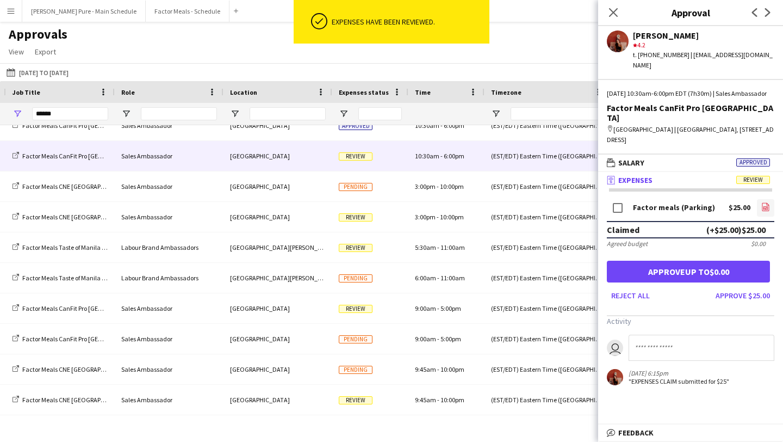
click at [773, 199] on link "file-image" at bounding box center [765, 207] width 17 height 17
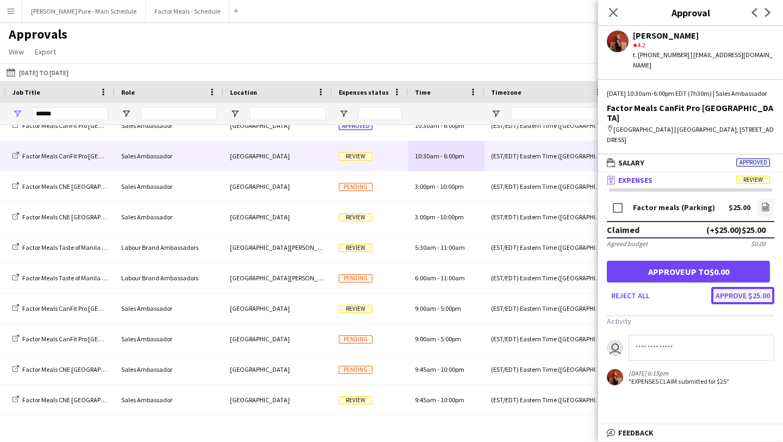
click at [757, 287] on button "Approve $25.00" at bounding box center [742, 295] width 63 height 17
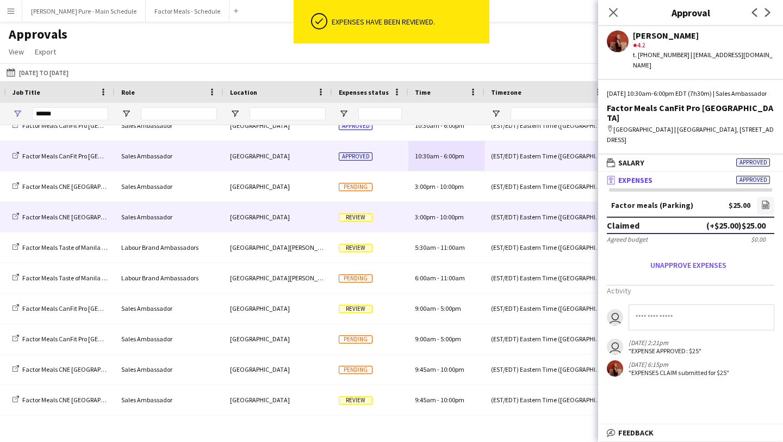
click at [366, 220] on span "Review" at bounding box center [356, 217] width 34 height 8
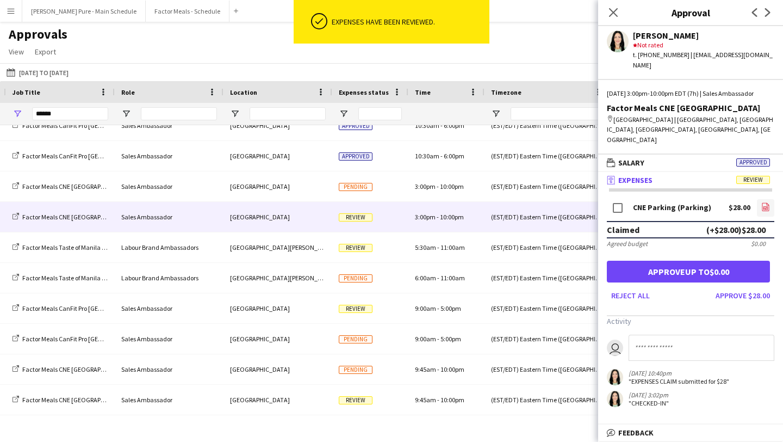
click at [766, 202] on icon "file-image" at bounding box center [765, 206] width 9 height 9
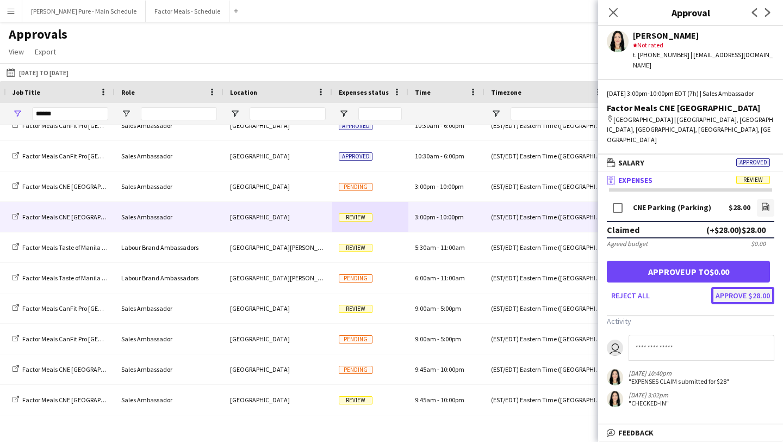
click at [739, 287] on button "Approve $28.00" at bounding box center [742, 295] width 63 height 17
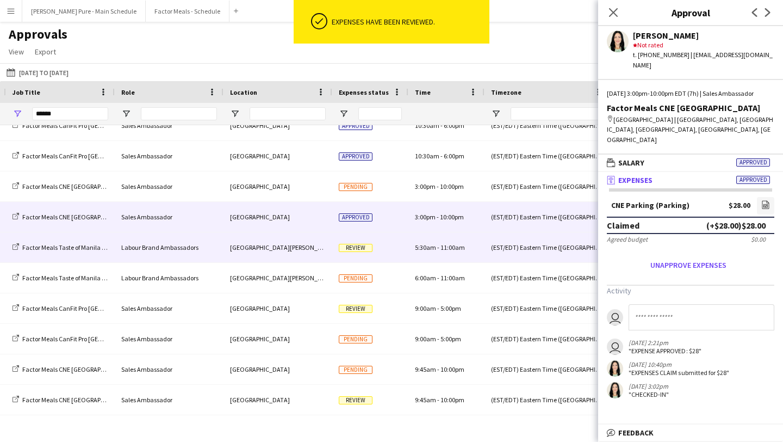
click at [361, 251] on span "Review" at bounding box center [356, 248] width 34 height 8
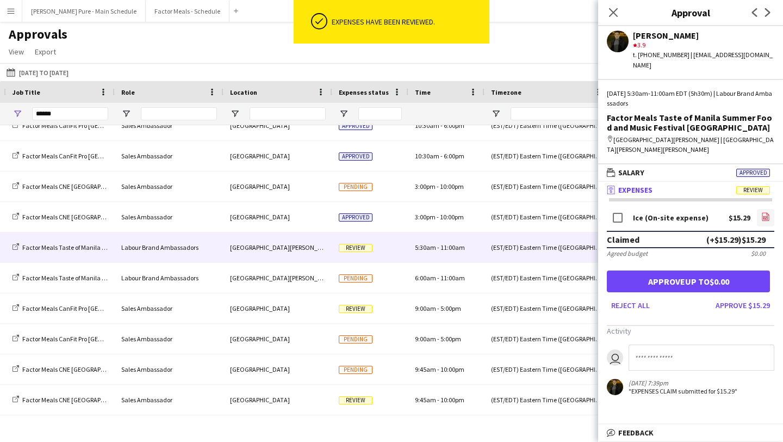
click at [768, 219] on icon "file-image" at bounding box center [765, 216] width 9 height 9
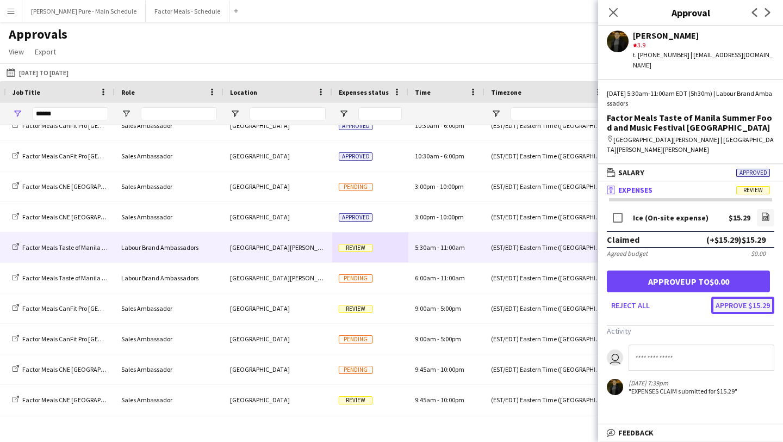
click at [773, 303] on button "Approve $15.29" at bounding box center [742, 304] width 63 height 17
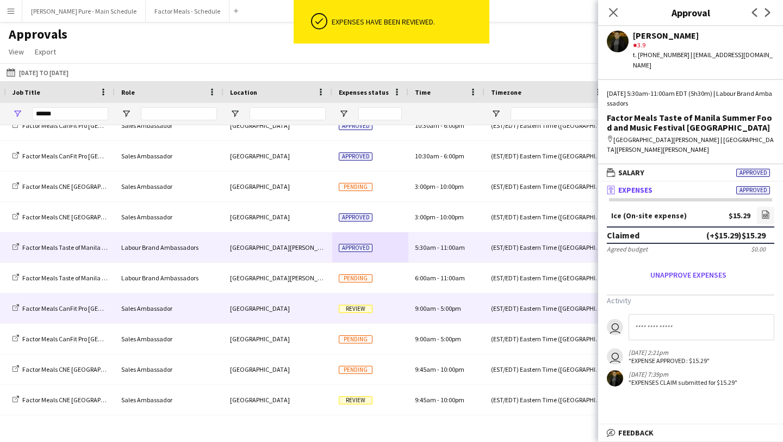
click at [400, 305] on div "Review" at bounding box center [370, 308] width 76 height 30
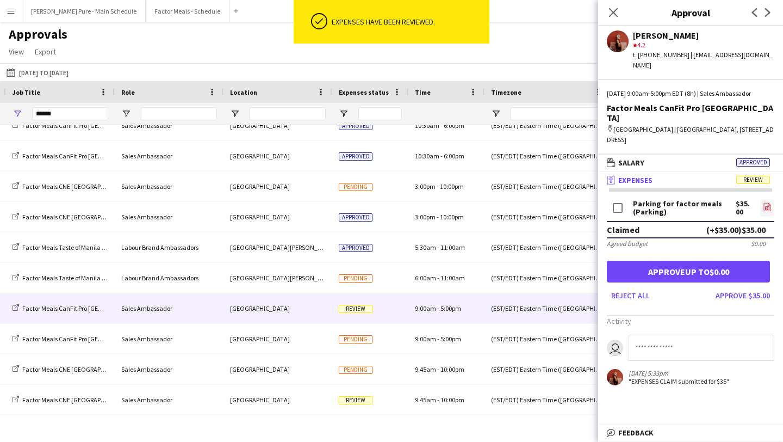
click at [764, 202] on icon "file-image" at bounding box center [767, 206] width 9 height 9
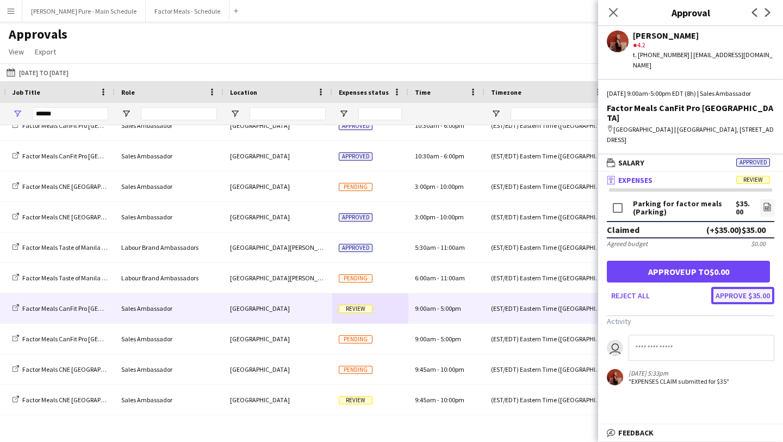
click at [747, 287] on button "Approve $35.00" at bounding box center [742, 295] width 63 height 17
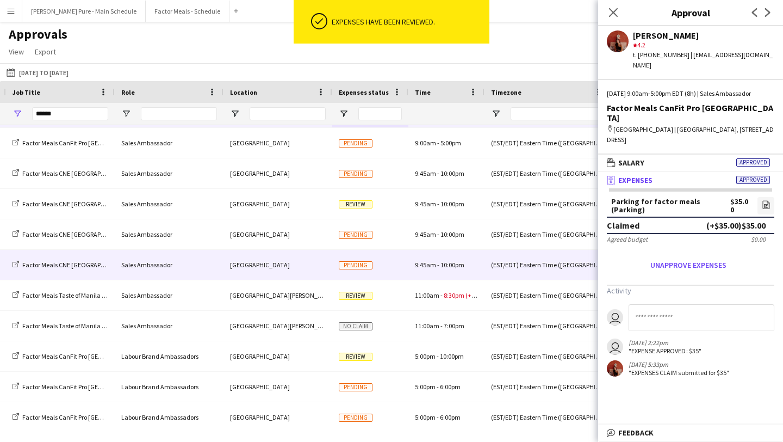
scroll to position [973, 0]
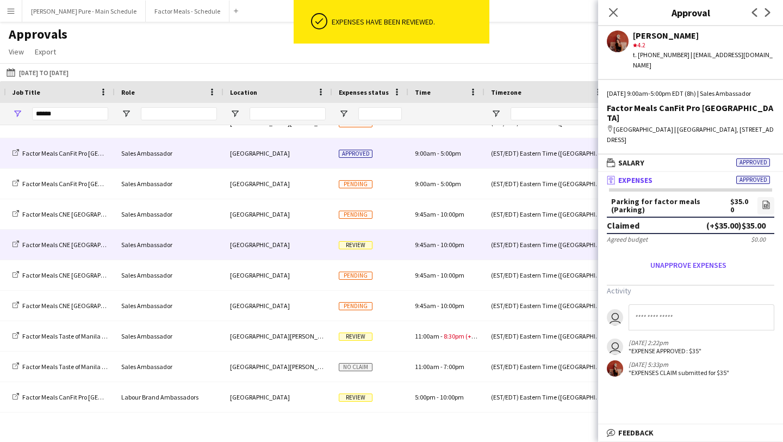
click at [386, 241] on div "Review" at bounding box center [370, 244] width 76 height 30
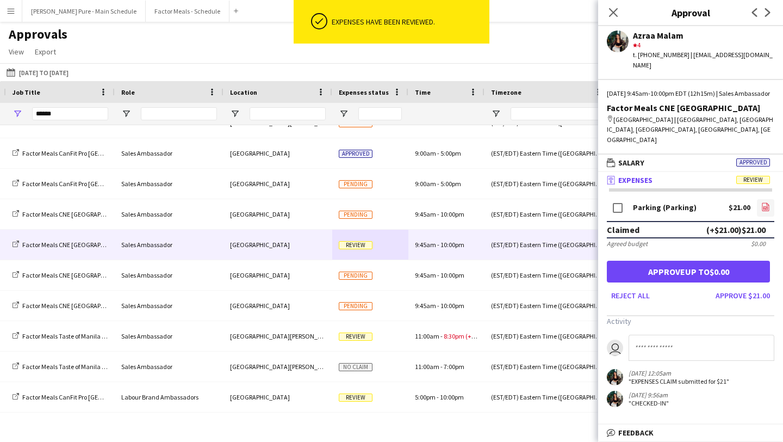
click at [773, 199] on link "file-image" at bounding box center [765, 207] width 17 height 17
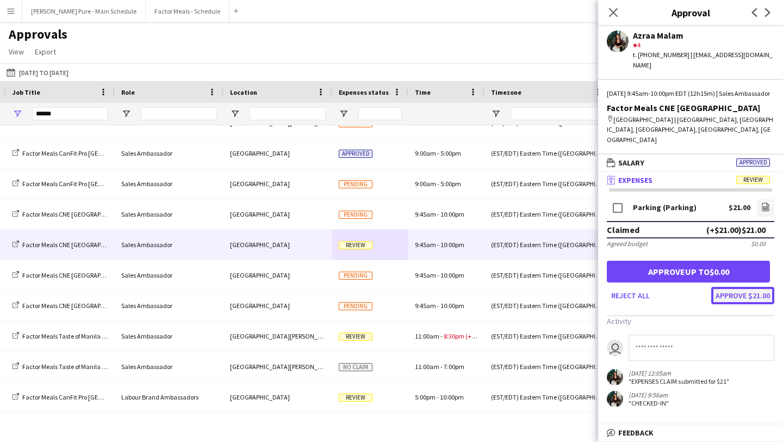
click at [761, 287] on button "Approve $21.00" at bounding box center [742, 295] width 63 height 17
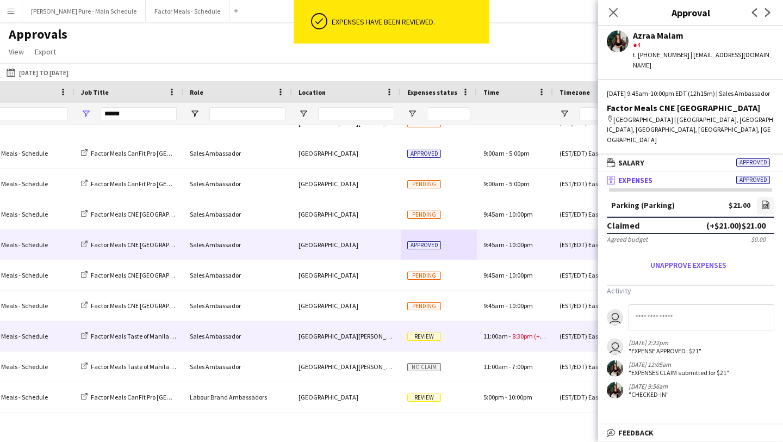
scroll to position [0, 425]
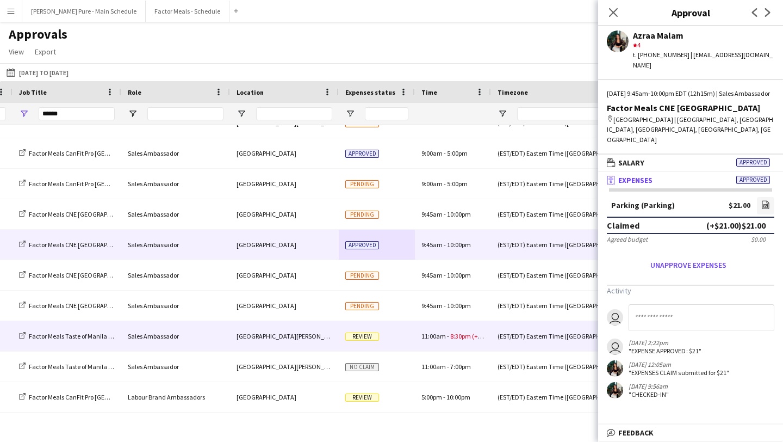
click at [362, 334] on span "Review" at bounding box center [362, 336] width 34 height 8
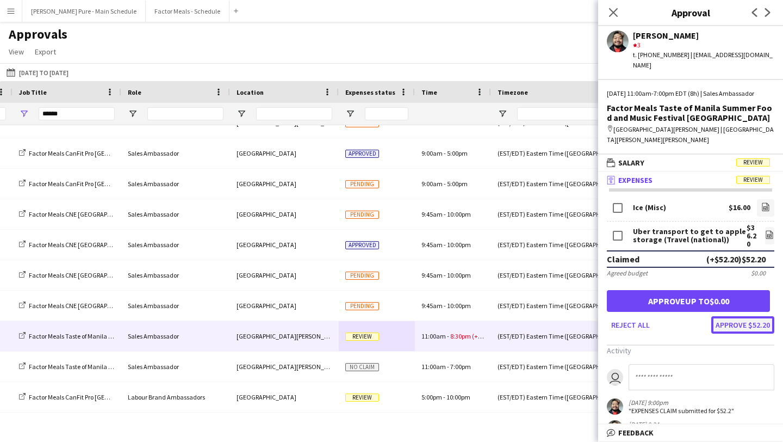
click at [740, 333] on button "Approve $52.20" at bounding box center [742, 324] width 63 height 17
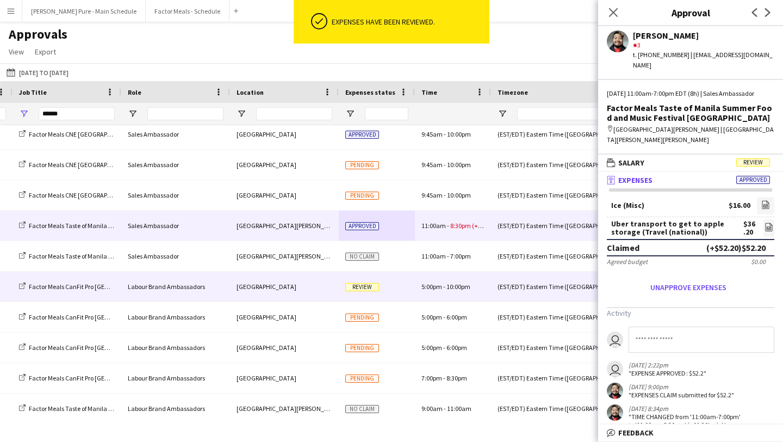
click at [360, 295] on div "Review" at bounding box center [377, 286] width 76 height 30
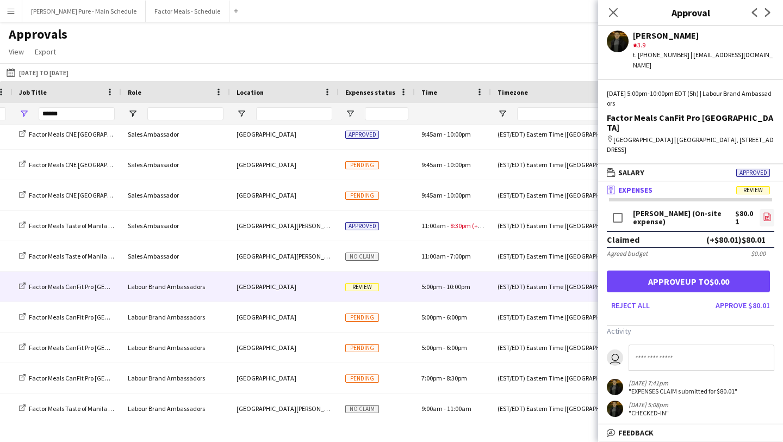
click at [765, 212] on icon "file-image" at bounding box center [767, 216] width 9 height 9
click at [755, 296] on button "Approve $80.01" at bounding box center [742, 304] width 63 height 17
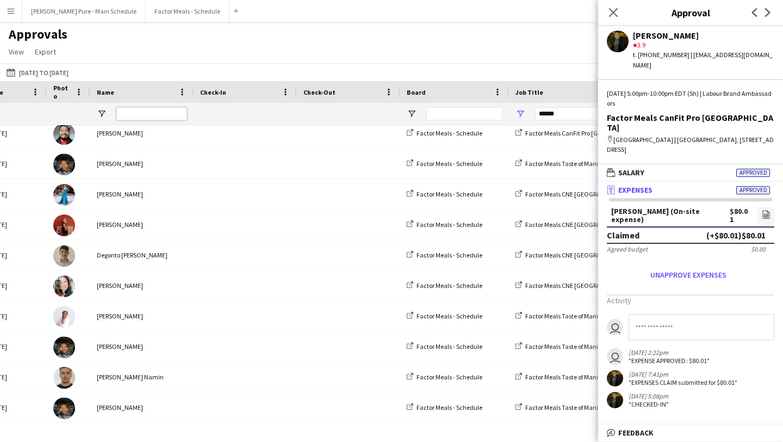
click at [157, 113] on input "Name Filter Input" at bounding box center [151, 113] width 71 height 13
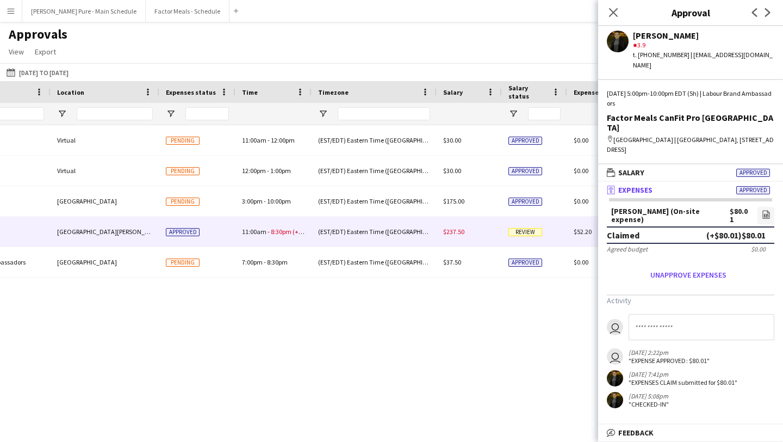
type input "****"
click at [527, 229] on span "Review" at bounding box center [525, 232] width 34 height 8
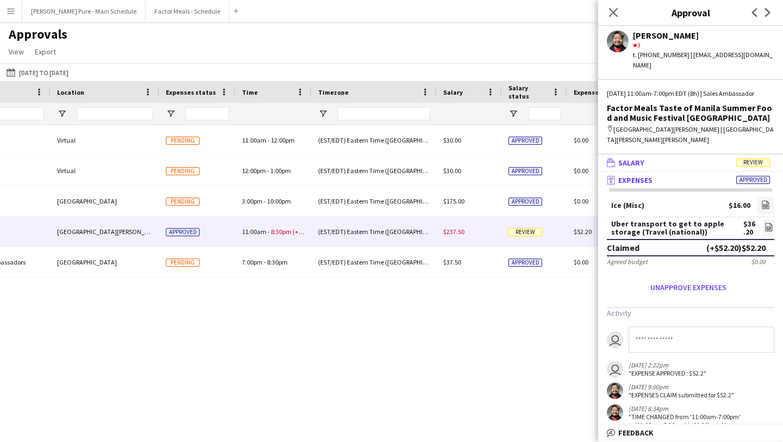
click at [731, 167] on mat-panel-title "wallet Salary Review" at bounding box center [688, 163] width 181 height 10
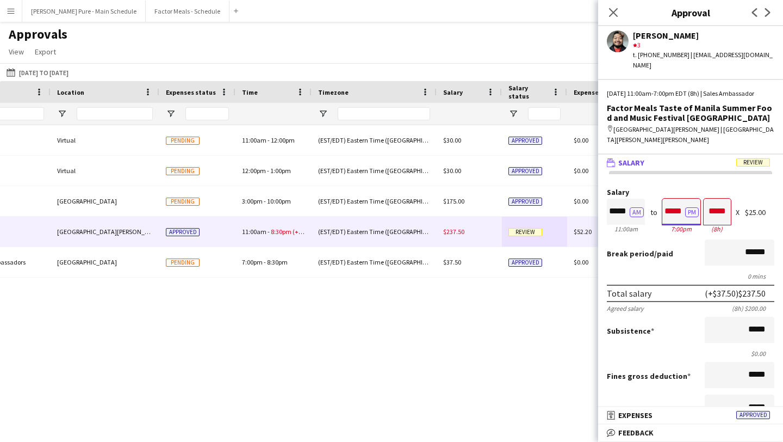
click at [675, 222] on input "*****" at bounding box center [681, 211] width 38 height 26
type input "*****"
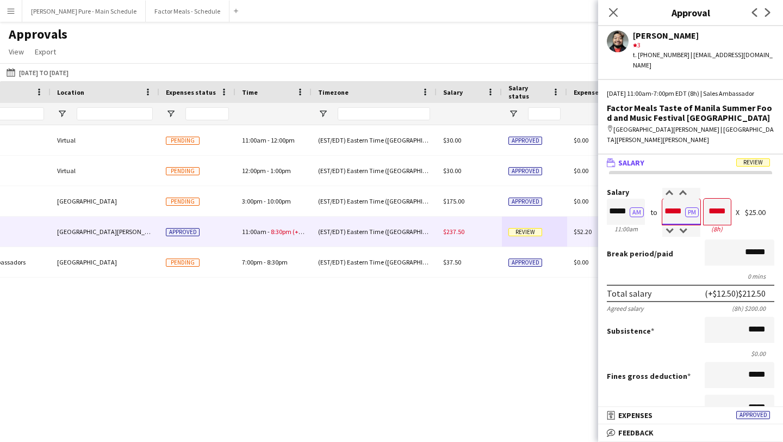
type input "*****"
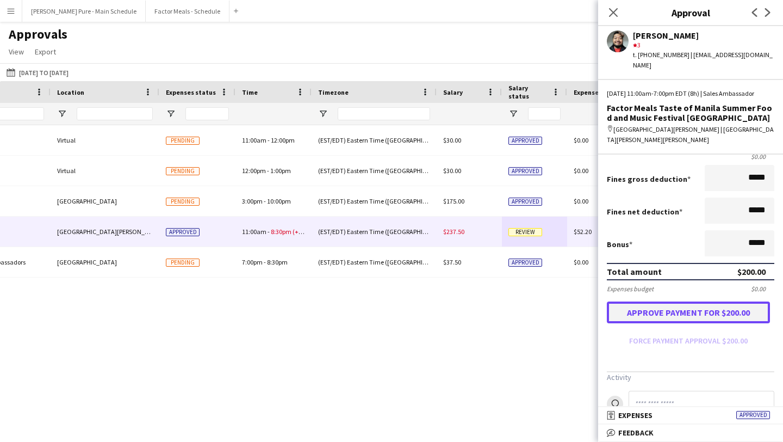
click at [692, 323] on button "Approve payment for $200.00" at bounding box center [688, 312] width 163 height 22
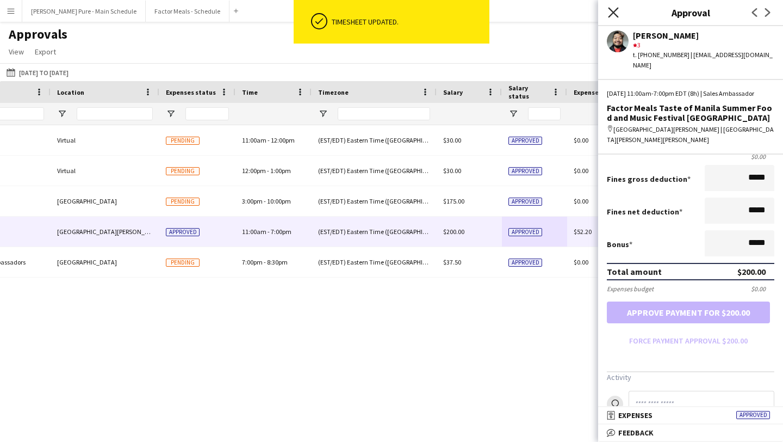
click at [613, 14] on icon "Close pop-in" at bounding box center [613, 12] width 10 height 10
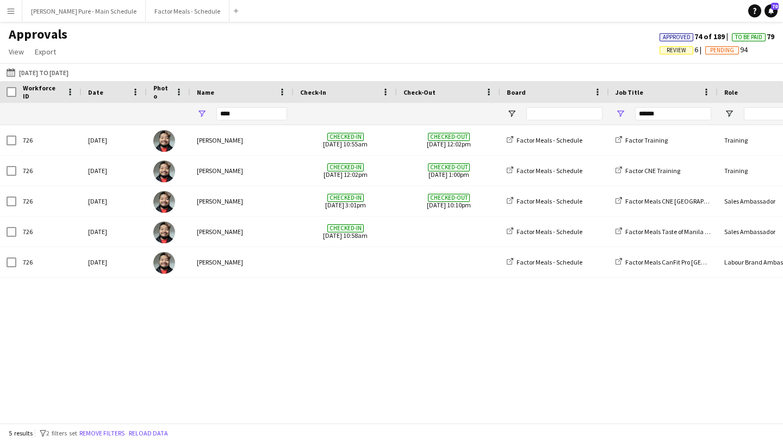
click at [14, 10] on app-icon "Menu" at bounding box center [11, 11] width 9 height 9
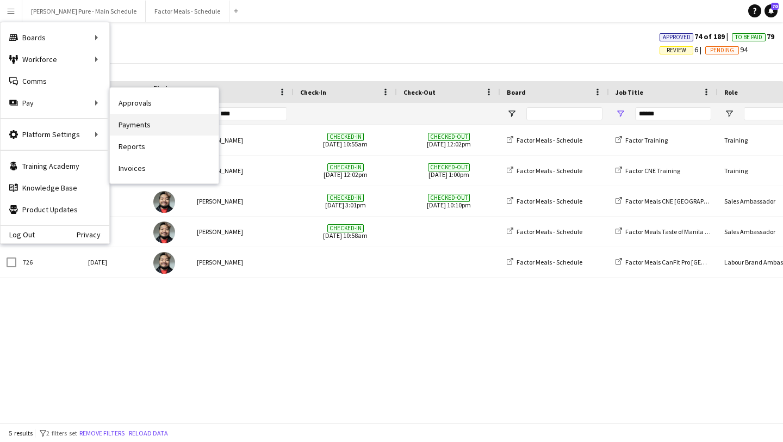
click at [173, 128] on link "Payments" at bounding box center [164, 125] width 109 height 22
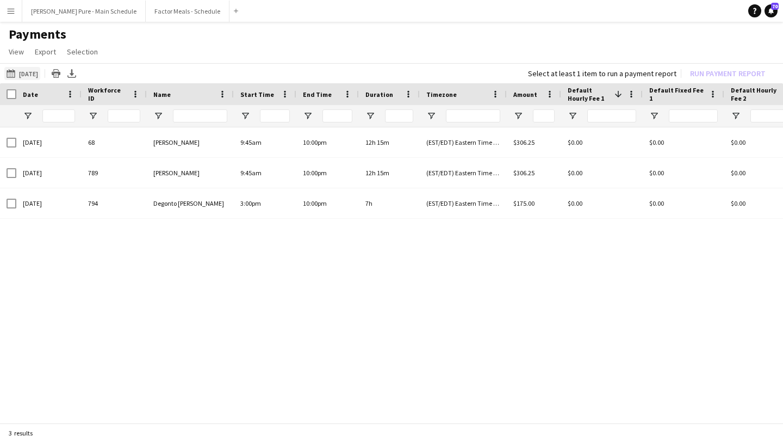
click at [26, 74] on button "18-08-2025 18-08-2025" at bounding box center [22, 73] width 36 height 13
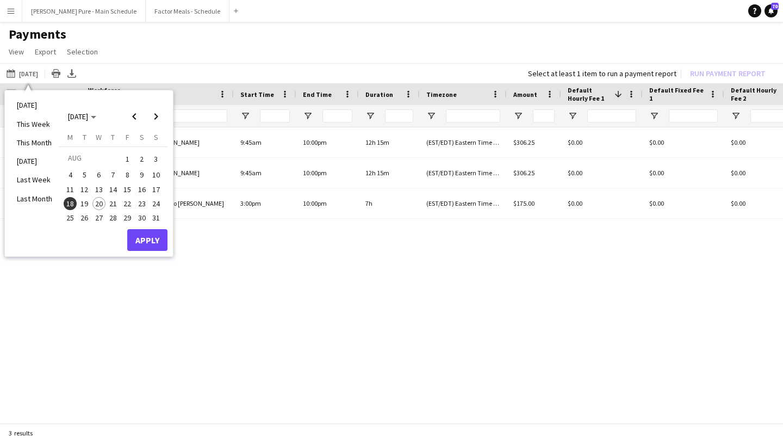
click at [69, 189] on span "11" at bounding box center [70, 189] width 13 height 13
click at [154, 191] on span "17" at bounding box center [156, 189] width 13 height 13
click at [143, 251] on div "Today This Week This Month Yesterday Last Week Last Month AUG 2025 AUG 2025 Mon…" at bounding box center [89, 173] width 168 height 166
click at [137, 239] on button "Apply" at bounding box center [147, 240] width 40 height 22
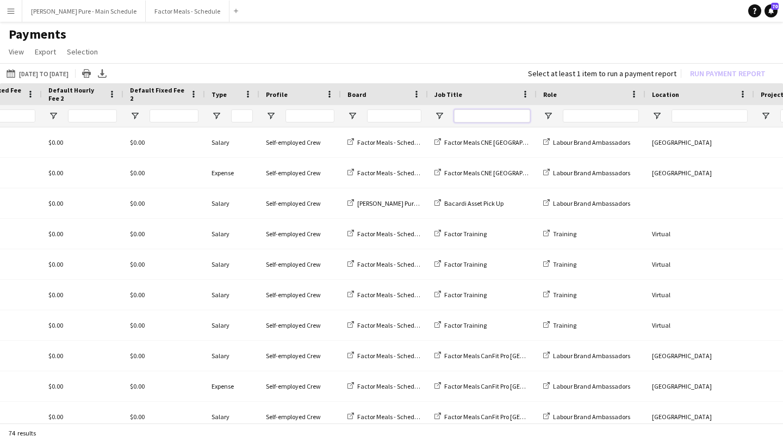
click at [488, 121] on input "Job Title Filter Input" at bounding box center [492, 115] width 76 height 13
type input "******"
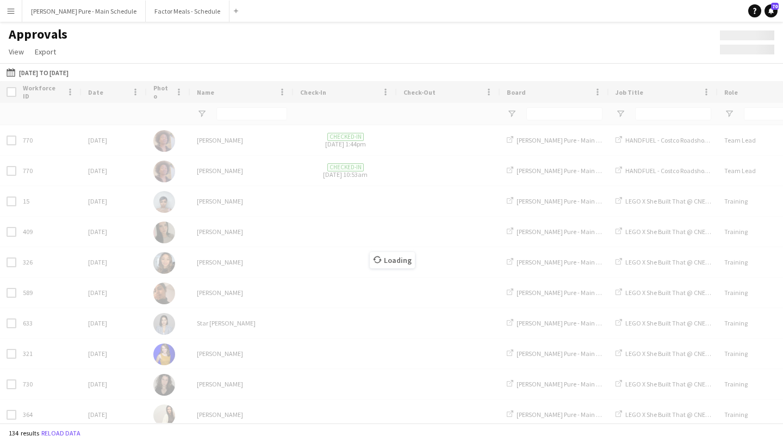
type input "****"
type input "******"
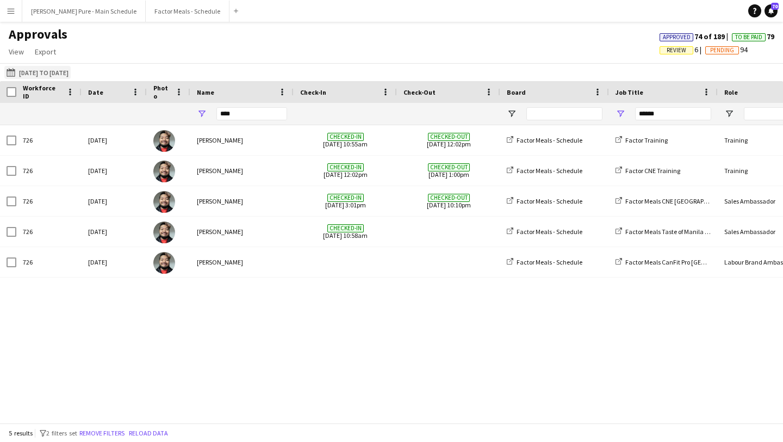
click at [23, 72] on button "11-08-2025 to 17-08-2025 11-08-2025 to 17-08-2025" at bounding box center [37, 72] width 66 height 13
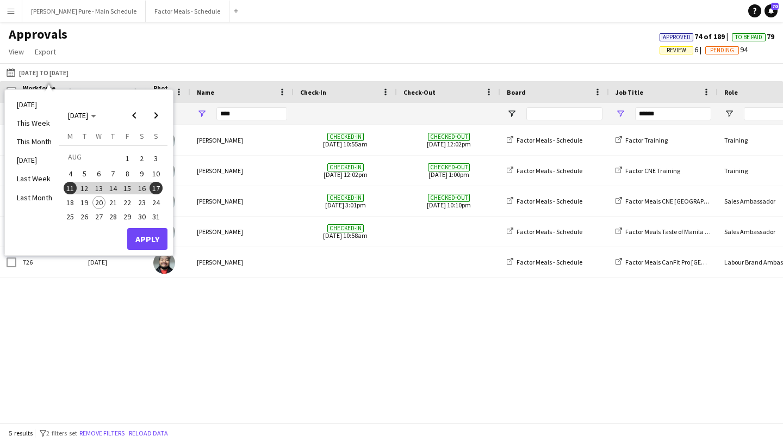
click at [9, 14] on app-icon "Menu" at bounding box center [11, 11] width 9 height 9
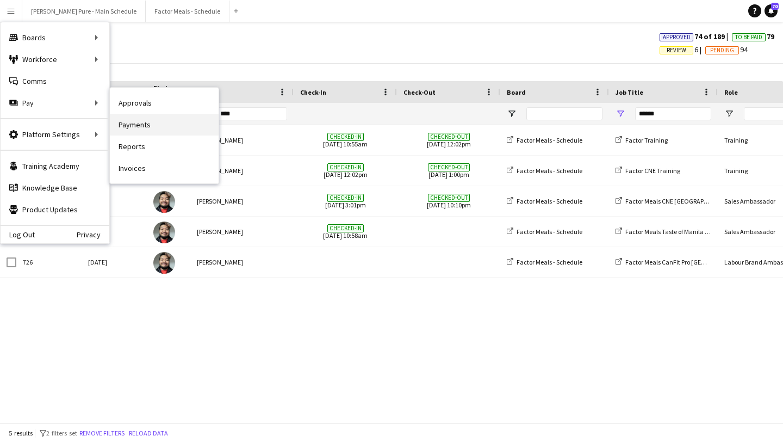
click at [148, 121] on link "Payments" at bounding box center [164, 125] width 109 height 22
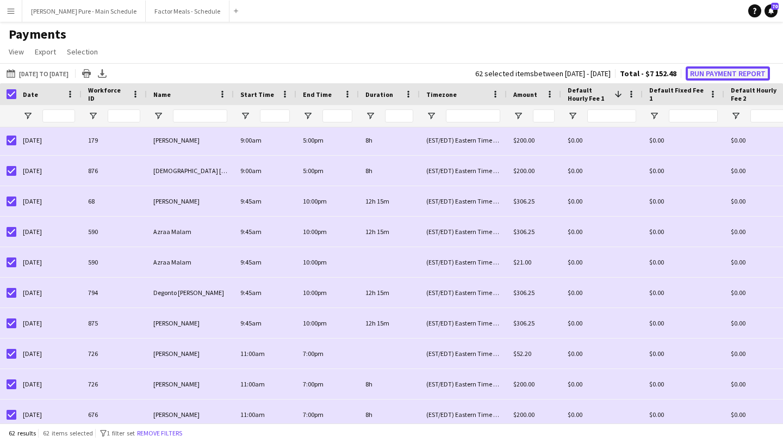
click at [722, 74] on button "Run Payment Report" at bounding box center [728, 73] width 84 height 14
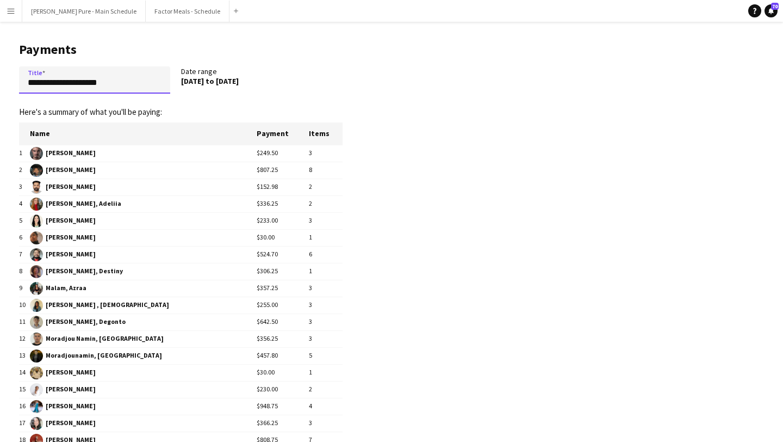
drag, startPoint x: 125, startPoint y: 80, endPoint x: 8, endPoint y: 73, distance: 117.1
click at [8, 73] on main "**********" at bounding box center [176, 293] width 353 height 542
type input "**********"
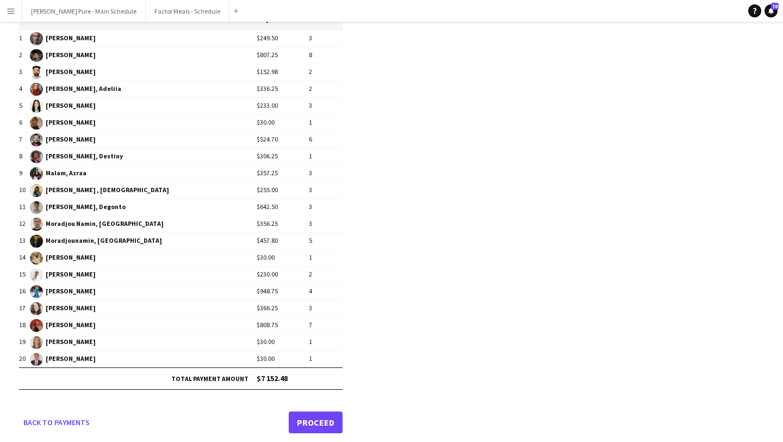
scroll to position [122, 0]
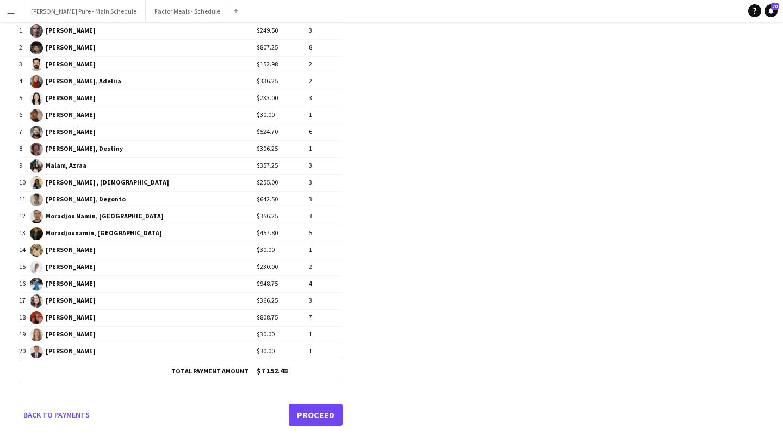
click at [320, 412] on link "Proceed" at bounding box center [316, 414] width 54 height 22
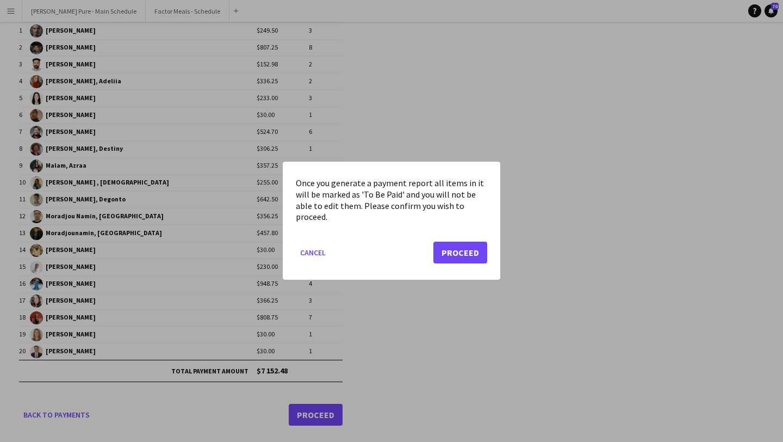
scroll to position [0, 0]
click at [467, 249] on button "Proceed" at bounding box center [460, 253] width 54 height 22
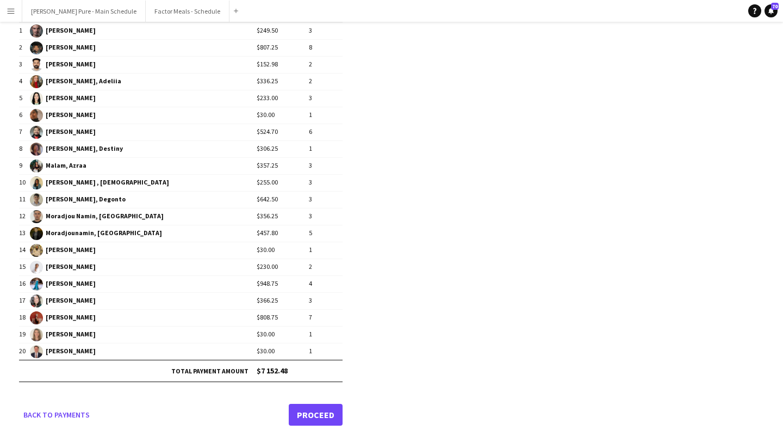
scroll to position [122, 0]
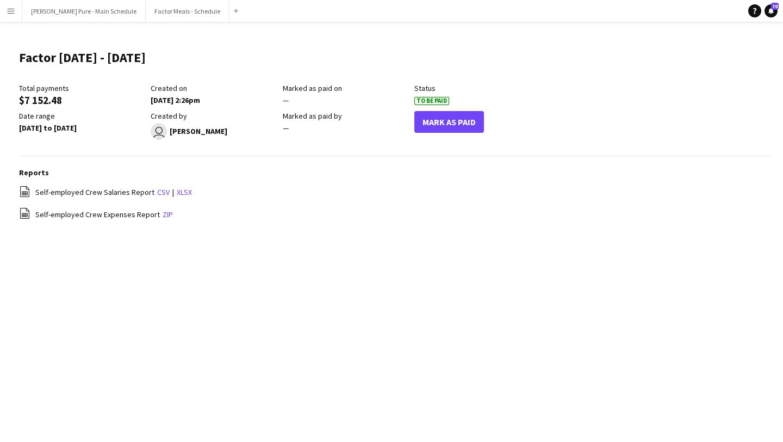
click at [9, 14] on app-icon "Menu" at bounding box center [11, 11] width 9 height 9
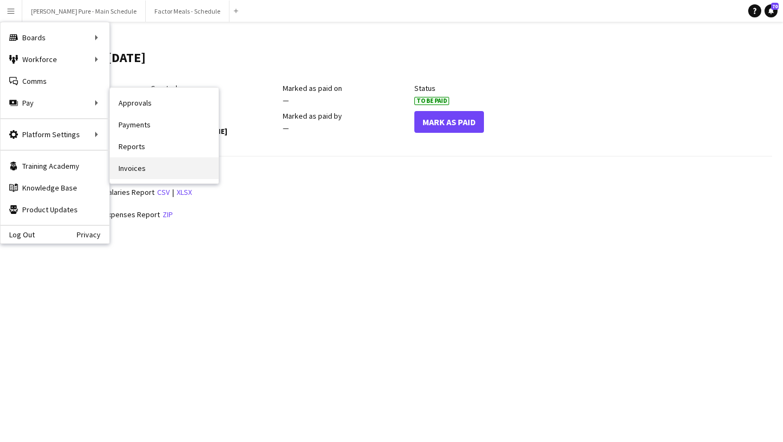
click at [176, 171] on link "Invoices" at bounding box center [164, 168] width 109 height 22
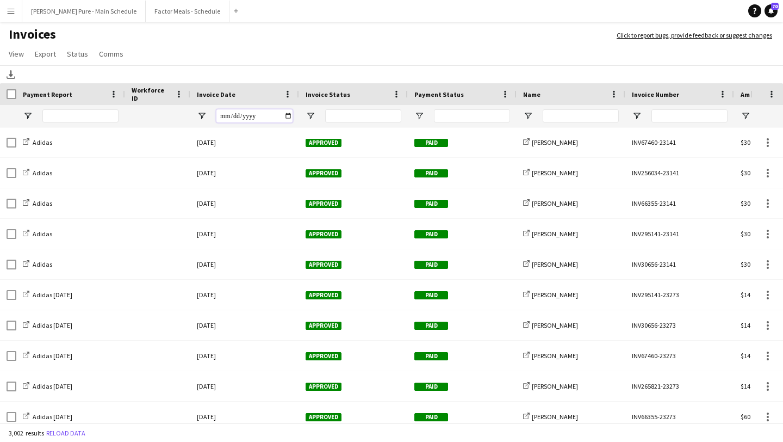
click at [288, 117] on input "Invoice Date Filter Input" at bounding box center [254, 115] width 76 height 13
type input "**********"
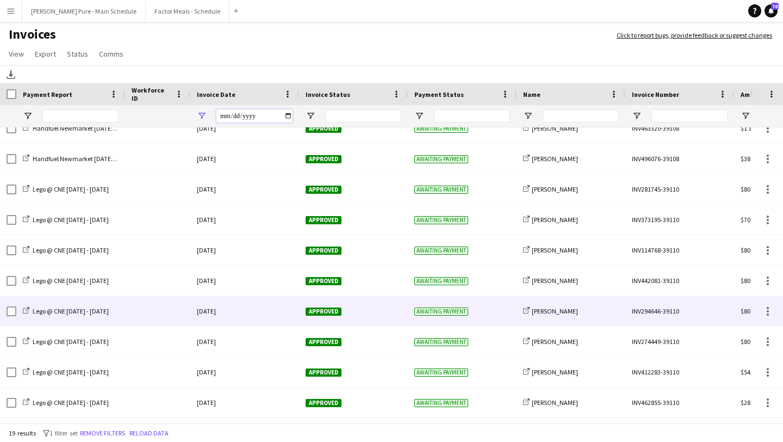
scroll to position [281, 0]
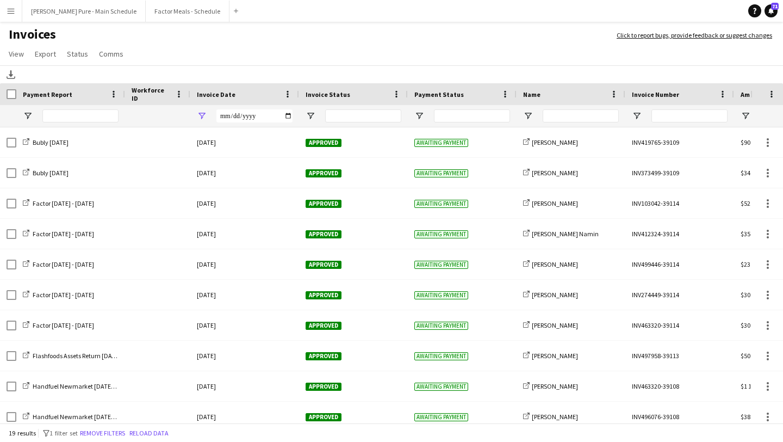
click at [416, 73] on div "Download" at bounding box center [391, 74] width 783 height 18
click at [167, 14] on button "Factor Meals - Schedule Close" at bounding box center [188, 11] width 84 height 21
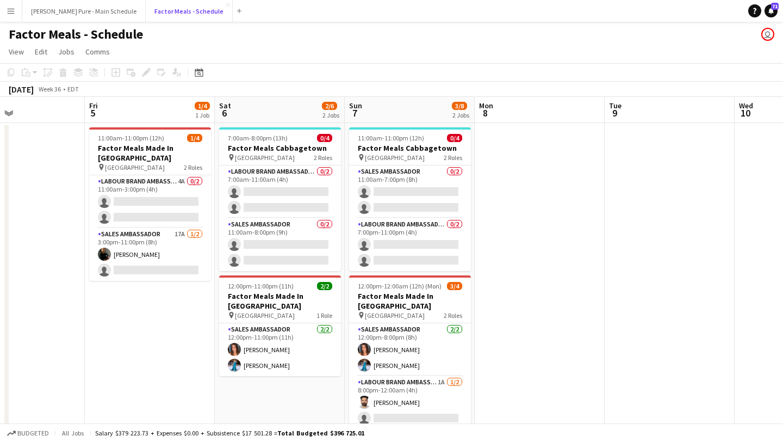
scroll to position [0, 310]
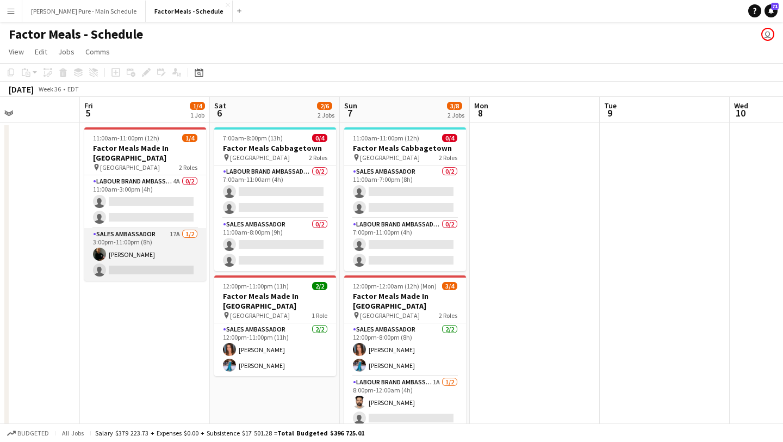
click at [156, 257] on app-card-role "Sales Ambassador 17A 1/2 3:00pm-11:00pm (8h) Philip De Souza single-neutral-act…" at bounding box center [145, 254] width 122 height 53
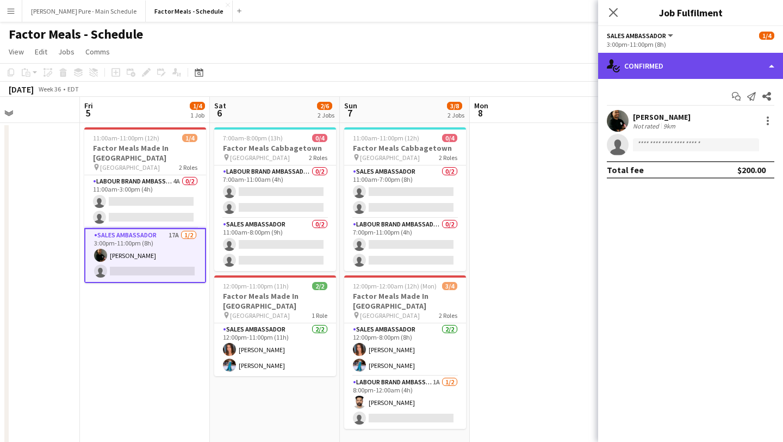
click at [721, 60] on div "single-neutral-actions-check-2 Confirmed" at bounding box center [690, 66] width 185 height 26
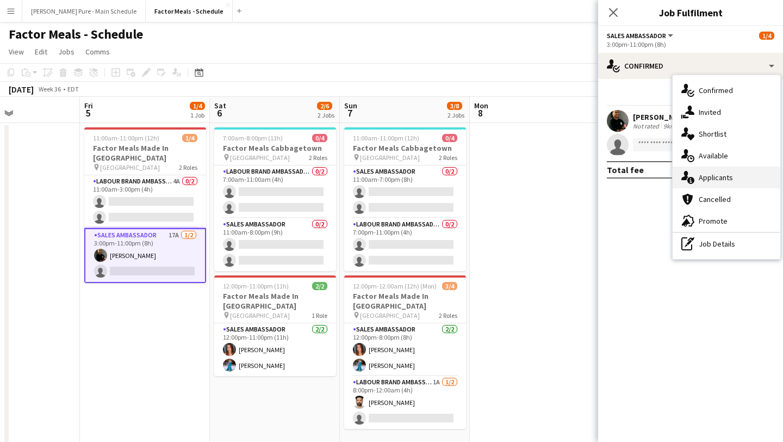
click at [746, 176] on div "single-neutral-actions-information Applicants" at bounding box center [727, 177] width 108 height 22
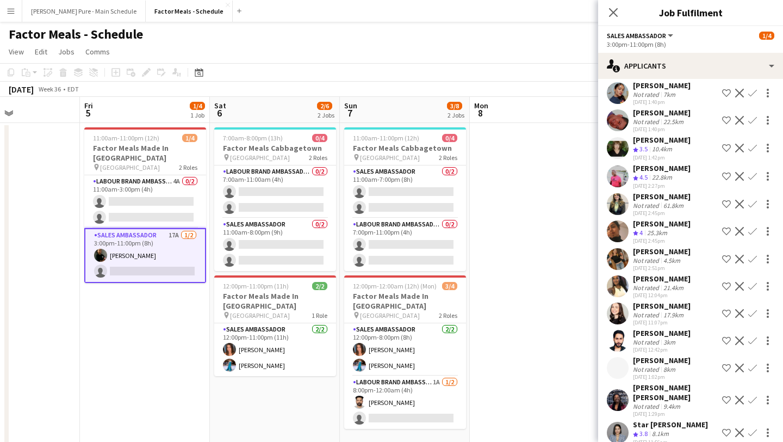
scroll to position [173, 0]
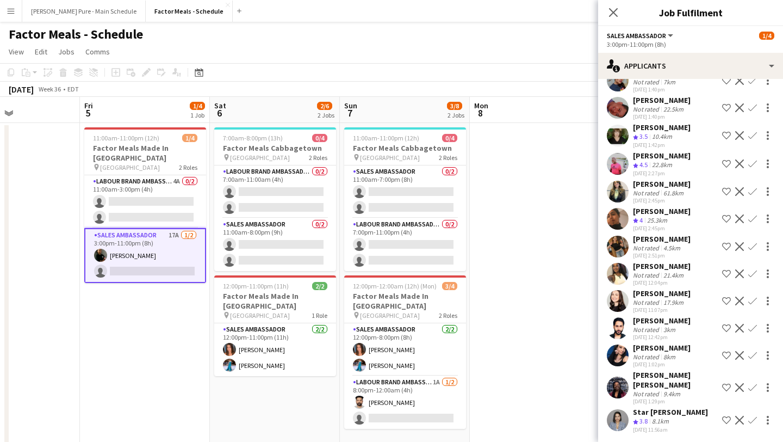
click at [753, 270] on app-icon "Confirm" at bounding box center [752, 273] width 9 height 9
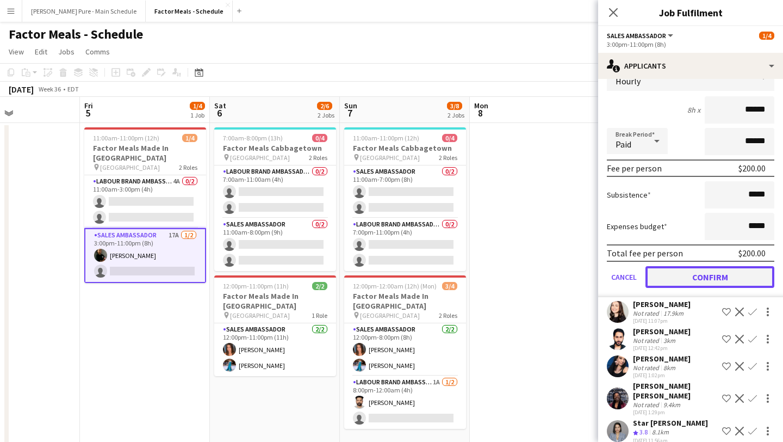
click at [712, 278] on button "Confirm" at bounding box center [709, 277] width 129 height 22
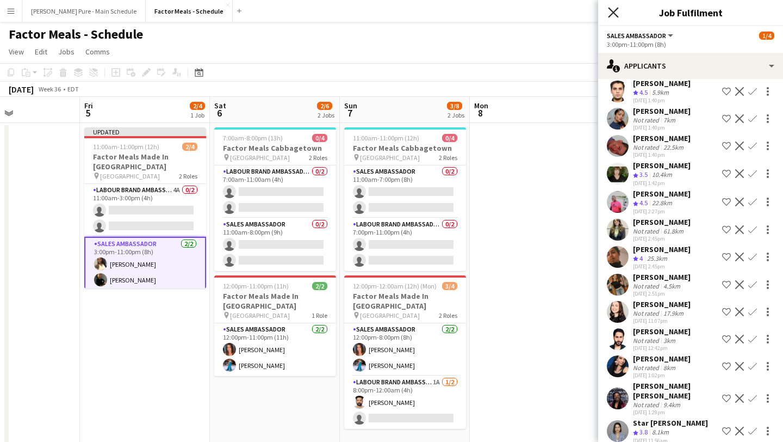
click at [617, 12] on icon "Close pop-in" at bounding box center [613, 12] width 10 height 10
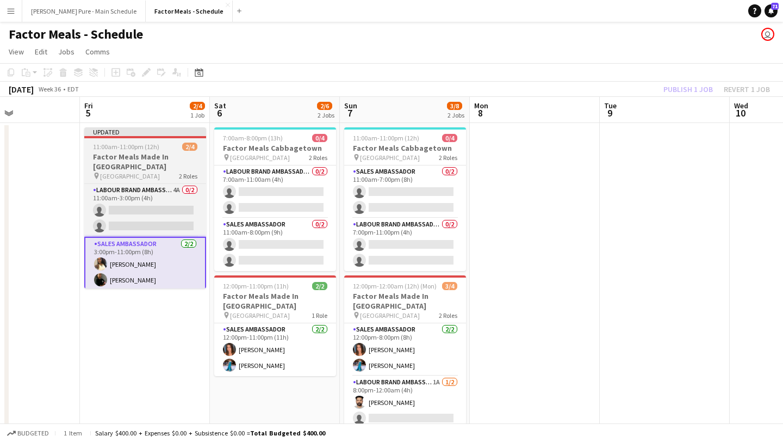
click at [129, 151] on app-job-card "Updated 11:00am-11:00pm (12h) 2/4 Factor Meals Made In Canada pin Downview Park…" at bounding box center [145, 207] width 122 height 161
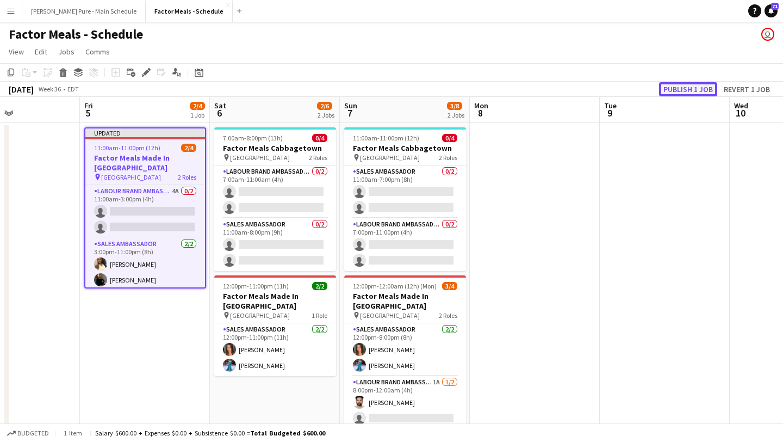
click at [675, 90] on button "Publish 1 job" at bounding box center [688, 89] width 58 height 14
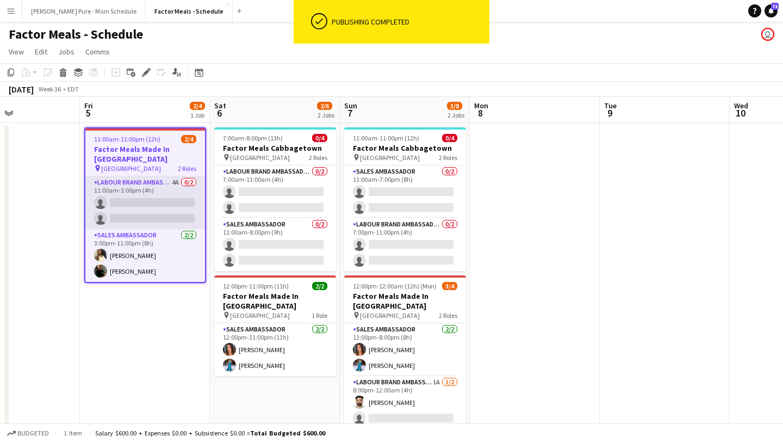
click at [159, 209] on app-card-role "Labour Brand Ambassadors 4A 0/2 11:00am-3:00pm (4h) single-neutral-actions sing…" at bounding box center [145, 202] width 120 height 53
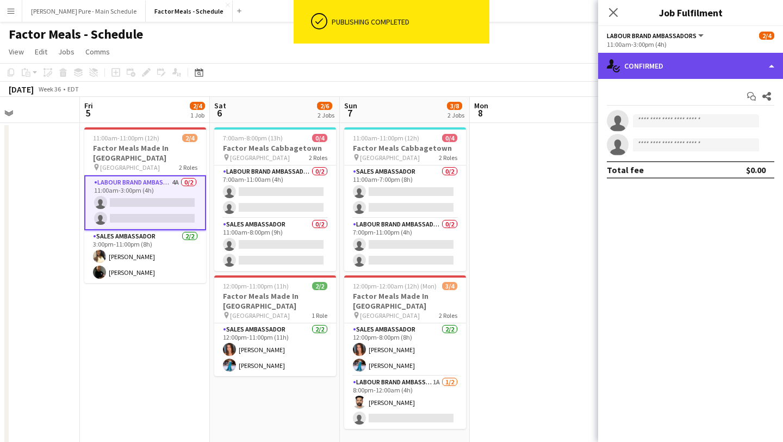
click at [746, 57] on div "single-neutral-actions-check-2 Confirmed" at bounding box center [690, 66] width 185 height 26
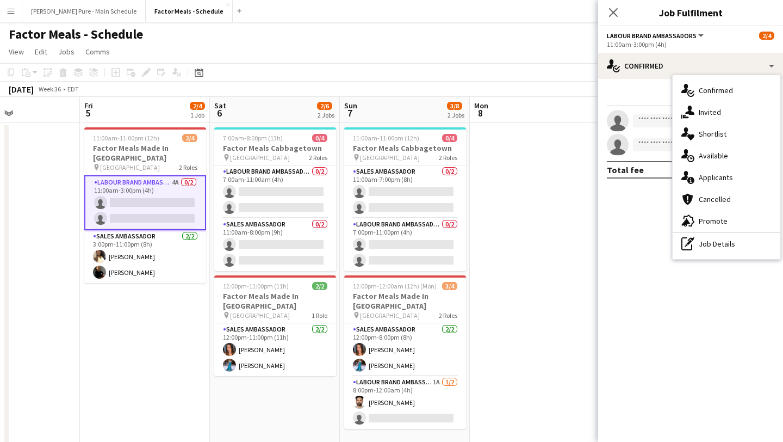
click at [751, 176] on div "single-neutral-actions-information Applicants" at bounding box center [727, 177] width 108 height 22
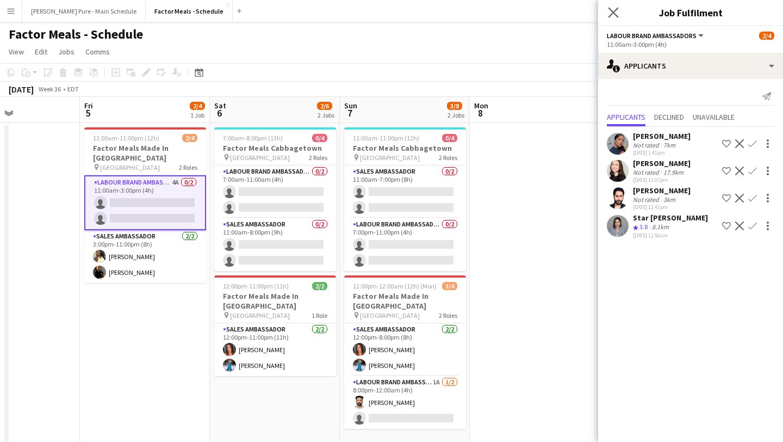
click at [607, 11] on app-icon "Close pop-in" at bounding box center [614, 13] width 16 height 16
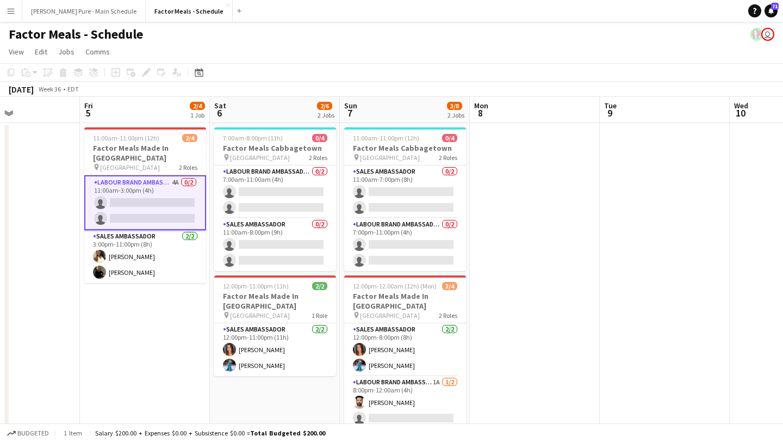
click at [17, 10] on button "Menu" at bounding box center [11, 11] width 22 height 22
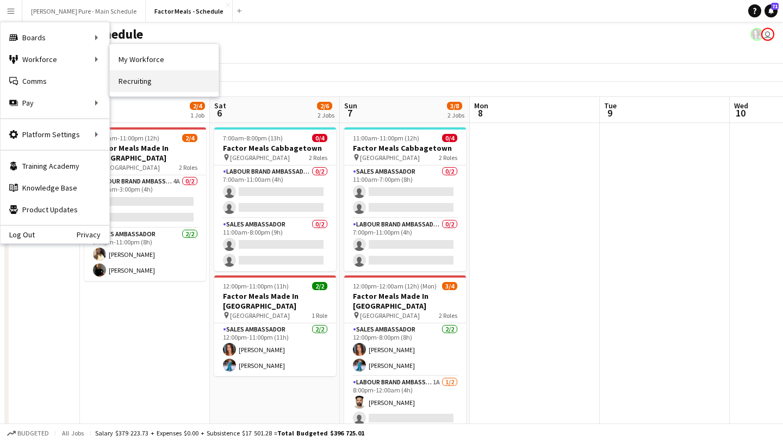
click at [158, 78] on link "Recruiting" at bounding box center [164, 81] width 109 height 22
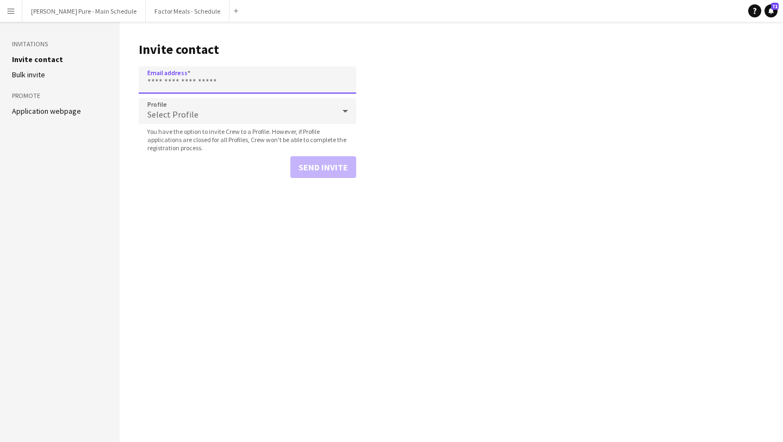
click at [222, 79] on input "Email address" at bounding box center [248, 79] width 218 height 27
paste input "**********"
type input "**********"
click at [327, 167] on button "Send invite" at bounding box center [323, 167] width 66 height 22
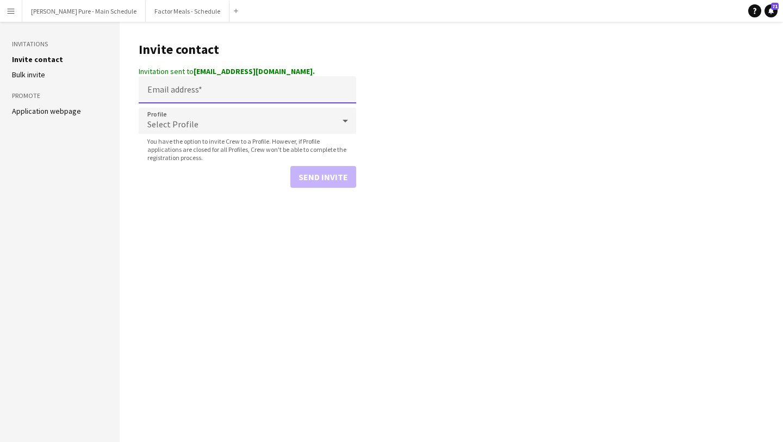
click at [189, 97] on input "Email address" at bounding box center [248, 89] width 218 height 27
paste input "**********"
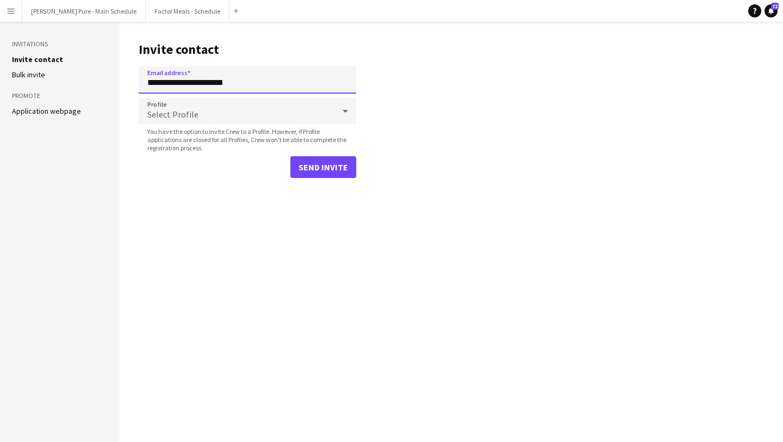
type input "**********"
click at [328, 171] on button "Send invite" at bounding box center [323, 167] width 66 height 22
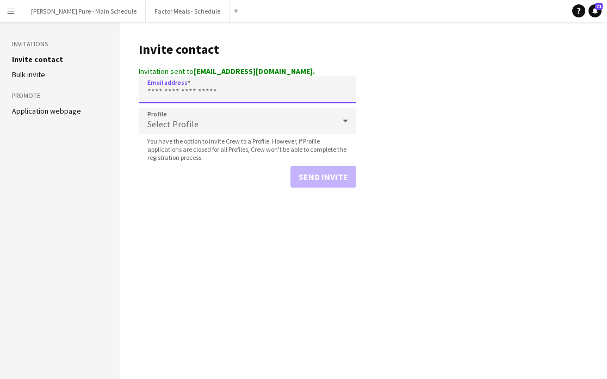
click at [232, 95] on input "Email address" at bounding box center [248, 89] width 218 height 27
paste input "**********"
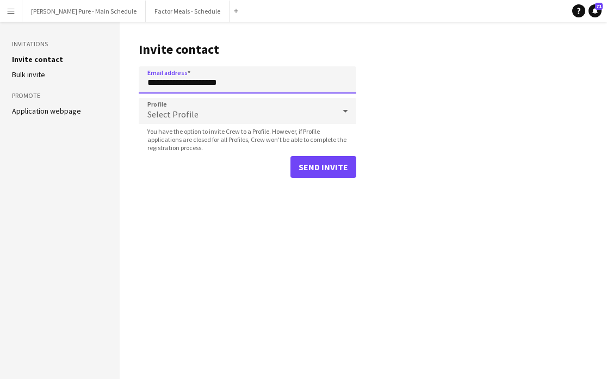
type input "**********"
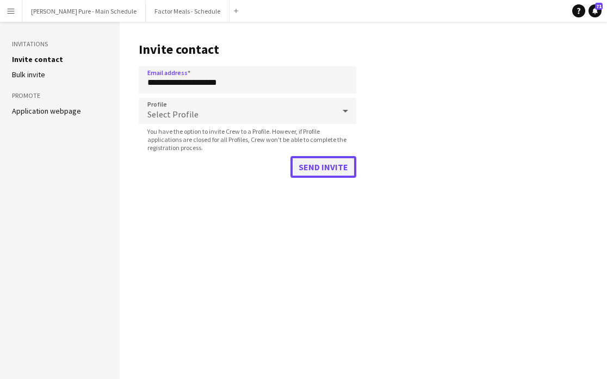
click at [327, 171] on button "Send invite" at bounding box center [323, 167] width 66 height 22
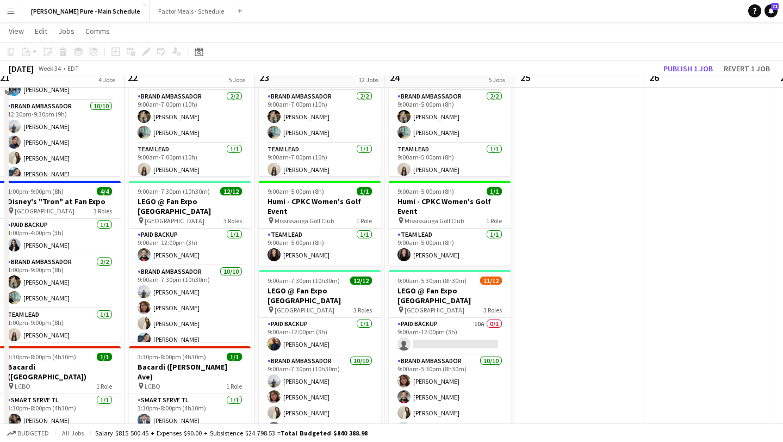
scroll to position [277, 0]
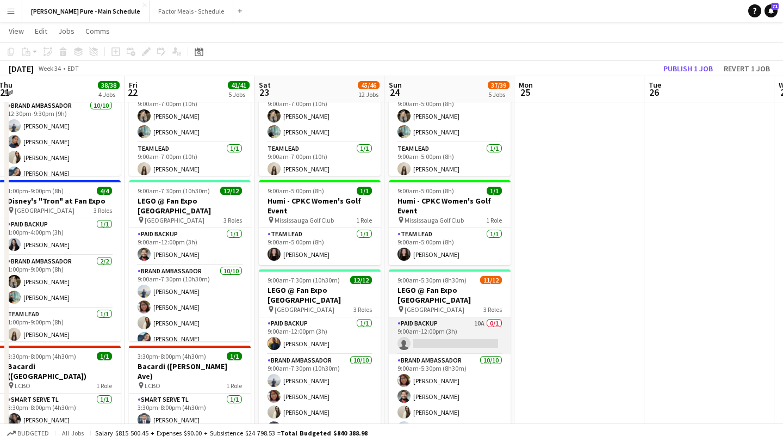
click at [433, 327] on app-card-role "Paid Backup 10A 0/1 9:00am-12:00pm (3h) single-neutral-actions" at bounding box center [450, 335] width 122 height 37
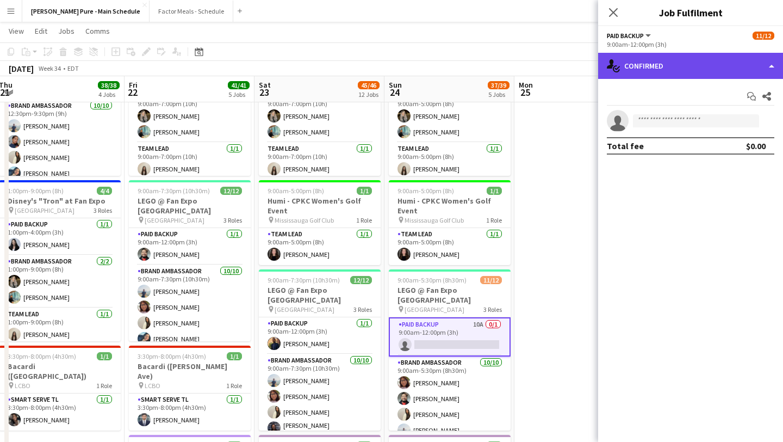
click at [722, 73] on div "single-neutral-actions-check-2 Confirmed" at bounding box center [690, 66] width 185 height 26
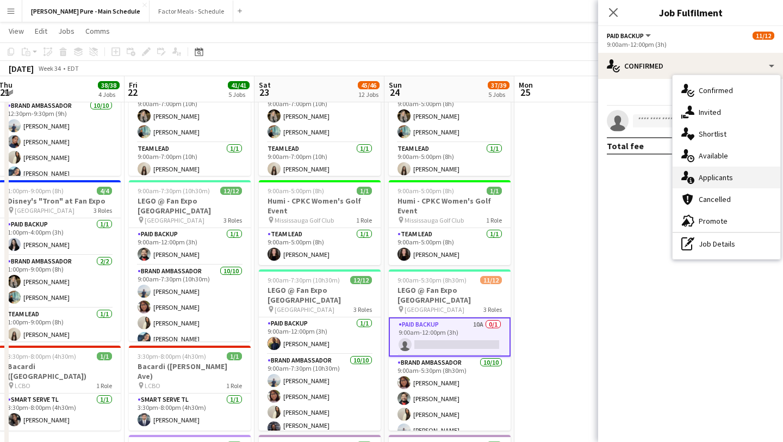
click at [740, 176] on div "single-neutral-actions-information Applicants" at bounding box center [727, 177] width 108 height 22
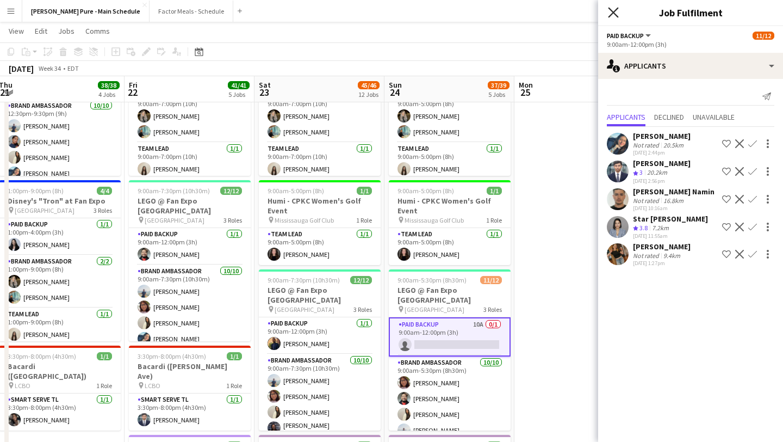
click at [613, 10] on icon "Close pop-in" at bounding box center [613, 12] width 10 height 10
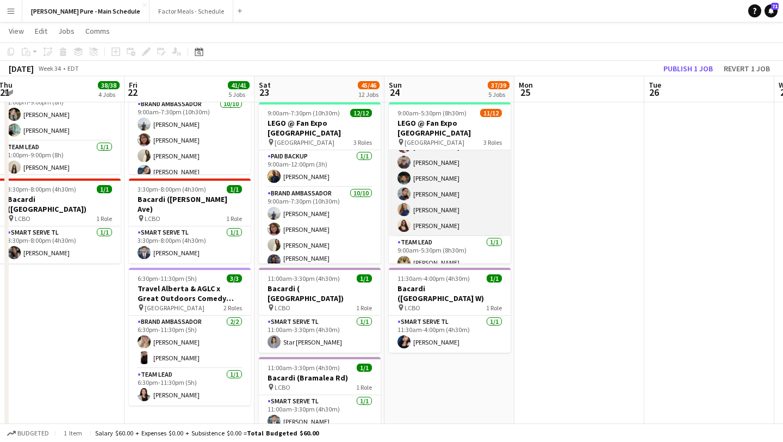
scroll to position [0, 0]
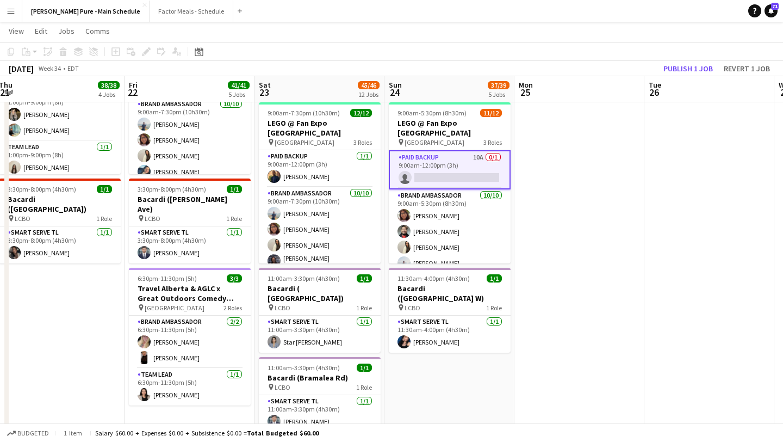
click at [454, 163] on app-card-role "Paid Backup 10A 0/1 9:00am-12:00pm (3h) single-neutral-actions" at bounding box center [450, 169] width 122 height 39
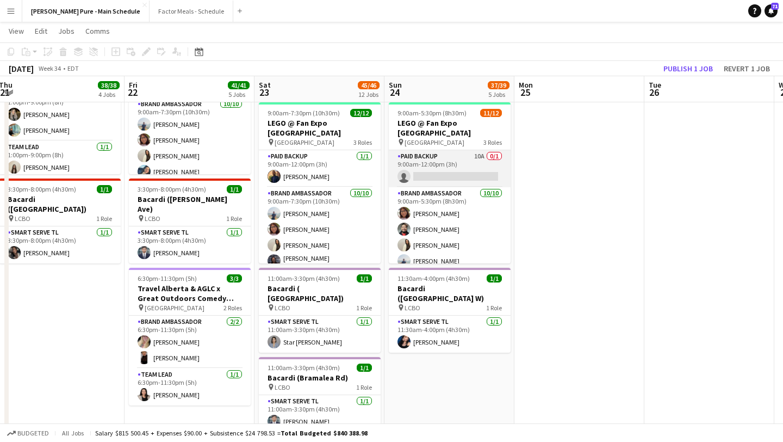
click at [454, 163] on app-card-role "Paid Backup 10A 0/1 9:00am-12:00pm (3h) single-neutral-actions" at bounding box center [450, 168] width 122 height 37
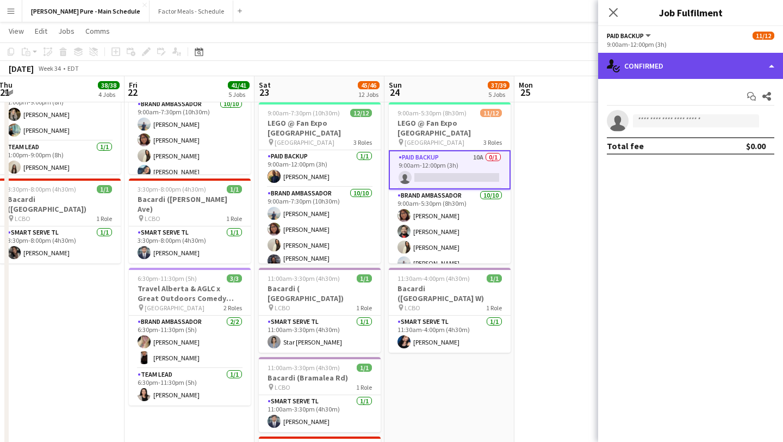
click at [693, 70] on div "single-neutral-actions-check-2 Confirmed" at bounding box center [690, 66] width 185 height 26
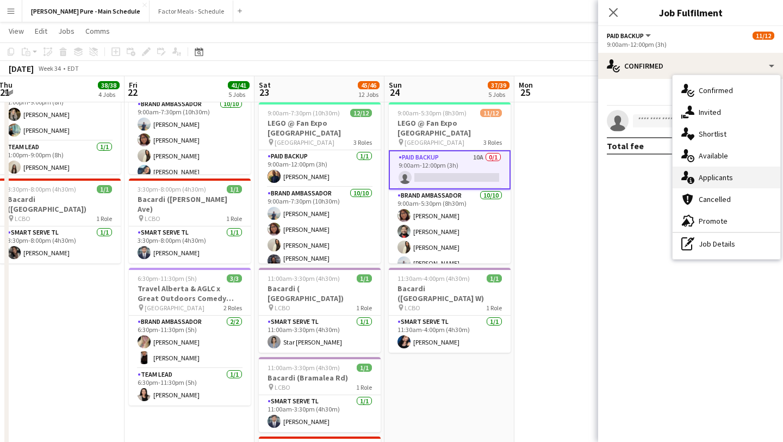
click at [727, 183] on div "single-neutral-actions-information Applicants" at bounding box center [727, 177] width 108 height 22
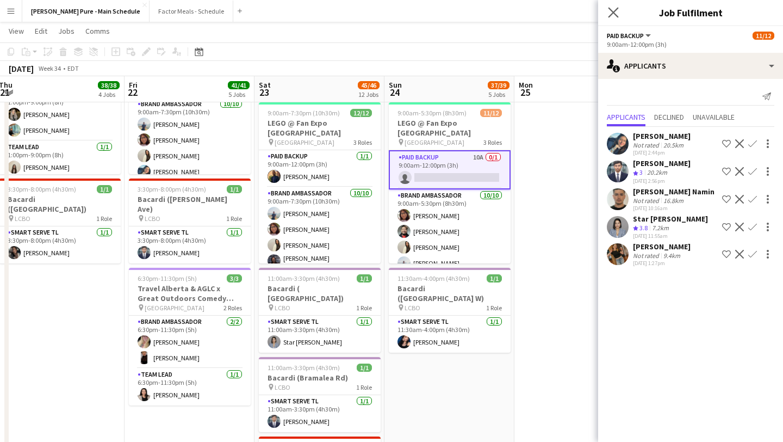
click at [618, 14] on app-icon "Close pop-in" at bounding box center [614, 13] width 16 height 16
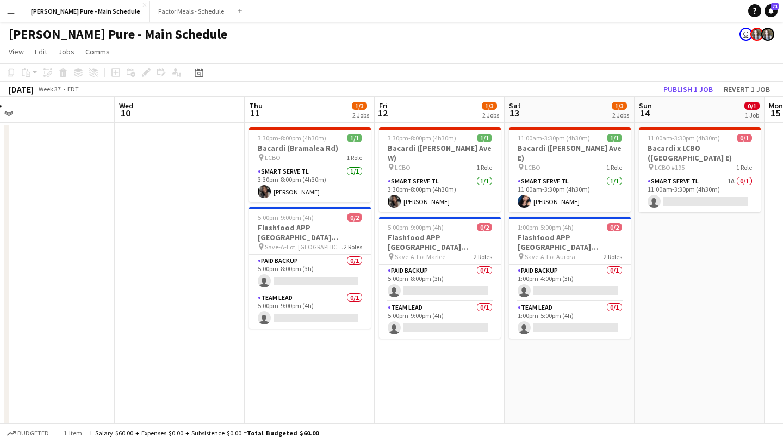
scroll to position [0, 409]
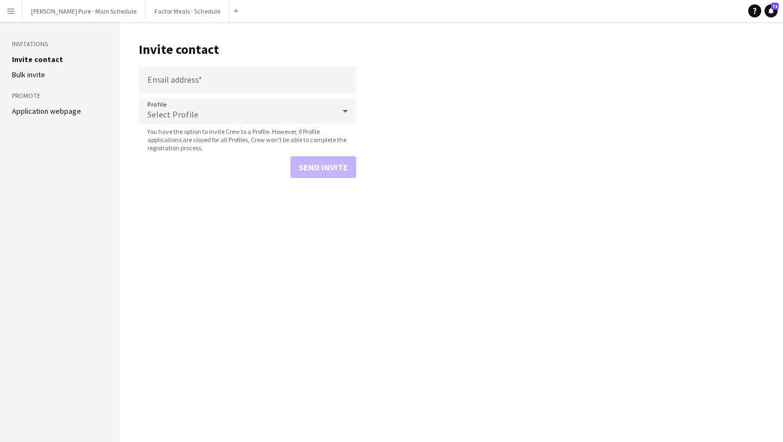
click at [18, 9] on button "Menu" at bounding box center [11, 11] width 22 height 22
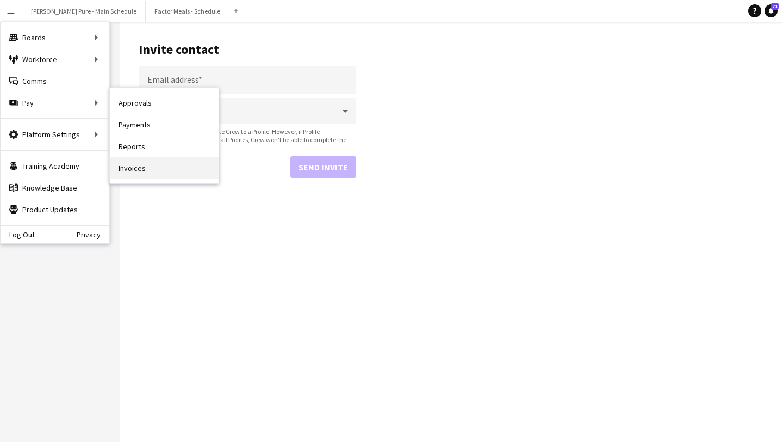
click at [176, 172] on link "Invoices" at bounding box center [164, 168] width 109 height 22
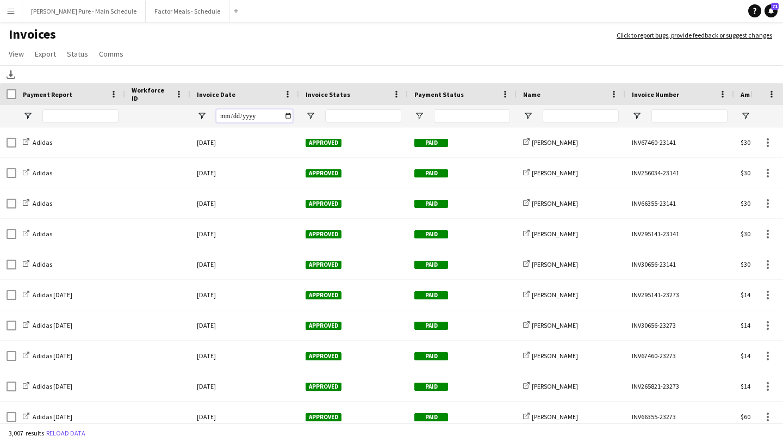
click at [291, 115] on input "Invoice Date Filter Input" at bounding box center [254, 115] width 76 height 13
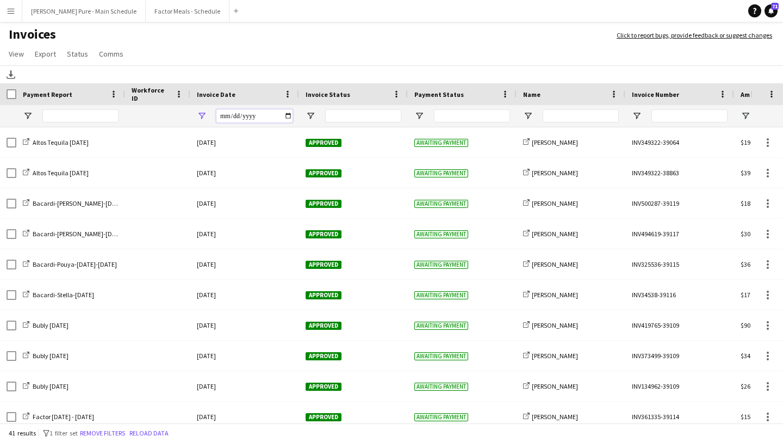
click at [291, 115] on input "**********" at bounding box center [254, 115] width 76 height 13
type input "**********"
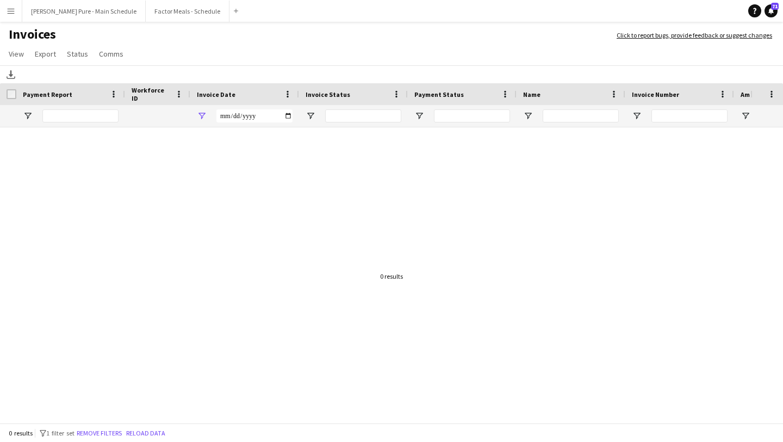
click at [295, 119] on div "**********" at bounding box center [244, 116] width 109 height 22
click at [290, 117] on input "**********" at bounding box center [254, 115] width 76 height 13
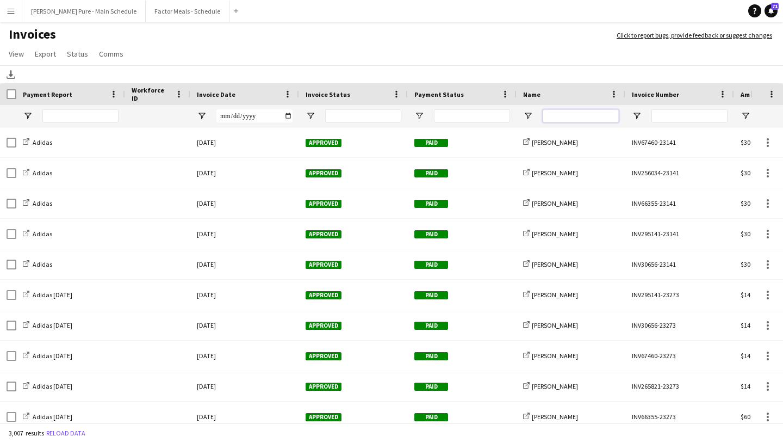
click at [604, 112] on input "Name Filter Input" at bounding box center [581, 115] width 76 height 13
type input "*****"
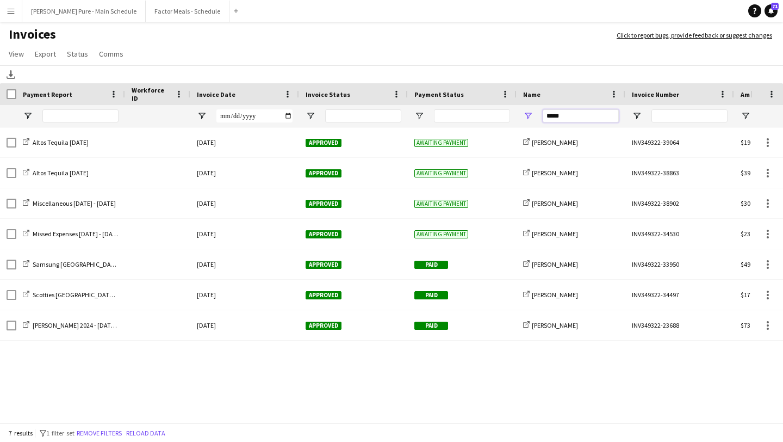
drag, startPoint x: 581, startPoint y: 119, endPoint x: 487, endPoint y: 114, distance: 94.2
click at [487, 114] on div at bounding box center [530, 116] width 1060 height 22
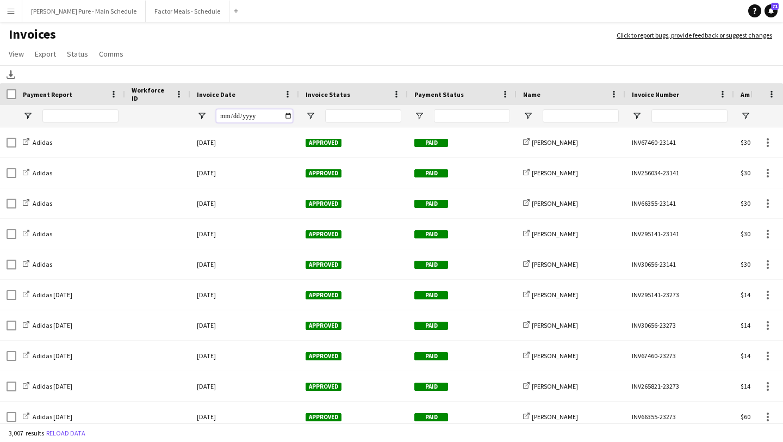
click at [286, 115] on input "Invoice Date Filter Input" at bounding box center [254, 115] width 76 height 13
type input "**********"
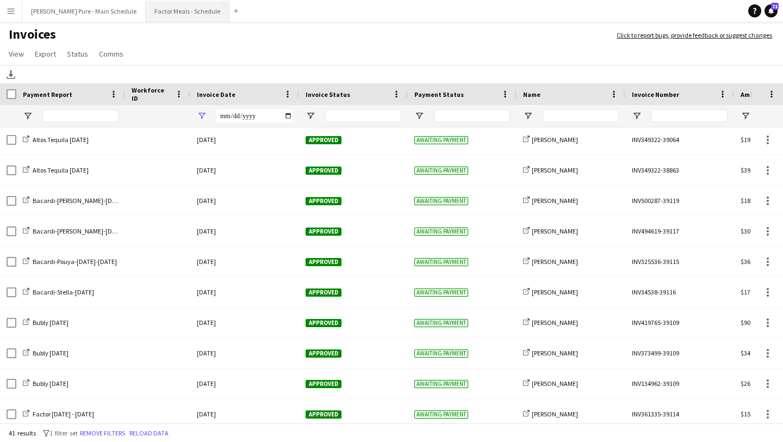
click at [166, 8] on button "Factor Meals - Schedule Close" at bounding box center [188, 11] width 84 height 21
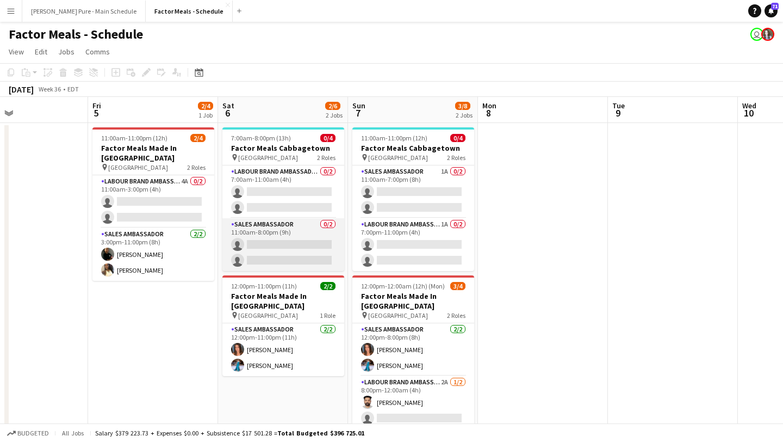
click at [274, 248] on app-card-role "Sales Ambassador 0/2 11:00am-8:00pm (9h) single-neutral-actions single-neutral-…" at bounding box center [283, 244] width 122 height 53
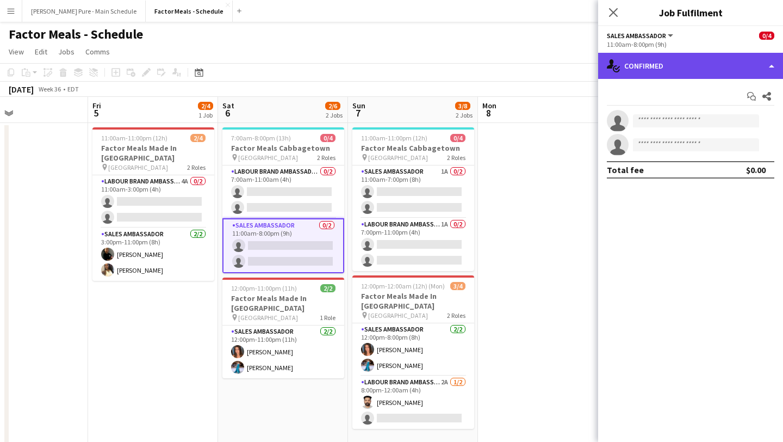
click at [744, 63] on div "single-neutral-actions-check-2 Confirmed" at bounding box center [690, 66] width 185 height 26
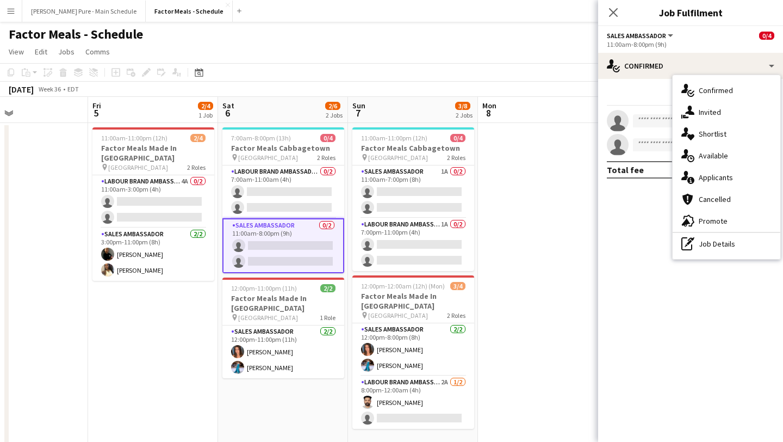
click at [746, 177] on div "single-neutral-actions-information Applicants" at bounding box center [727, 177] width 108 height 22
